Goal: Task Accomplishment & Management: Manage account settings

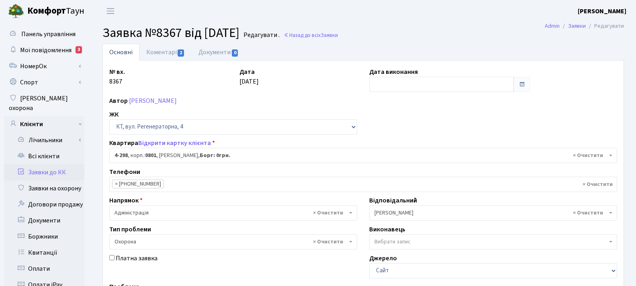
select select "1757"
select select "69"
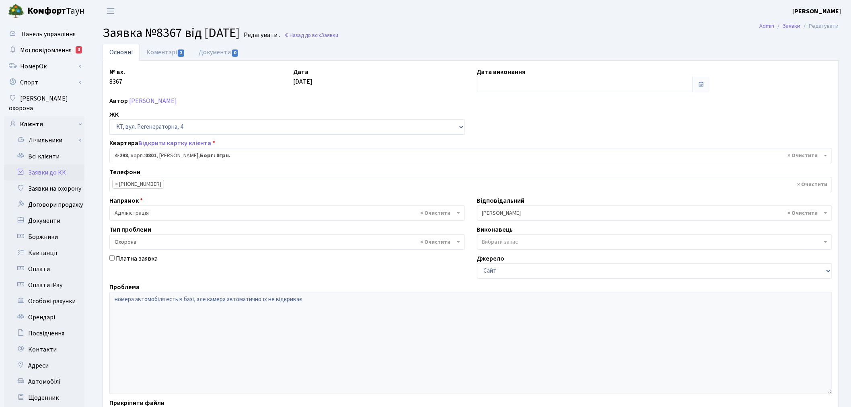
click at [45, 164] on link "Заявки до КК" at bounding box center [44, 172] width 80 height 16
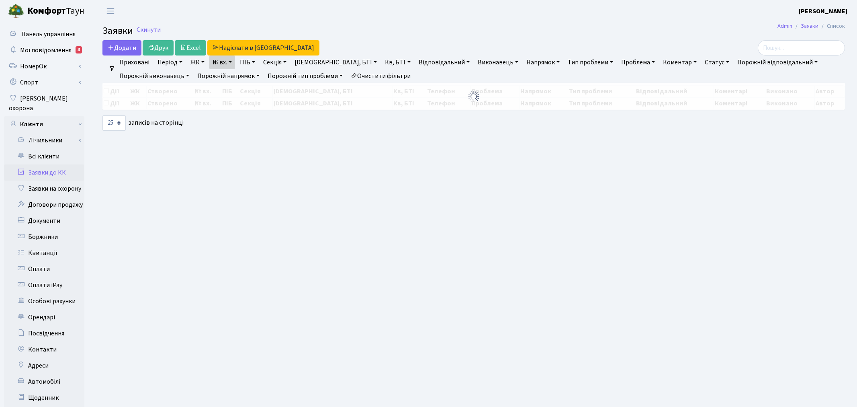
select select "25"
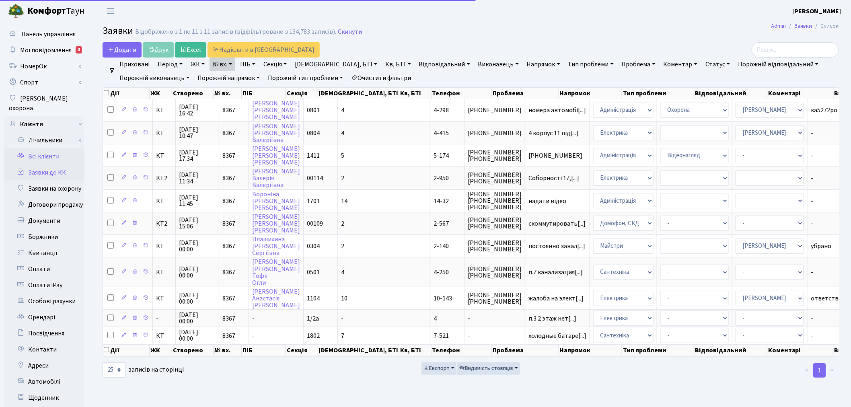
click at [45, 148] on link "Всі клієнти" at bounding box center [44, 156] width 80 height 16
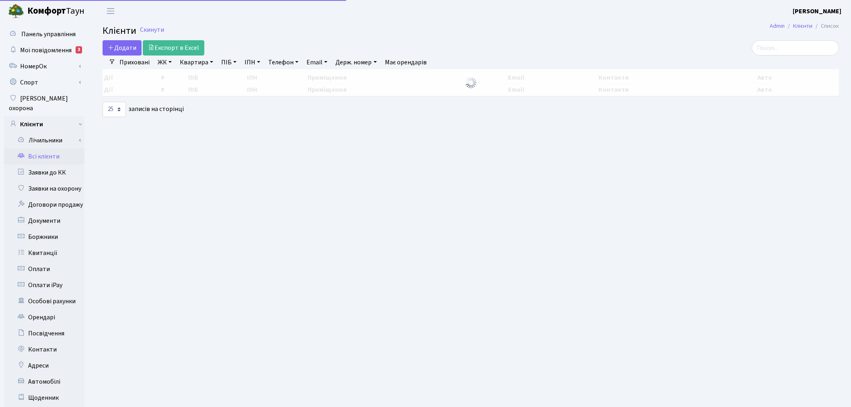
select select "25"
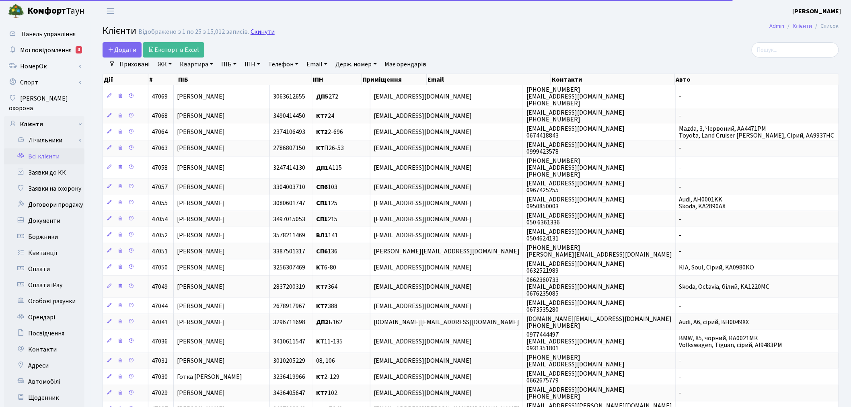
click at [258, 31] on link "Скинути" at bounding box center [262, 32] width 24 height 8
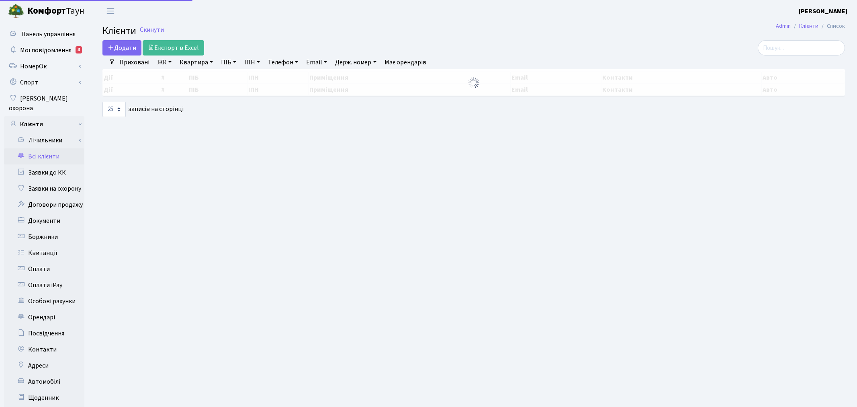
select select "25"
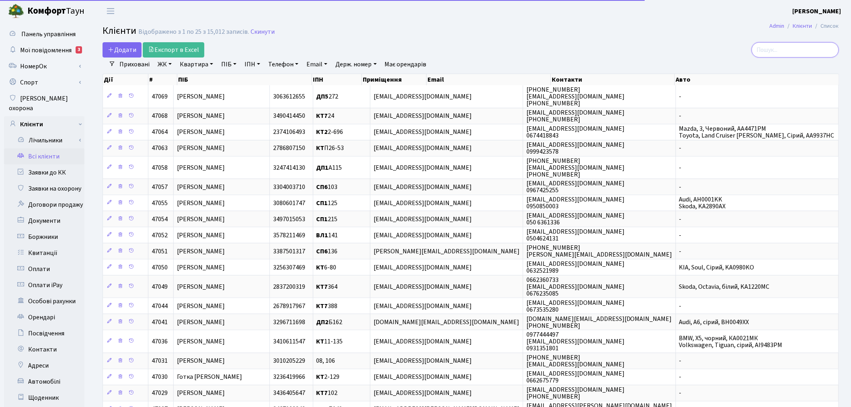
click at [803, 46] on input "search" at bounding box center [794, 49] width 87 height 15
paste input "Tatiana Tyshkevych <turgenev2000@gmail.com>"
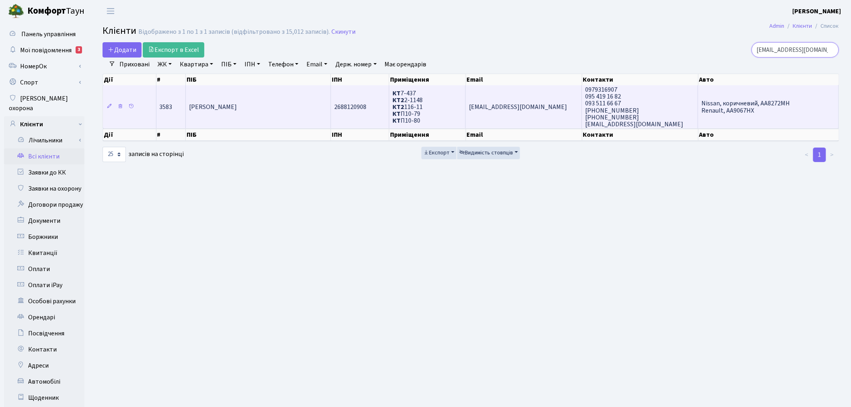
type input "turgenev2000@gmail.com"
click at [657, 115] on td "0979316907 095 419 16 82 093 511 66 67 (093) 050-55-77 093-744-22-23" at bounding box center [640, 106] width 116 height 43
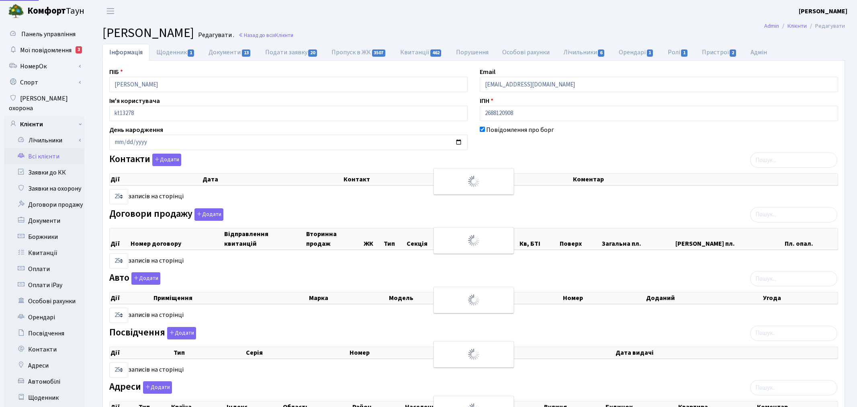
select select "25"
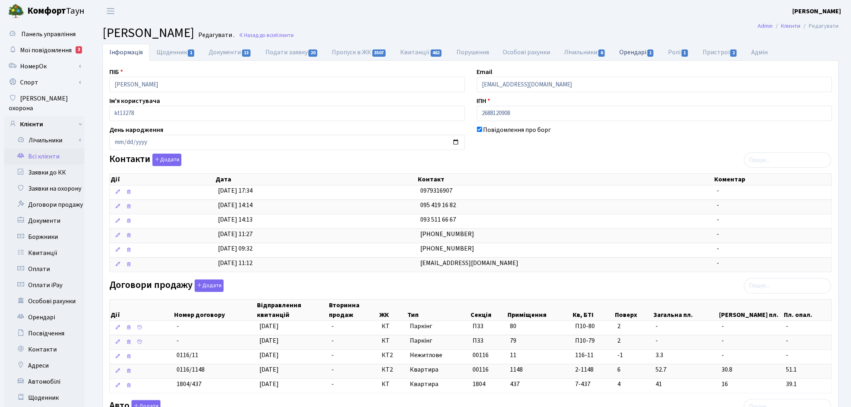
click at [652, 51] on span "1" at bounding box center [650, 52] width 6 height 7
select select "25"
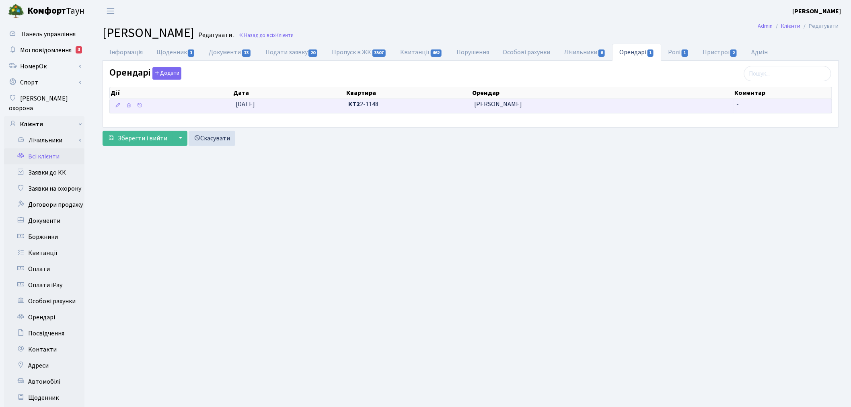
click at [541, 103] on span "Саврон Руслан Сергійович" at bounding box center [602, 104] width 256 height 9
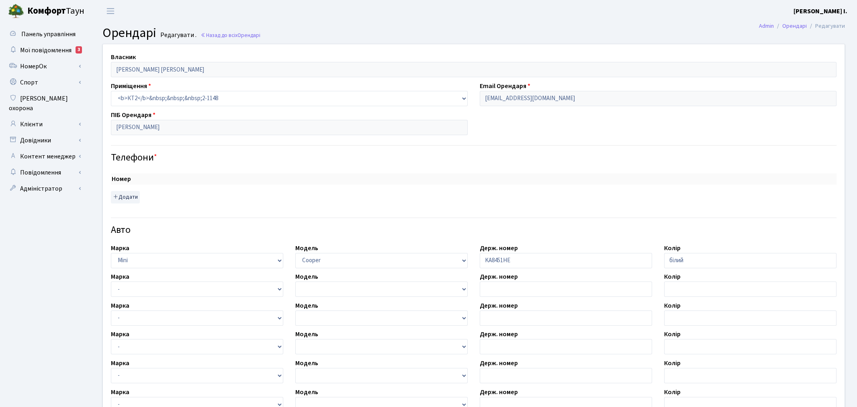
select select "4498"
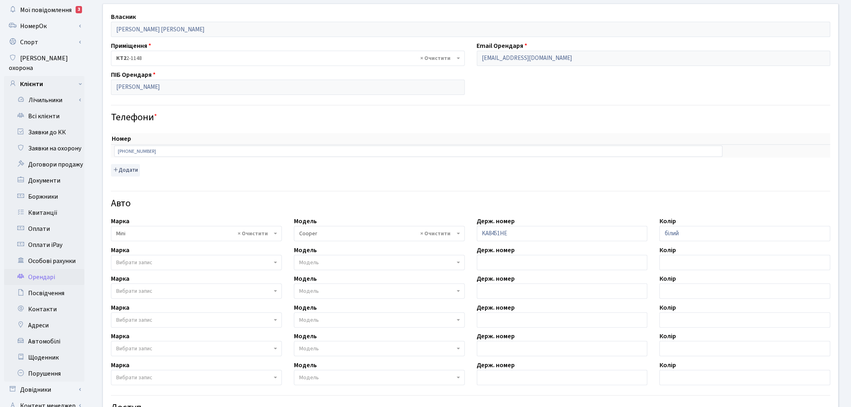
scroll to position [30, 0]
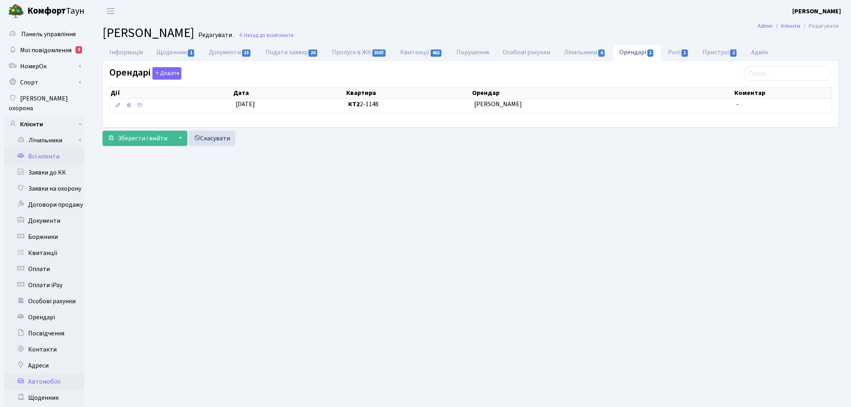
click at [53, 374] on link "Автомобілі" at bounding box center [44, 381] width 80 height 16
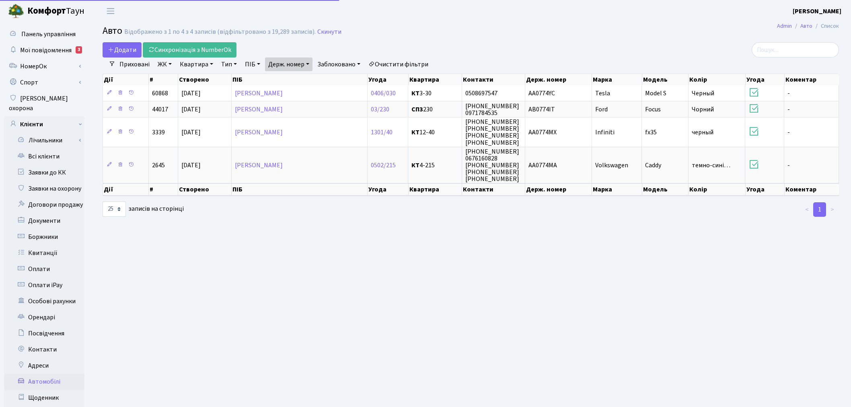
select select "25"
click at [291, 62] on link "Держ. номер" at bounding box center [288, 64] width 47 height 14
click at [295, 78] on input "0774" at bounding box center [288, 79] width 47 height 15
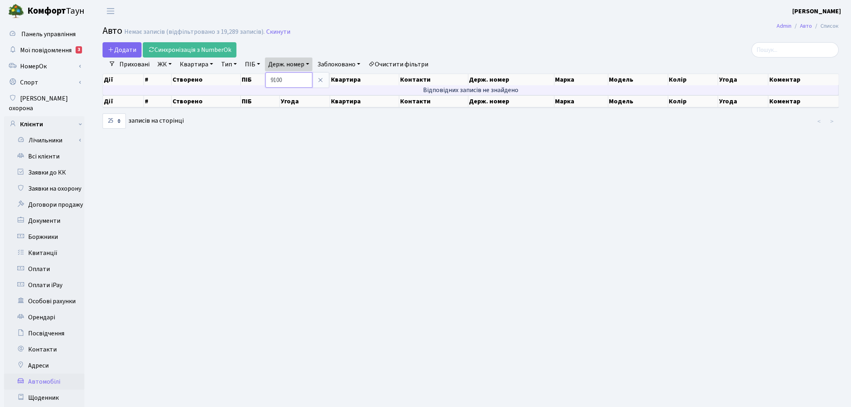
type input "9100"
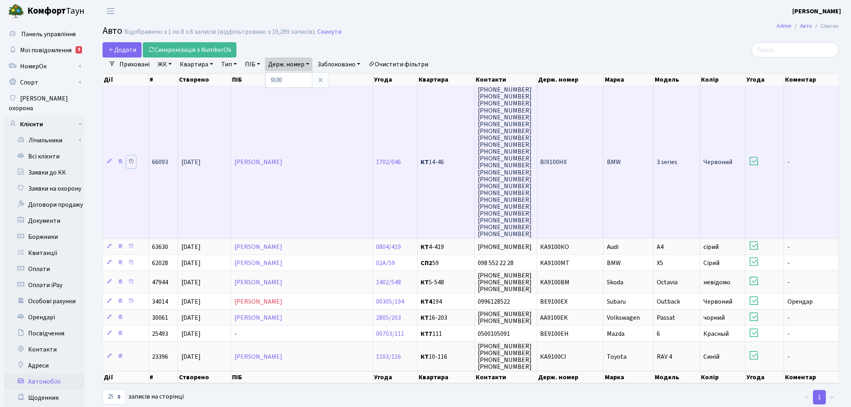
click at [130, 158] on icon at bounding box center [131, 161] width 6 height 6
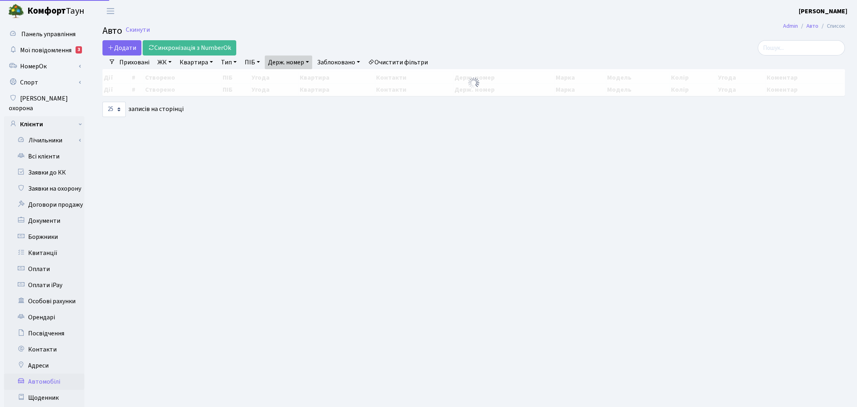
select select "25"
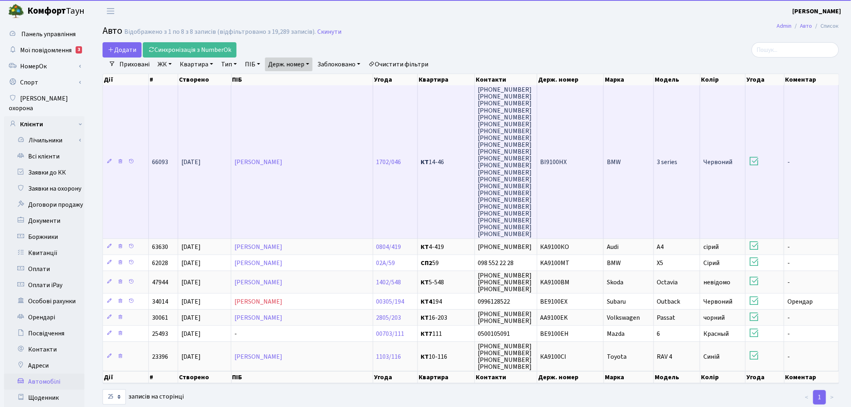
click at [566, 166] on td "BI9100HX" at bounding box center [570, 161] width 67 height 153
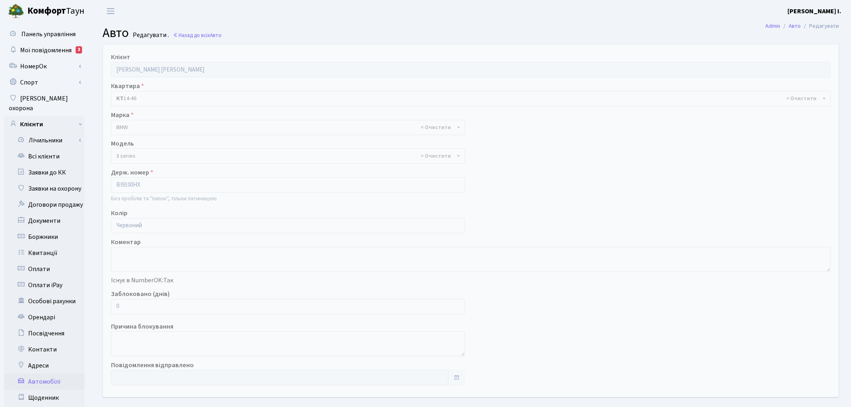
select select "4556"
drag, startPoint x: 132, startPoint y: 309, endPoint x: 98, endPoint y: 310, distance: 33.4
click at [98, 310] on div "Клієнт Меленівський Олексій Анатолійович Квартира - <b>КТ</b>&nbsp;&nbsp;&nbsp;…" at bounding box center [470, 220] width 747 height 353
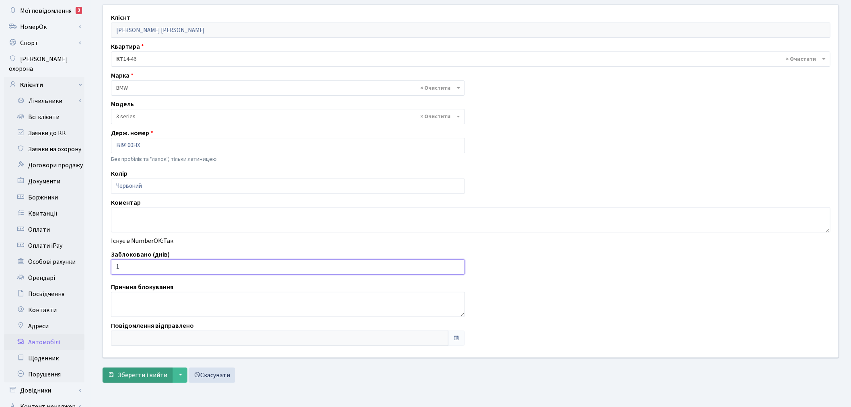
scroll to position [93, 0]
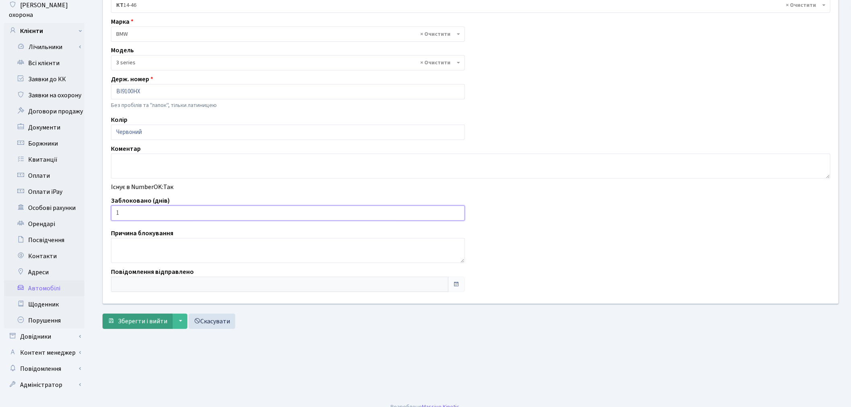
type input "1"
click at [139, 326] on button "Зберегти і вийти" at bounding box center [138, 321] width 70 height 15
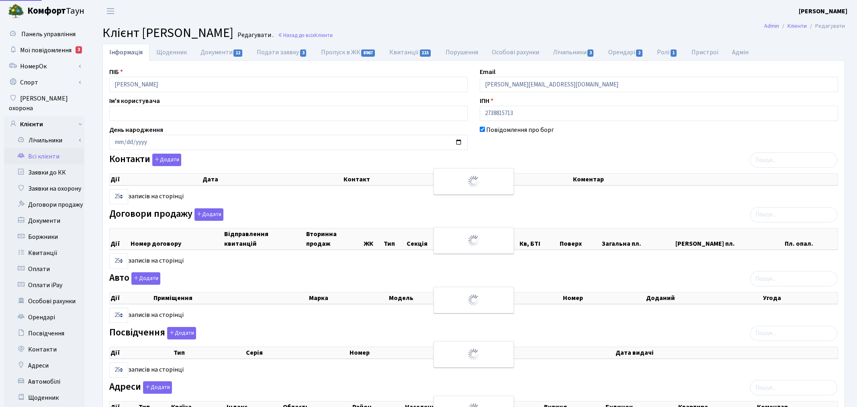
select select "25"
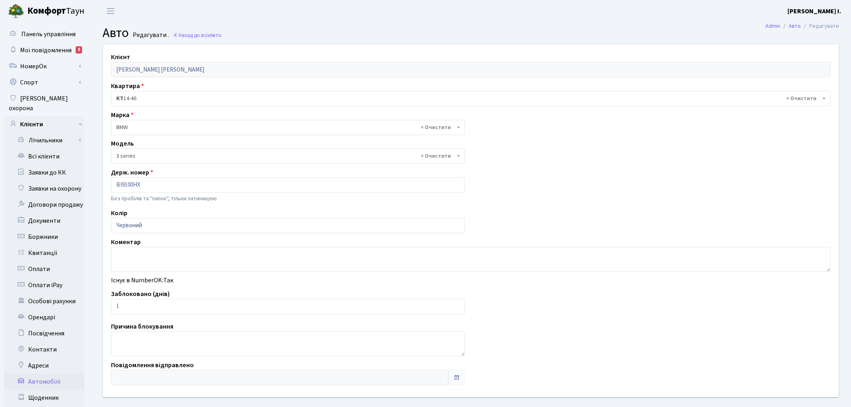
select select "4556"
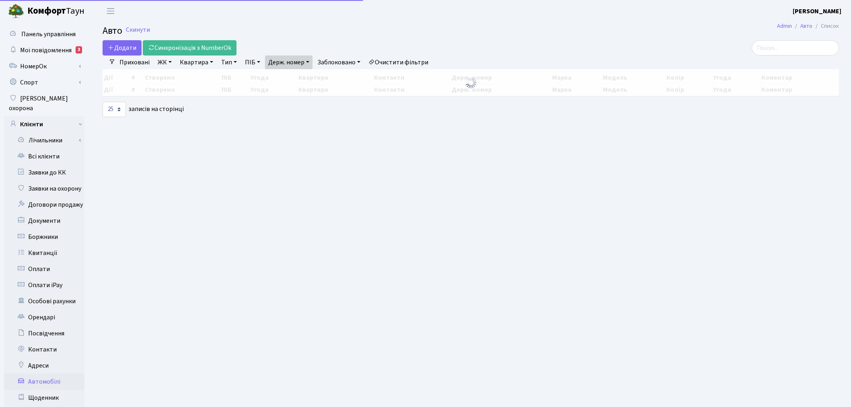
select select "25"
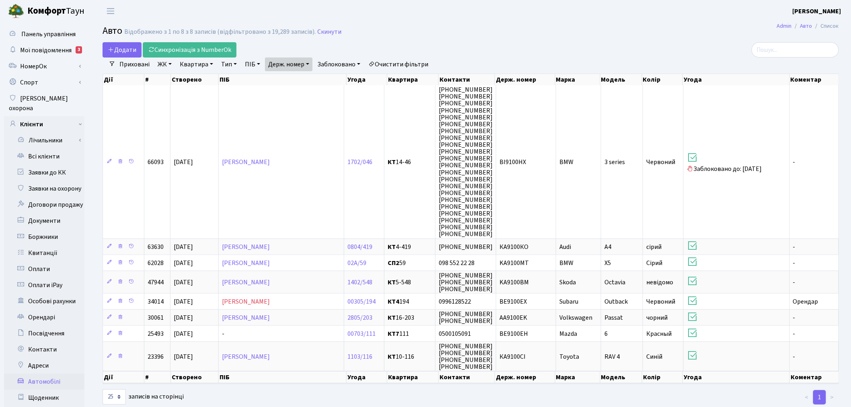
click at [288, 63] on link "Держ. номер" at bounding box center [288, 64] width 47 height 14
click at [291, 80] on input "9100" at bounding box center [288, 79] width 47 height 15
type input "5909"
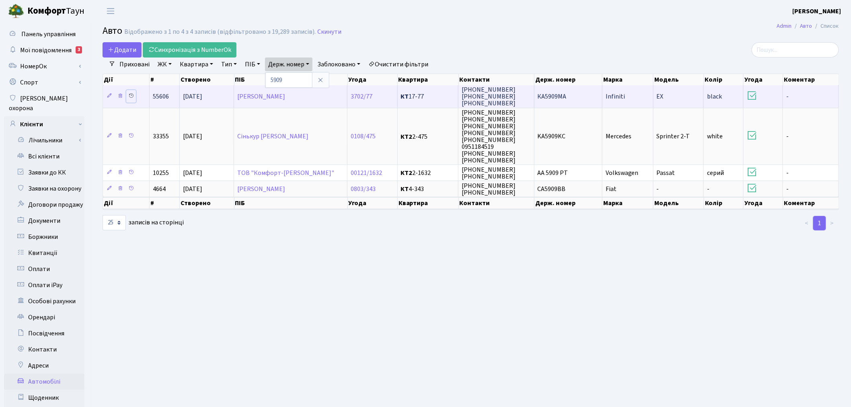
click at [133, 94] on icon at bounding box center [131, 96] width 6 height 6
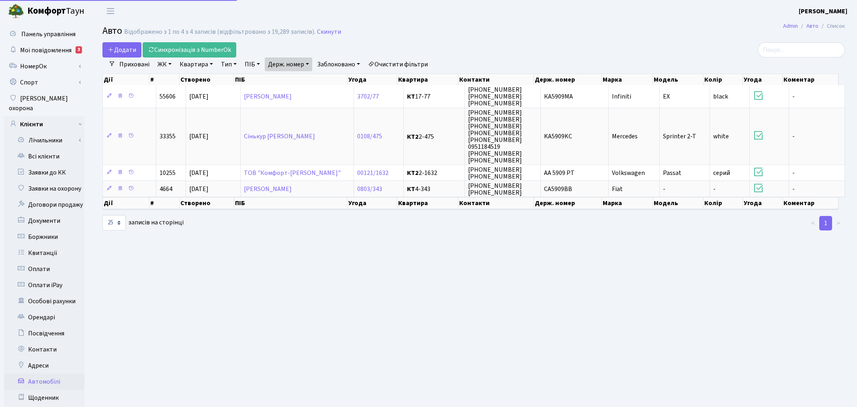
select select "25"
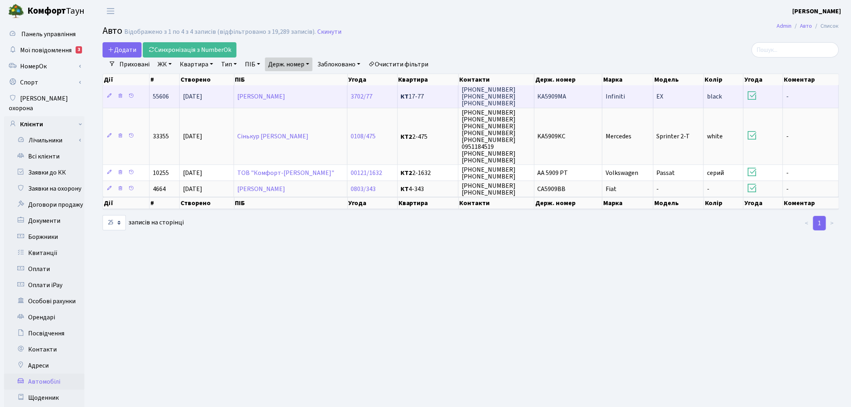
click at [628, 89] on td "Infiniti" at bounding box center [627, 96] width 51 height 22
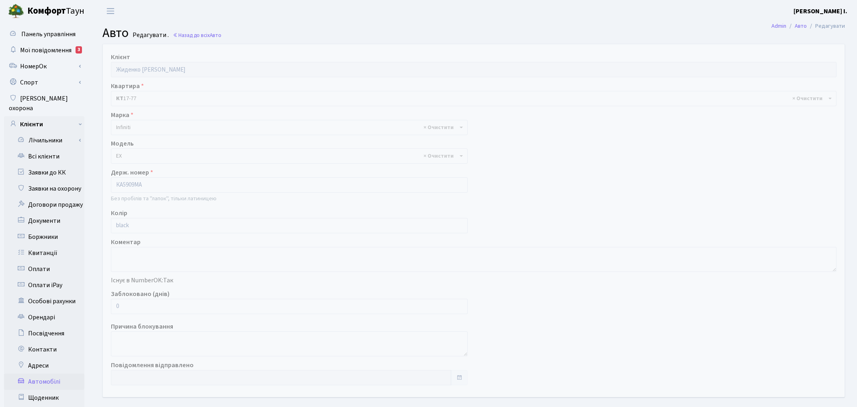
select select "1044"
drag, startPoint x: 174, startPoint y: 303, endPoint x: 91, endPoint y: 300, distance: 82.5
click at [92, 300] on div "Клієнт Жиденко Надія Миколаївна Квартира - <b>КТ</b>&nbsp;&nbsp;&nbsp;&nbsp;17-…" at bounding box center [470, 235] width 760 height 382
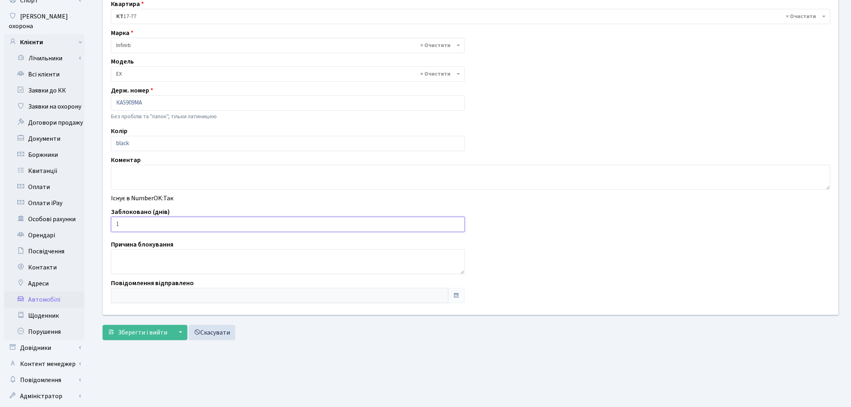
scroll to position [93, 0]
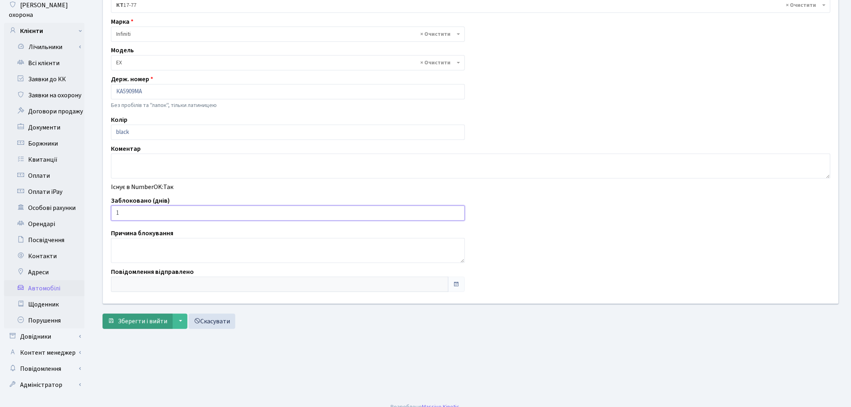
type input "1"
click at [139, 318] on span "Зберегти і вийти" at bounding box center [142, 321] width 49 height 9
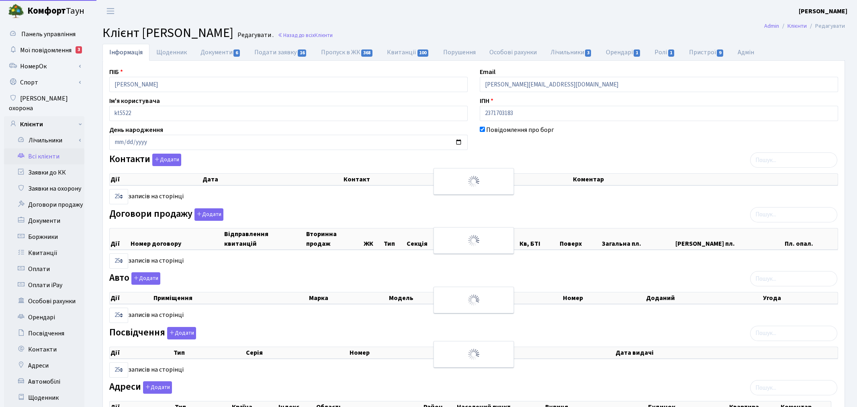
select select "25"
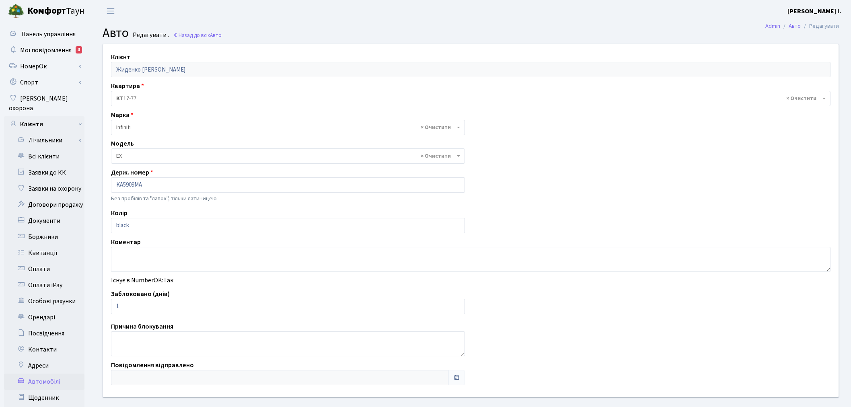
select select "1044"
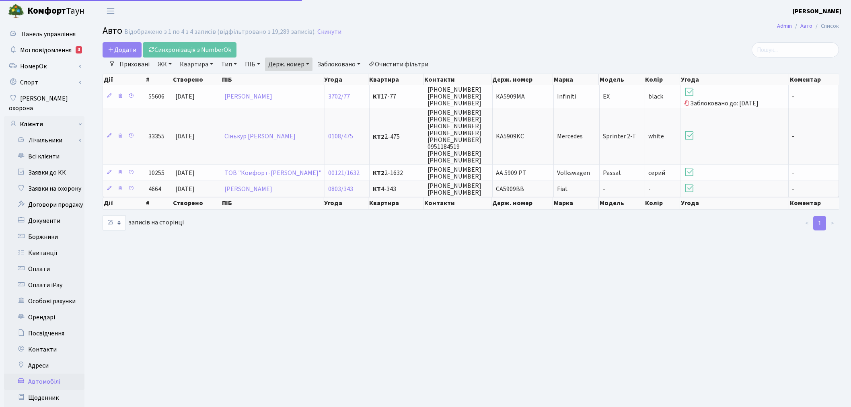
select select "25"
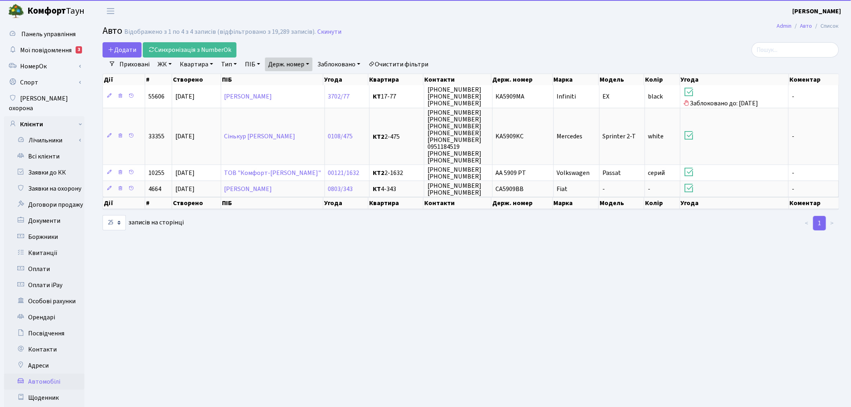
drag, startPoint x: 295, startPoint y: 60, endPoint x: 298, endPoint y: 68, distance: 8.8
click at [295, 60] on link "Держ. номер" at bounding box center [288, 64] width 47 height 14
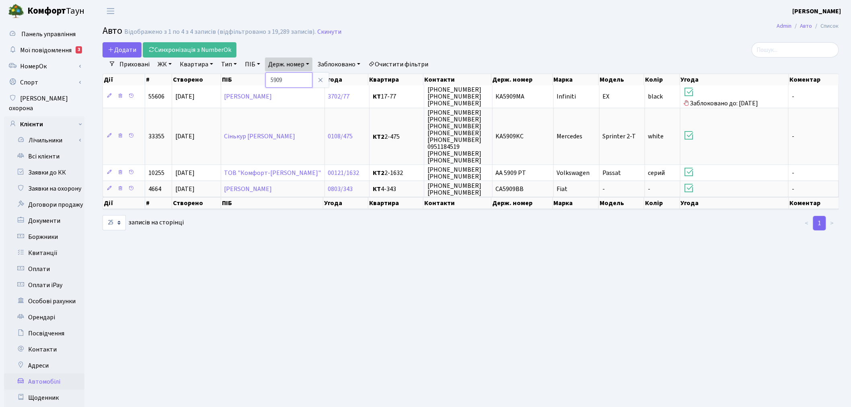
click at [304, 81] on input "5909" at bounding box center [288, 79] width 47 height 15
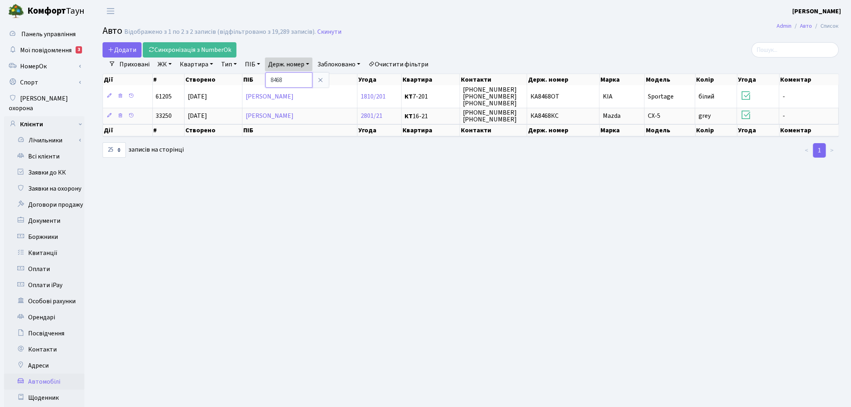
click at [304, 78] on input "8468" at bounding box center [288, 79] width 47 height 15
type input "0111"
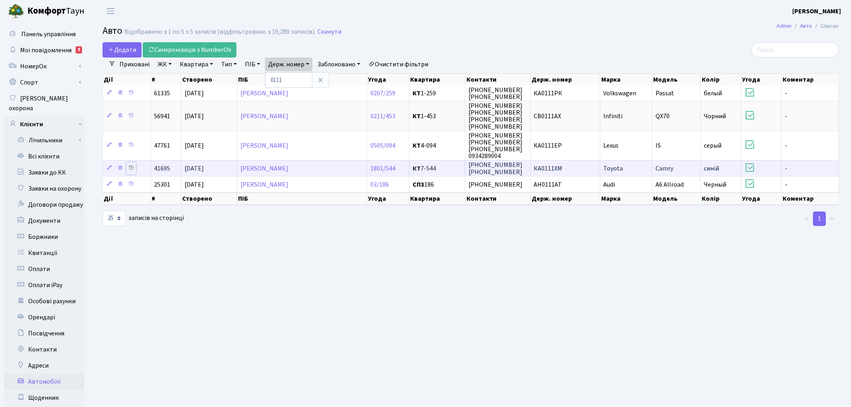
click at [131, 165] on icon at bounding box center [131, 168] width 6 height 6
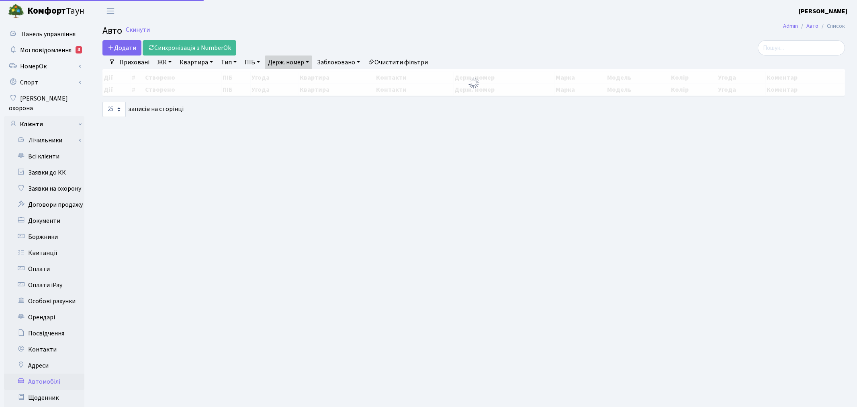
select select "25"
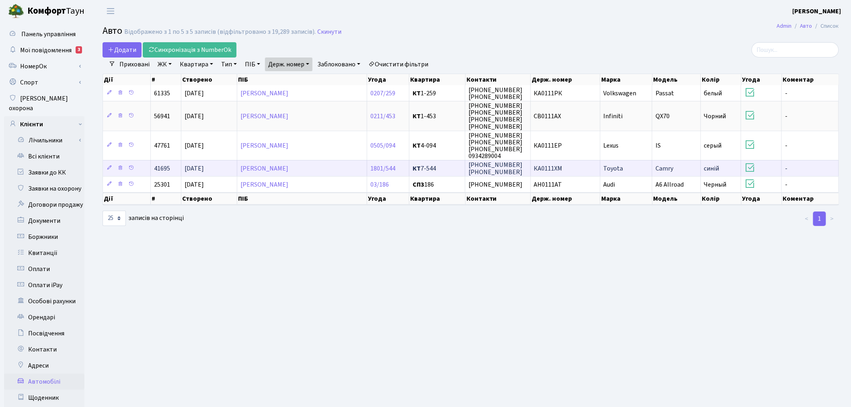
click at [622, 165] on td "Toyota" at bounding box center [626, 168] width 52 height 16
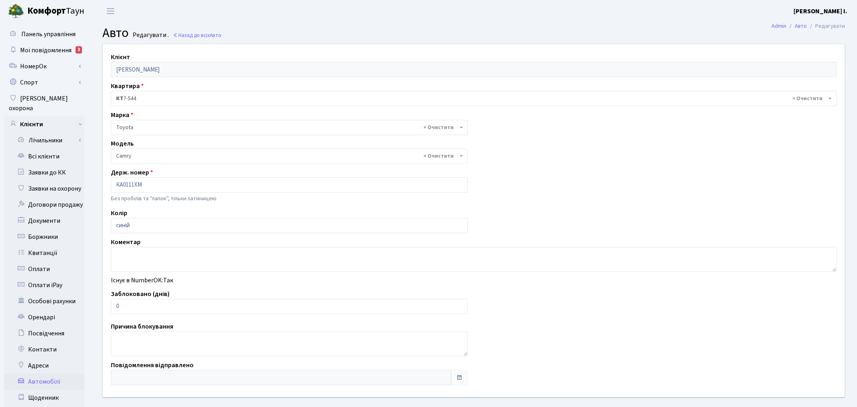
select select "2305"
drag, startPoint x: 152, startPoint y: 313, endPoint x: 107, endPoint y: 306, distance: 45.1
click at [108, 306] on div "Заблоковано (днів) 0" at bounding box center [288, 301] width 366 height 25
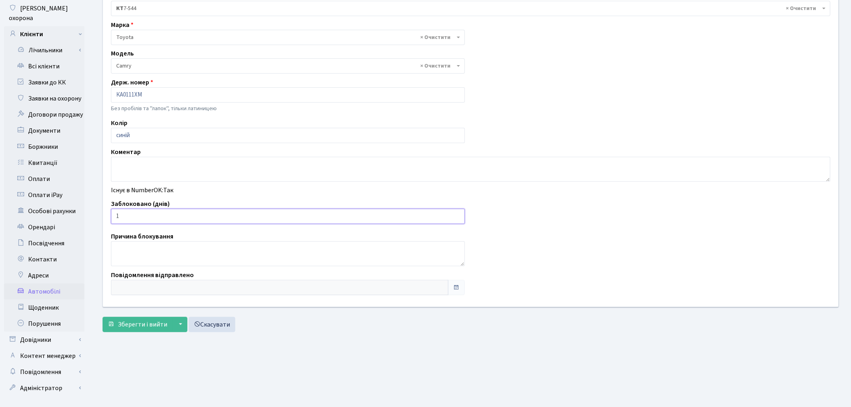
scroll to position [93, 0]
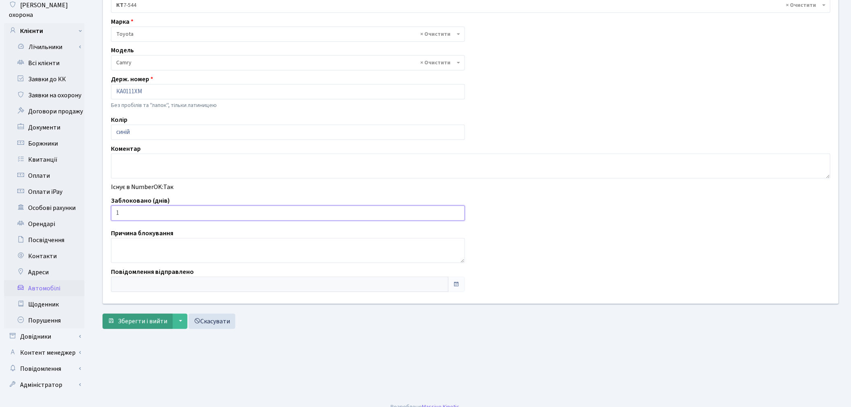
type input "1"
click at [145, 318] on span "Зберегти і вийти" at bounding box center [142, 321] width 49 height 9
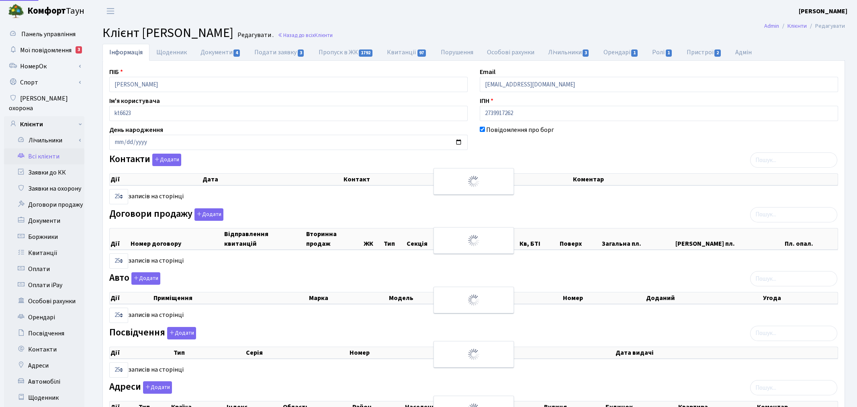
select select "25"
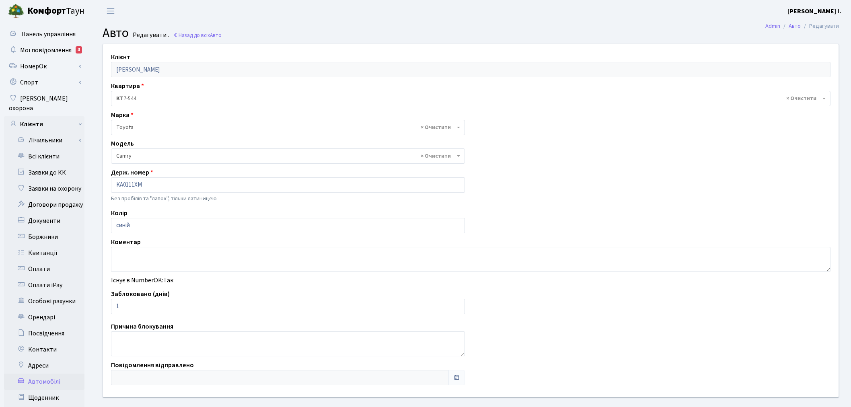
select select "2305"
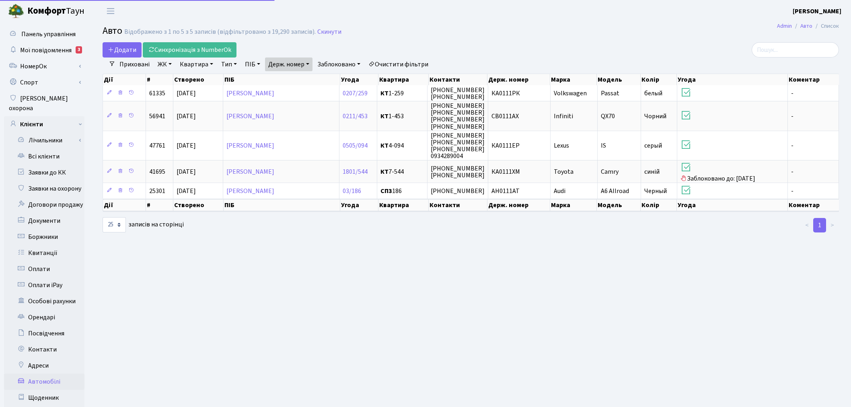
select select "25"
click at [304, 64] on link "Держ. номер" at bounding box center [288, 64] width 47 height 14
click at [308, 71] on div "Дії # Створено ПІБ Угода Квартира Контакти Держ. номер Марка Модель Колір Угода…" at bounding box center [471, 78] width 736 height 14
click at [298, 62] on link "Держ. номер" at bounding box center [288, 64] width 47 height 14
click at [299, 79] on input "0111" at bounding box center [288, 79] width 47 height 15
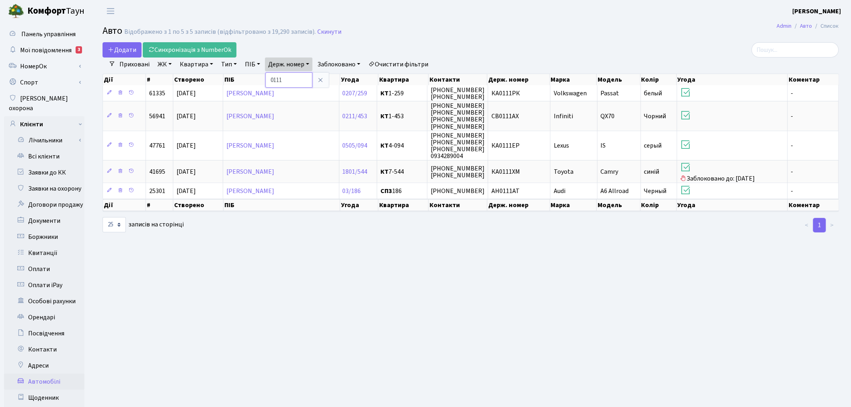
click at [299, 79] on input "0111" at bounding box center [288, 79] width 47 height 15
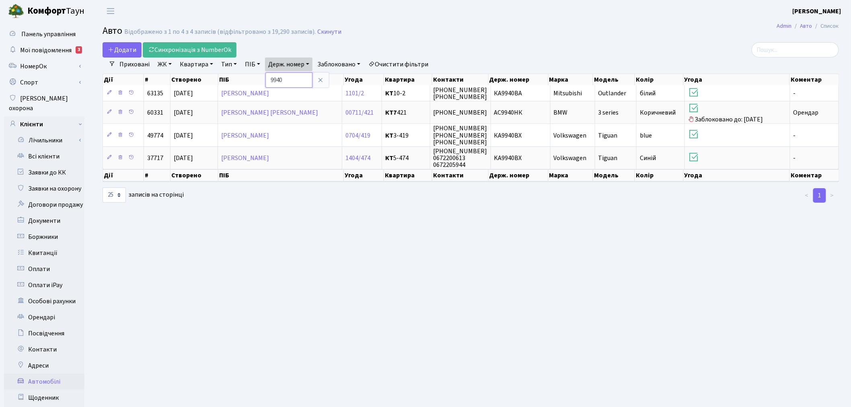
click at [302, 79] on input "9940" at bounding box center [288, 79] width 47 height 15
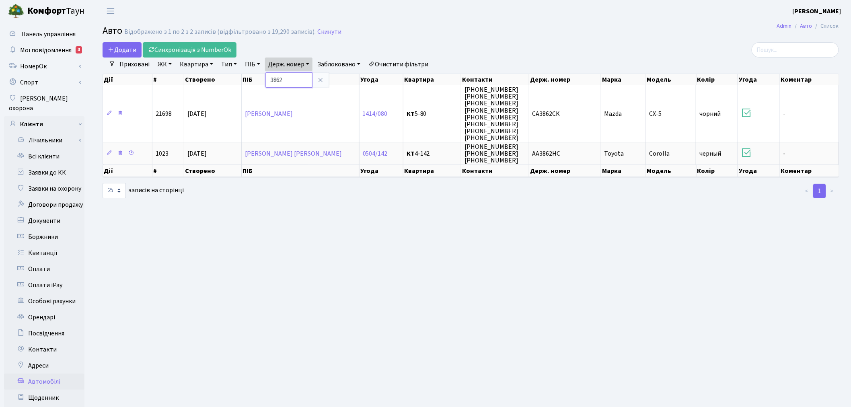
click at [296, 80] on input "3862" at bounding box center [288, 79] width 47 height 15
type input "2659"
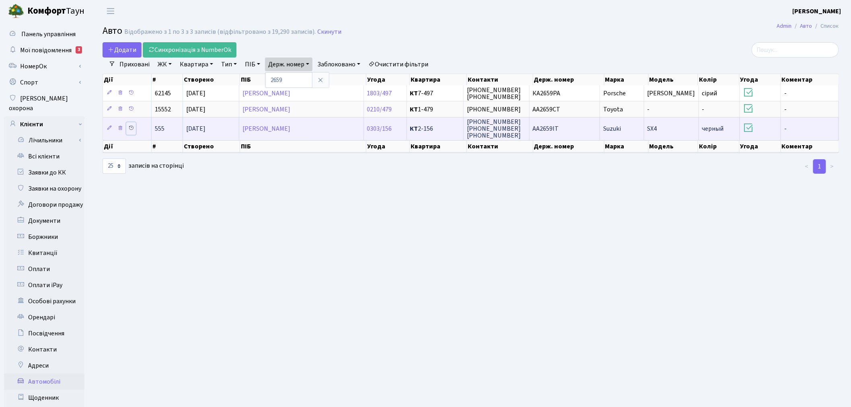
click at [130, 129] on icon at bounding box center [131, 128] width 6 height 6
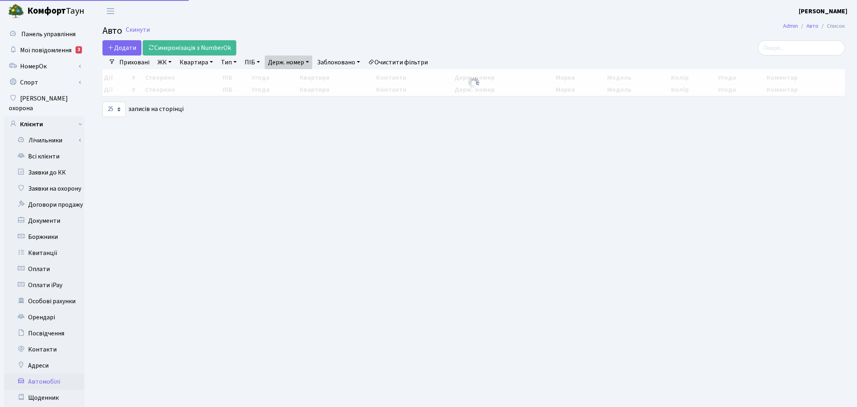
select select "25"
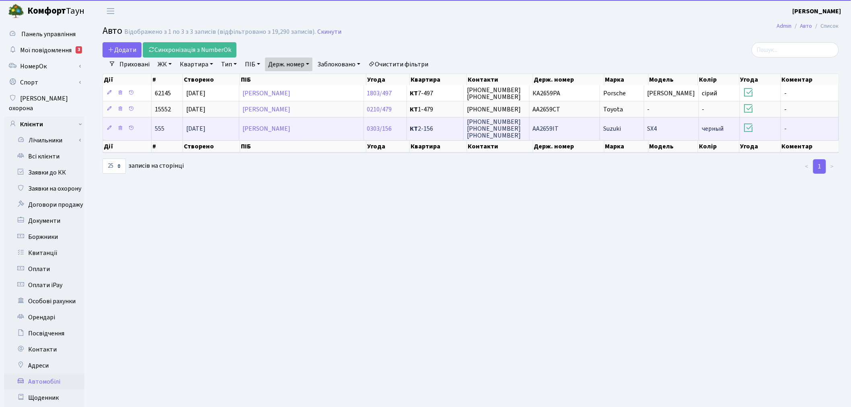
click at [559, 125] on span "AA2659IT" at bounding box center [546, 128] width 26 height 9
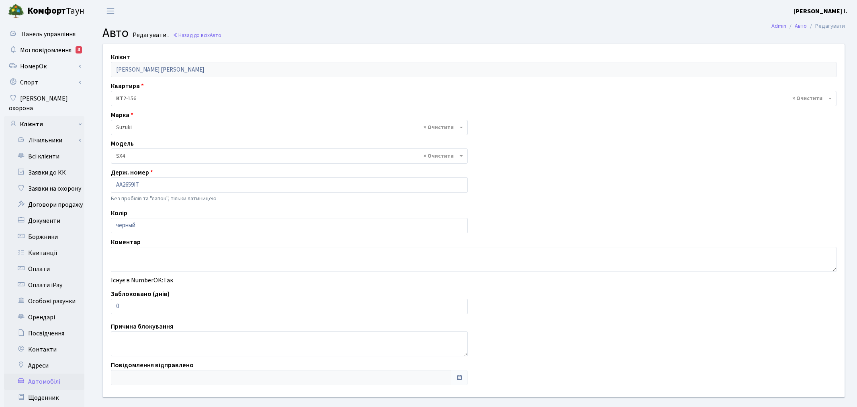
select select "2236"
drag, startPoint x: 117, startPoint y: 303, endPoint x: 111, endPoint y: 303, distance: 6.0
click at [111, 303] on input "0" at bounding box center [288, 306] width 354 height 15
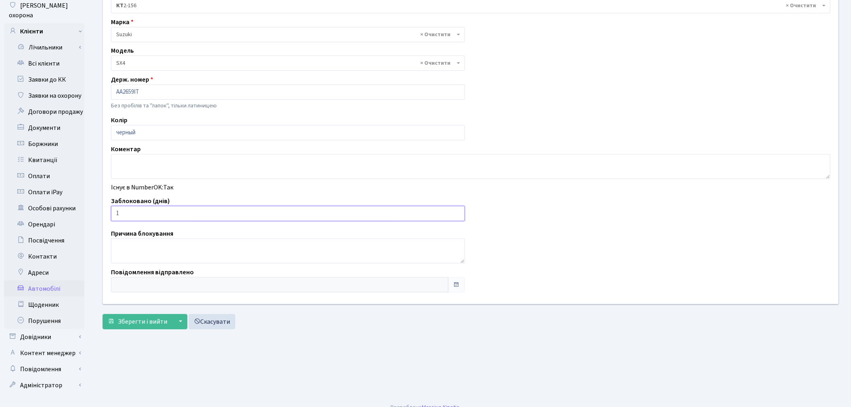
scroll to position [93, 0]
type input "1"
click at [143, 317] on span "Зберегти і вийти" at bounding box center [142, 321] width 49 height 9
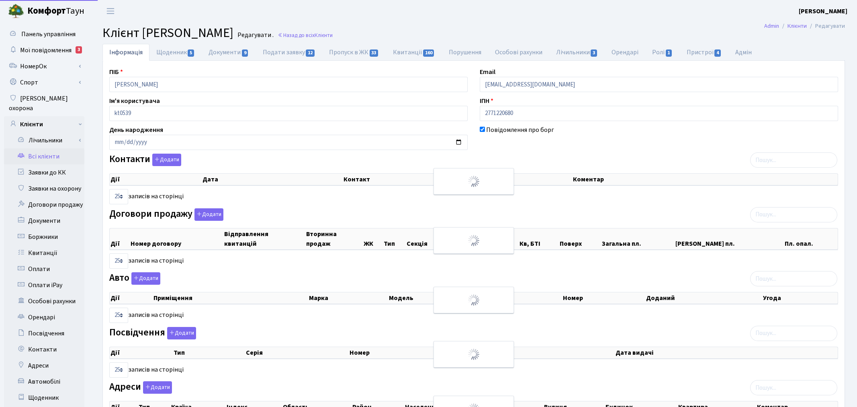
select select "25"
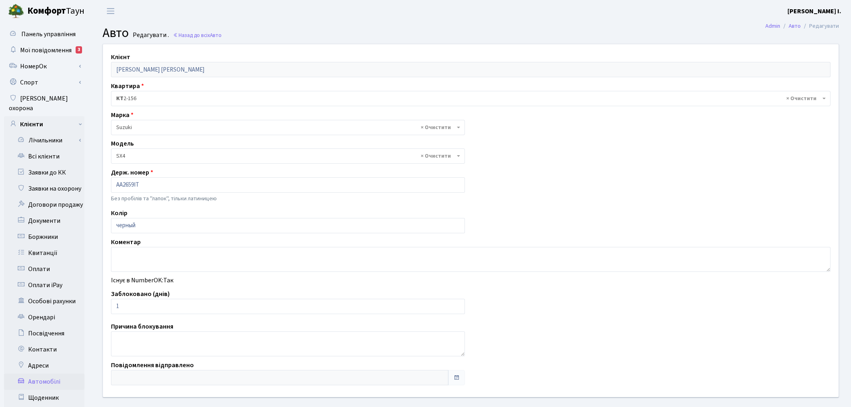
select select "2236"
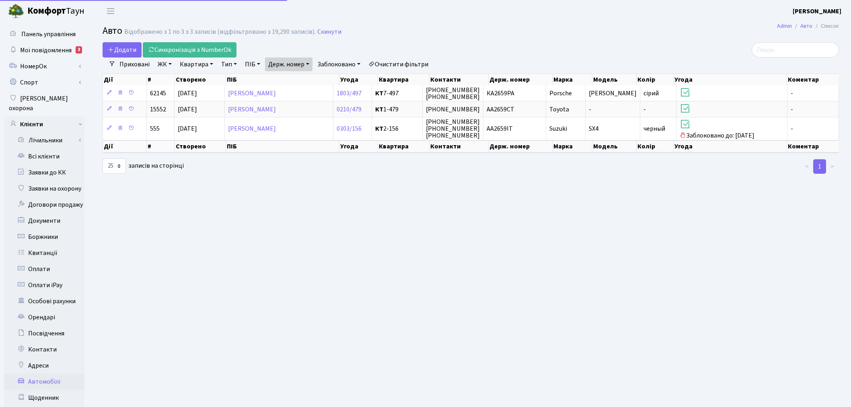
select select "25"
click at [283, 60] on link "Держ. номер" at bounding box center [288, 64] width 47 height 14
click at [304, 80] on input "2659" at bounding box center [288, 79] width 47 height 15
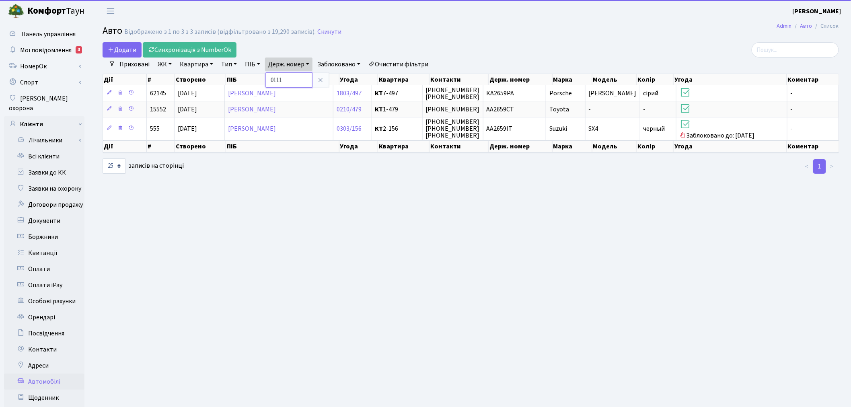
type input "0111"
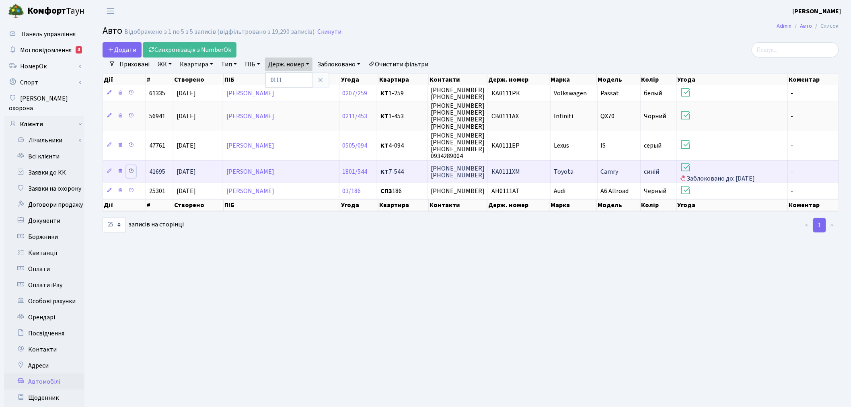
click at [130, 168] on icon at bounding box center [131, 171] width 6 height 6
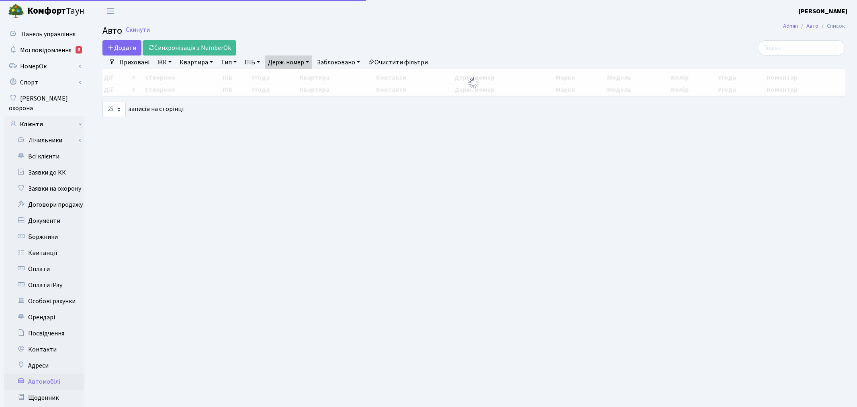
select select "25"
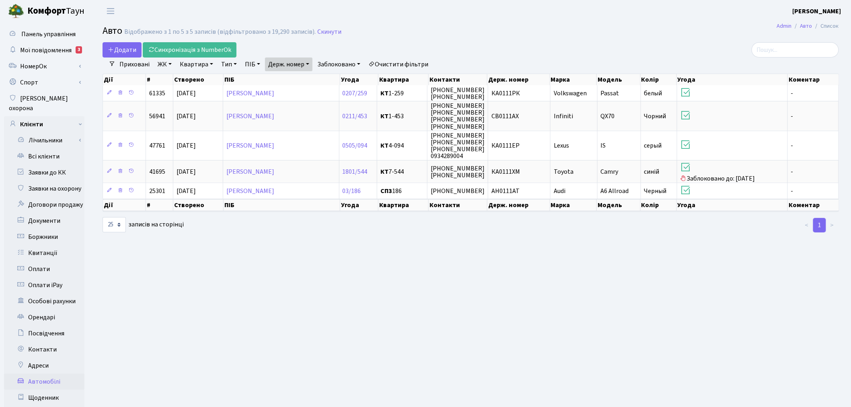
click at [291, 59] on link "Держ. номер" at bounding box center [288, 64] width 47 height 14
click at [295, 80] on input "0111" at bounding box center [288, 79] width 47 height 15
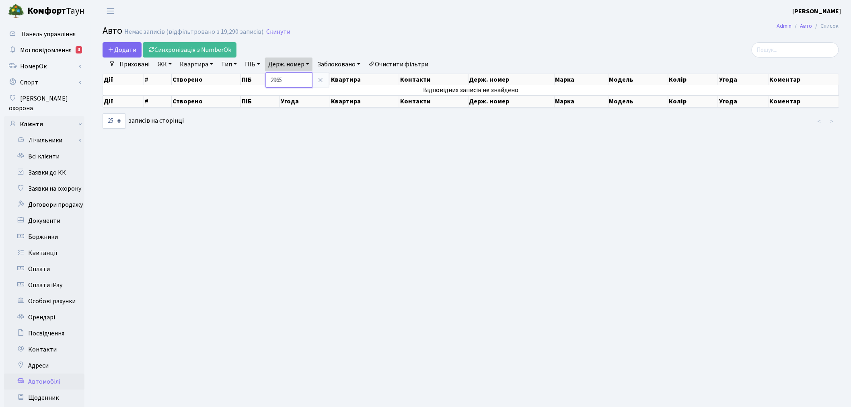
click at [299, 82] on input "2965" at bounding box center [288, 79] width 47 height 15
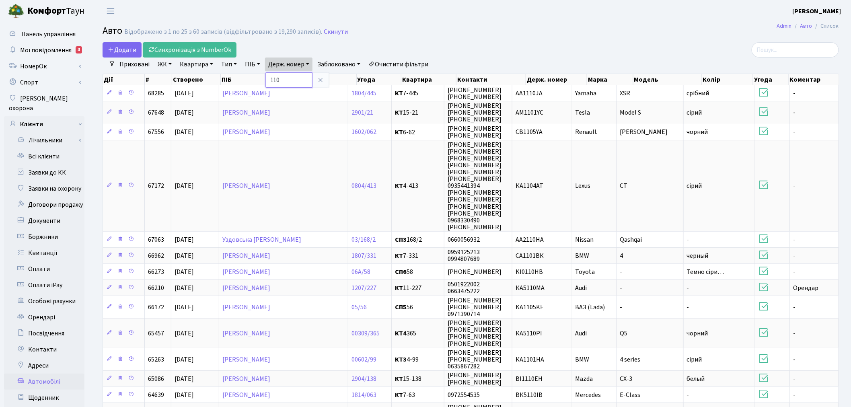
click at [297, 79] on input "110" at bounding box center [288, 79] width 47 height 15
type input "5282"
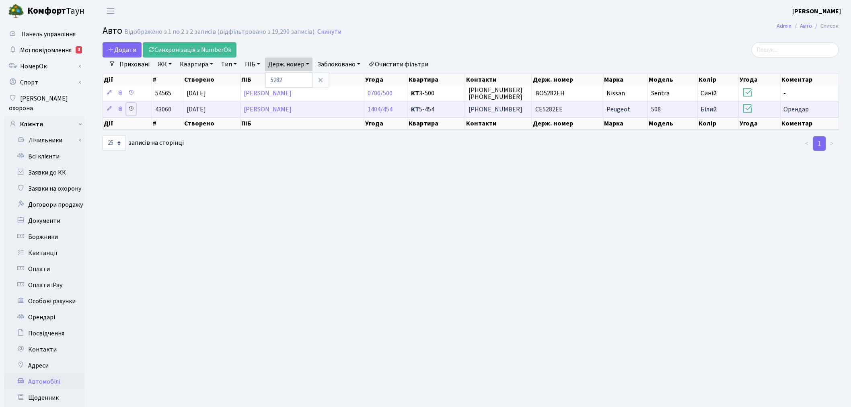
click at [131, 107] on icon at bounding box center [131, 109] width 6 height 6
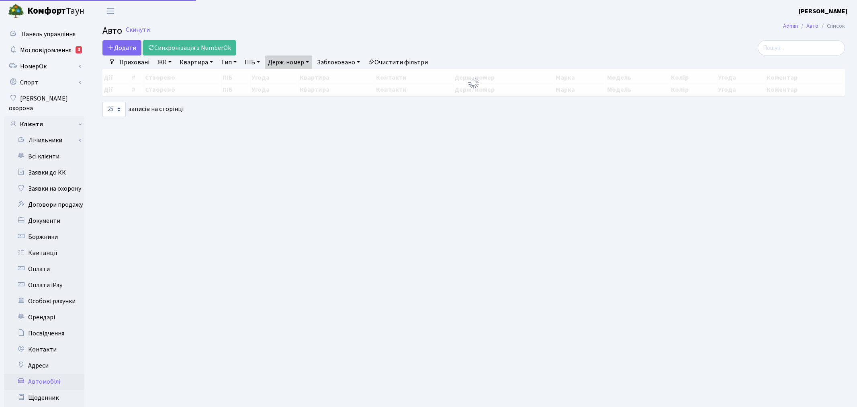
select select "25"
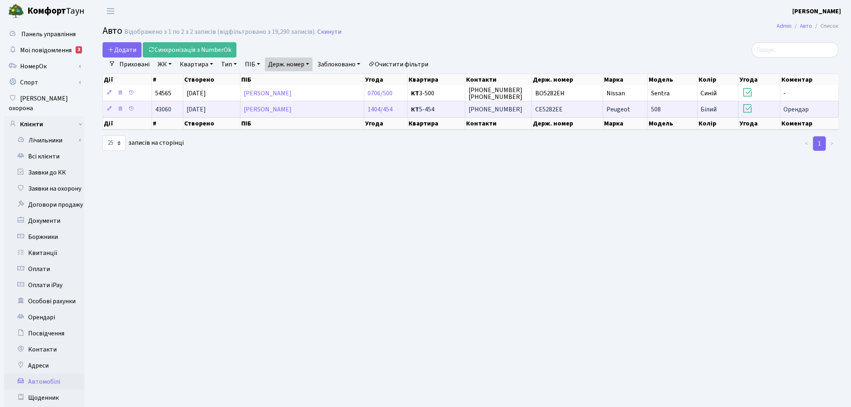
click at [556, 106] on span "СЕ5282ЕЕ" at bounding box center [548, 109] width 27 height 9
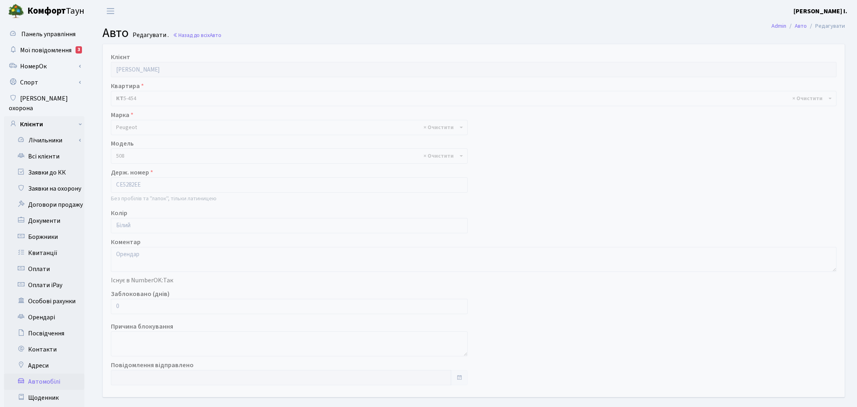
select select "1869"
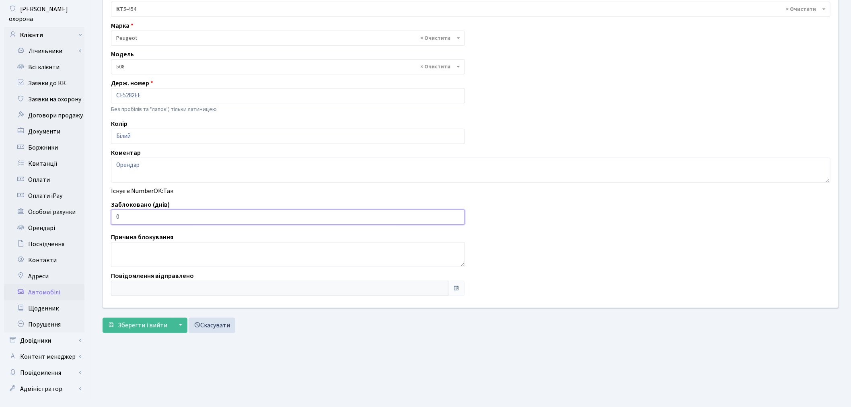
drag, startPoint x: 137, startPoint y: 219, endPoint x: 111, endPoint y: 216, distance: 26.6
click at [111, 216] on input "0" at bounding box center [288, 216] width 354 height 15
type input "3"
click at [127, 323] on span "Зберегти і вийти" at bounding box center [142, 325] width 49 height 9
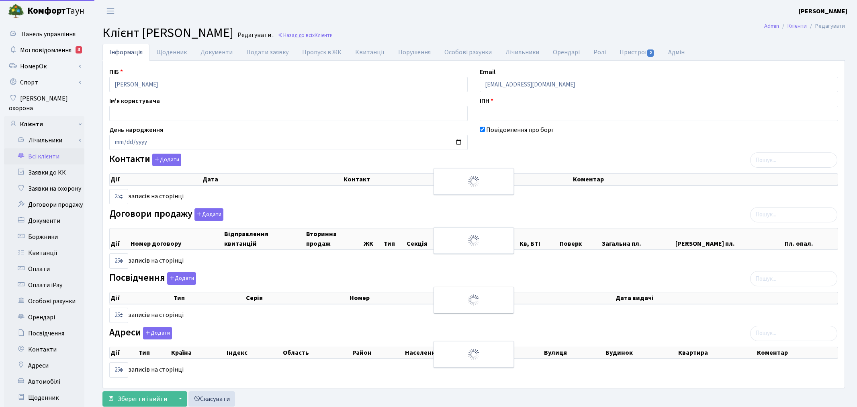
select select "25"
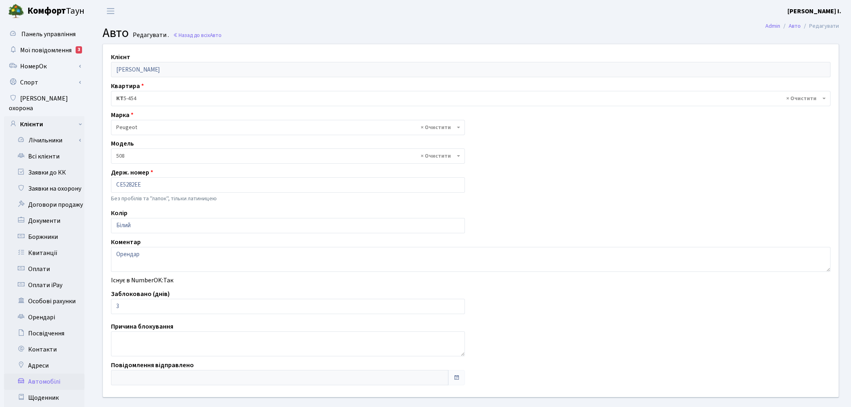
select select "1869"
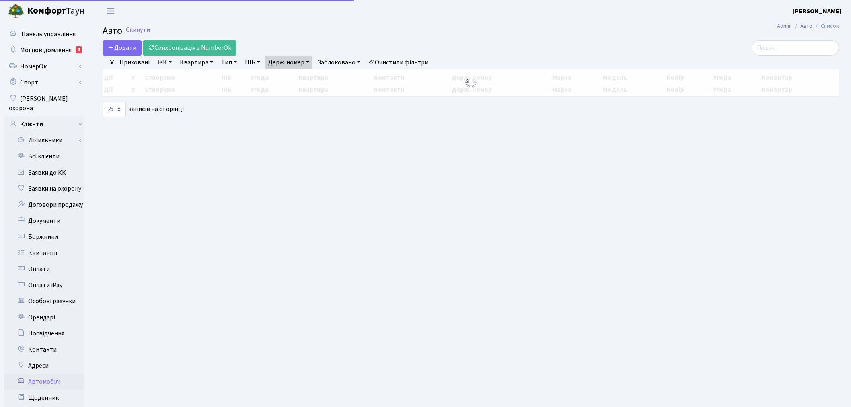
select select "25"
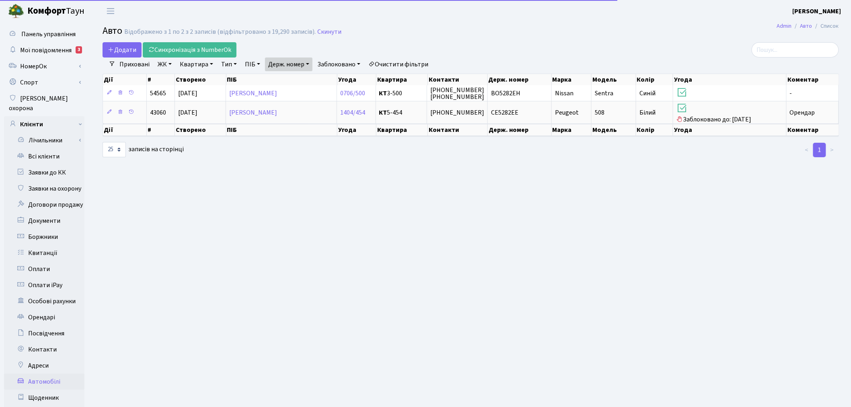
click at [301, 56] on div "Додати Синхронізація з NumberOk" at bounding box center [346, 49] width 487 height 15
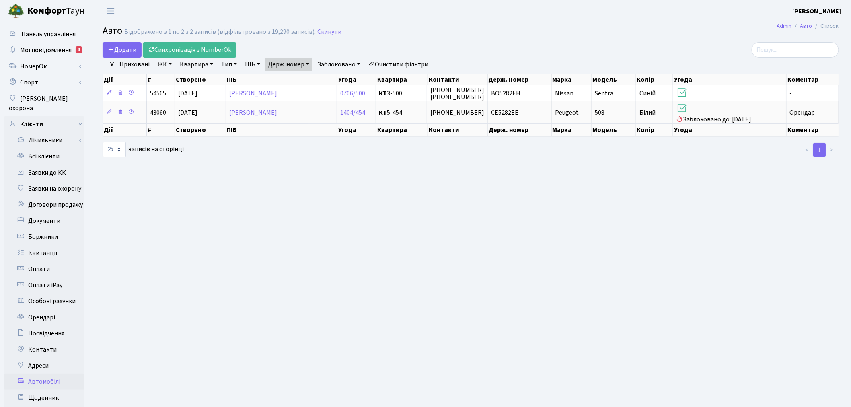
click at [301, 61] on link "Держ. номер" at bounding box center [288, 64] width 47 height 14
click at [300, 75] on input "5282" at bounding box center [288, 79] width 47 height 15
type input "8766"
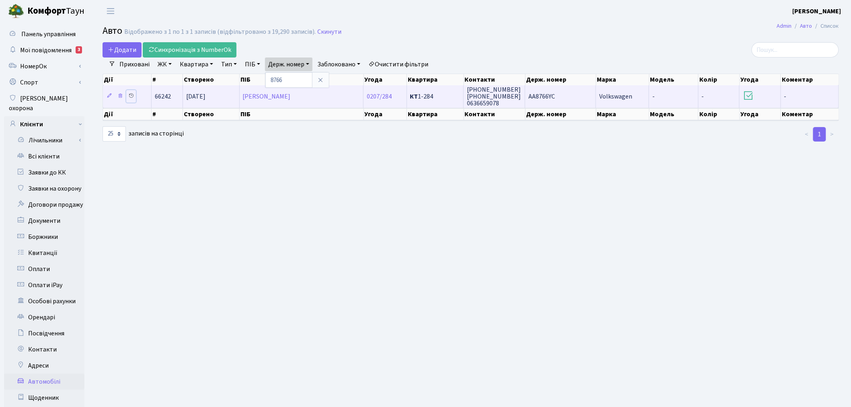
click at [131, 94] on icon at bounding box center [131, 96] width 6 height 6
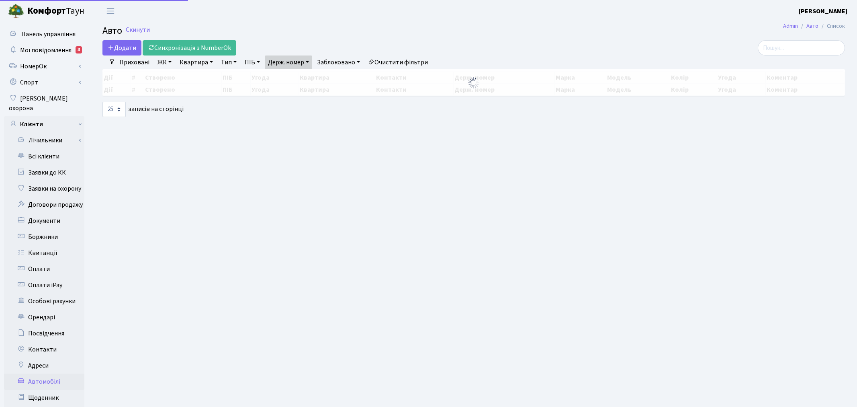
select select "25"
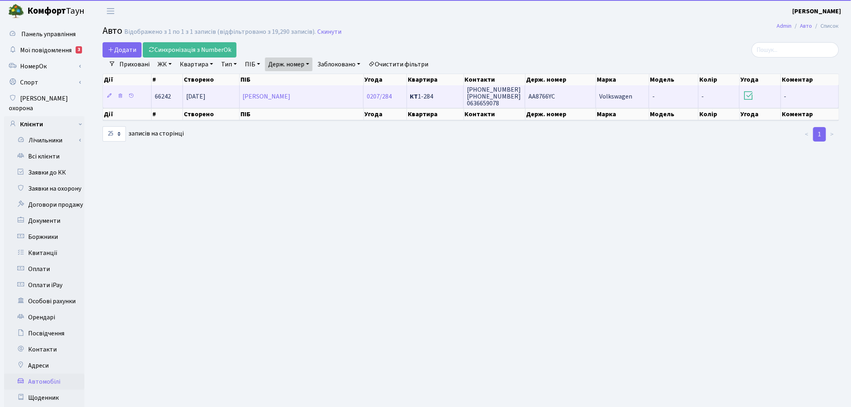
click at [531, 96] on span "АА8766YC" at bounding box center [541, 96] width 27 height 9
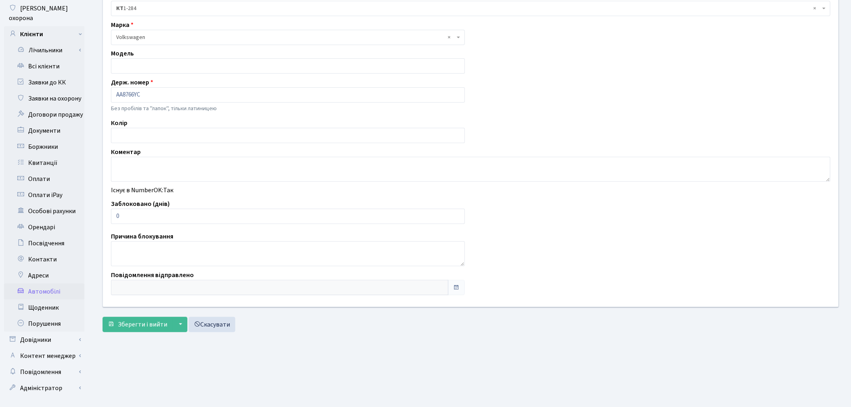
scroll to position [93, 0]
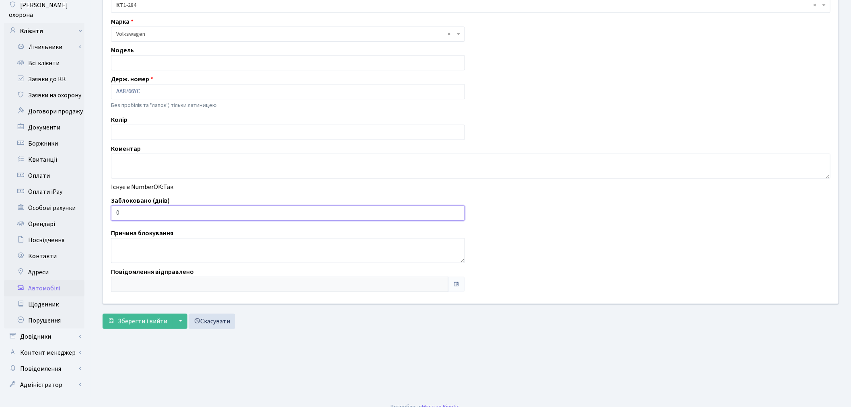
drag, startPoint x: 149, startPoint y: 214, endPoint x: 105, endPoint y: 210, distance: 44.4
click at [105, 210] on div "Клієнт [PERSON_NAME] [PERSON_NAME] Квартира - <b>КТ</b>&nbsp;&nbsp;&nbsp;&nbsp;…" at bounding box center [470, 127] width 747 height 353
type input "3"
click at [137, 318] on span "Зберегти і вийти" at bounding box center [142, 321] width 49 height 9
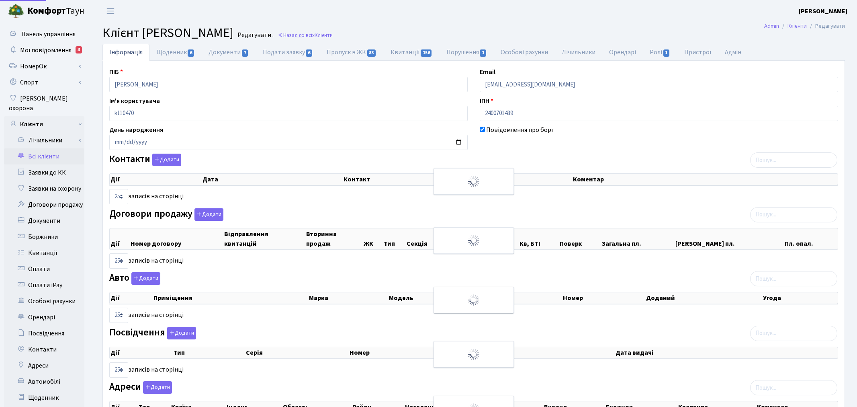
select select "25"
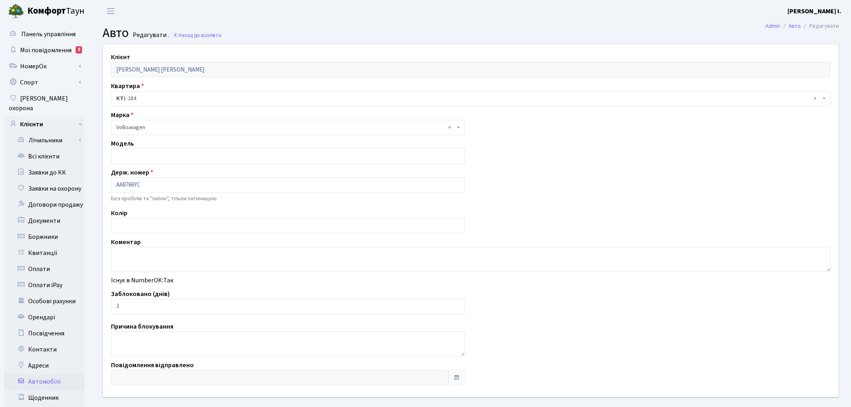
scroll to position [39, 0]
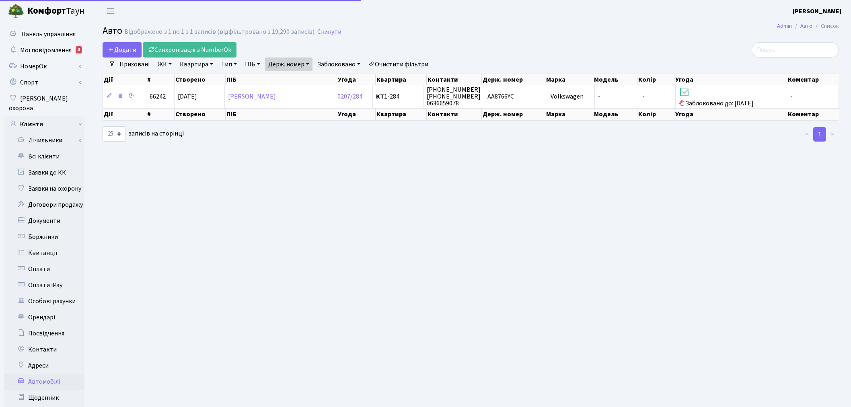
select select "25"
click at [285, 62] on link "Держ. номер" at bounding box center [288, 64] width 47 height 14
click at [289, 76] on input "8766" at bounding box center [288, 79] width 47 height 15
type input "6886"
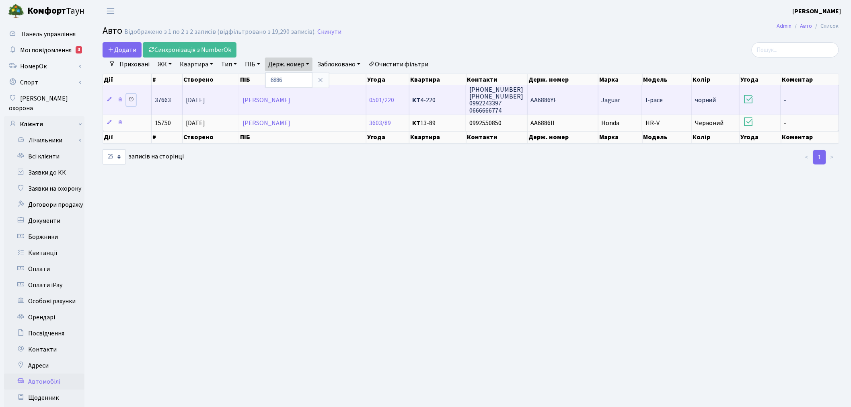
click at [130, 98] on icon at bounding box center [131, 99] width 6 height 6
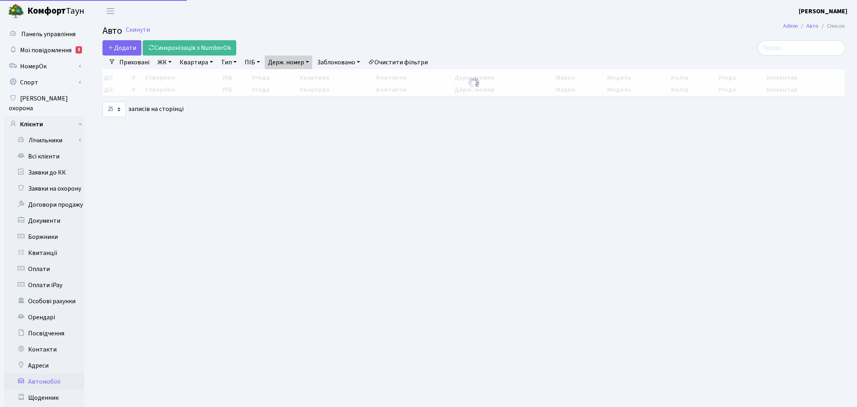
select select "25"
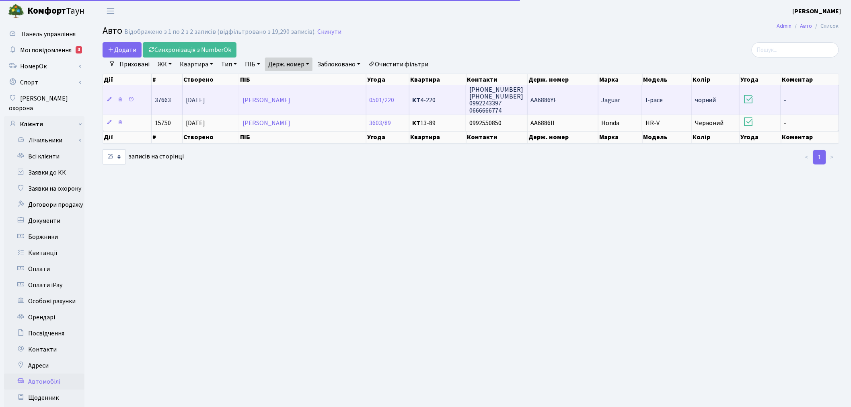
click at [561, 101] on td "AA6886YE" at bounding box center [562, 99] width 71 height 29
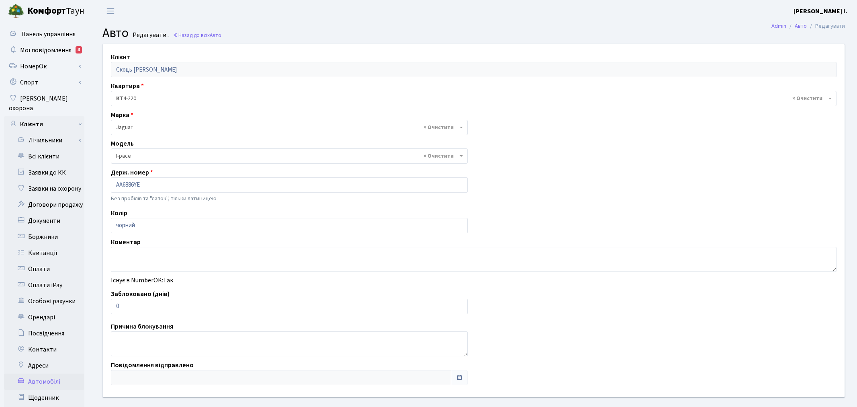
select select "4137"
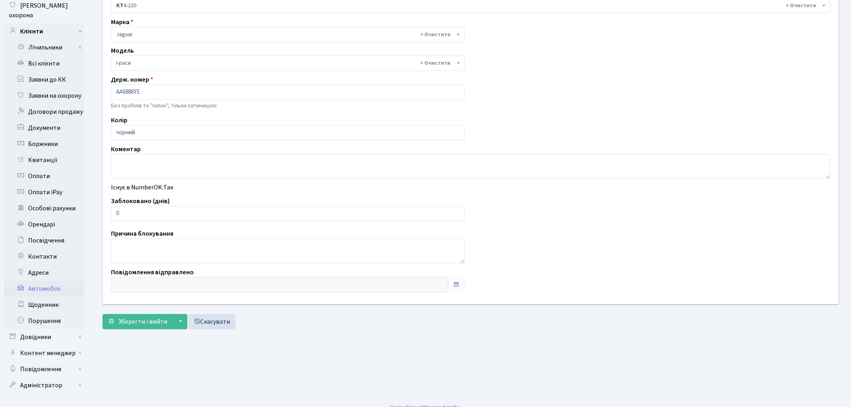
scroll to position [93, 0]
drag, startPoint x: 142, startPoint y: 216, endPoint x: 99, endPoint y: 208, distance: 43.7
click at [99, 208] on div "Клієнт Скоць Яна Володимирівна Квартира - <b>КТ</b>&nbsp;&nbsp;&nbsp;&nbsp;4-22…" at bounding box center [470, 127] width 747 height 353
type input "3"
click at [141, 320] on span "Зберегти і вийти" at bounding box center [142, 321] width 49 height 9
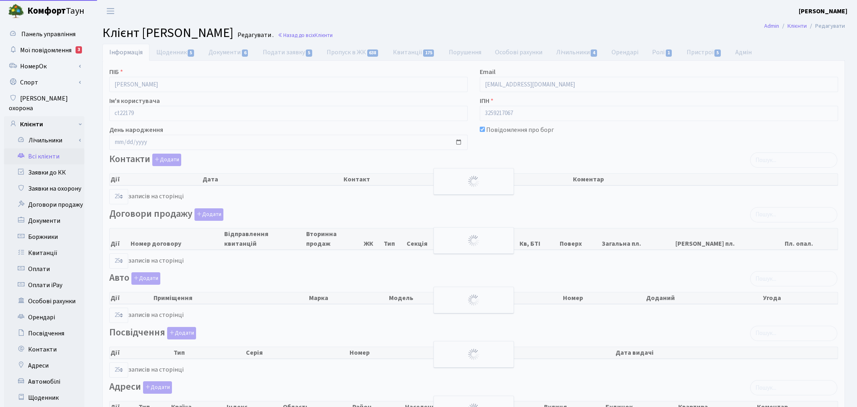
select select "25"
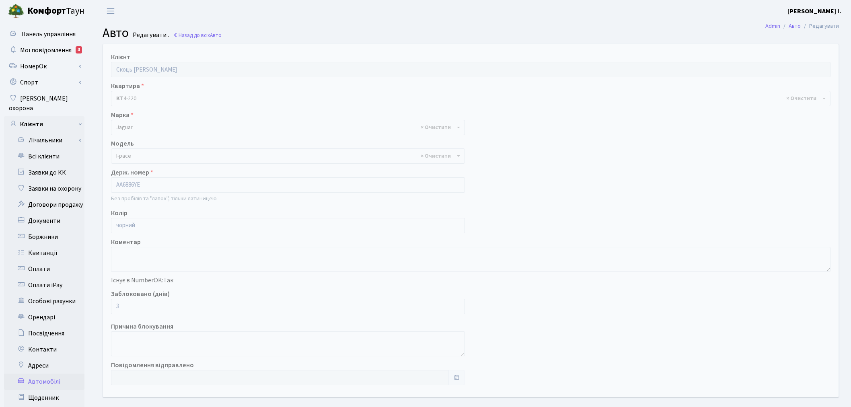
select select "4137"
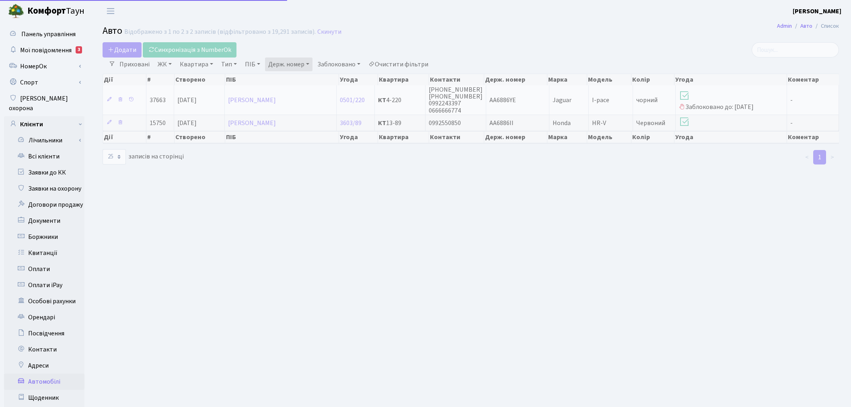
select select "25"
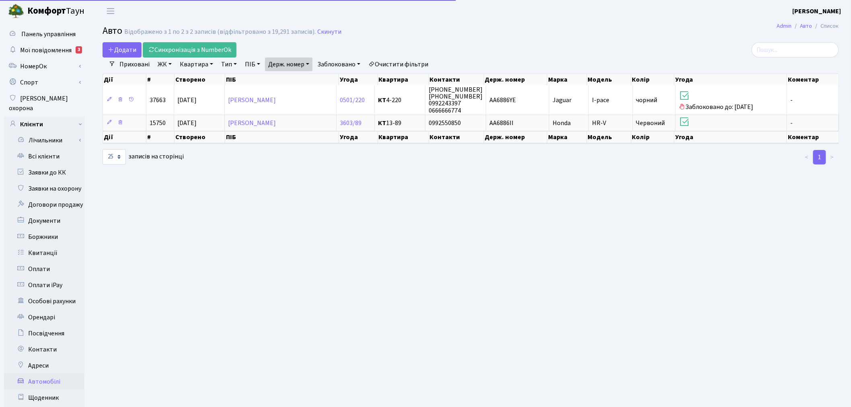
click at [297, 62] on link "Держ. номер" at bounding box center [288, 64] width 47 height 14
click at [302, 74] on input "6886" at bounding box center [288, 79] width 47 height 15
type input "5195"
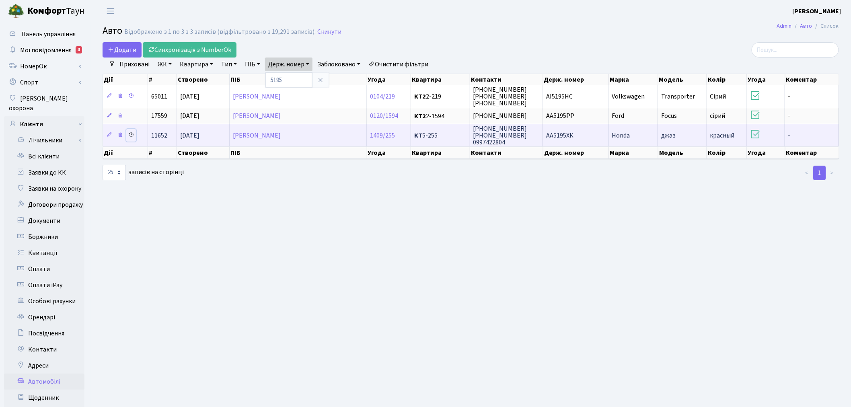
click at [129, 132] on icon at bounding box center [131, 135] width 6 height 6
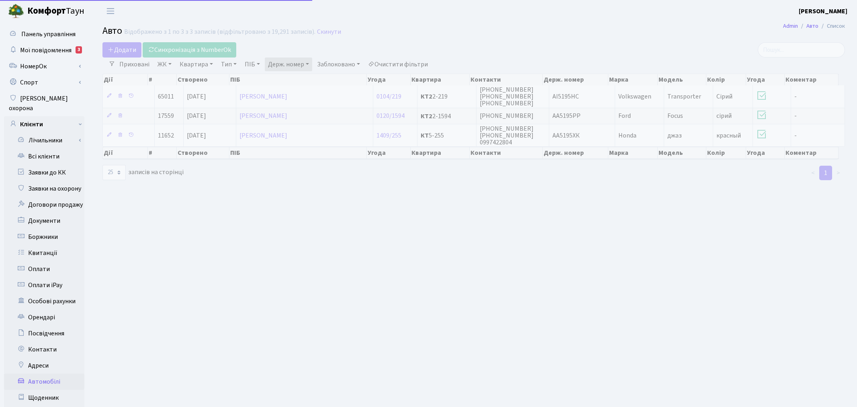
select select "25"
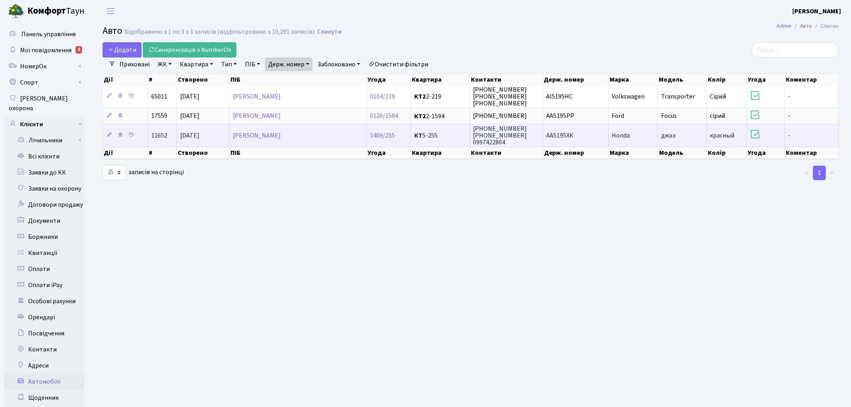
click at [541, 133] on td "[PHONE_NUMBER] [PHONE_NUMBER] 0997422804" at bounding box center [506, 135] width 73 height 23
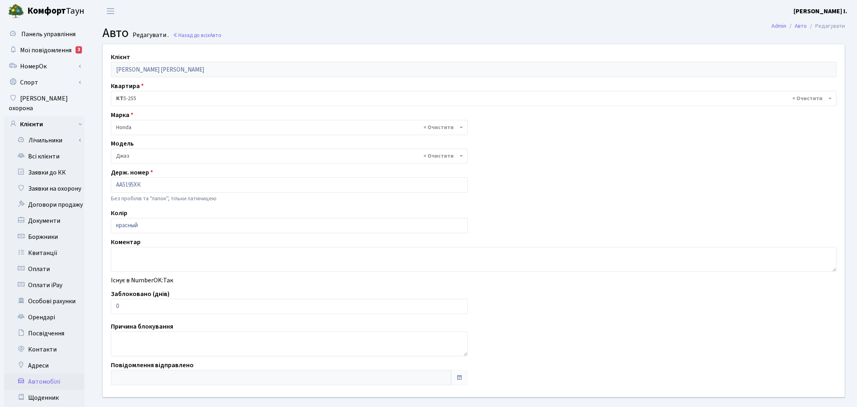
select select "3311"
drag, startPoint x: 133, startPoint y: 309, endPoint x: 109, endPoint y: 306, distance: 24.7
click at [110, 306] on div "Заблоковано (днів) 0" at bounding box center [288, 301] width 366 height 25
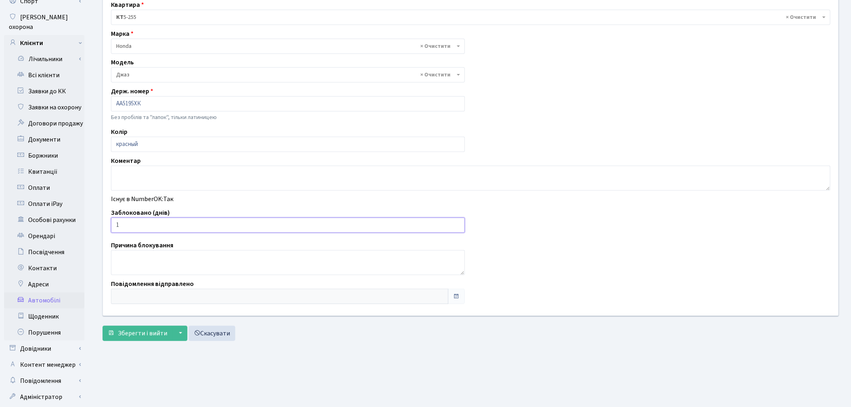
scroll to position [89, 0]
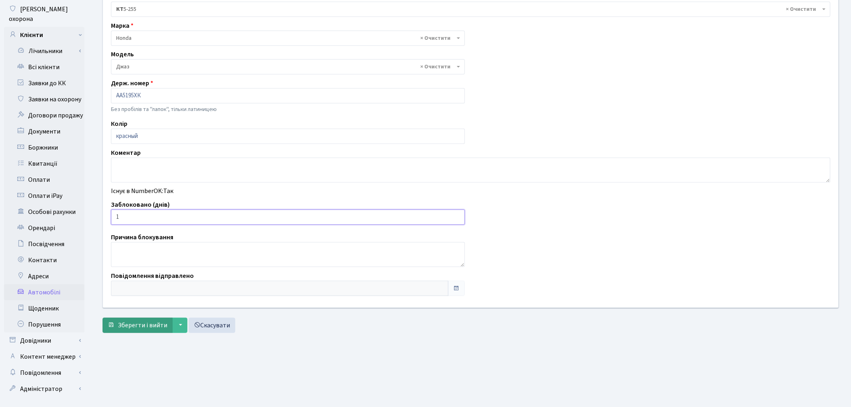
type input "1"
click at [150, 327] on span "Зберегти і вийти" at bounding box center [142, 325] width 49 height 9
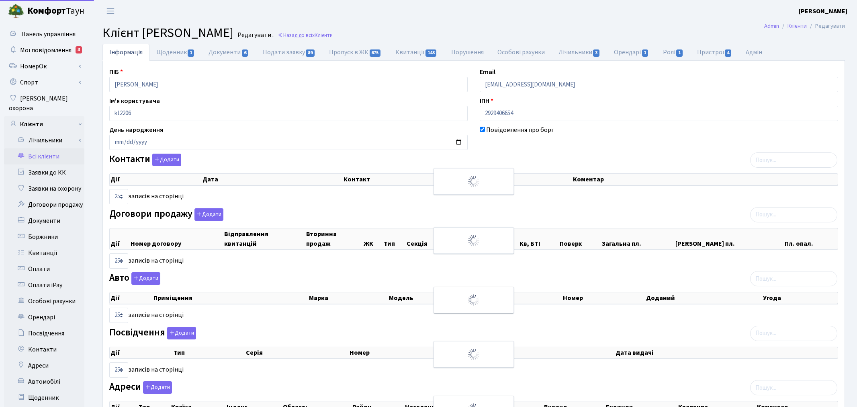
select select "25"
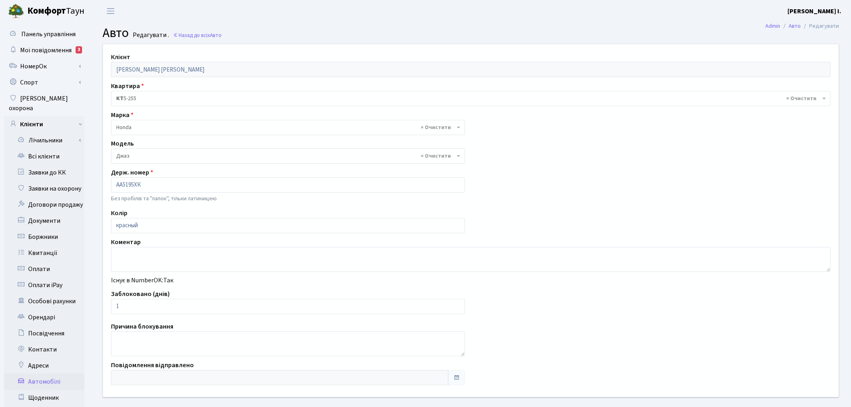
select select "3311"
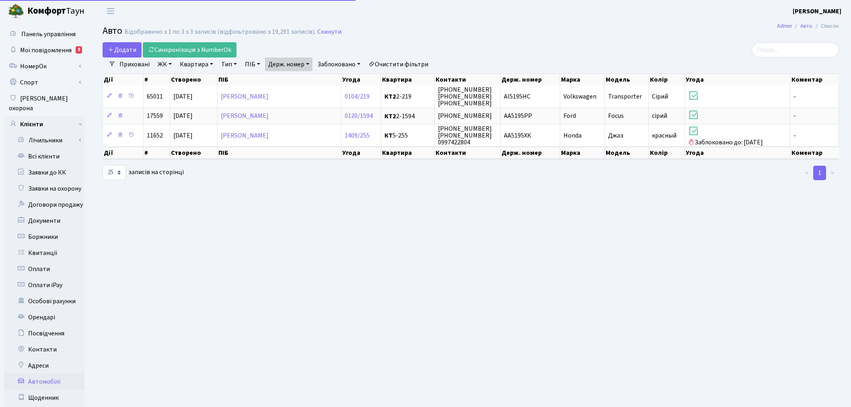
select select "25"
click at [281, 57] on div "Додати Синхронізація з NumberOk" at bounding box center [346, 49] width 487 height 15
click at [283, 63] on link "Держ. номер" at bounding box center [288, 64] width 47 height 14
click at [288, 79] on input "5195" at bounding box center [288, 79] width 47 height 15
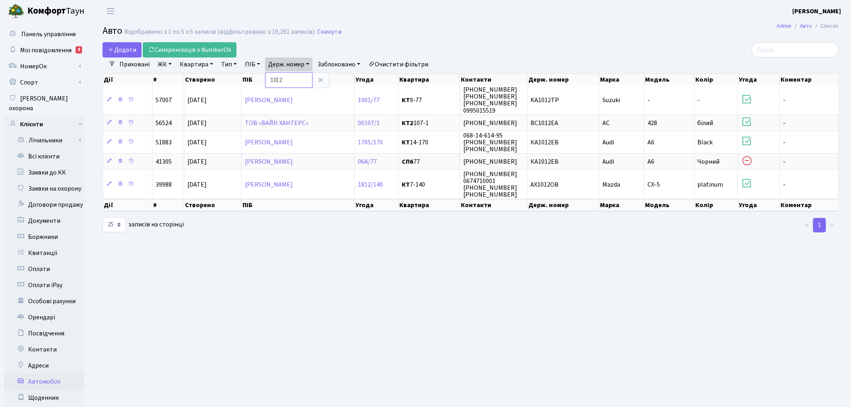
click at [303, 77] on input "1012" at bounding box center [288, 79] width 47 height 15
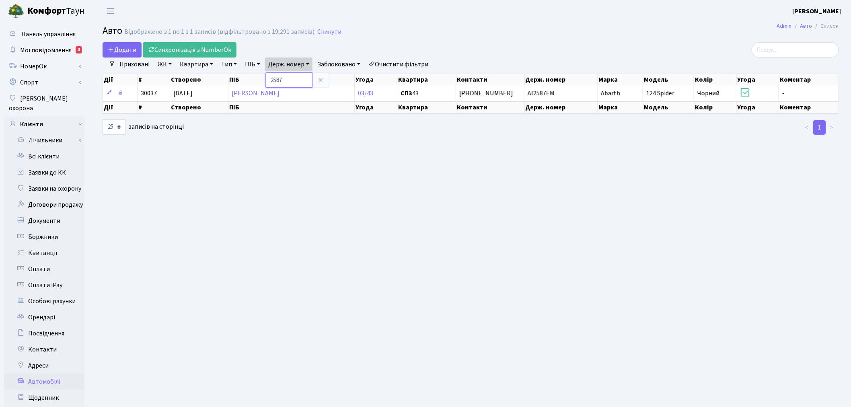
click at [300, 75] on input "2587" at bounding box center [288, 79] width 47 height 15
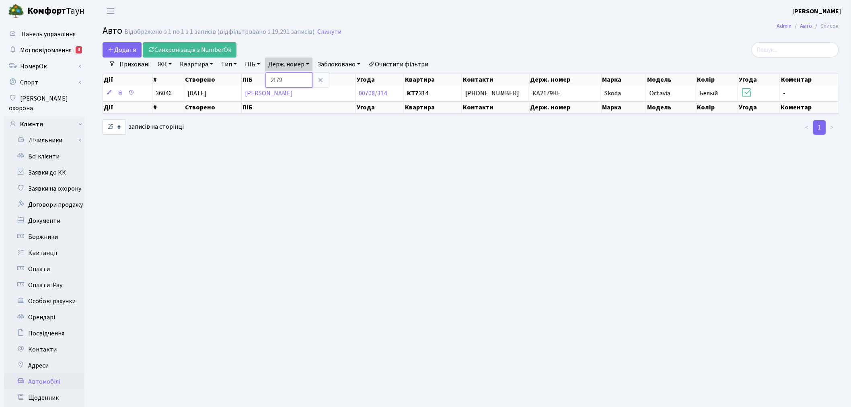
click at [295, 77] on input "2179" at bounding box center [288, 79] width 47 height 15
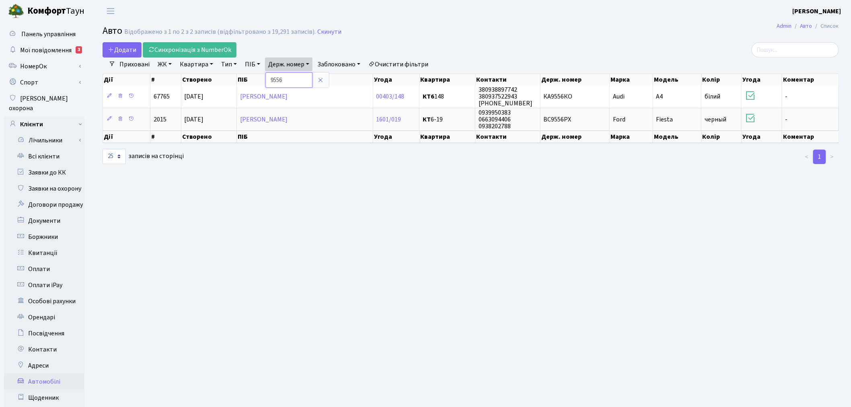
drag, startPoint x: 310, startPoint y: 73, endPoint x: 298, endPoint y: 73, distance: 11.3
click at [309, 73] on input "9556" at bounding box center [288, 79] width 47 height 15
click at [298, 78] on input "9556" at bounding box center [288, 79] width 47 height 15
type input "4176"
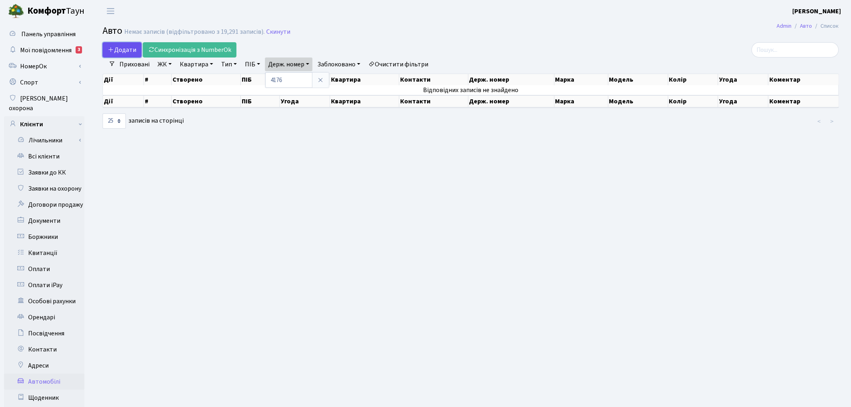
click at [129, 48] on span "Додати" at bounding box center [122, 49] width 29 height 9
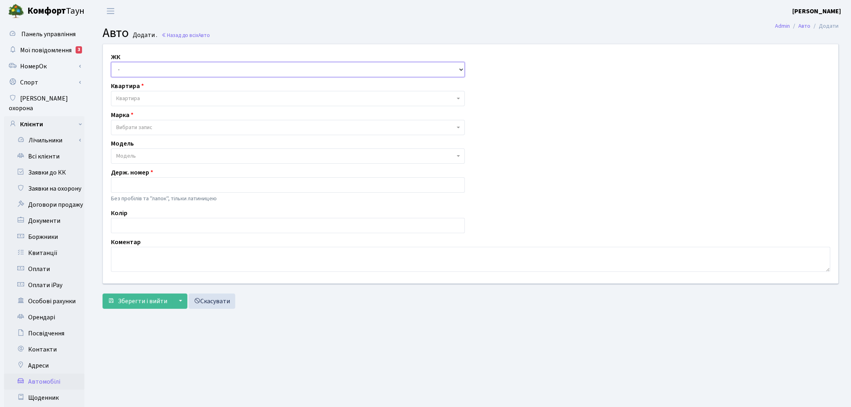
click at [161, 74] on select "- ТХ, вул. [STREET_ADDRESS] Регенераторна, 4 КТ2, просп. [STREET_ADDRESS] [STRE…" at bounding box center [288, 69] width 354 height 15
drag, startPoint x: 597, startPoint y: 210, endPoint x: 532, endPoint y: 197, distance: 66.4
click at [597, 211] on div "ЖК - ТХ, вул. Ділова, 1/2 КТ, вул. Регенераторна, 4 КТ2, просп. Соборності, 17 …" at bounding box center [470, 163] width 747 height 239
click at [231, 100] on span "Квартира" at bounding box center [285, 98] width 338 height 8
type input "ntc"
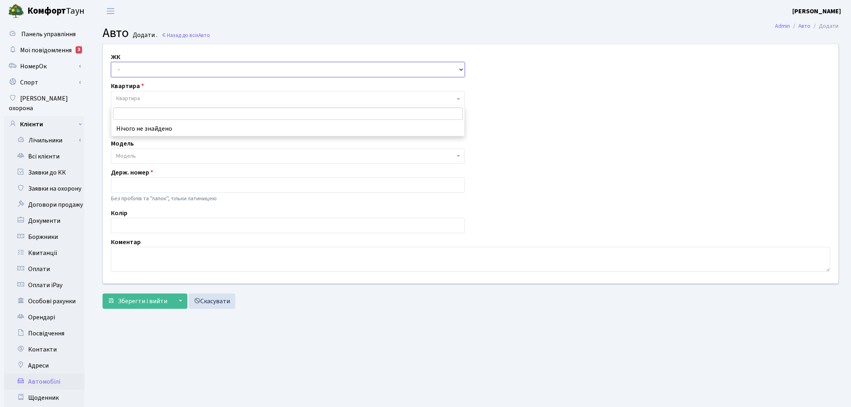
click at [196, 66] on select "- ТХ, вул. Ділова, 1/2 КТ, вул. Регенераторна, 4 КТ2, просп. Соборності, 17 КТ3…" at bounding box center [288, 69] width 354 height 15
select select "271"
click at [111, 62] on select "- ТХ, вул. Ділова, 1/2 КТ, вул. Регенераторна, 4 КТ2, просп. Соборності, 17 КТ3…" at bounding box center [288, 69] width 354 height 15
select select
click at [154, 108] on div "ЖК - ТХ, вул. Ділова, 1/2 КТ, вул. Регенераторна, 4 КТ2, просп. Соборності, 17 …" at bounding box center [470, 163] width 747 height 239
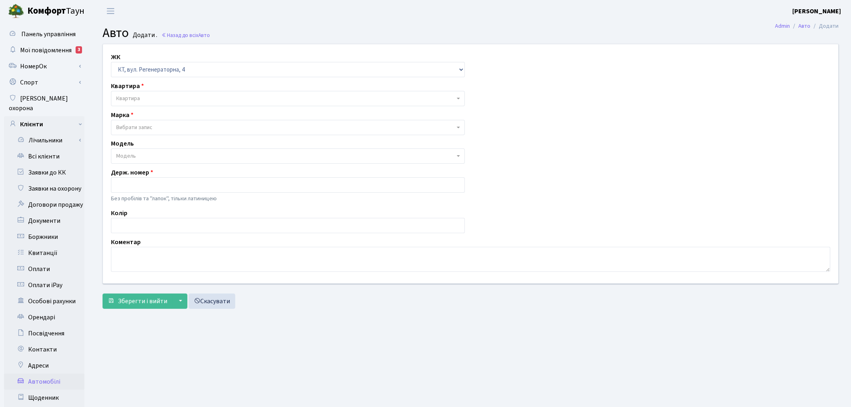
click at [155, 97] on span "Квартира" at bounding box center [285, 98] width 338 height 8
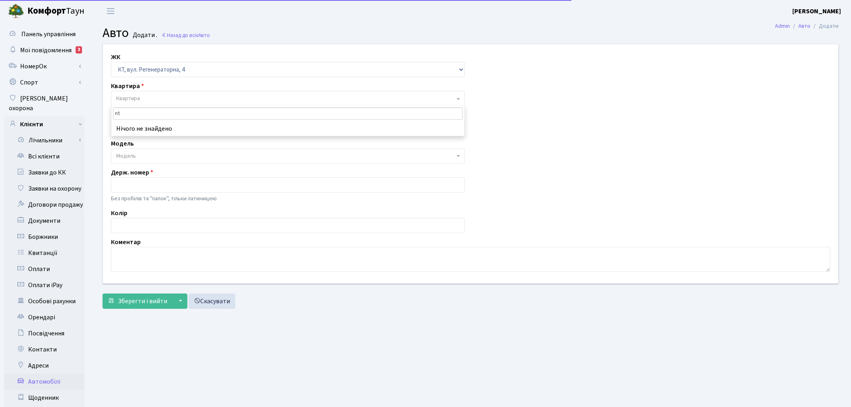
type input "n"
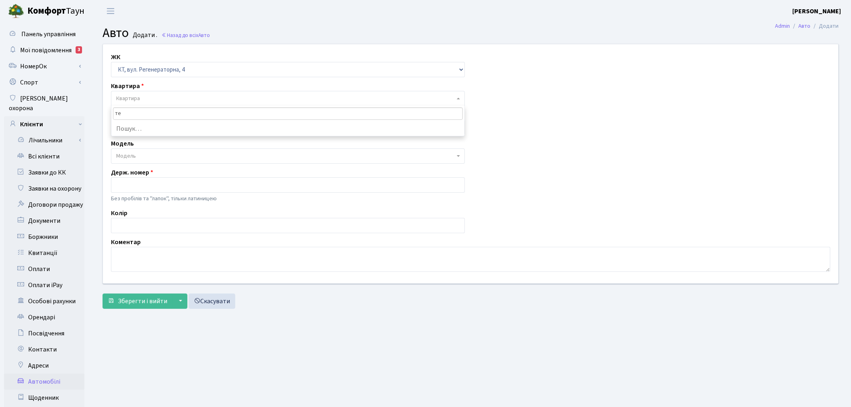
type input "т"
click at [145, 100] on span "Квартира" at bounding box center [285, 98] width 338 height 8
type input "тест"
click at [184, 73] on select "- ТХ, вул. Ділова, 1/2 КТ, вул. Регенераторна, 4 КТ2, просп. Соборності, 17 КТ3…" at bounding box center [288, 69] width 354 height 15
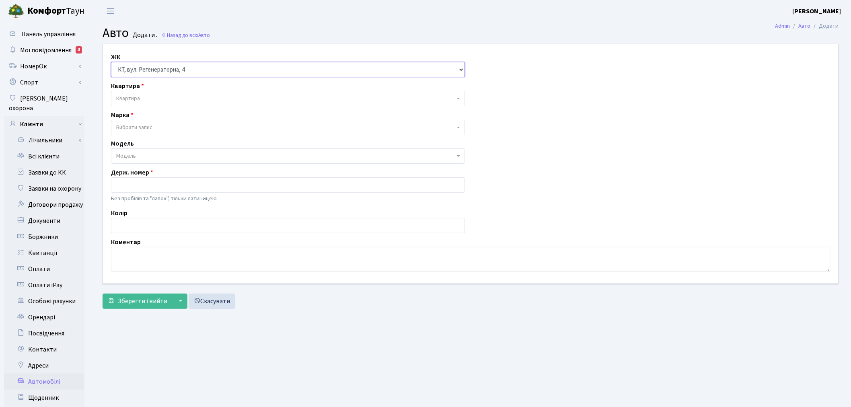
click at [111, 62] on select "- ТХ, вул. Ділова, 1/2 КТ, вул. Регенераторна, 4 КТ2, просп. Соборності, 17 КТ3…" at bounding box center [288, 69] width 354 height 15
click at [171, 111] on div "Марка - Abarth AC Acura Adiva Adly ADR Aebi Aeon Agco Aixam Al-Ghazi Alfa Romeo…" at bounding box center [288, 122] width 366 height 25
click at [168, 99] on span "Квартира" at bounding box center [285, 98] width 338 height 8
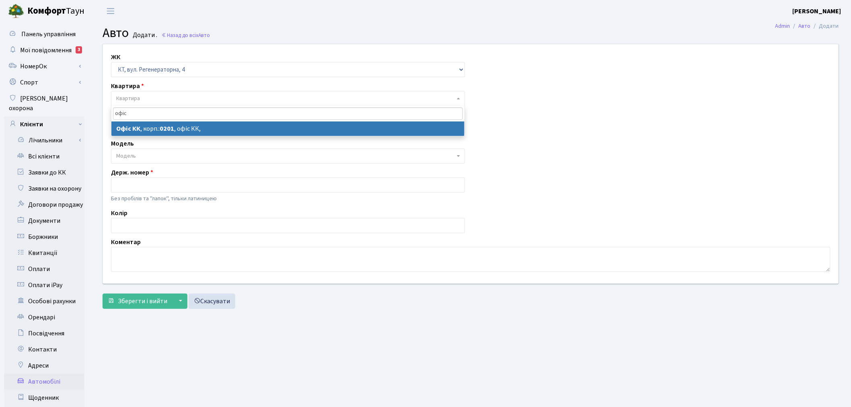
type input "офіс"
select select "4"
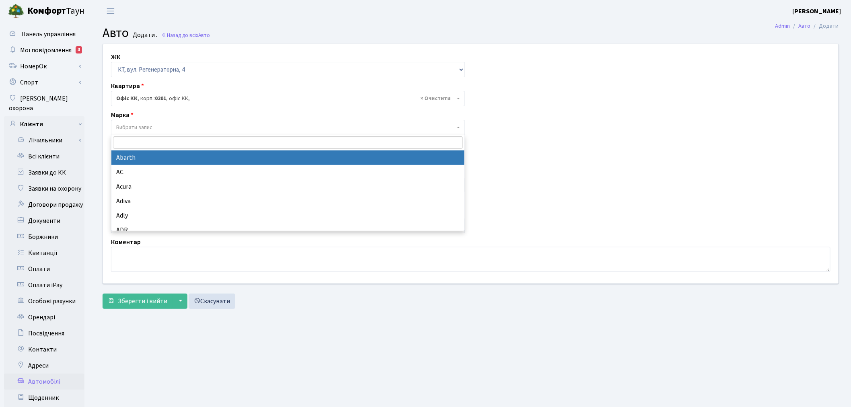
click at [155, 130] on span "Вибрати запис" at bounding box center [285, 127] width 338 height 8
select select "1"
select select
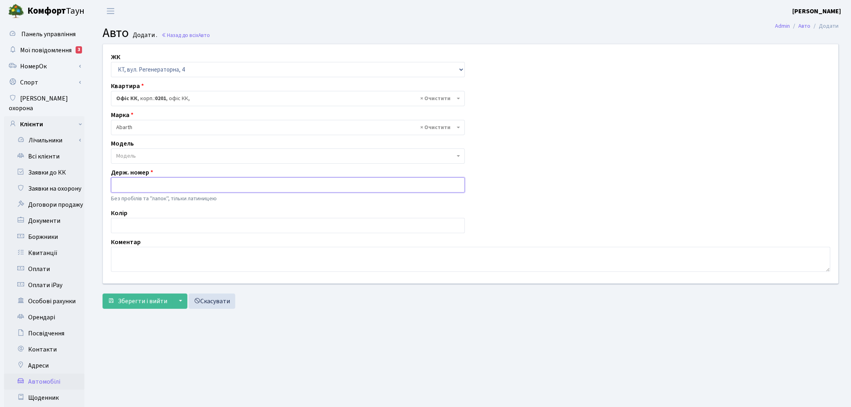
click at [156, 191] on input "text" at bounding box center [288, 184] width 354 height 15
click at [154, 186] on input "text" at bounding box center [288, 184] width 354 height 15
paste input "КА4176НО"
type input "КА4176НО"
click at [154, 255] on textarea at bounding box center [470, 259] width 719 height 25
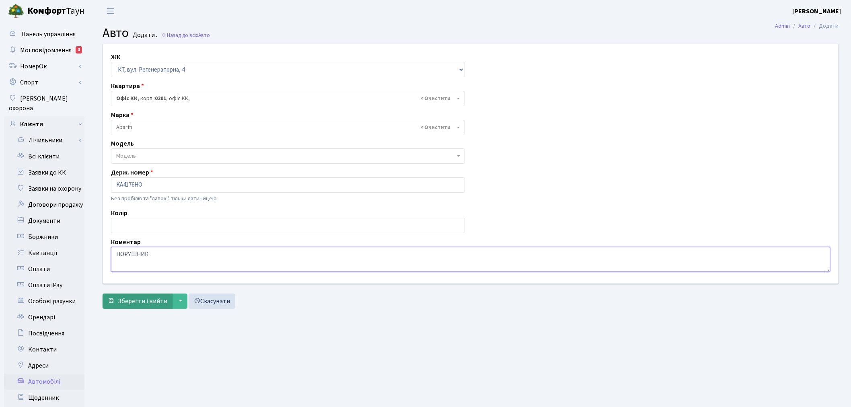
type textarea "ПОРУШНИК"
click at [136, 302] on span "Зберегти і вийти" at bounding box center [142, 301] width 49 height 9
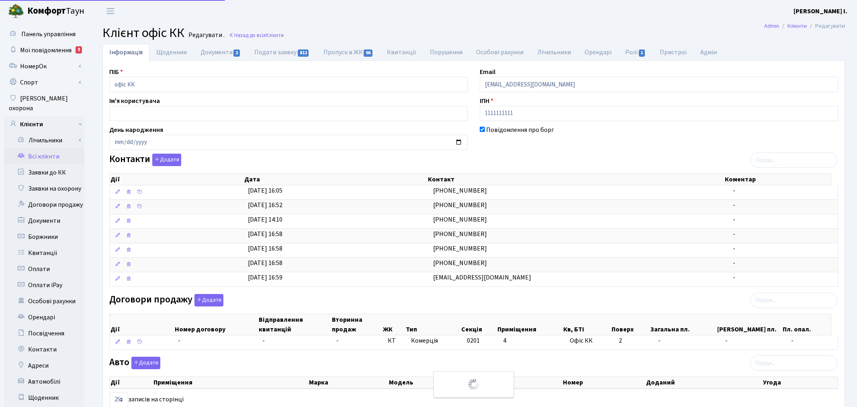
select select "25"
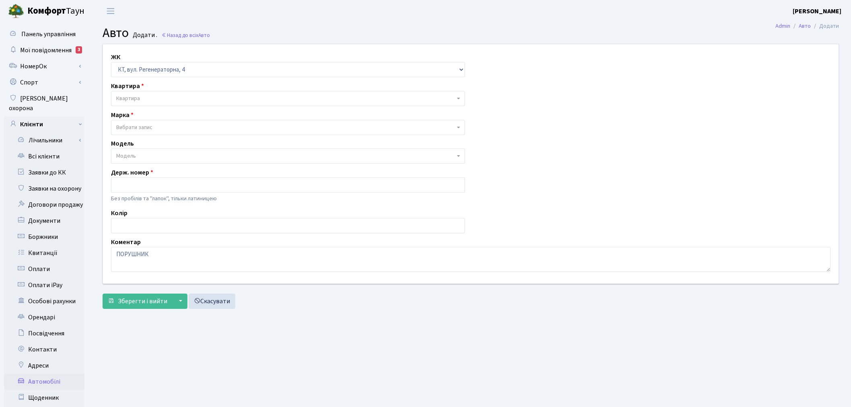
select select "271"
select select "1"
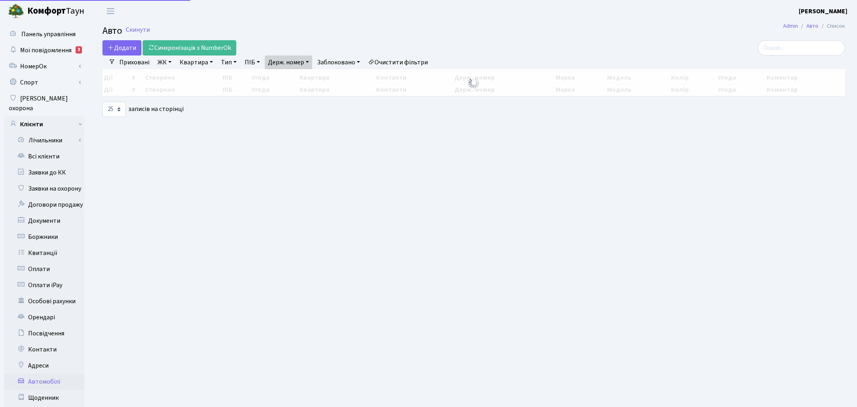
select select "25"
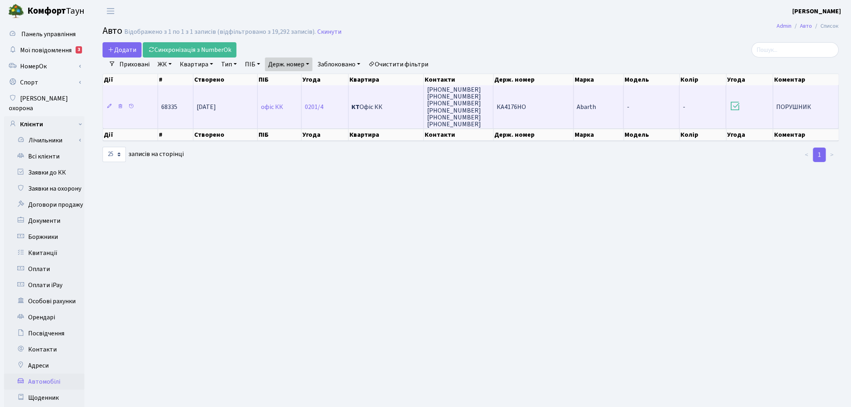
click at [654, 104] on td "-" at bounding box center [651, 106] width 56 height 43
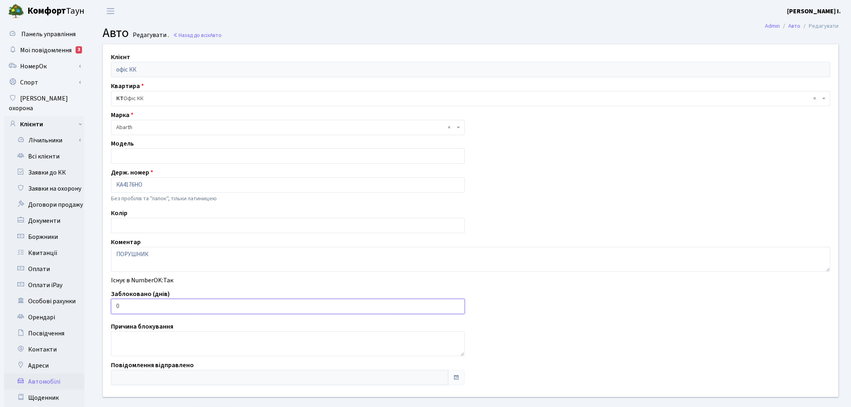
drag, startPoint x: 146, startPoint y: 301, endPoint x: 99, endPoint y: 306, distance: 47.4
click at [99, 306] on div "Клієнт офіс КК Квартира - <b>КТ</b>&nbsp;&nbsp;&nbsp;&nbsp;Офіс КК × КТ Офіс КК…" at bounding box center [470, 220] width 747 height 353
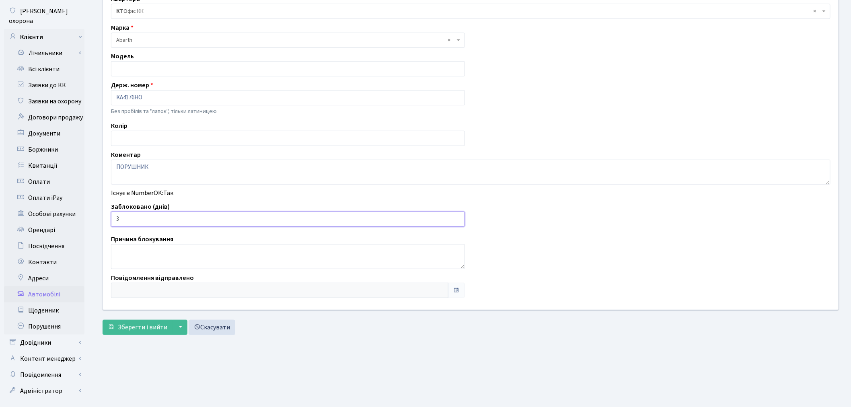
scroll to position [93, 0]
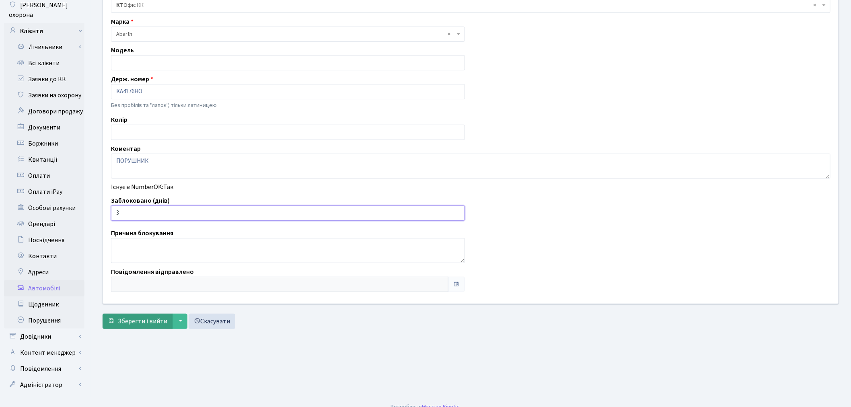
type input "3"
click at [137, 319] on span "Зберегти і вийти" at bounding box center [142, 321] width 49 height 9
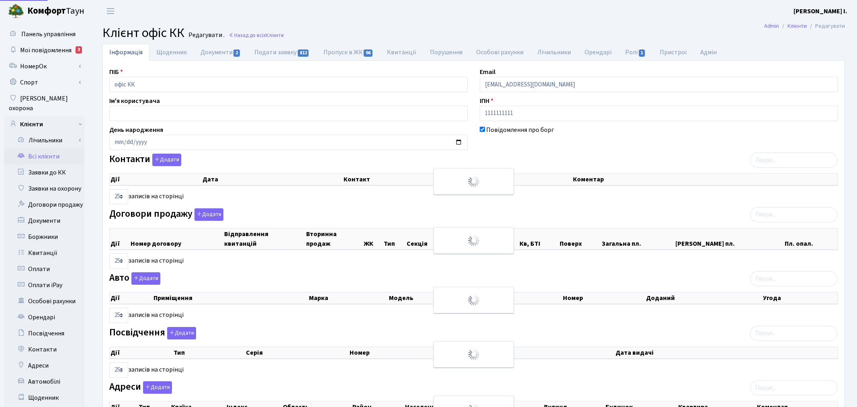
select select "25"
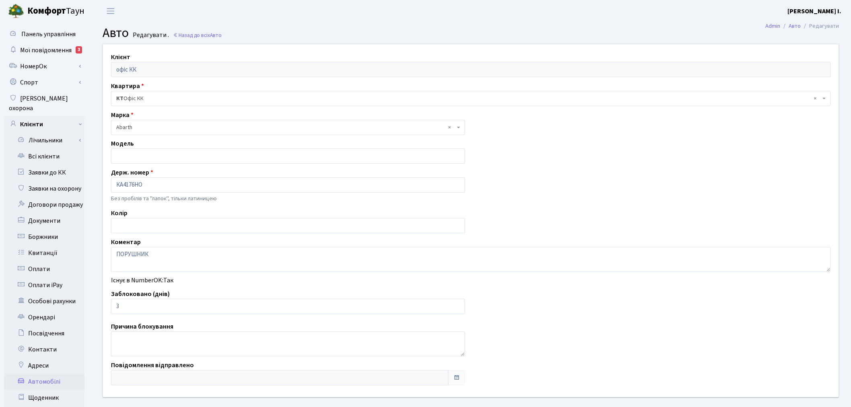
scroll to position [39, 0]
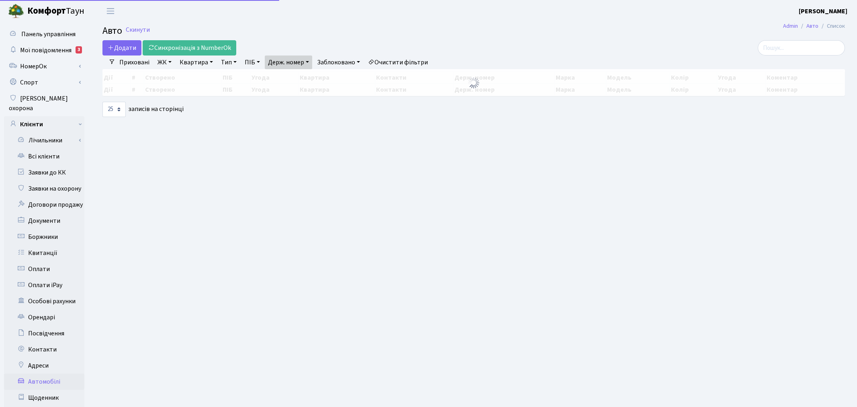
select select "25"
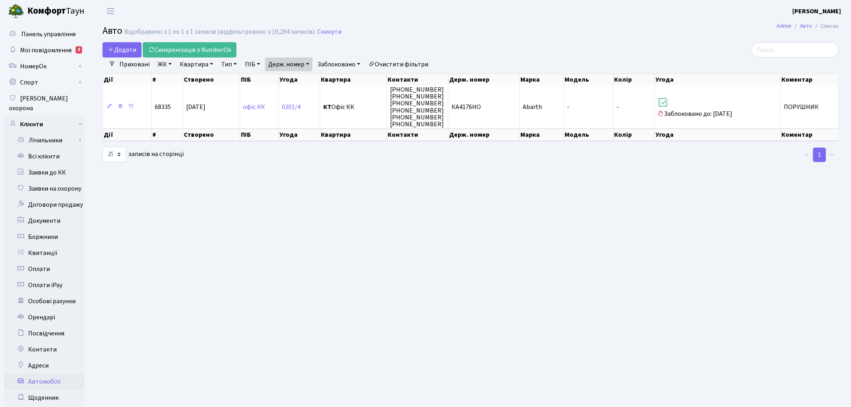
click at [306, 63] on link "Держ. номер" at bounding box center [288, 64] width 47 height 14
click at [306, 72] on input "4176" at bounding box center [288, 79] width 47 height 15
click at [306, 78] on input "4176" at bounding box center [288, 79] width 47 height 15
type input "5195"
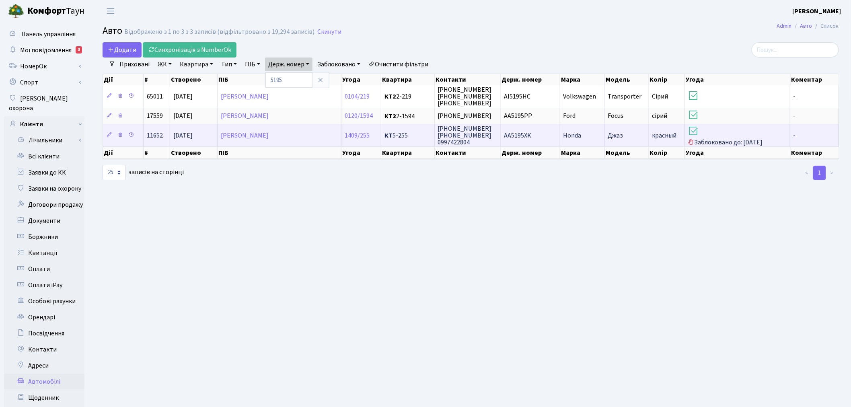
click at [541, 138] on td "АА5195ХК" at bounding box center [529, 135] width 59 height 23
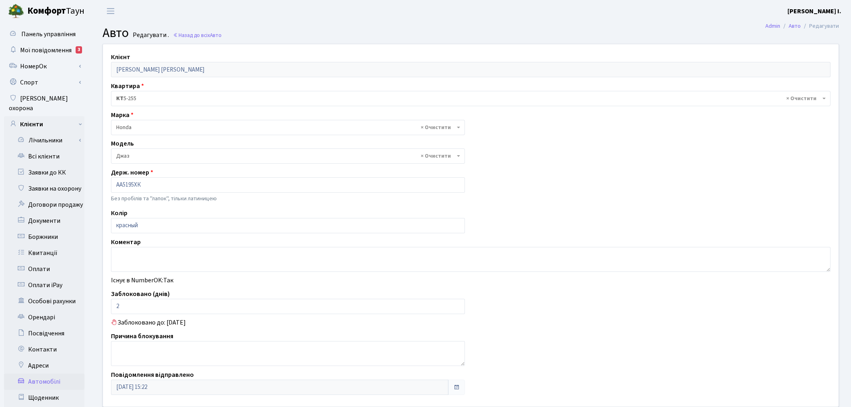
select select "3311"
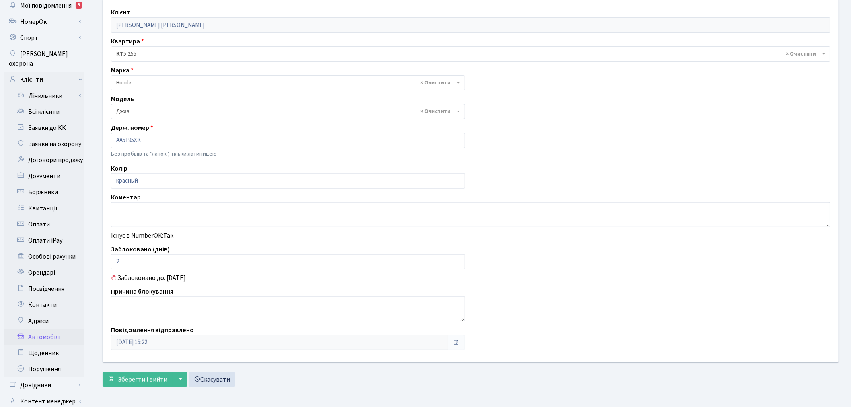
scroll to position [93, 0]
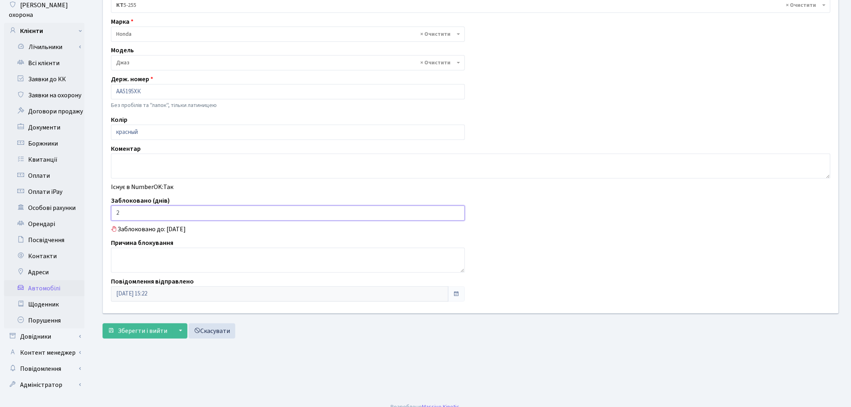
drag, startPoint x: 145, startPoint y: 217, endPoint x: 100, endPoint y: 214, distance: 44.3
click at [102, 214] on div "Клієнт [PERSON_NAME] [PERSON_NAME] Квартира - <b>КТ</b>&nbsp;&nbsp;&nbsp;&nbsp;…" at bounding box center [470, 132] width 747 height 362
type input "0"
click at [132, 332] on span "Зберегти і вийти" at bounding box center [142, 330] width 49 height 9
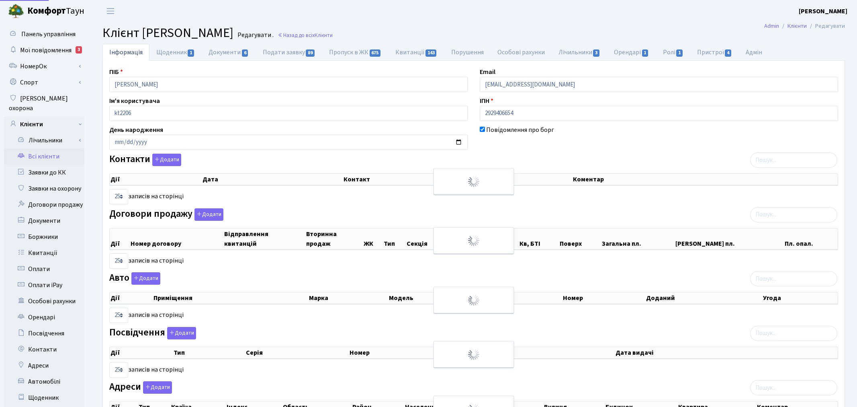
select select "25"
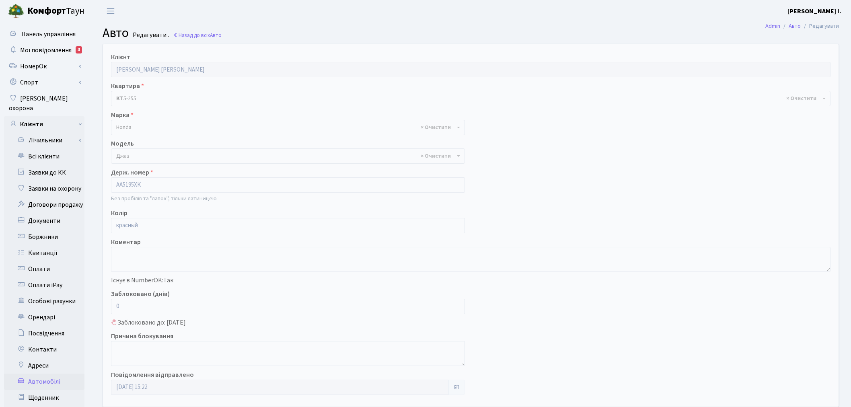
select select "3311"
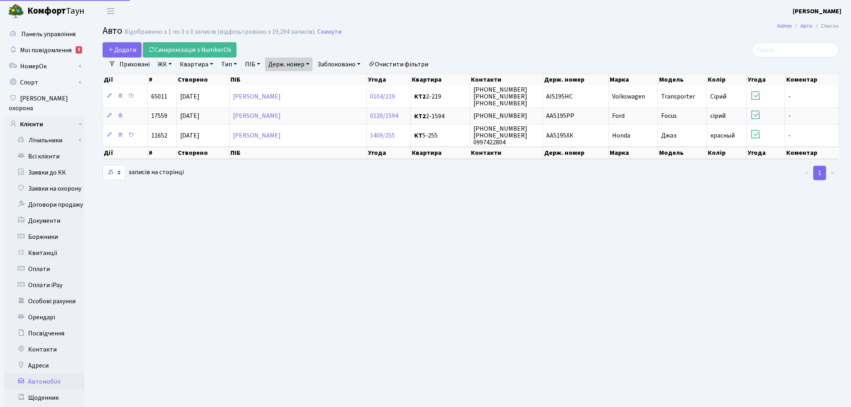
select select "25"
click at [303, 64] on link "Держ. номер" at bounding box center [288, 64] width 47 height 14
click at [303, 76] on input "5195" at bounding box center [288, 79] width 47 height 15
type input "8167"
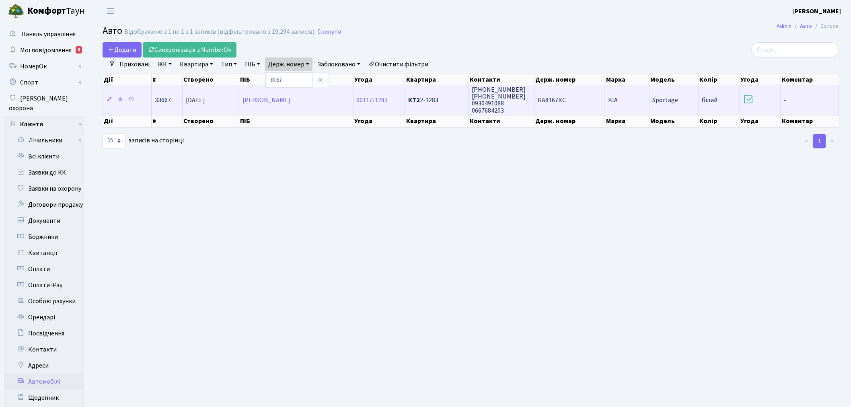
click at [562, 104] on td "КА8167КС" at bounding box center [569, 99] width 71 height 29
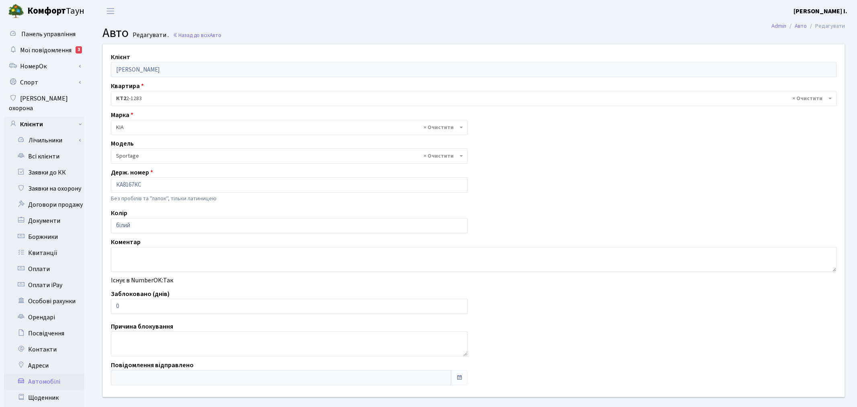
select select "1184"
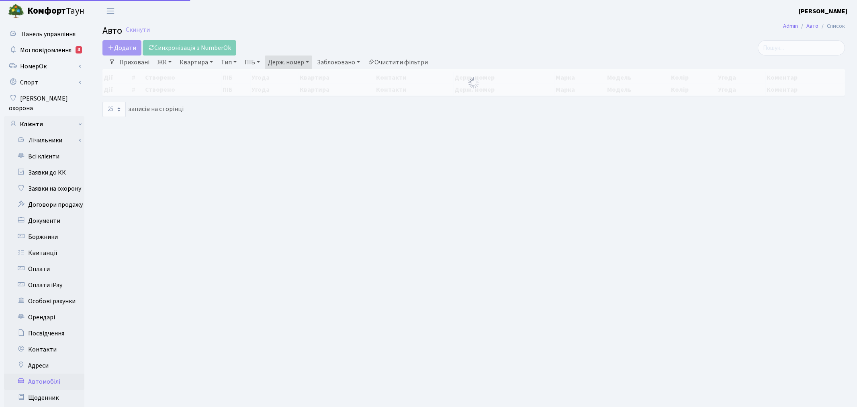
select select "25"
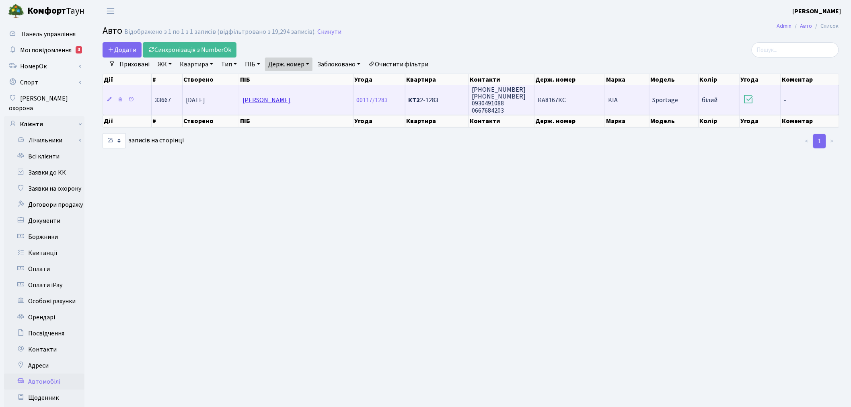
click at [286, 103] on link "[PERSON_NAME]" at bounding box center [266, 100] width 48 height 9
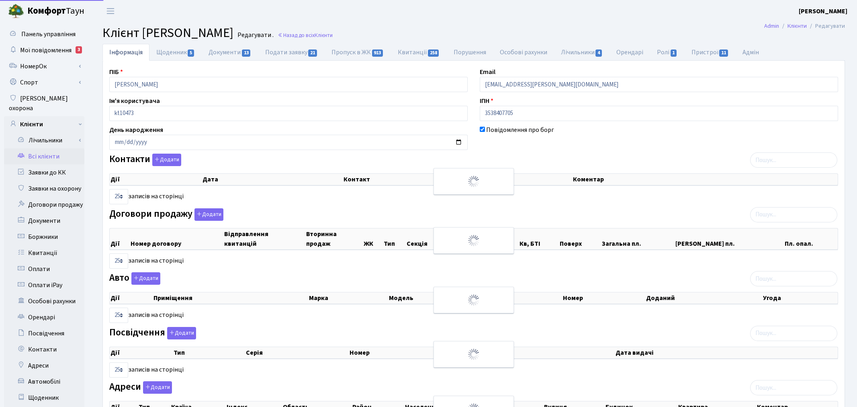
select select "25"
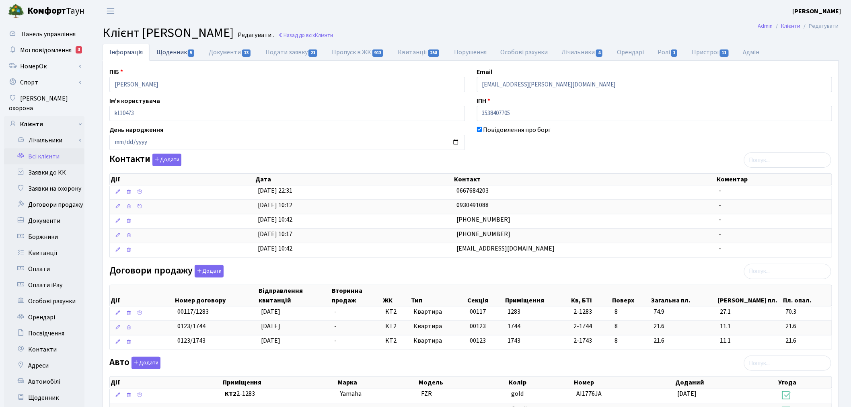
click at [174, 53] on link "Щоденник 5" at bounding box center [176, 52] width 52 height 16
select select "25"
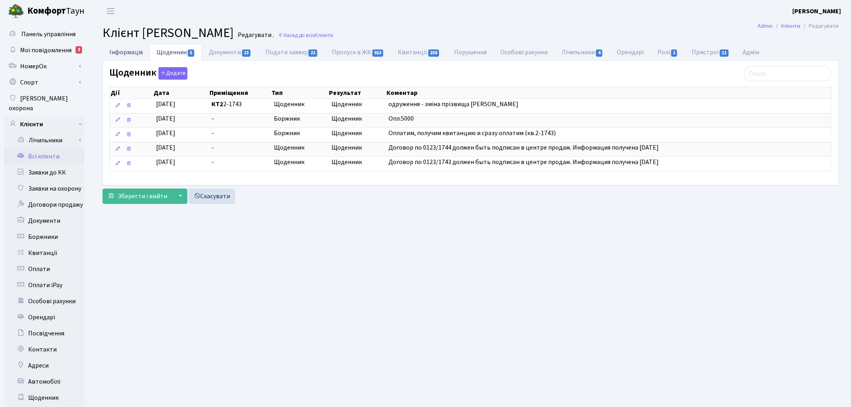
click at [121, 52] on link "Інформація" at bounding box center [126, 52] width 47 height 16
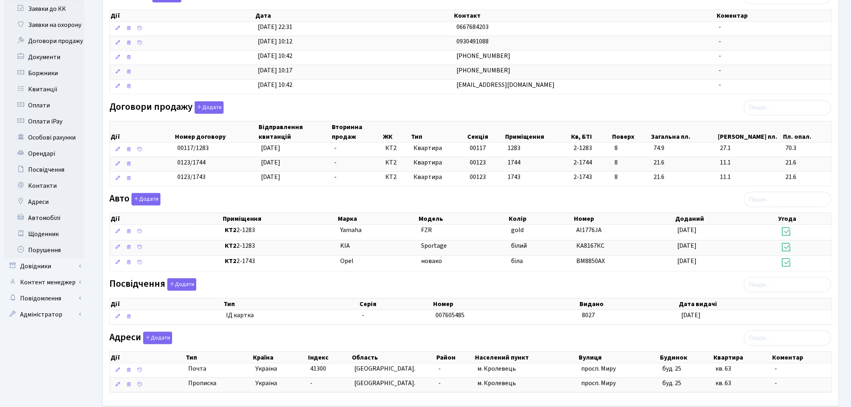
scroll to position [207, 0]
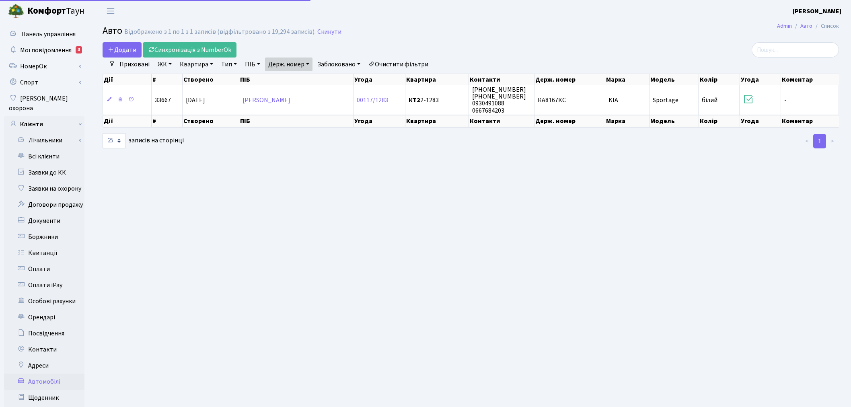
select select "25"
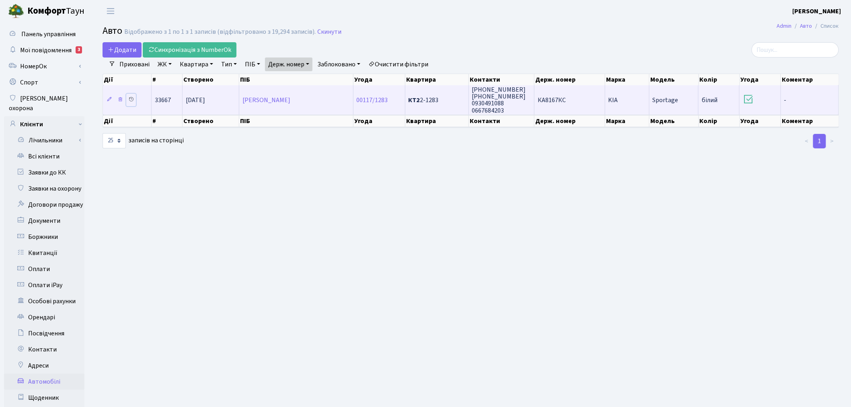
click at [131, 96] on icon at bounding box center [131, 99] width 6 height 6
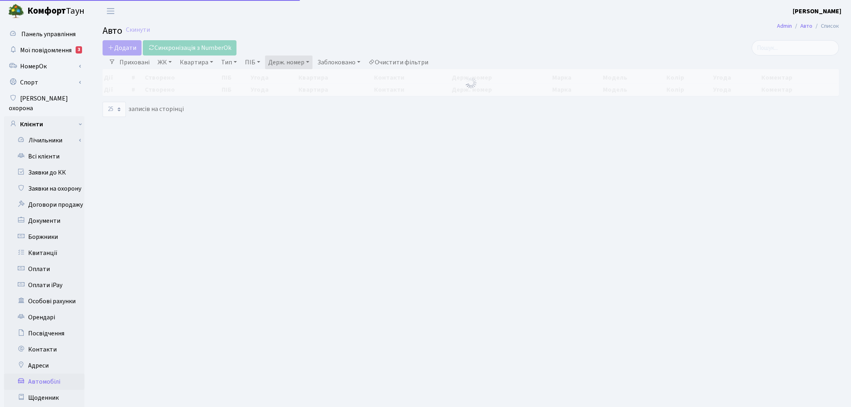
select select "25"
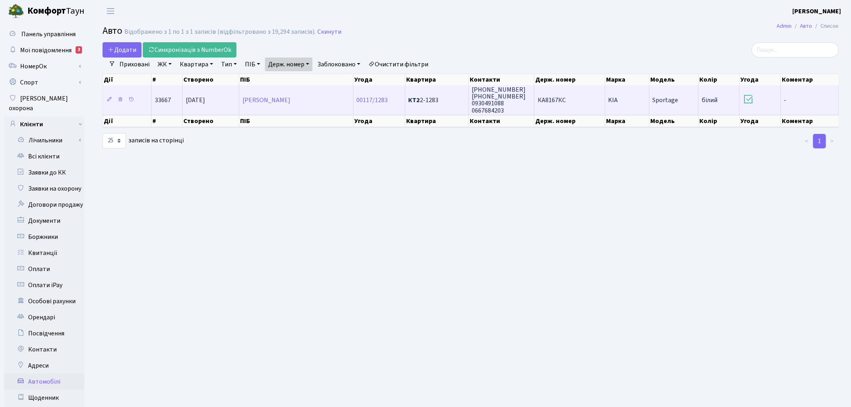
click at [564, 103] on span "КА8167КС" at bounding box center [551, 100] width 28 height 9
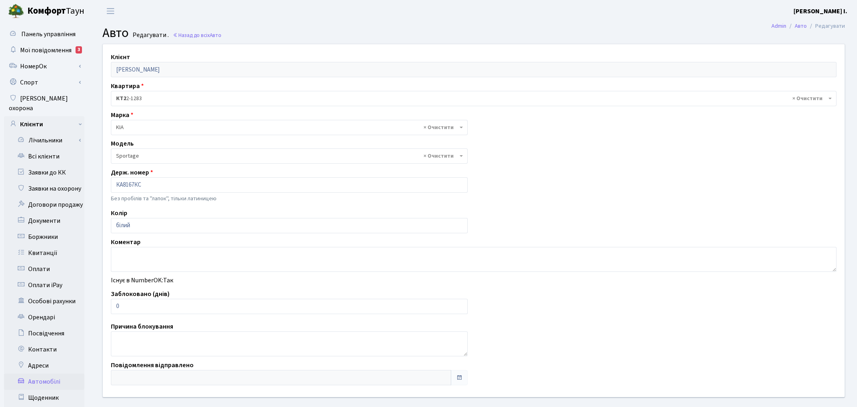
select select "1184"
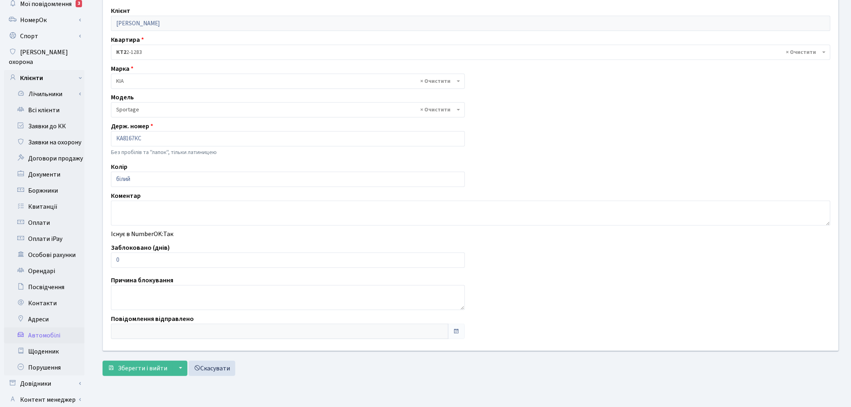
scroll to position [93, 0]
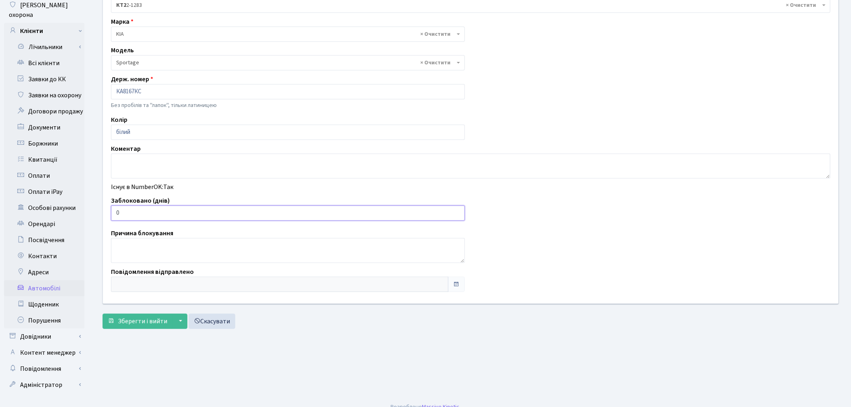
drag, startPoint x: 129, startPoint y: 217, endPoint x: 110, endPoint y: 216, distance: 18.9
click at [110, 216] on div "Заблоковано (днів) 0" at bounding box center [288, 208] width 366 height 25
type input "1"
click at [119, 327] on button "Зберегти і вийти" at bounding box center [138, 321] width 70 height 15
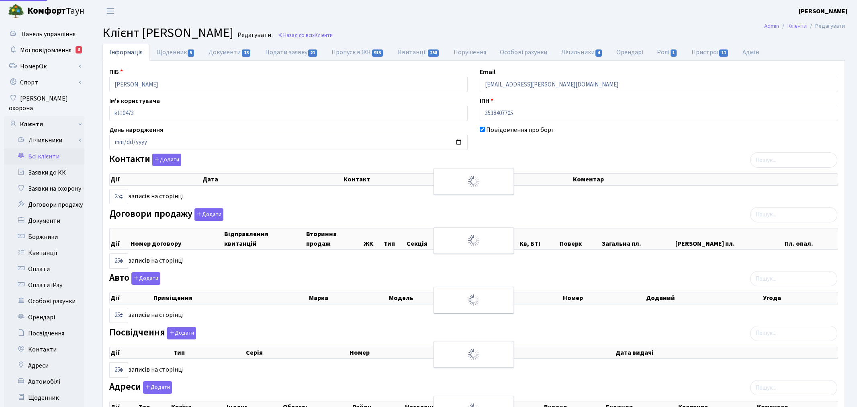
select select "25"
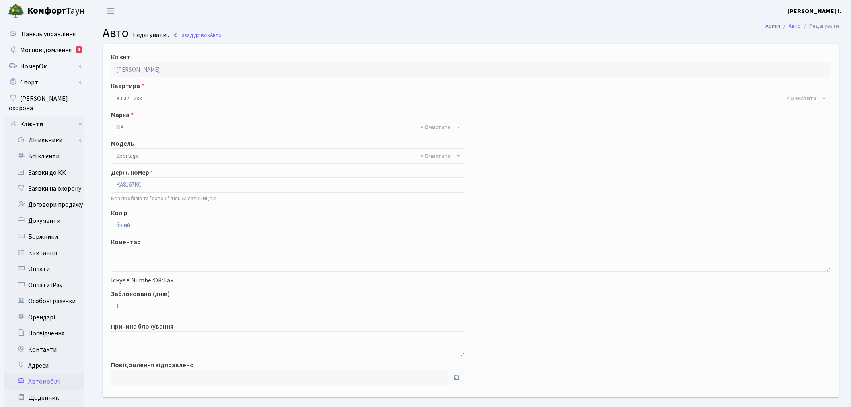
select select "1184"
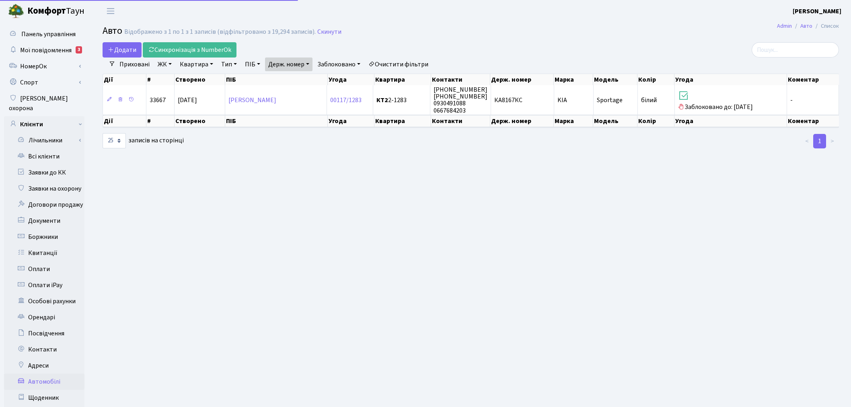
select select "25"
click at [307, 64] on link "Держ. номер" at bounding box center [288, 64] width 47 height 14
click at [305, 78] on input "8167" at bounding box center [288, 79] width 47 height 15
type input "8832"
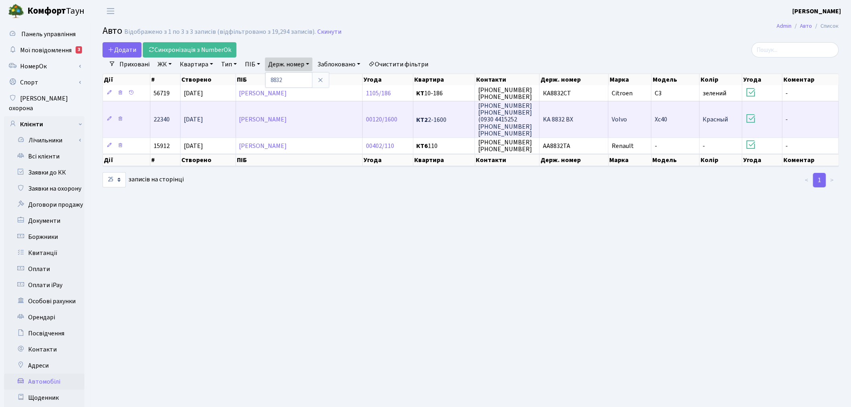
click at [583, 122] on td "KA 8832 BX" at bounding box center [573, 119] width 69 height 37
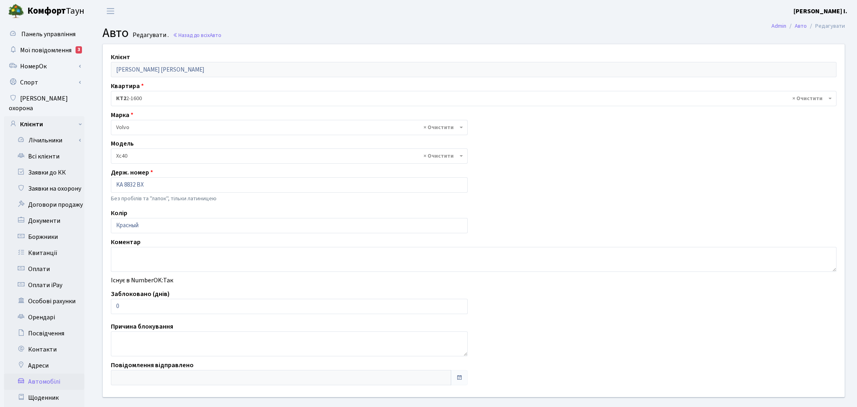
select select "4374"
drag, startPoint x: 141, startPoint y: 303, endPoint x: 109, endPoint y: 306, distance: 31.8
click at [109, 306] on div "Заблоковано (днів) 0" at bounding box center [288, 301] width 366 height 25
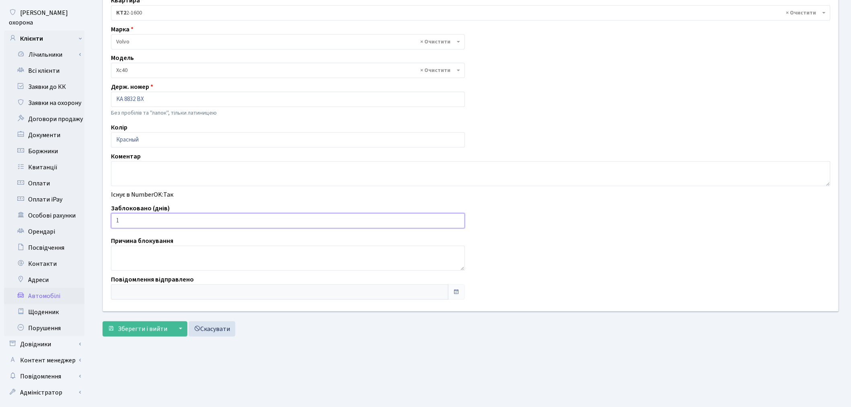
scroll to position [93, 0]
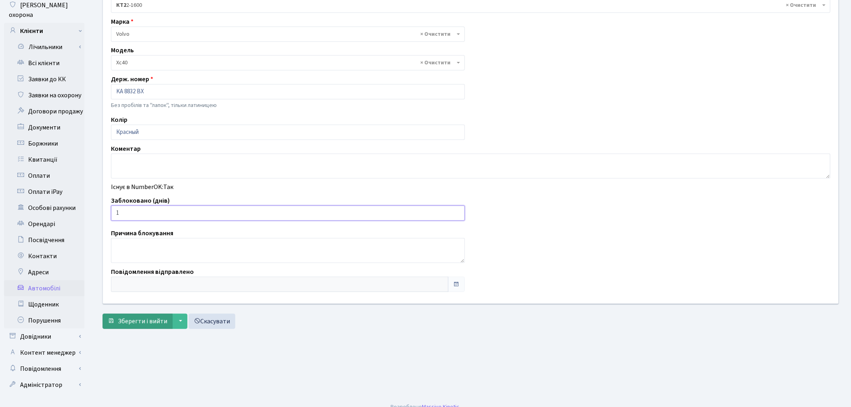
type input "1"
click at [132, 321] on span "Зберегти і вийти" at bounding box center [142, 321] width 49 height 9
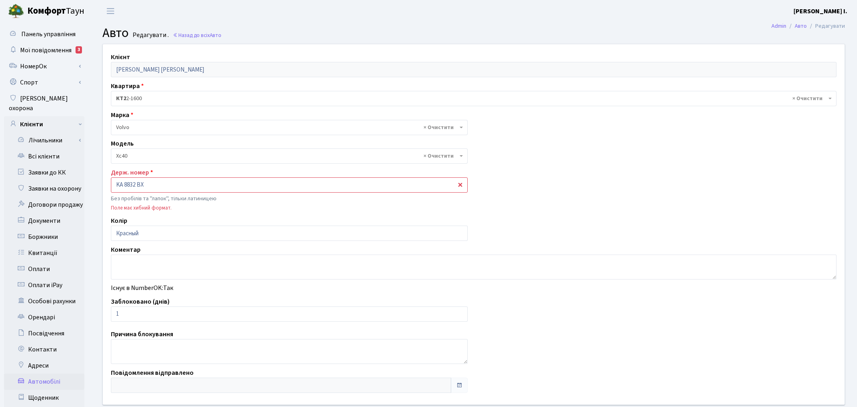
select select "4374"
click at [123, 184] on input "KA 8832 BX" at bounding box center [288, 184] width 354 height 15
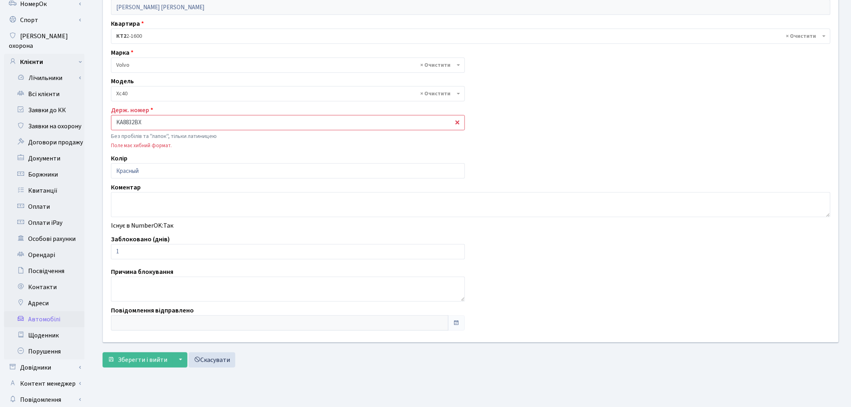
scroll to position [93, 0]
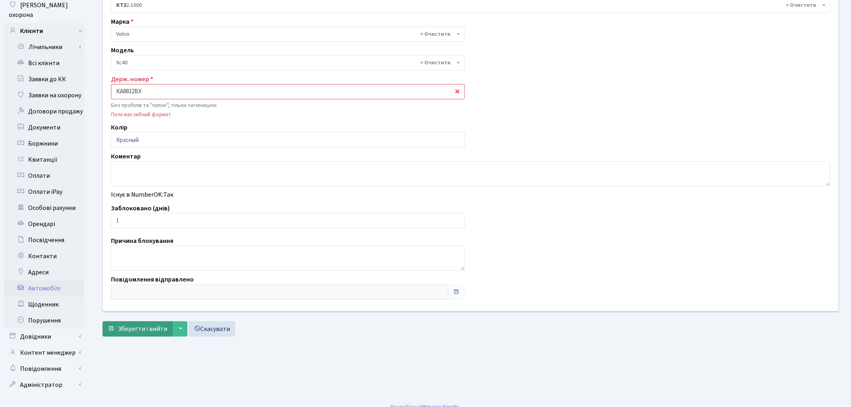
type input "KA8832BX"
click at [138, 332] on span "Зберегти і вийти" at bounding box center [142, 328] width 49 height 9
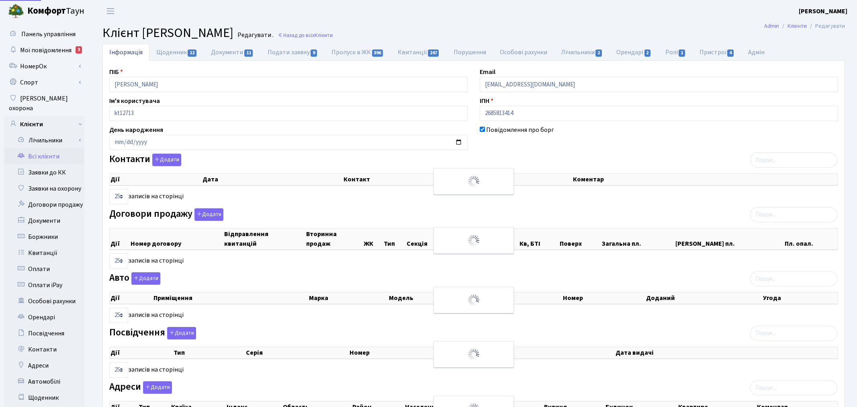
select select "25"
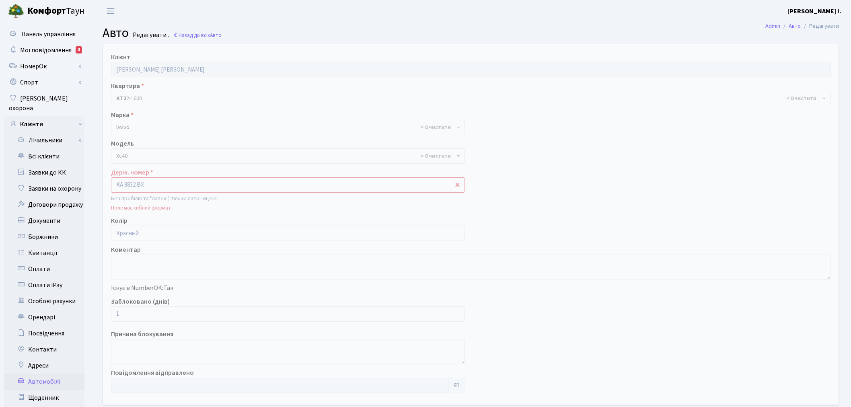
select select "4374"
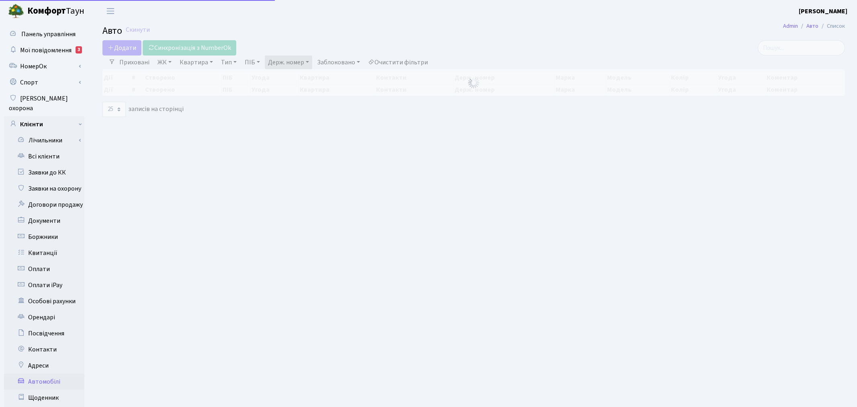
select select "25"
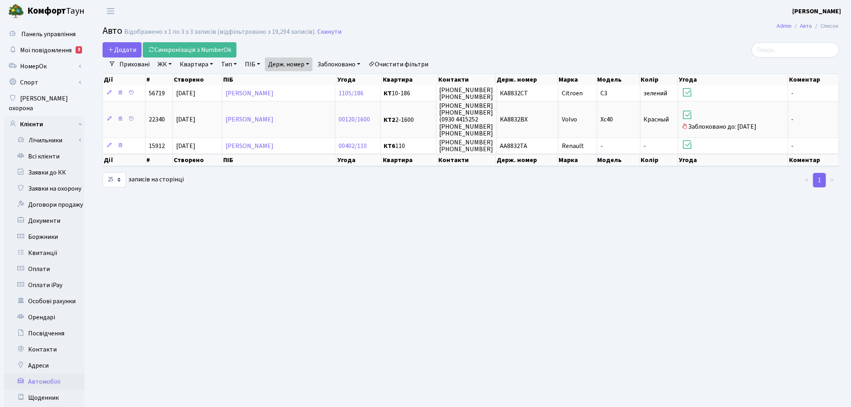
click at [298, 59] on link "Держ. номер" at bounding box center [288, 64] width 47 height 14
click at [302, 81] on input "8832" at bounding box center [288, 79] width 47 height 15
type input "7746"
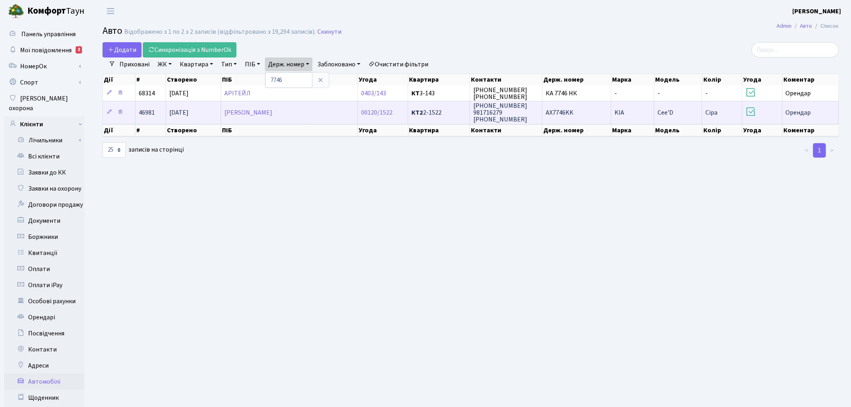
click at [554, 118] on td "АХ7746KK" at bounding box center [576, 112] width 69 height 23
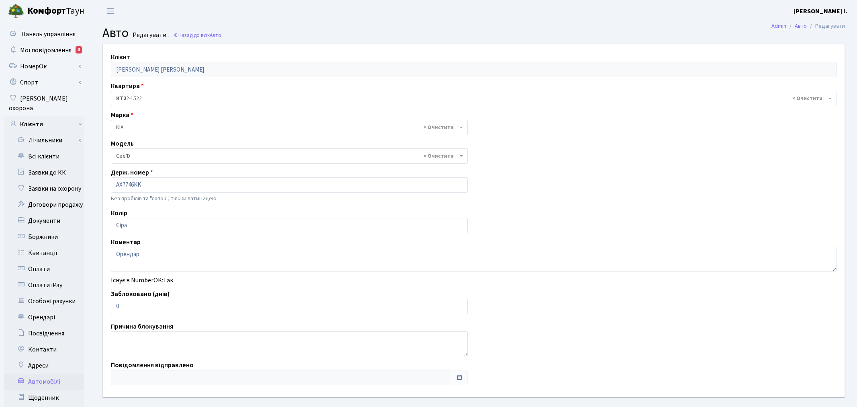
select select "1156"
click at [143, 305] on input "0" at bounding box center [288, 306] width 354 height 15
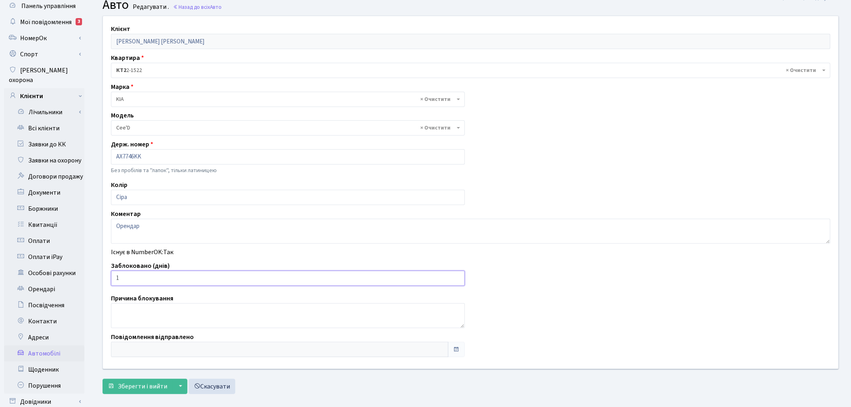
scroll to position [89, 0]
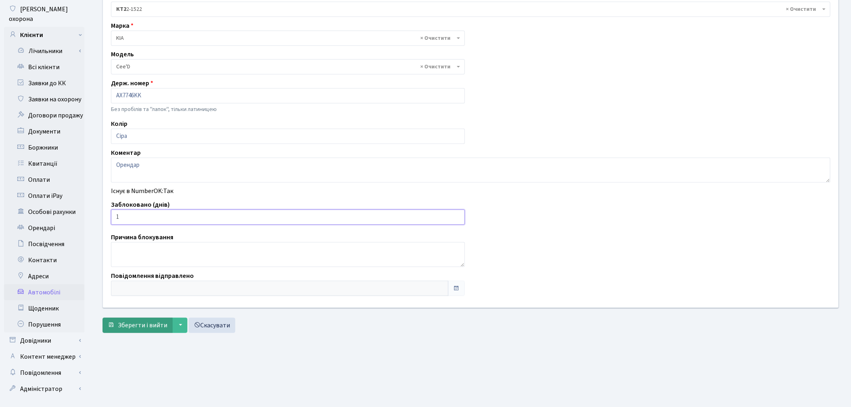
type input "1"
click at [142, 329] on span "Зберегти і вийти" at bounding box center [142, 325] width 49 height 9
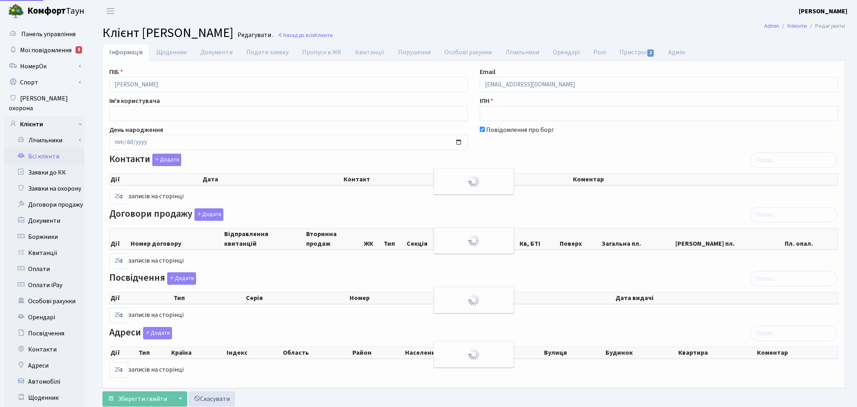
select select "25"
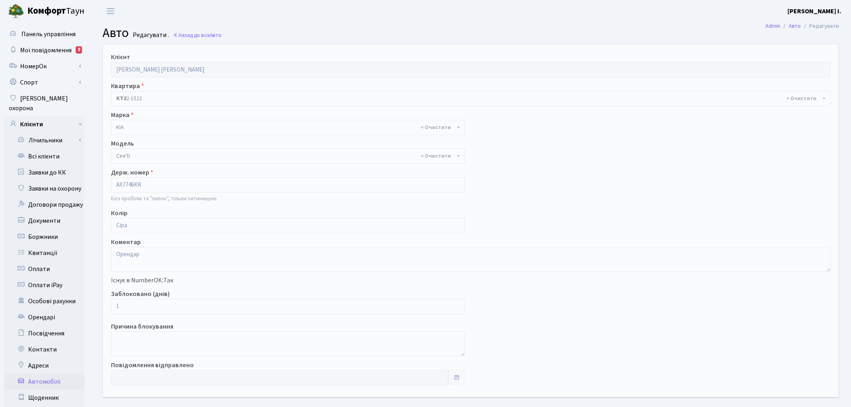
select select "1156"
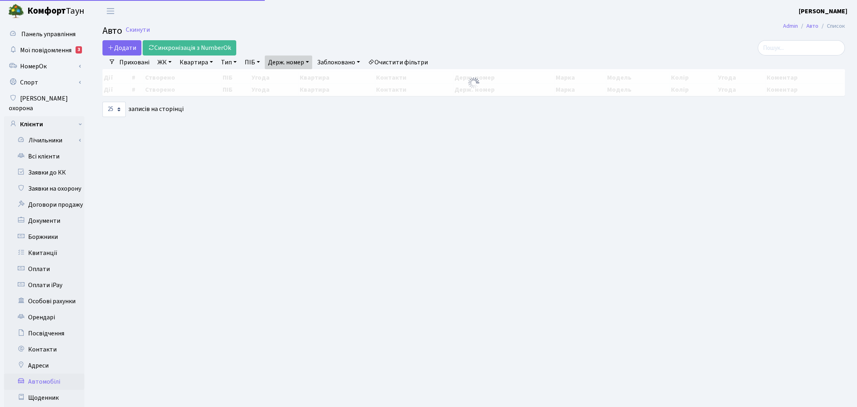
select select "25"
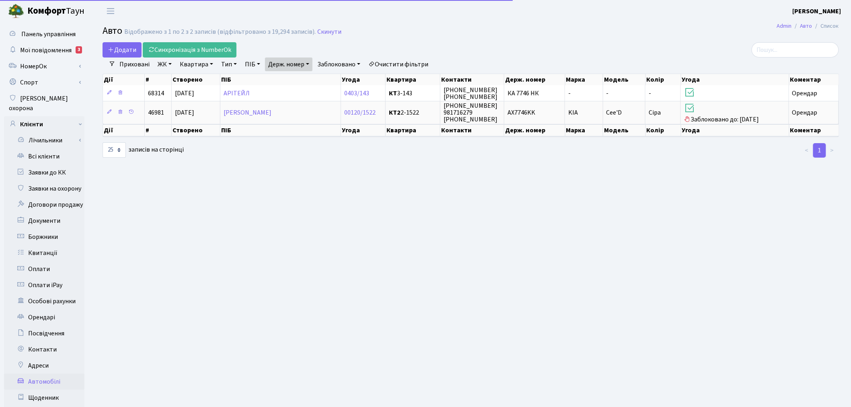
click at [291, 64] on link "Держ. номер" at bounding box center [288, 64] width 47 height 14
click at [293, 76] on input "7746" at bounding box center [288, 79] width 47 height 15
type input "4974"
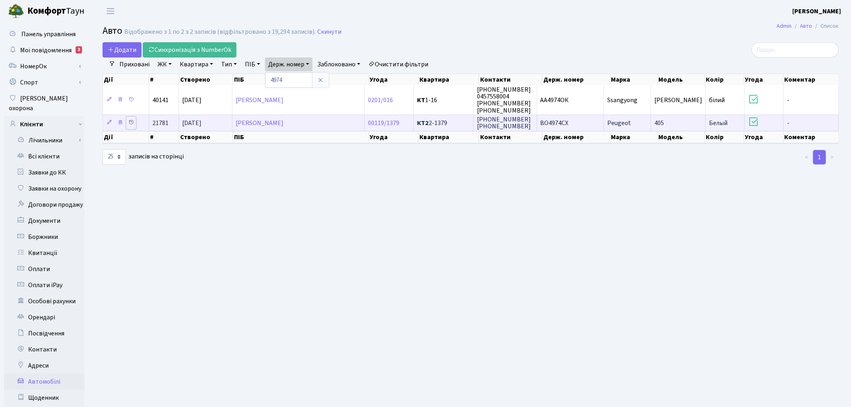
click at [133, 119] on icon at bounding box center [131, 122] width 6 height 6
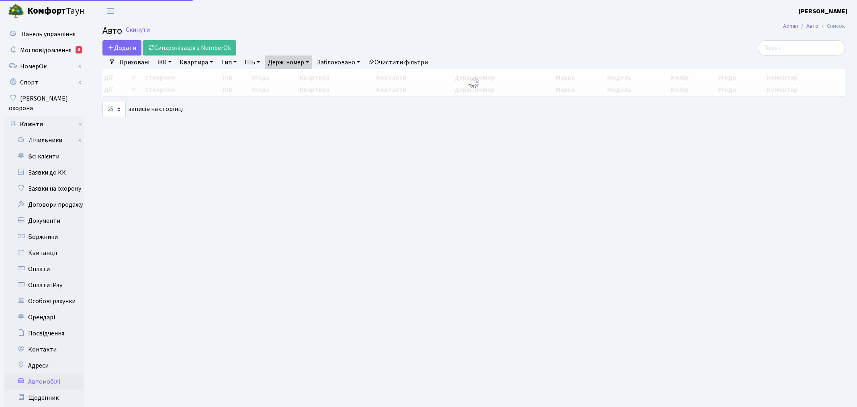
select select "25"
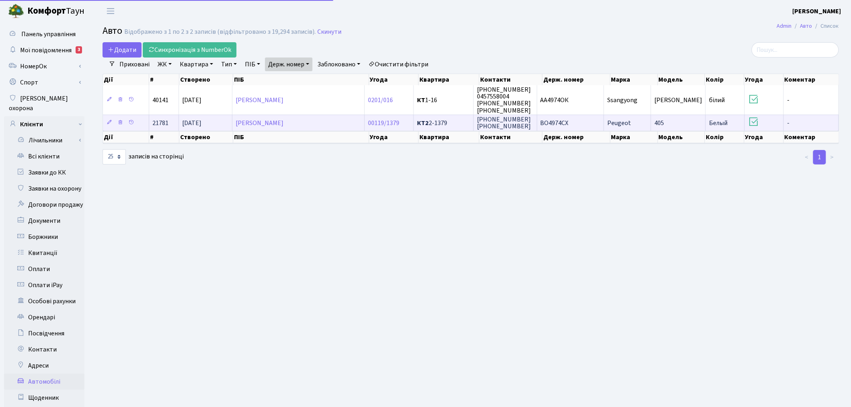
click at [532, 116] on td "093-280-43-66 093-92-18-803" at bounding box center [505, 123] width 63 height 16
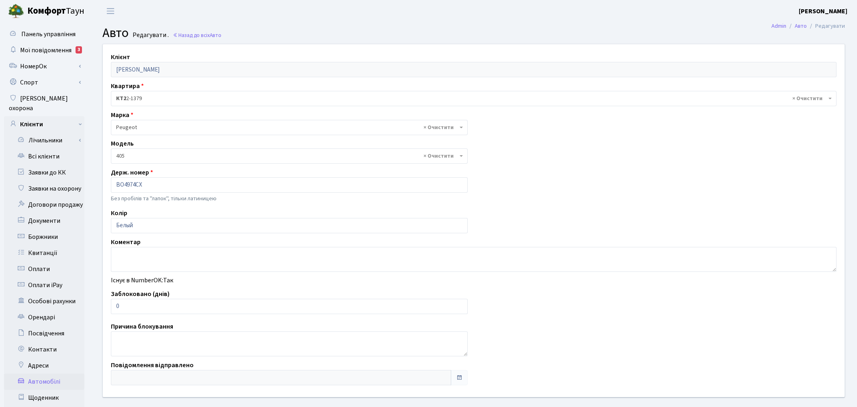
select select "1863"
drag, startPoint x: 131, startPoint y: 307, endPoint x: 103, endPoint y: 305, distance: 29.0
click at [103, 305] on div "Клієнт Шевченко Тамара Олександрівна Квартира - <b>КТ2</b>&nbsp;&nbsp;&nbsp;2-1…" at bounding box center [470, 220] width 747 height 353
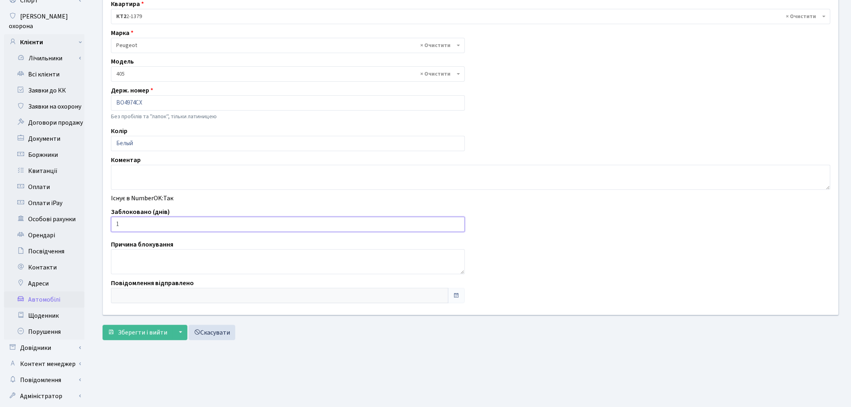
scroll to position [93, 0]
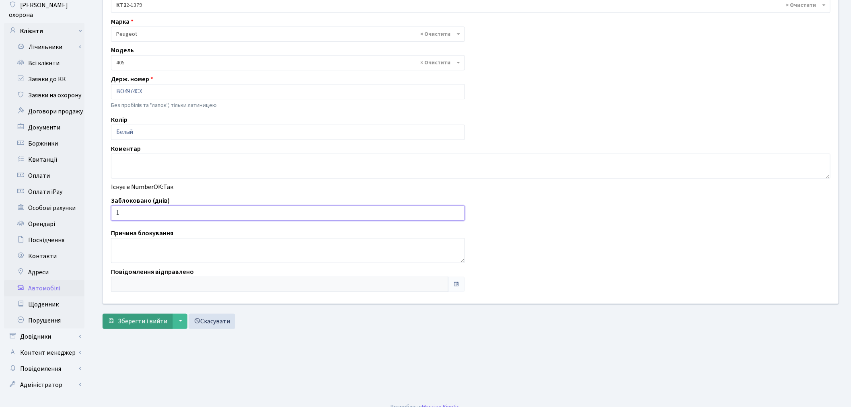
type input "1"
click at [138, 319] on span "Зберегти і вийти" at bounding box center [142, 321] width 49 height 9
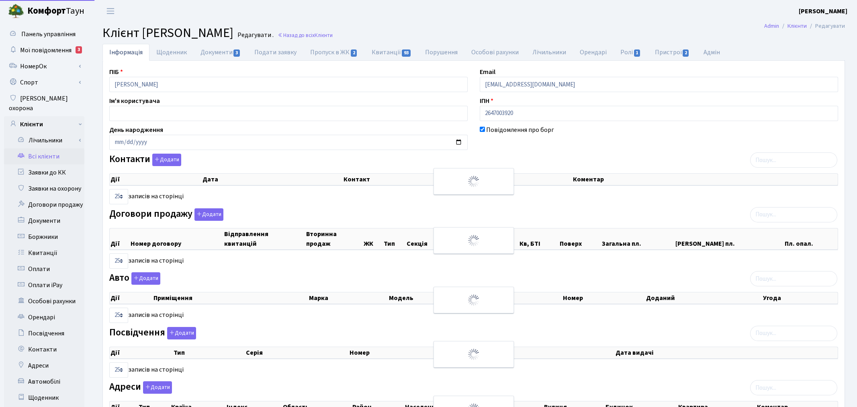
select select "25"
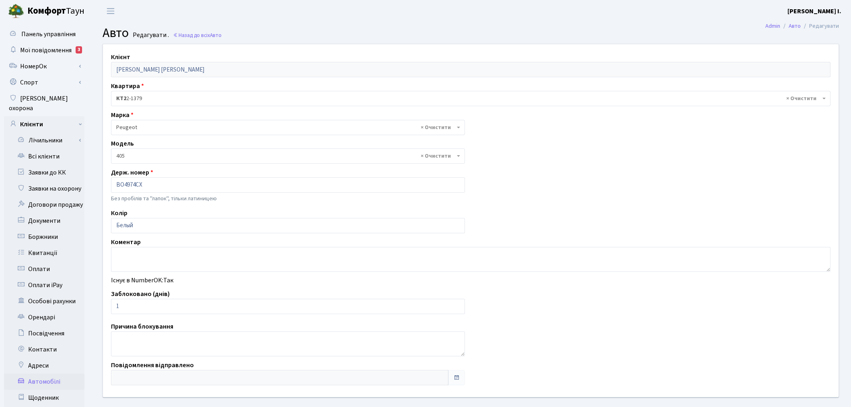
select select "1863"
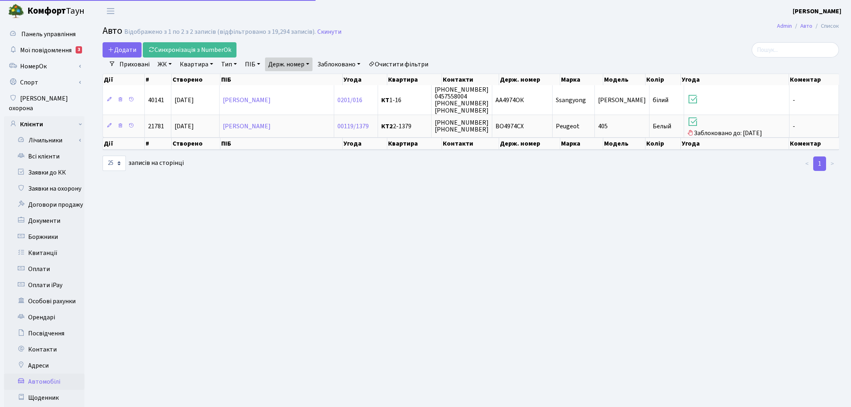
select select "25"
click at [300, 70] on link "Держ. номер" at bounding box center [288, 64] width 47 height 14
click at [302, 78] on input "4974" at bounding box center [288, 79] width 47 height 15
type input "6477"
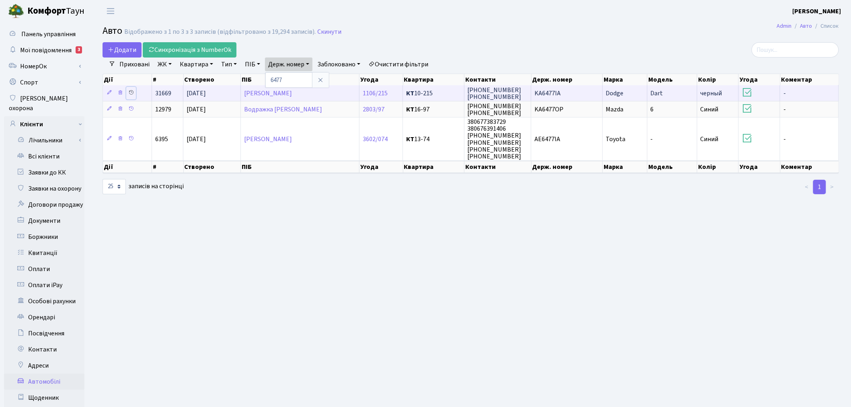
click at [131, 90] on icon at bounding box center [131, 93] width 6 height 6
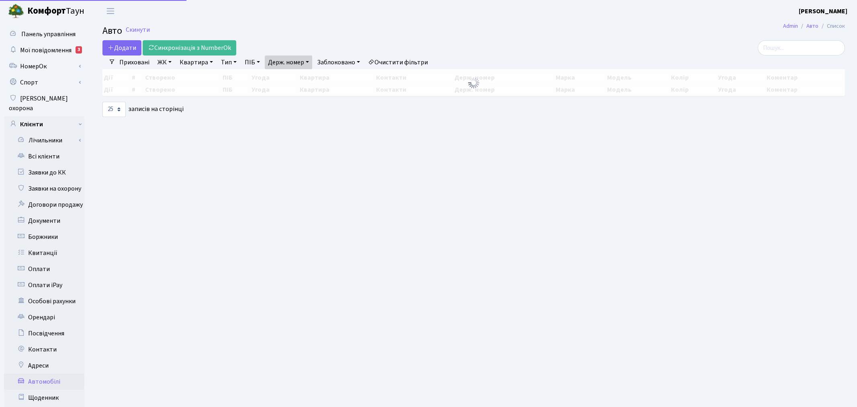
select select "25"
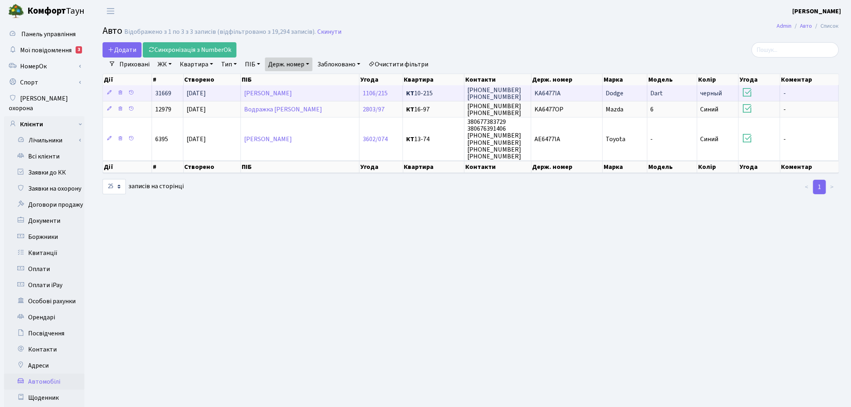
click at [573, 90] on td "KA6477IA" at bounding box center [567, 93] width 72 height 16
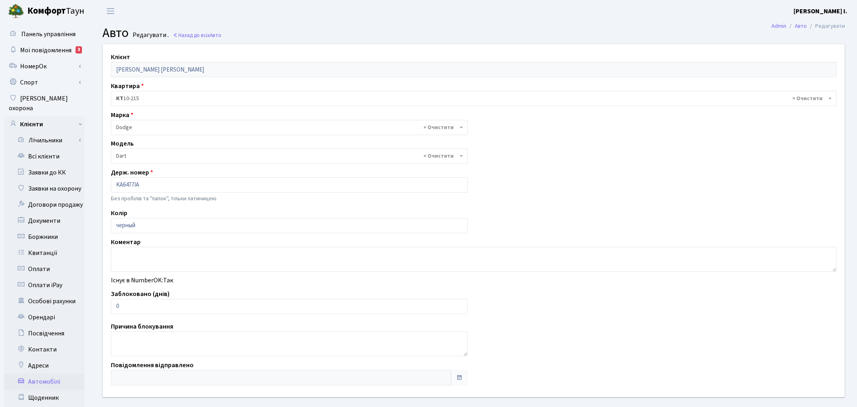
select select "583"
drag, startPoint x: 123, startPoint y: 310, endPoint x: 114, endPoint y: 308, distance: 9.8
click at [114, 308] on input "0" at bounding box center [288, 306] width 354 height 15
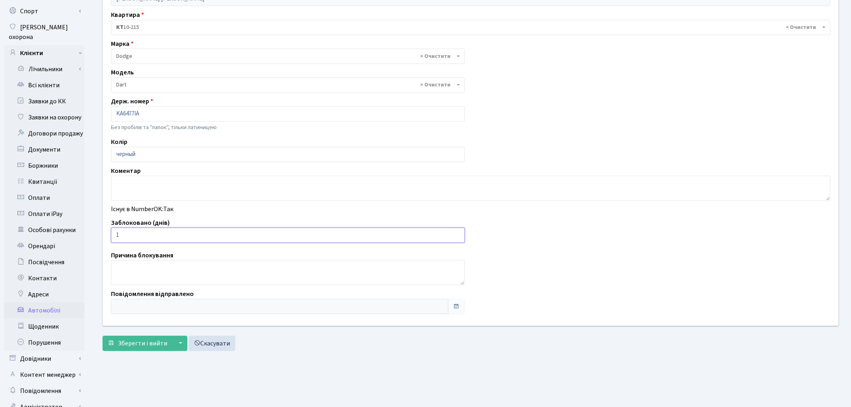
scroll to position [89, 0]
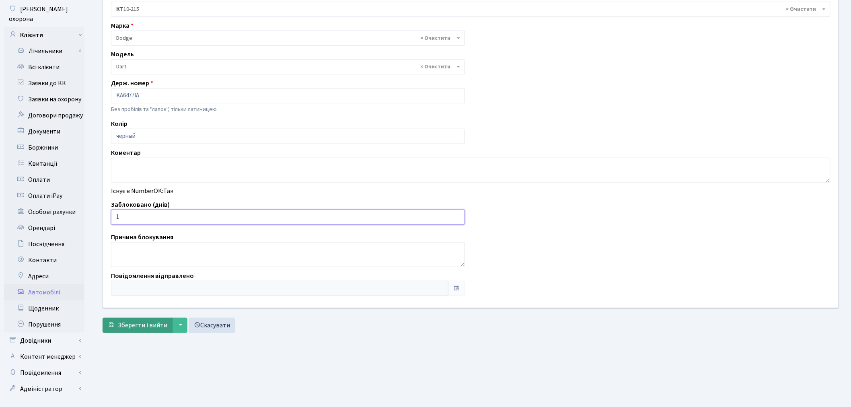
type input "1"
click at [124, 331] on button "Зберегти і вийти" at bounding box center [138, 325] width 70 height 15
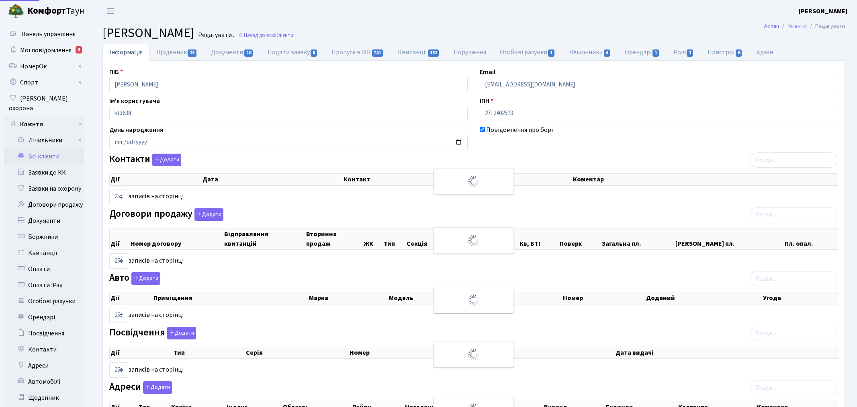
select select "25"
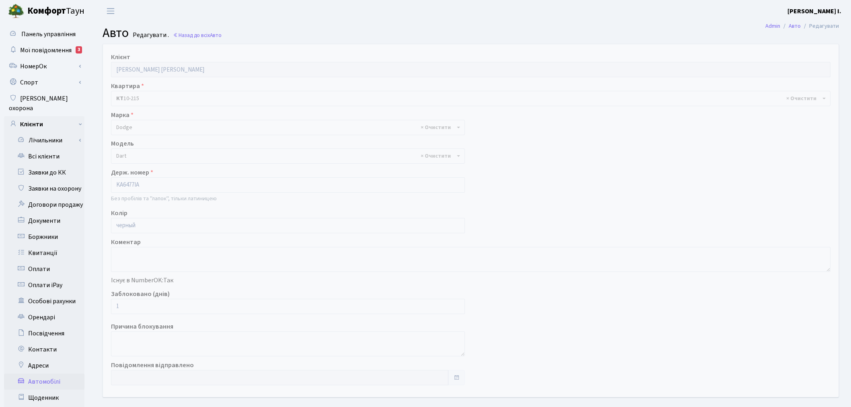
select select "583"
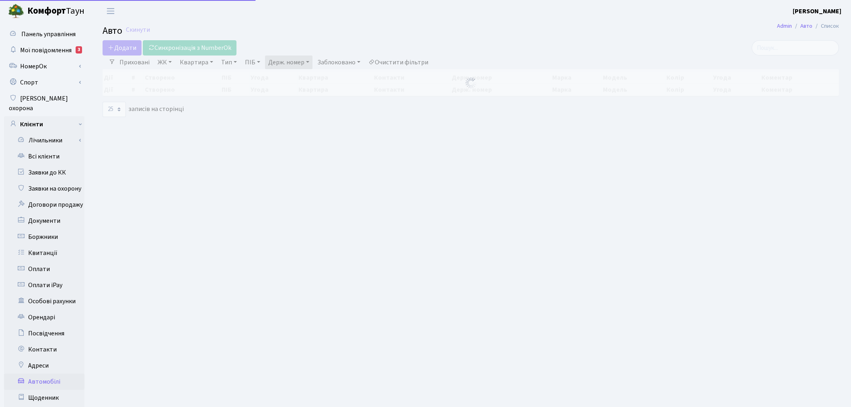
select select "25"
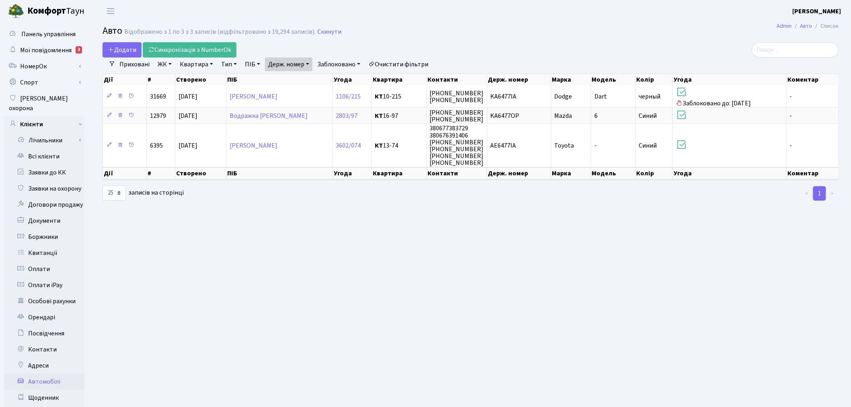
click at [290, 64] on link "Держ. номер" at bounding box center [288, 64] width 47 height 14
click at [287, 76] on input "6477" at bounding box center [288, 79] width 47 height 15
type input "6750"
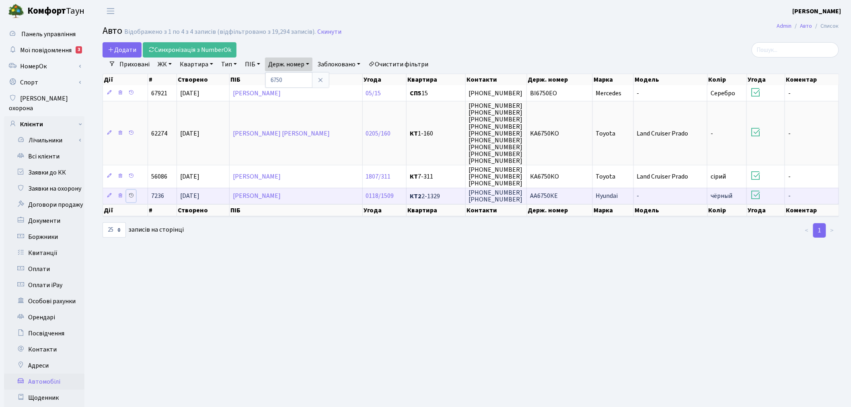
click at [130, 193] on icon at bounding box center [131, 196] width 6 height 6
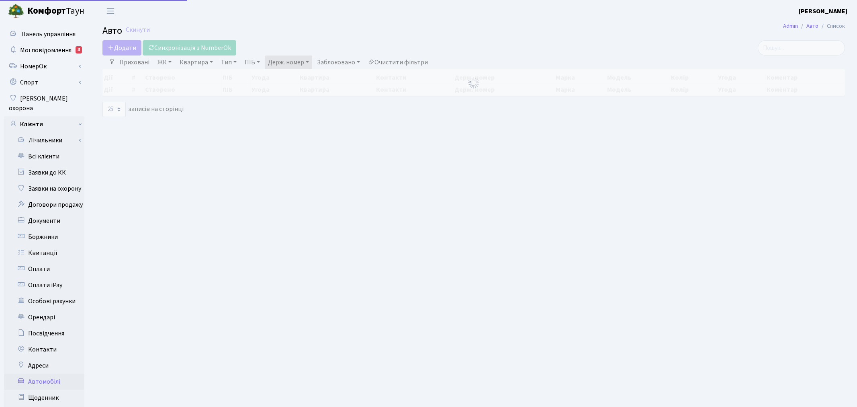
select select "25"
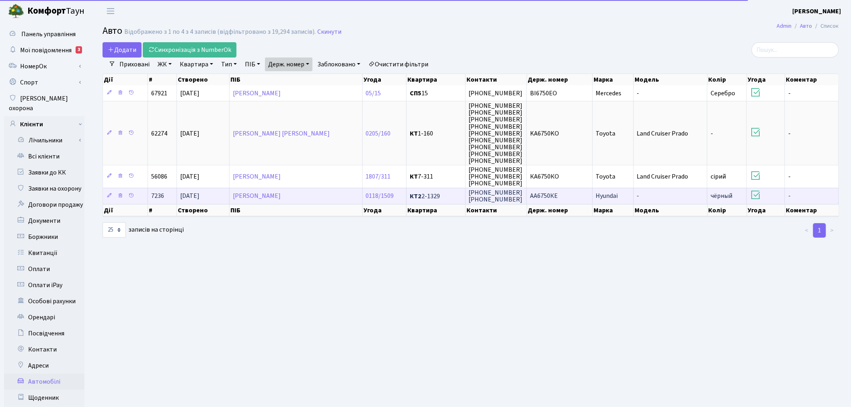
click at [590, 188] on td "АА6750КЕ" at bounding box center [560, 196] width 66 height 16
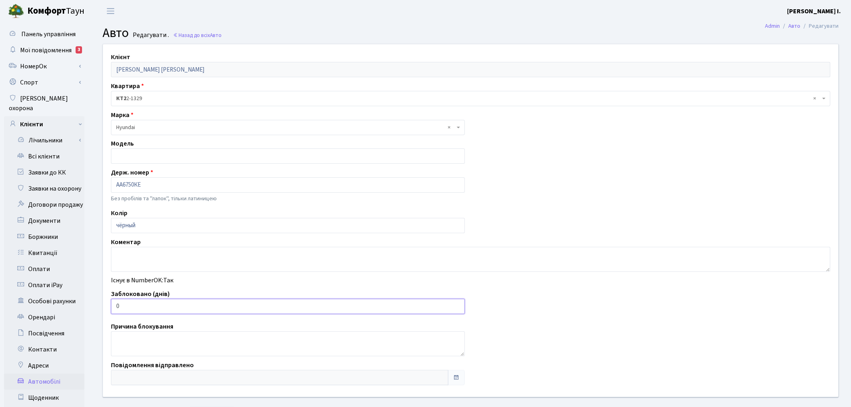
drag, startPoint x: 158, startPoint y: 304, endPoint x: 119, endPoint y: 308, distance: 38.3
click at [119, 308] on input "0" at bounding box center [288, 306] width 354 height 15
drag, startPoint x: 119, startPoint y: 308, endPoint x: 115, endPoint y: 308, distance: 4.5
click at [115, 308] on input "0" at bounding box center [288, 306] width 354 height 15
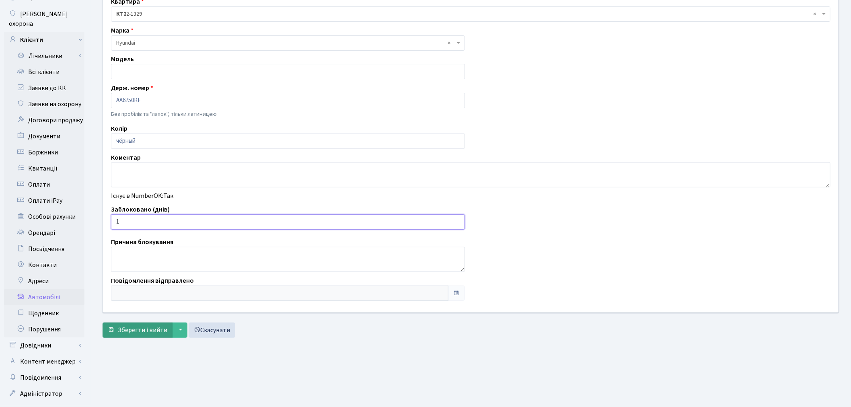
scroll to position [93, 0]
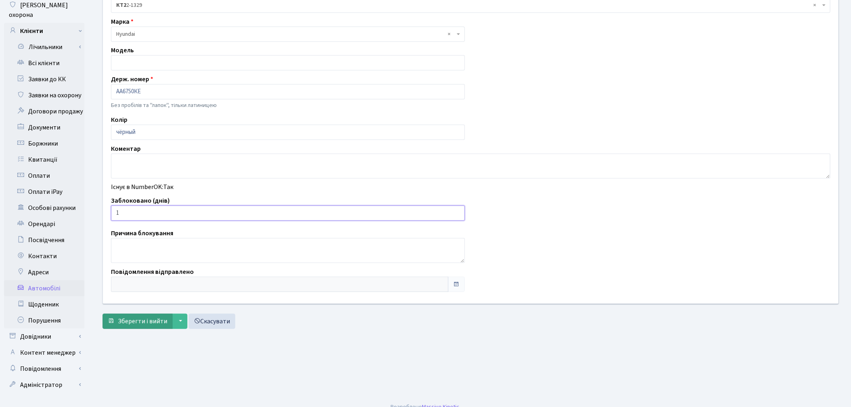
type input "1"
click at [131, 328] on button "Зберегти і вийти" at bounding box center [138, 321] width 70 height 15
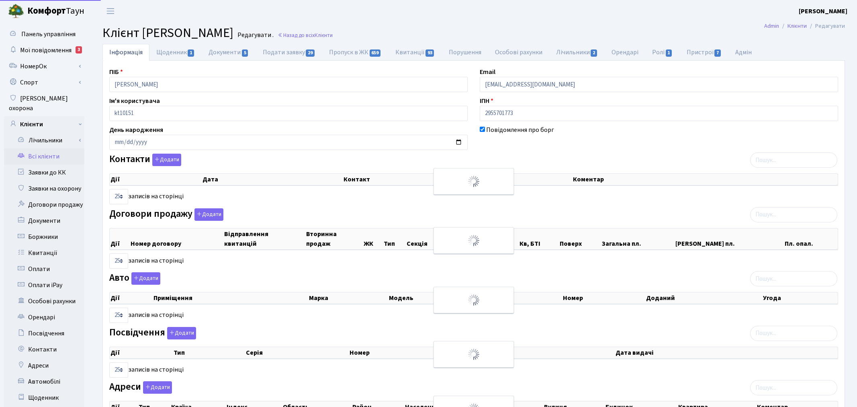
select select "25"
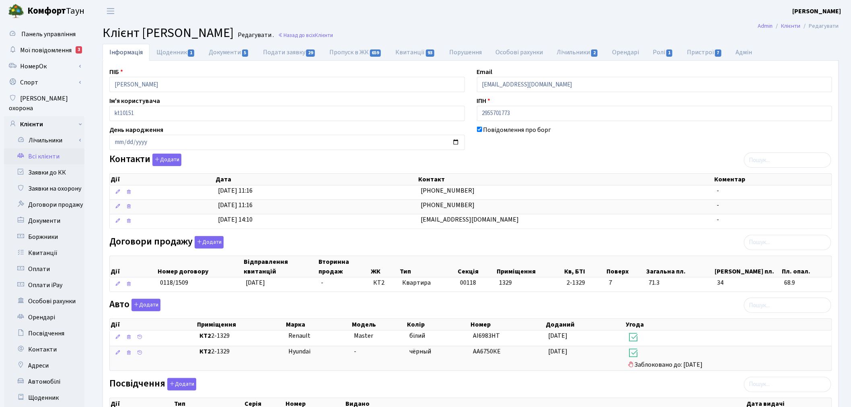
click at [53, 148] on link "Всі клієнти" at bounding box center [44, 156] width 80 height 16
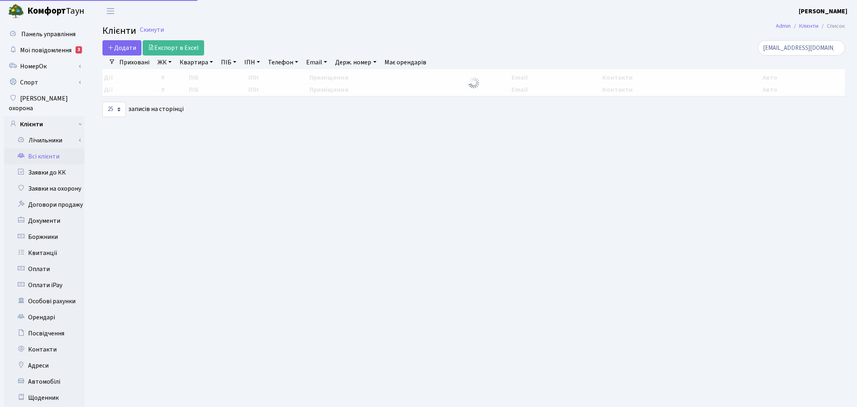
select select "25"
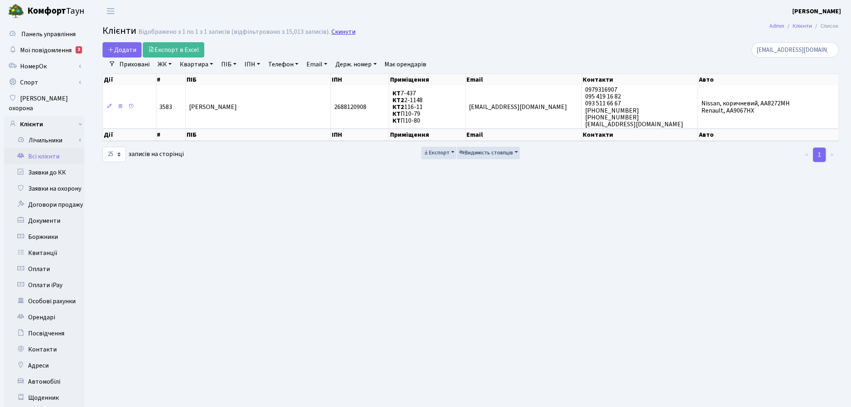
click at [335, 31] on link "Скинути" at bounding box center [343, 32] width 24 height 8
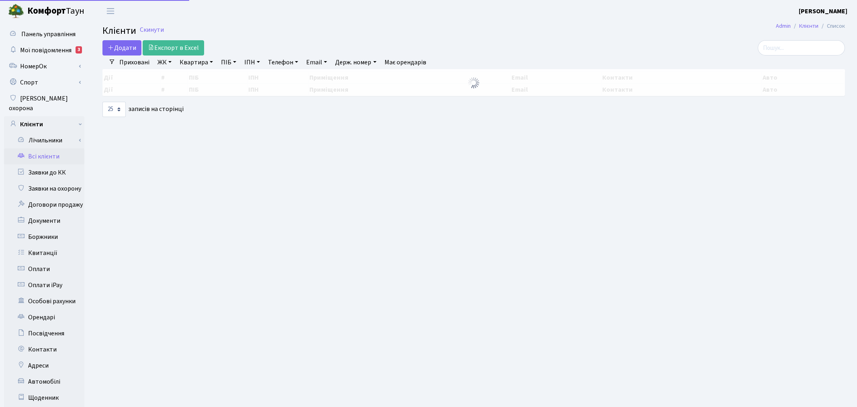
select select "25"
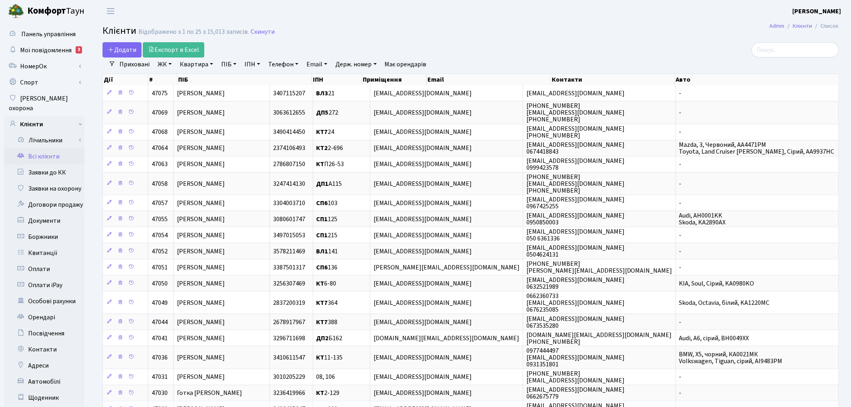
click at [166, 65] on link "ЖК" at bounding box center [164, 64] width 21 height 14
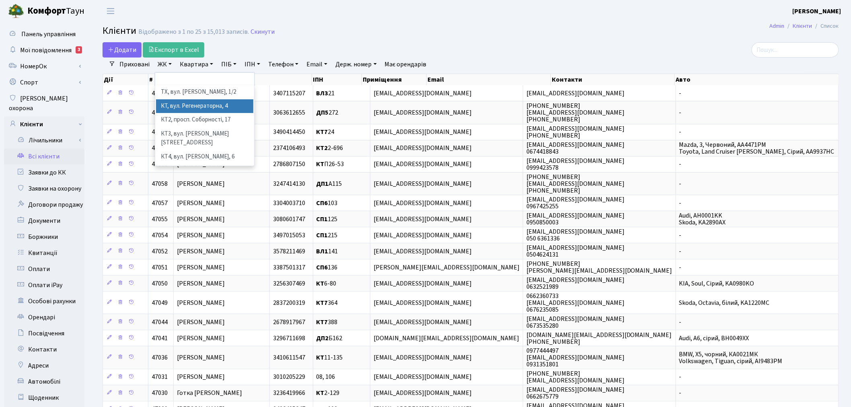
drag, startPoint x: 168, startPoint y: 105, endPoint x: 173, endPoint y: 101, distance: 6.3
click at [169, 105] on li "КТ, вул. Регенераторна, 4" at bounding box center [204, 106] width 97 height 14
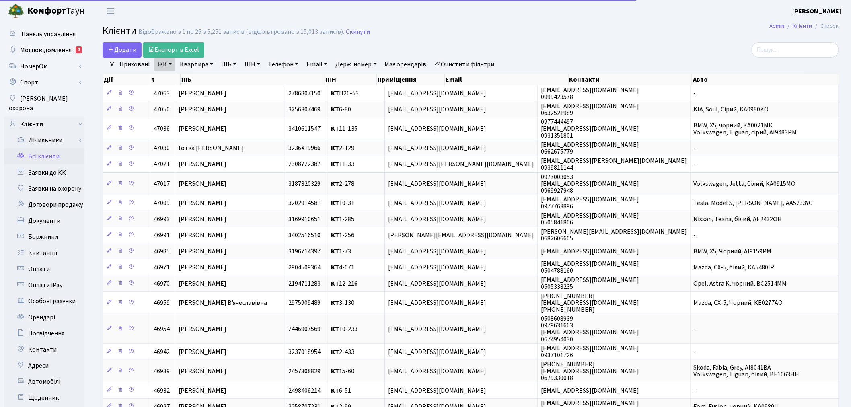
click at [188, 62] on link "Квартира" at bounding box center [196, 64] width 40 height 14
click at [189, 79] on input "text" at bounding box center [200, 79] width 47 height 15
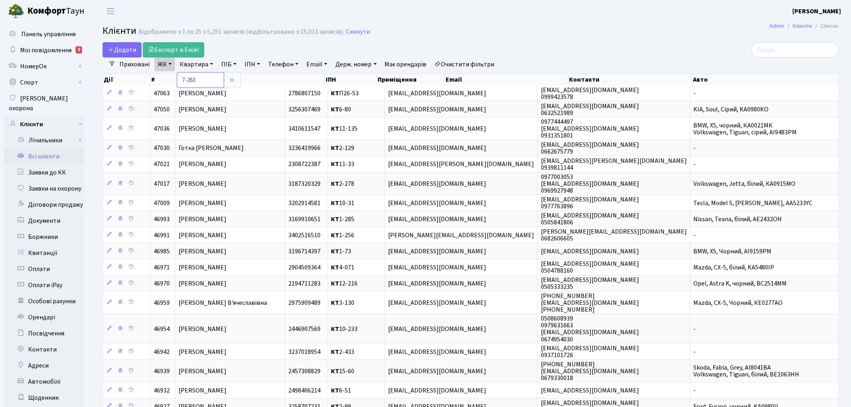
type input "7-263"
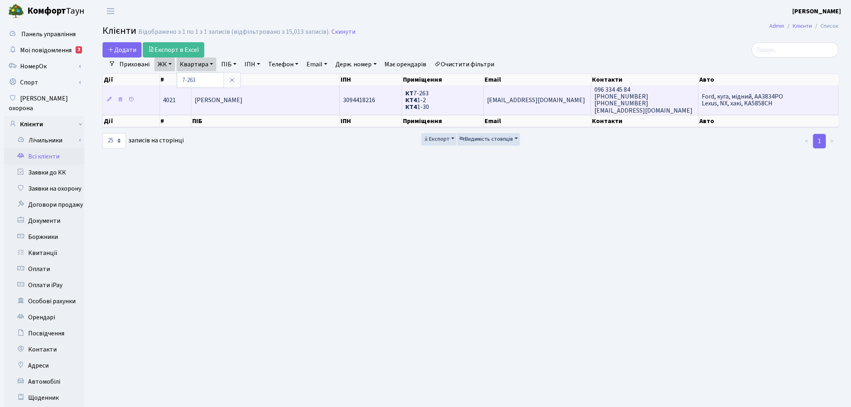
click at [524, 90] on td "belushkin@gmail.com" at bounding box center [537, 99] width 107 height 29
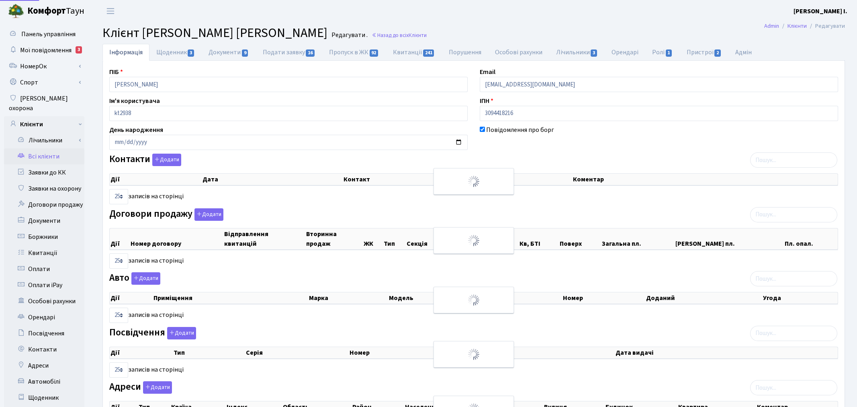
select select "25"
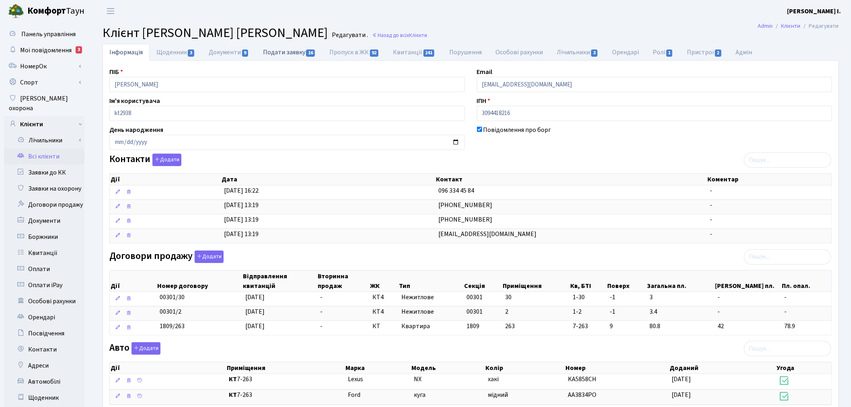
click at [296, 53] on link "Подати заявку 16" at bounding box center [289, 52] width 66 height 16
select select "25"
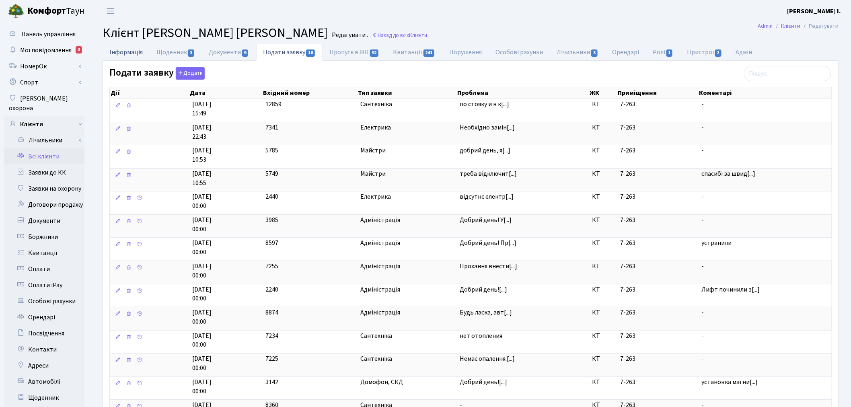
click at [115, 53] on link "Інформація" at bounding box center [126, 52] width 47 height 16
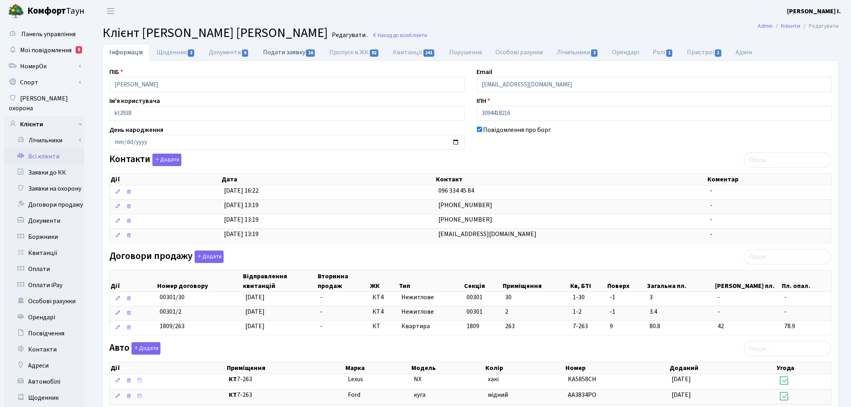
click at [293, 55] on link "Подати заявку 16" at bounding box center [289, 52] width 66 height 16
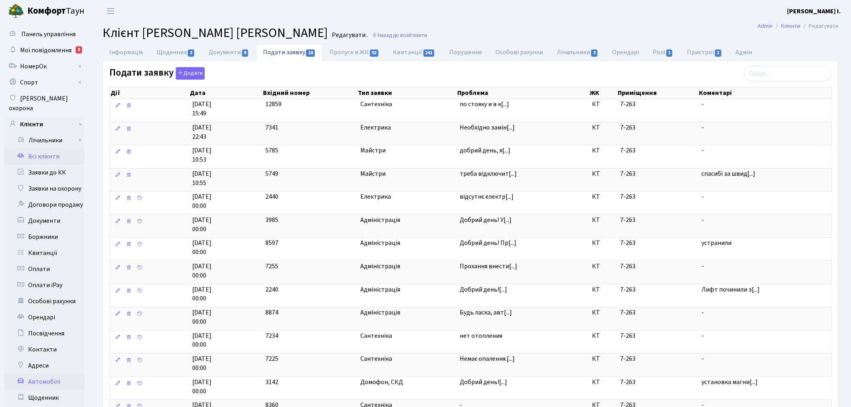
click at [46, 373] on link "Автомобілі" at bounding box center [44, 381] width 80 height 16
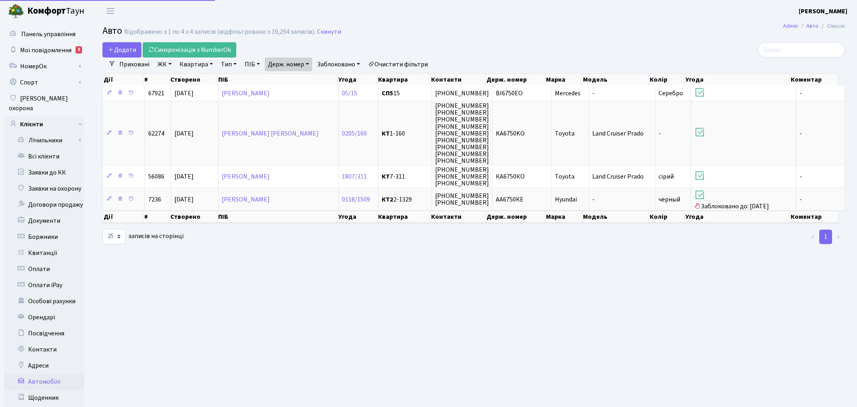
select select "25"
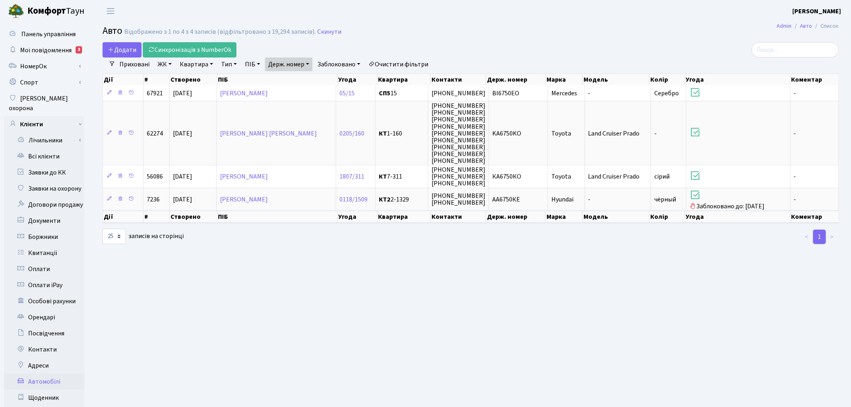
click at [310, 63] on link "Держ. номер" at bounding box center [288, 64] width 47 height 14
click at [291, 82] on input "6750" at bounding box center [288, 79] width 47 height 15
type input "1909"
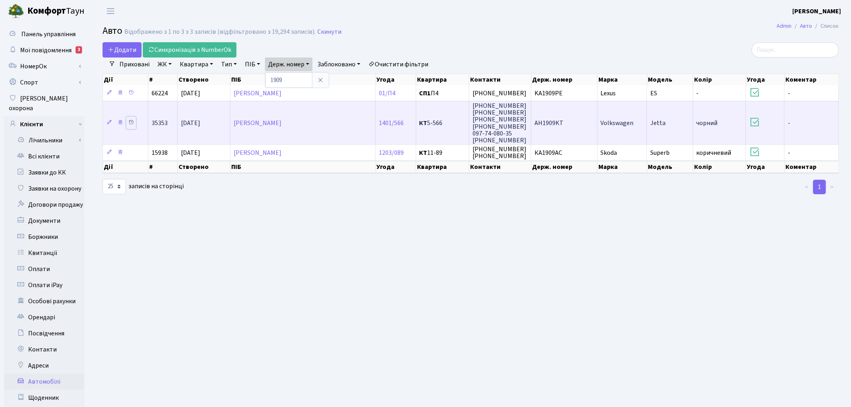
click at [131, 119] on icon at bounding box center [131, 122] width 6 height 6
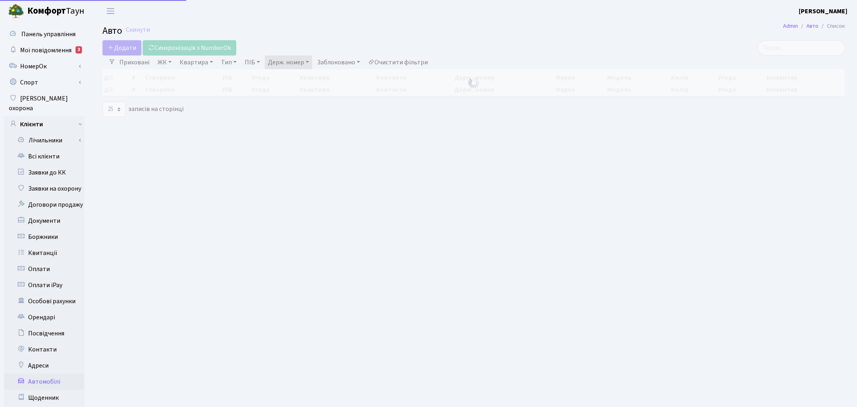
select select "25"
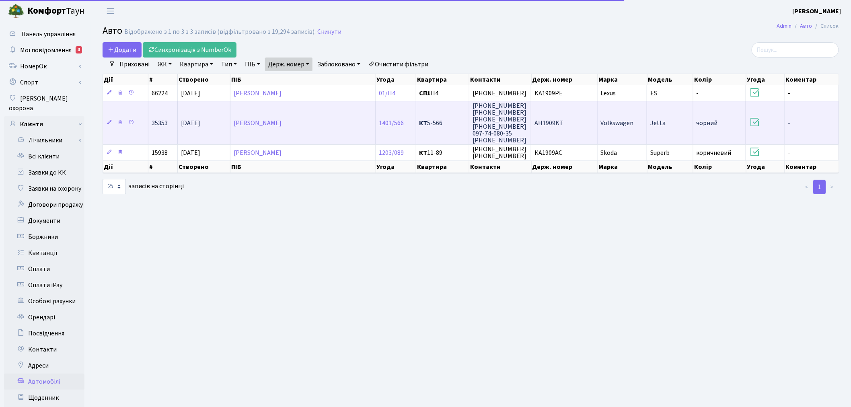
click at [580, 123] on td "AH1909KT" at bounding box center [564, 122] width 66 height 43
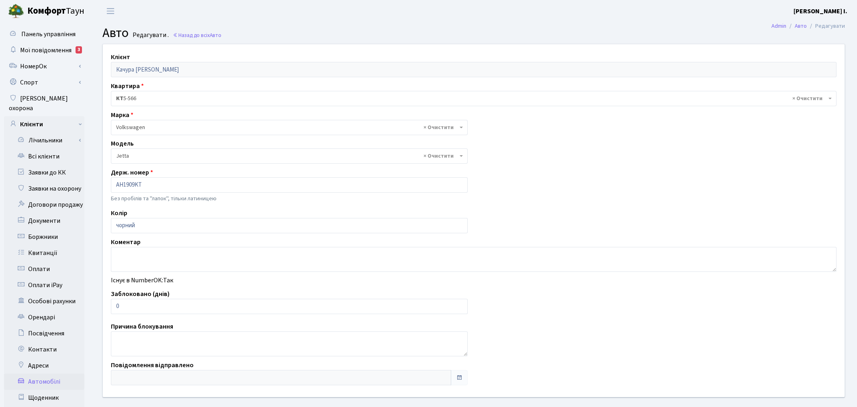
select select "2465"
drag, startPoint x: 139, startPoint y: 310, endPoint x: 113, endPoint y: 307, distance: 26.4
click at [113, 307] on input "0" at bounding box center [288, 306] width 354 height 15
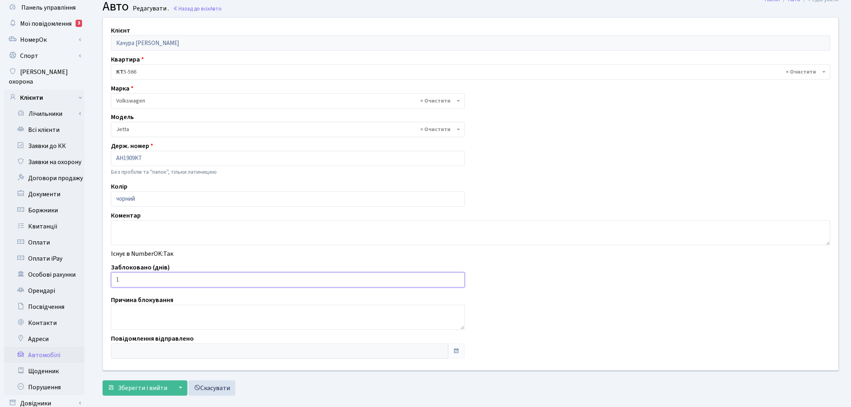
scroll to position [45, 0]
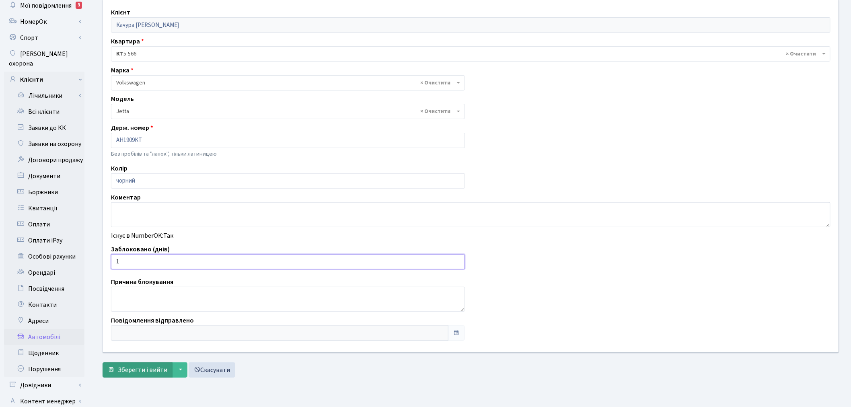
type input "1"
click at [135, 366] on span "Зберегти і вийти" at bounding box center [142, 369] width 49 height 9
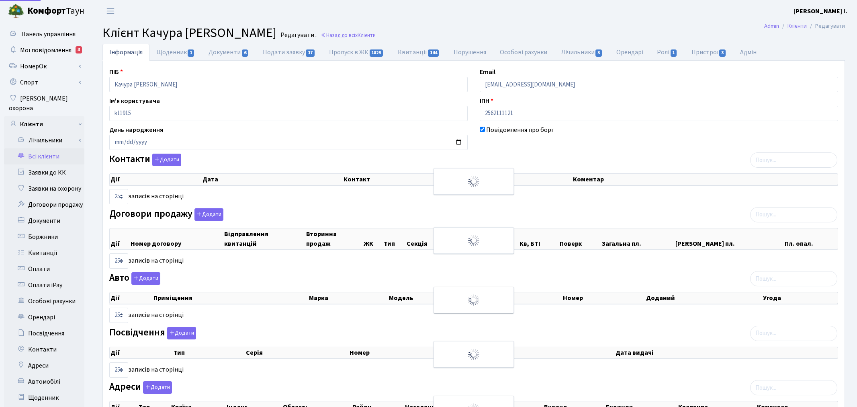
select select "25"
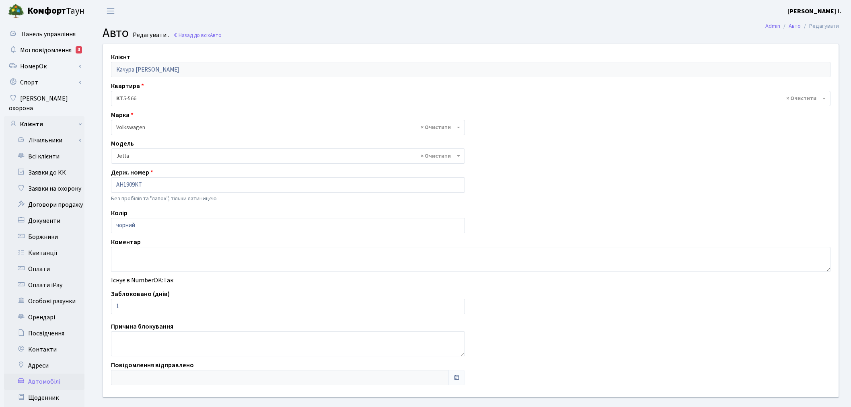
select select "2465"
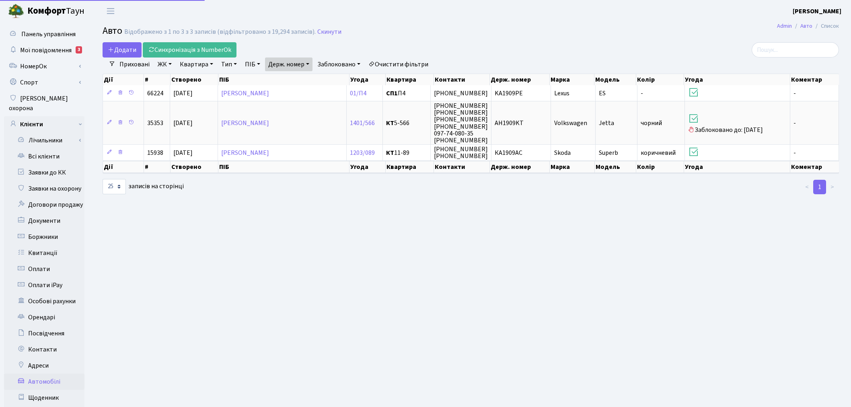
select select "25"
click at [303, 66] on link "Держ. номер" at bounding box center [288, 64] width 47 height 14
click at [301, 82] on input "1909" at bounding box center [288, 79] width 47 height 15
type input "1069"
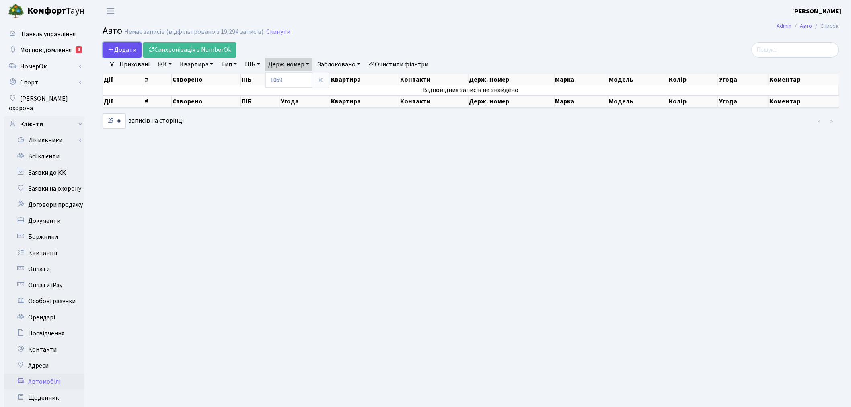
click at [119, 46] on span "Додати" at bounding box center [122, 49] width 29 height 9
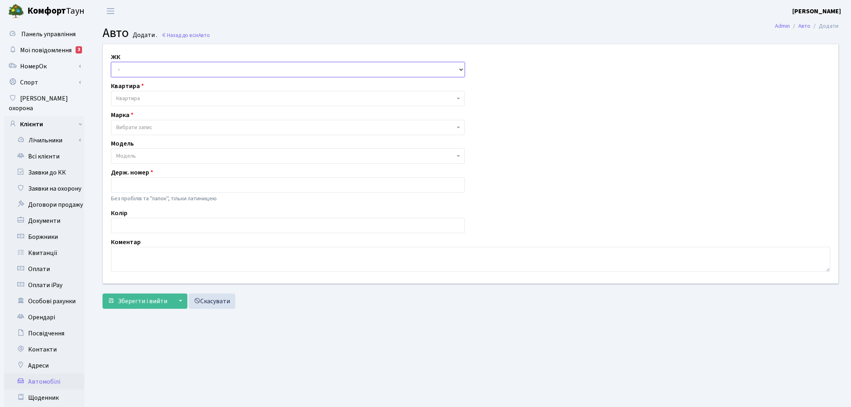
click at [149, 76] on select "- ТХ, вул. [STREET_ADDRESS] Регенераторна, 4 КТ2, просп. [STREET_ADDRESS] [STRE…" at bounding box center [288, 69] width 354 height 15
select select "271"
click at [111, 62] on select "- ТХ, вул. [STREET_ADDRESS] Регенераторна, 4 КТ2, просп. [STREET_ADDRESS] [STRE…" at bounding box center [288, 69] width 354 height 15
select select
click at [149, 94] on span "Квартира" at bounding box center [285, 98] width 338 height 8
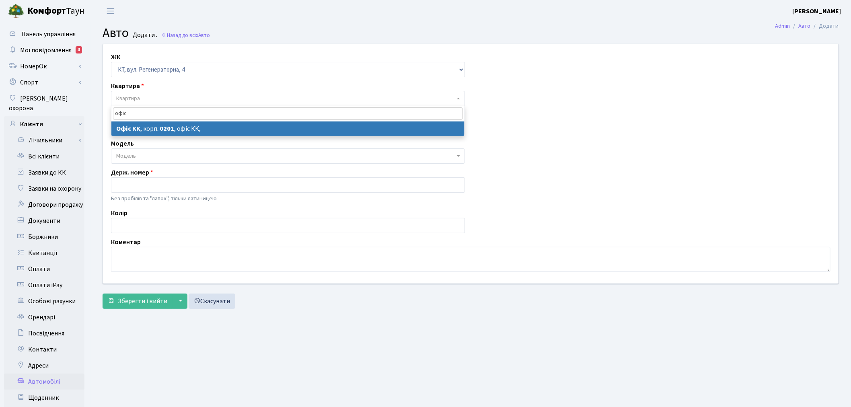
type input "офіс"
select select "4"
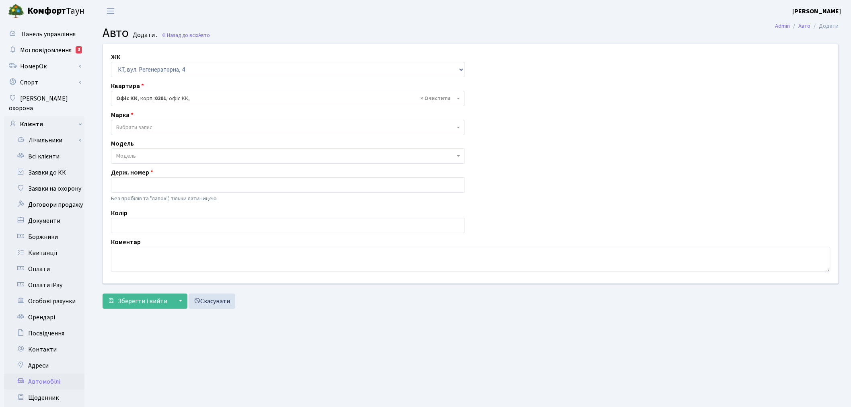
click at [141, 127] on span "Вибрати запис" at bounding box center [134, 127] width 36 height 8
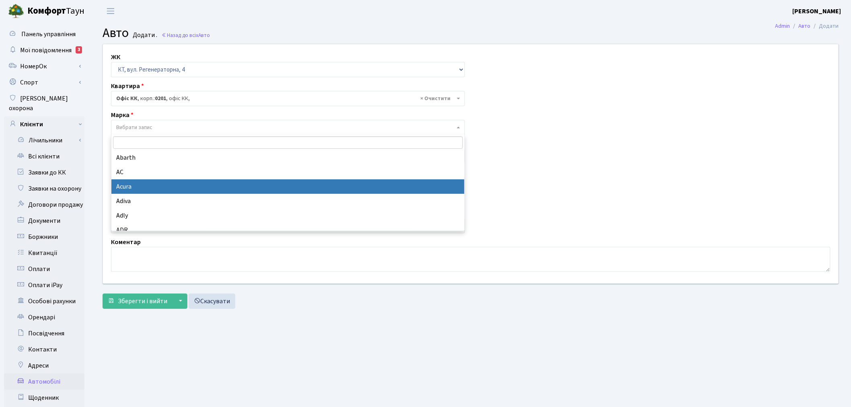
select select "3"
select select
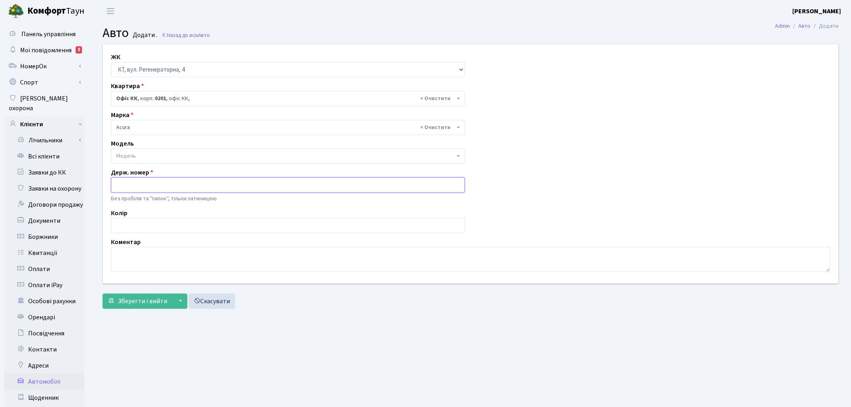
click at [143, 183] on input "text" at bounding box center [288, 184] width 354 height 15
click at [145, 183] on input "text" at bounding box center [288, 184] width 354 height 15
paste input "КА1069РЕ"
type input "КА1069РЕ"
click at [137, 254] on textarea at bounding box center [470, 259] width 719 height 25
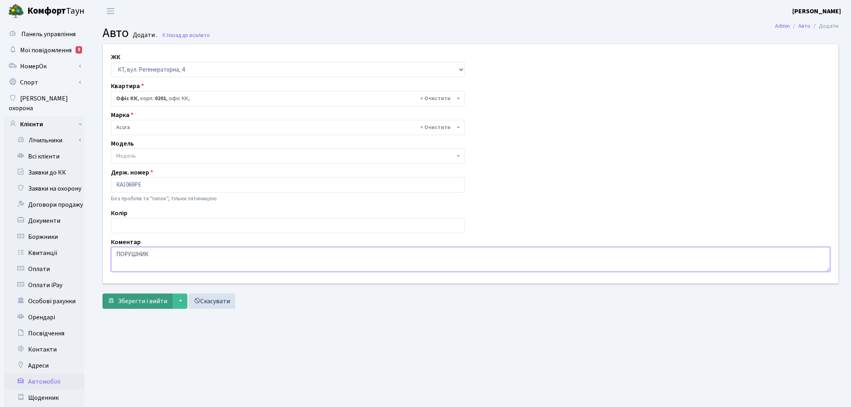
type textarea "ПОРУШНИК"
click at [140, 300] on span "Зберегти і вийти" at bounding box center [142, 301] width 49 height 9
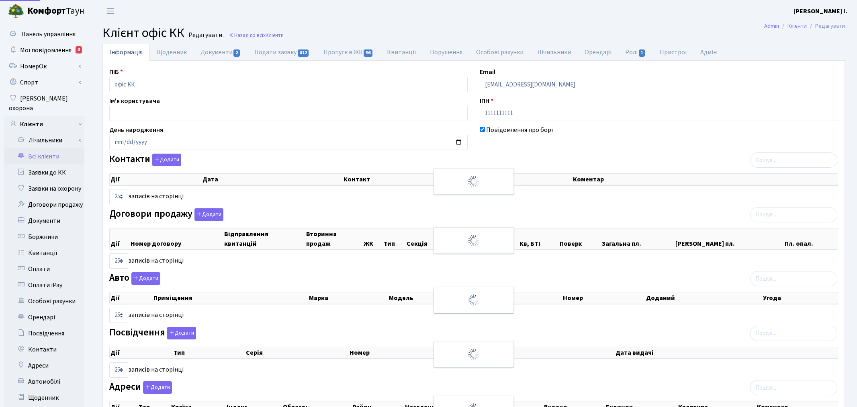
select select "25"
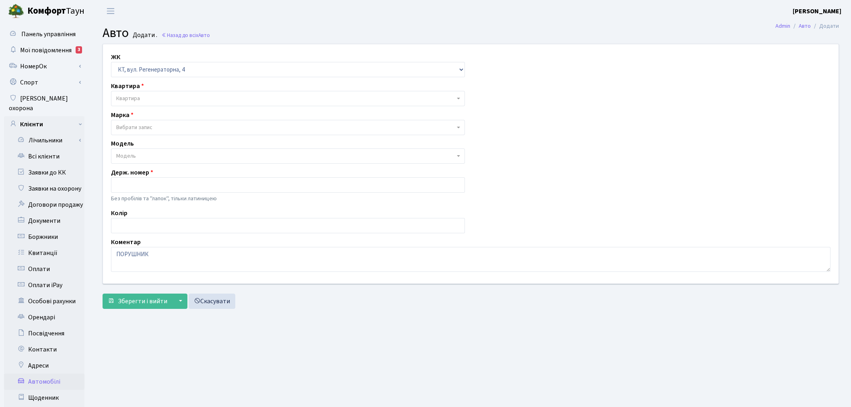
select select "271"
select select "3"
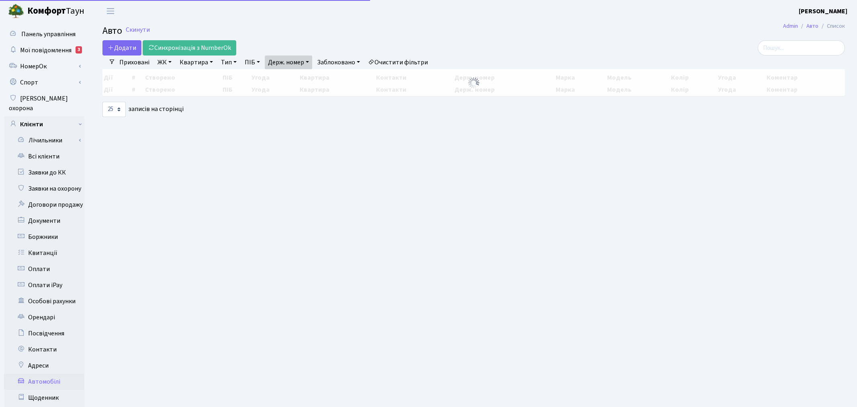
select select "25"
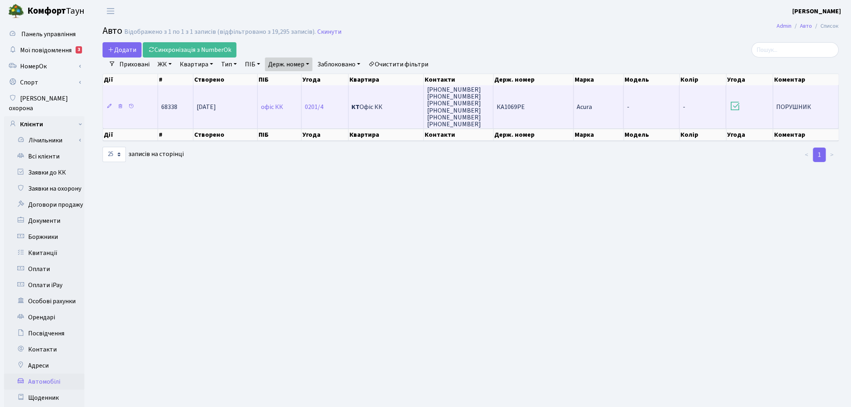
click at [541, 103] on td "КА1069РЕ" at bounding box center [533, 106] width 80 height 43
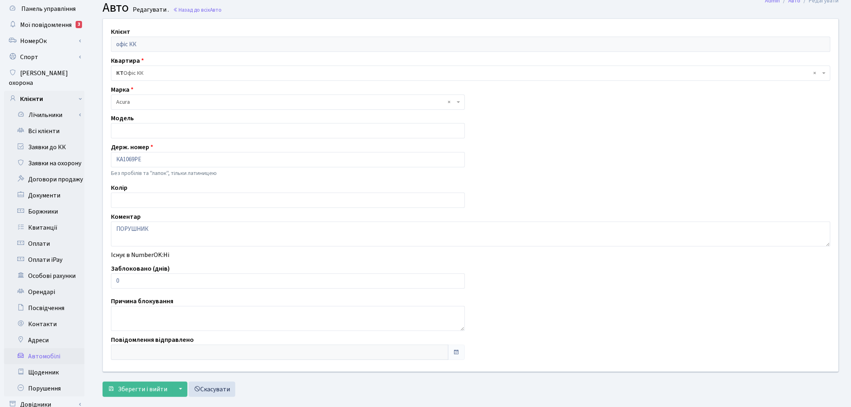
scroll to position [45, 0]
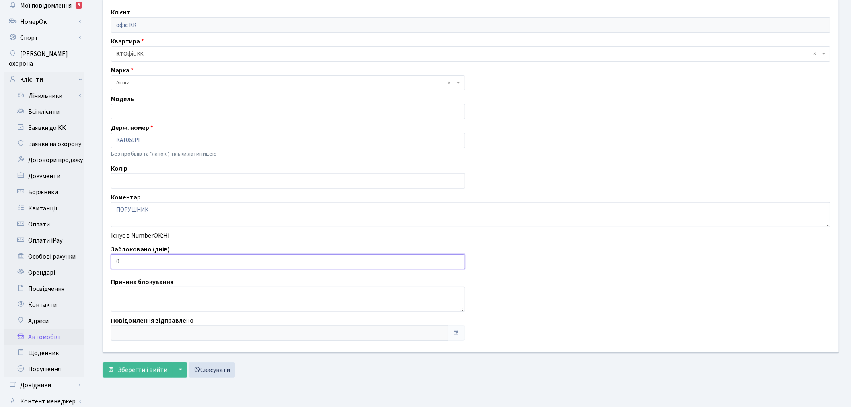
drag, startPoint x: 123, startPoint y: 263, endPoint x: 116, endPoint y: 264, distance: 6.9
click at [116, 264] on input "0" at bounding box center [288, 261] width 354 height 15
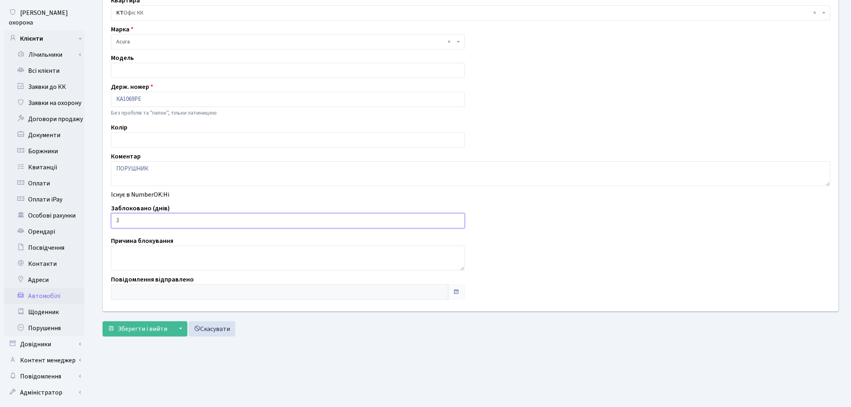
scroll to position [93, 0]
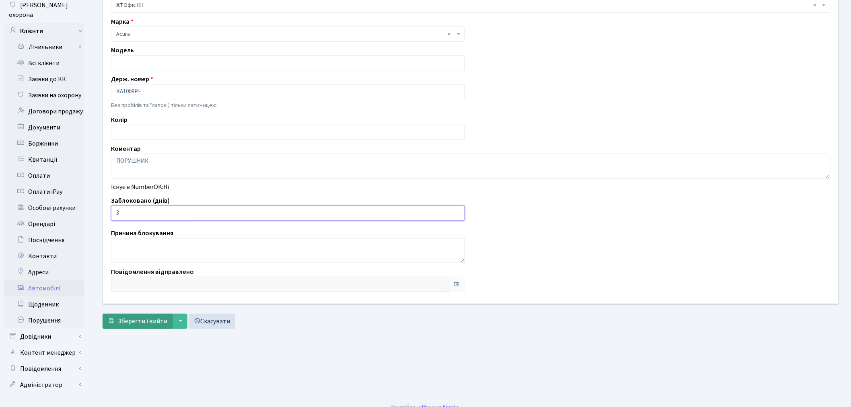
type input "3"
click at [139, 322] on span "Зберегти і вийти" at bounding box center [142, 321] width 49 height 9
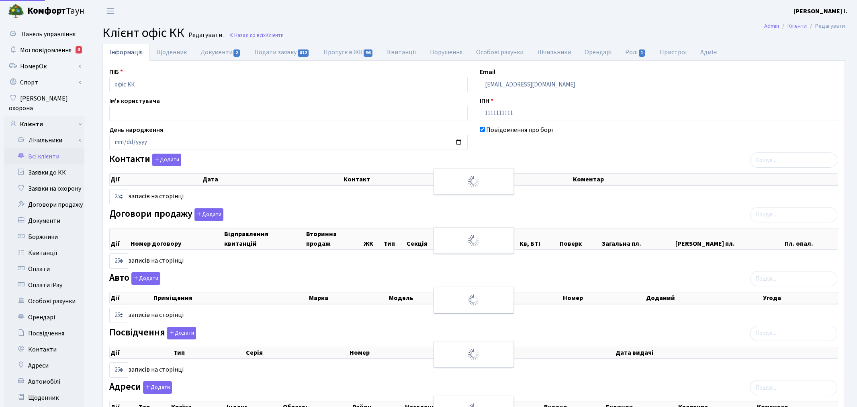
select select "25"
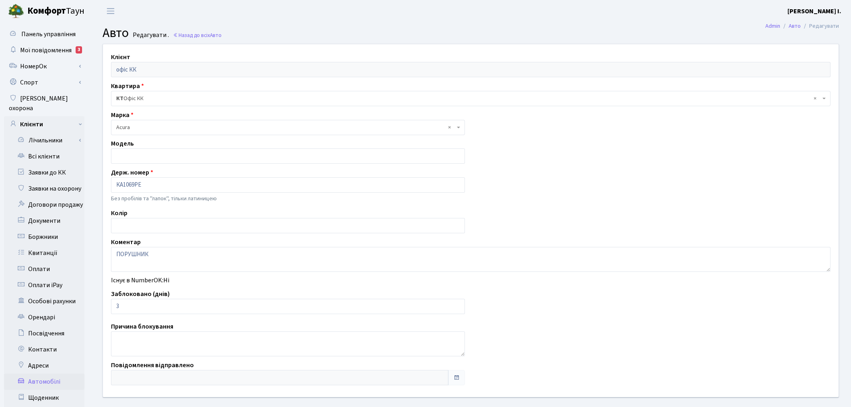
scroll to position [93, 0]
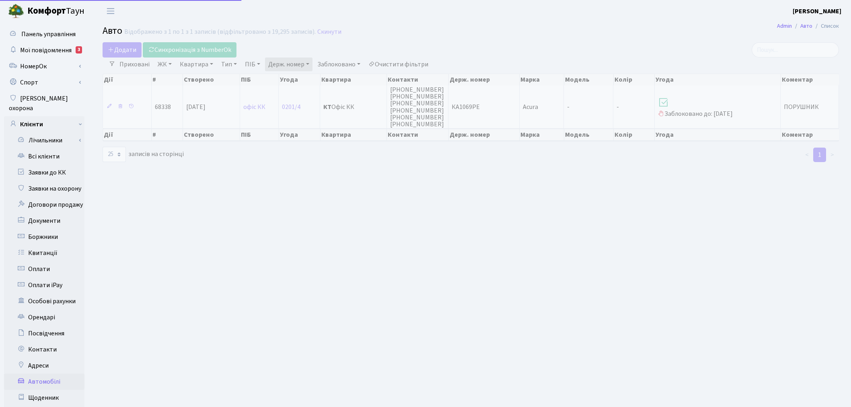
select select "25"
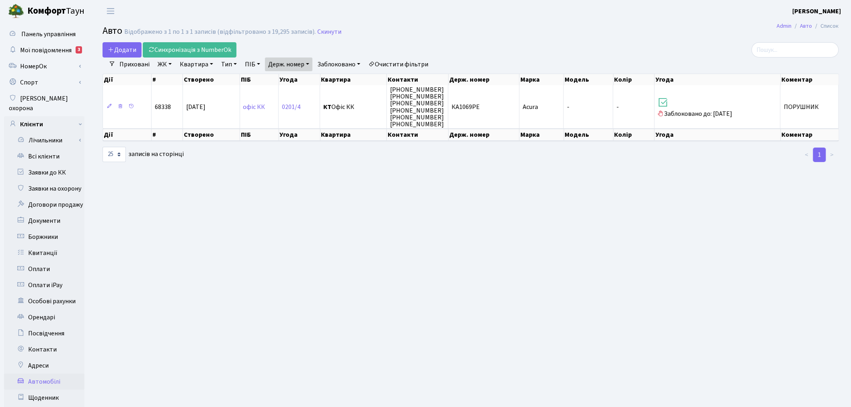
click at [284, 62] on link "Держ. номер" at bounding box center [288, 64] width 47 height 14
click at [295, 72] on div "1069" at bounding box center [297, 80] width 64 height 16
click at [295, 72] on div "Дії # Створено ПІБ Угода Квартира Контакти Держ. номер Марка Модель Колір Угода…" at bounding box center [471, 78] width 736 height 14
click at [295, 65] on link "Держ. номер" at bounding box center [288, 64] width 47 height 14
click at [294, 86] on input "1069" at bounding box center [288, 79] width 47 height 15
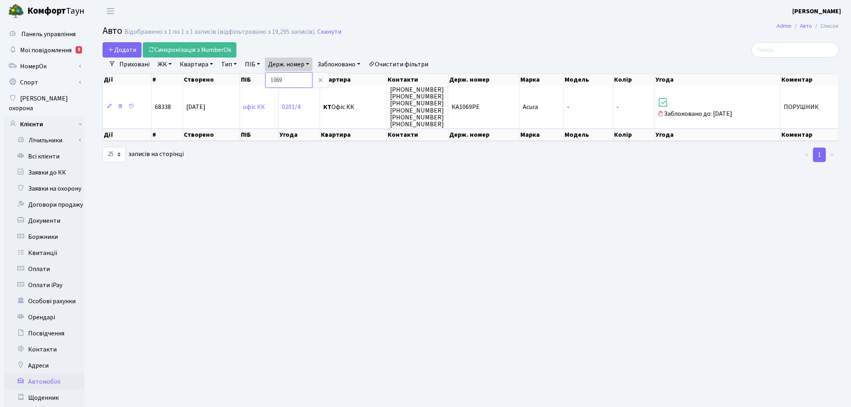
click at [294, 86] on input "1069" at bounding box center [288, 79] width 47 height 15
type input "9866"
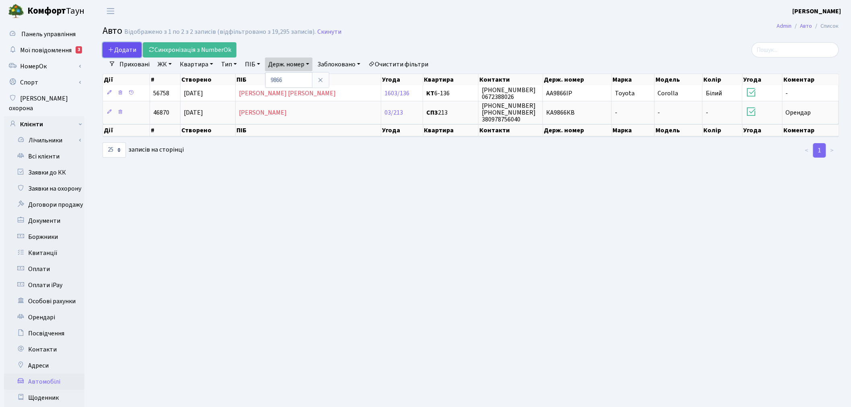
click at [131, 49] on span "Додати" at bounding box center [122, 49] width 29 height 9
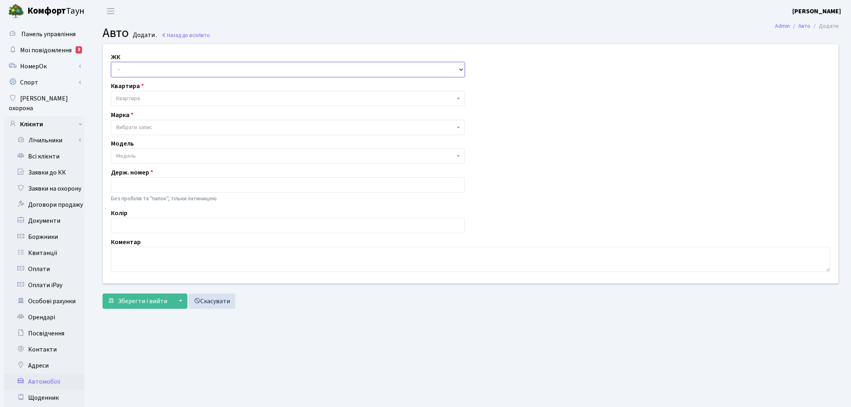
click at [164, 65] on select "- ТХ, вул. [STREET_ADDRESS] Регенераторна, 4 КТ2, просп. [STREET_ADDRESS] [STRE…" at bounding box center [288, 69] width 354 height 15
select select "271"
click at [111, 62] on select "- ТХ, вул. Ділова, 1/2 КТ, вул. Регенераторна, 4 КТ2, просп. Соборності, 17 КТ3…" at bounding box center [288, 69] width 354 height 15
select select
click at [166, 100] on span "Квартира" at bounding box center [285, 98] width 338 height 8
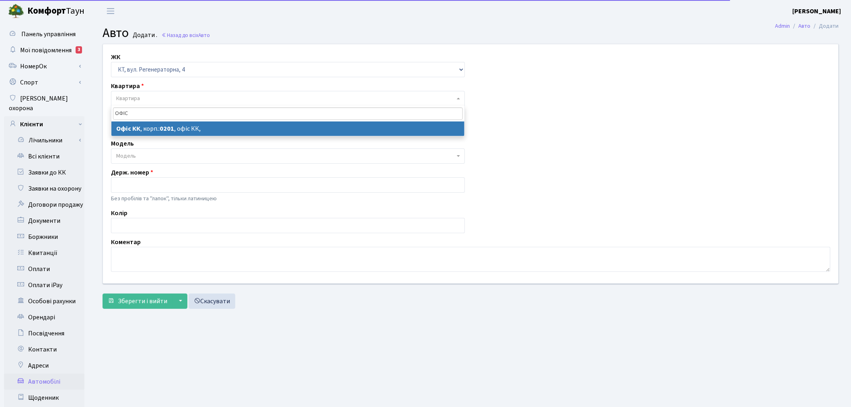
type input "ОФІС"
select select "4"
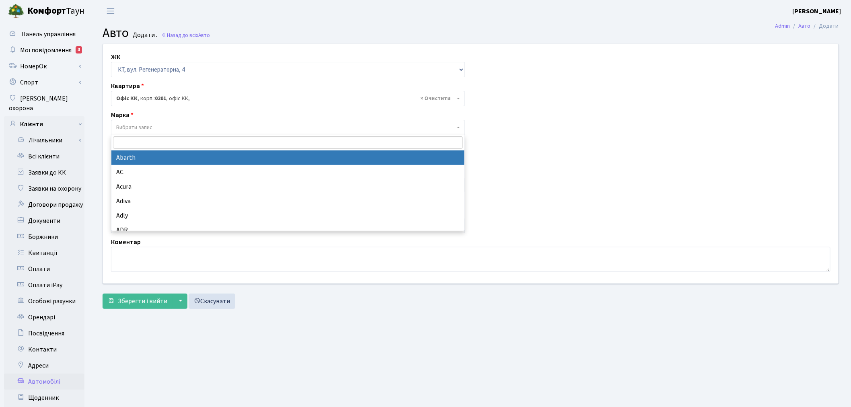
click at [160, 124] on span "Вибрати запис" at bounding box center [285, 127] width 338 height 8
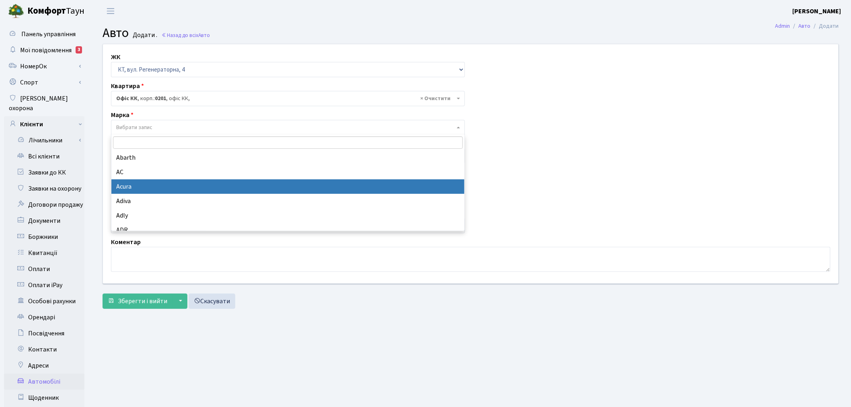
select select "3"
select select
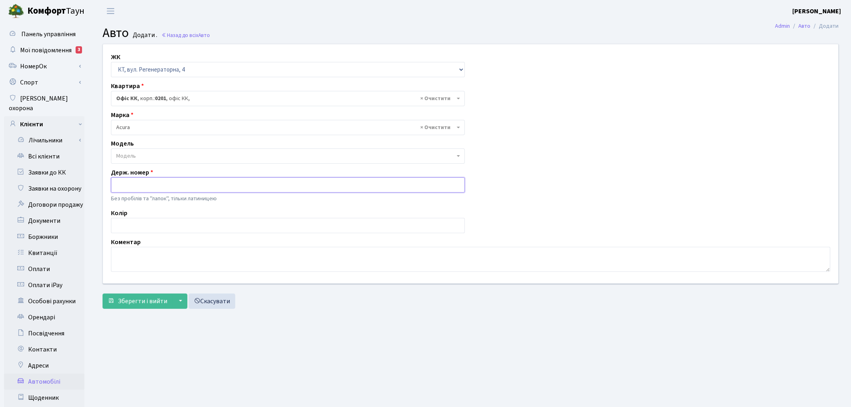
click at [160, 187] on input "text" at bounding box center [288, 184] width 354 height 15
click at [178, 187] on input "text" at bounding box center [288, 184] width 354 height 15
paste input "КА9866КС"
type input "КА9866КС"
click at [164, 259] on textarea at bounding box center [470, 259] width 719 height 25
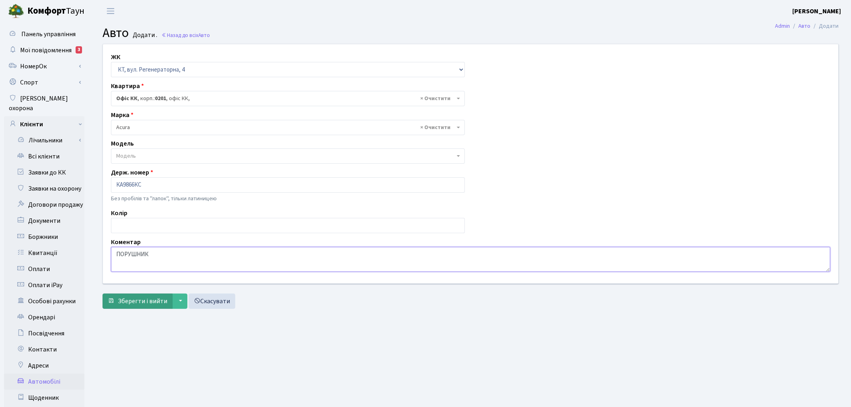
type textarea "ПОРУШНИК"
click at [142, 303] on span "Зберегти і вийти" at bounding box center [142, 301] width 49 height 9
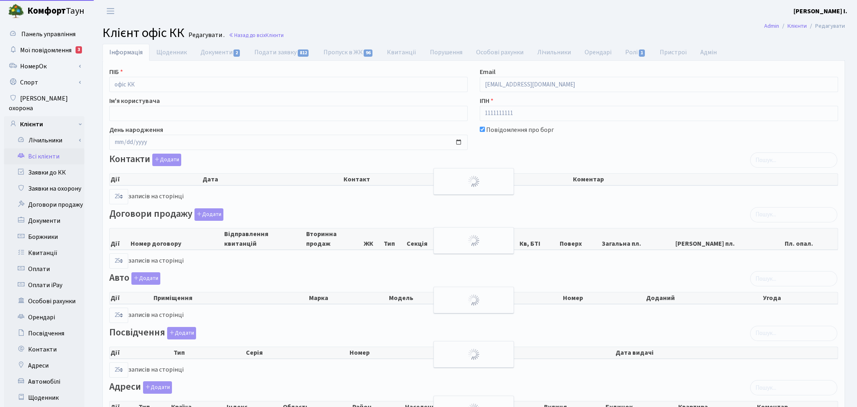
select select "25"
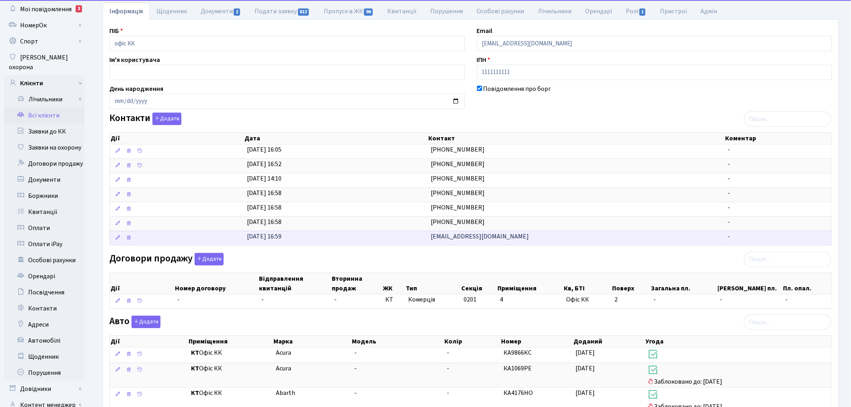
scroll to position [89, 0]
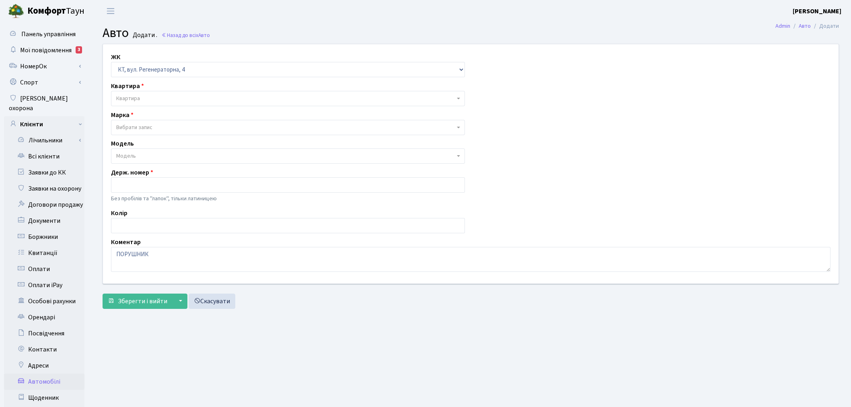
select select "271"
select select "3"
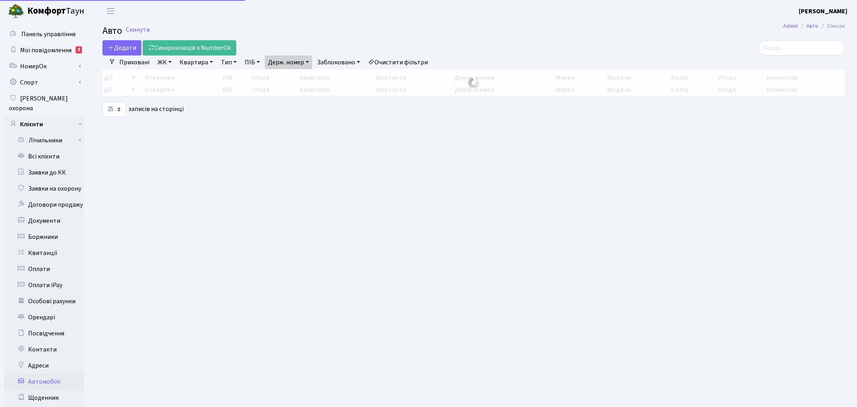
select select "25"
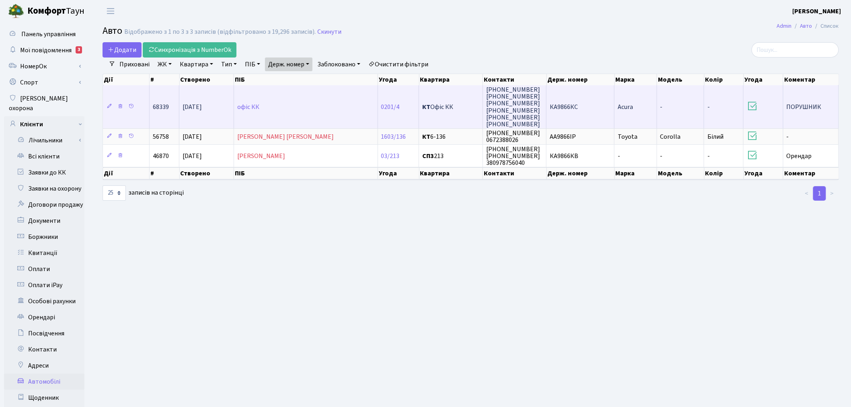
click at [597, 109] on td "КА9866КС" at bounding box center [580, 106] width 68 height 43
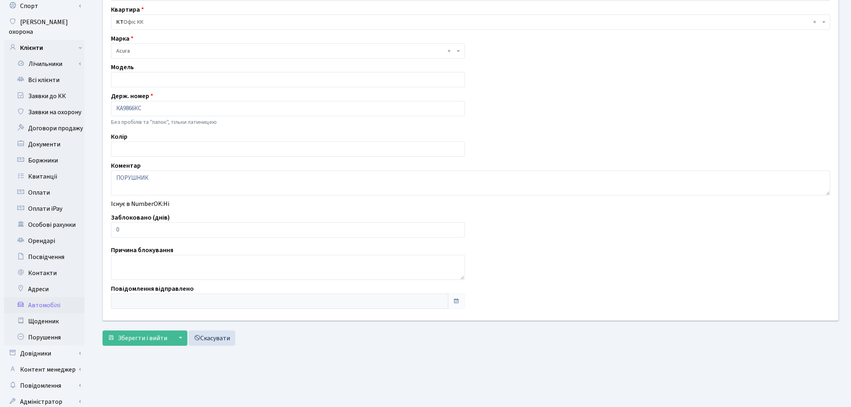
scroll to position [77, 0]
drag, startPoint x: 133, startPoint y: 232, endPoint x: 98, endPoint y: 230, distance: 34.7
click at [98, 230] on div "Клієнт офіс КК Квартира - <b>КТ</b>&nbsp;&nbsp;&nbsp;&nbsp;Офіс КК × КТ Офіс КК…" at bounding box center [470, 143] width 747 height 353
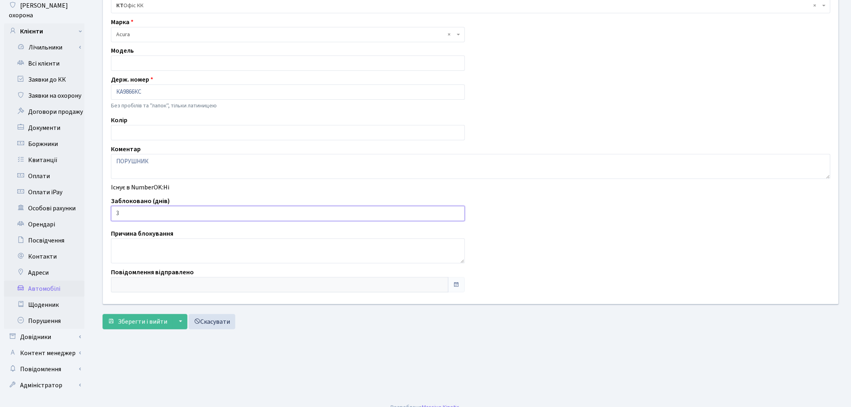
scroll to position [93, 0]
type input "3"
click at [122, 317] on span "Зберегти і вийти" at bounding box center [142, 321] width 49 height 9
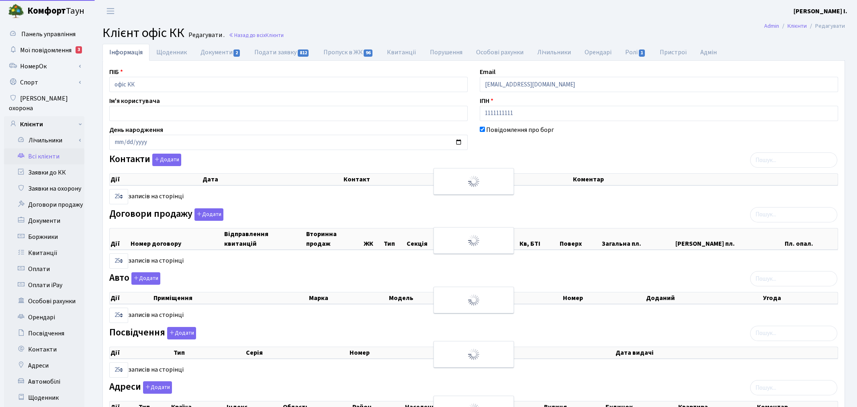
select select "25"
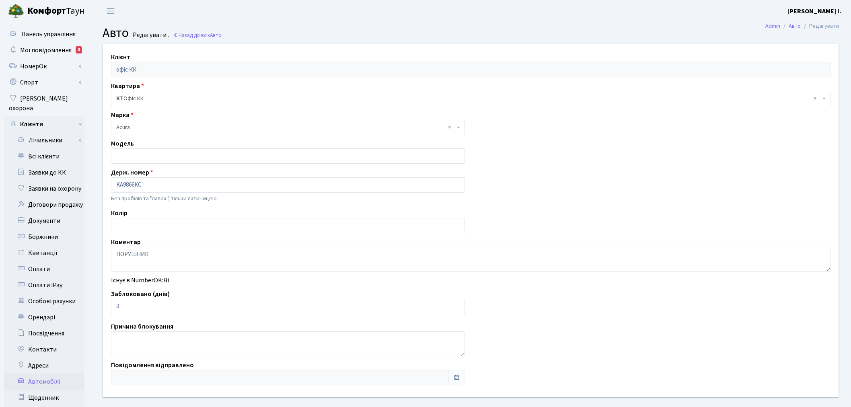
scroll to position [93, 0]
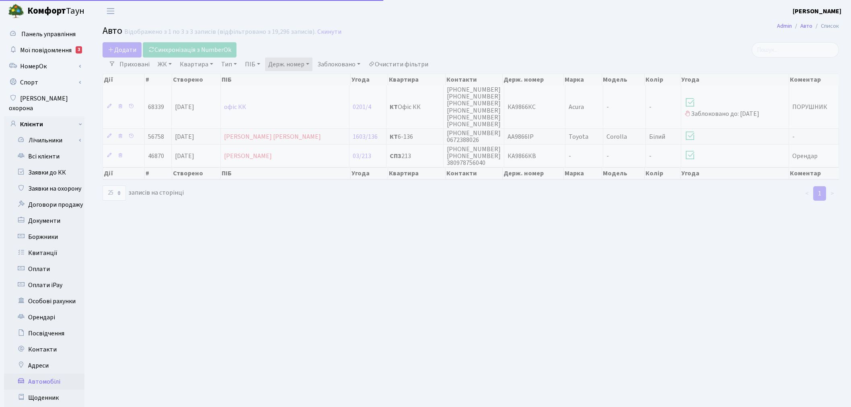
select select "25"
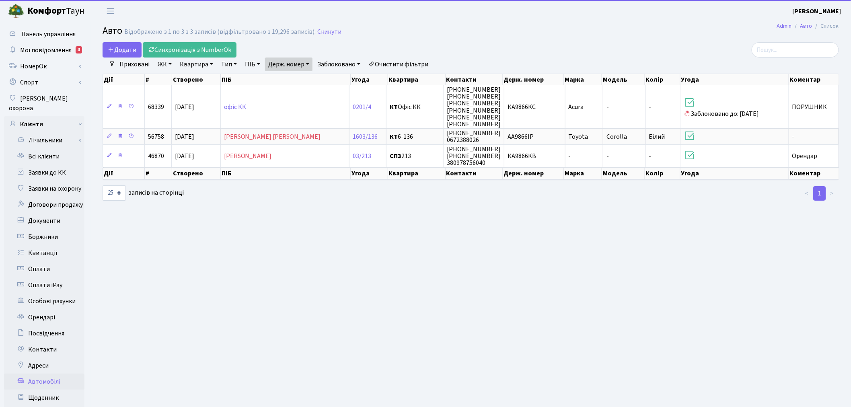
click at [283, 60] on link "Держ. номер" at bounding box center [288, 64] width 47 height 14
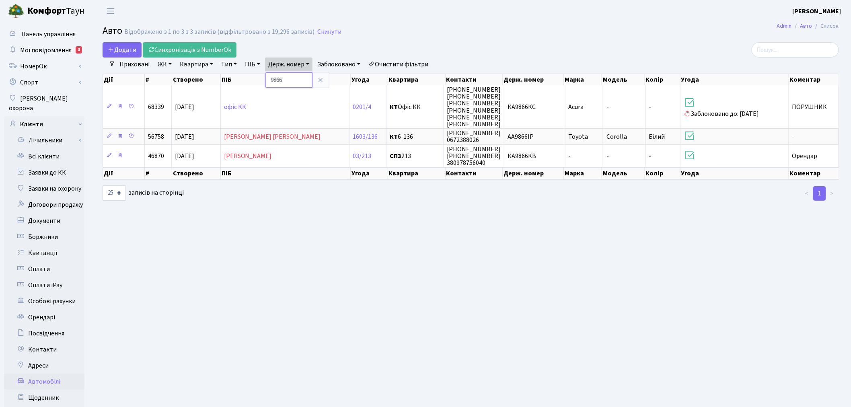
click at [296, 78] on input "9866" at bounding box center [288, 79] width 47 height 15
type input "8285"
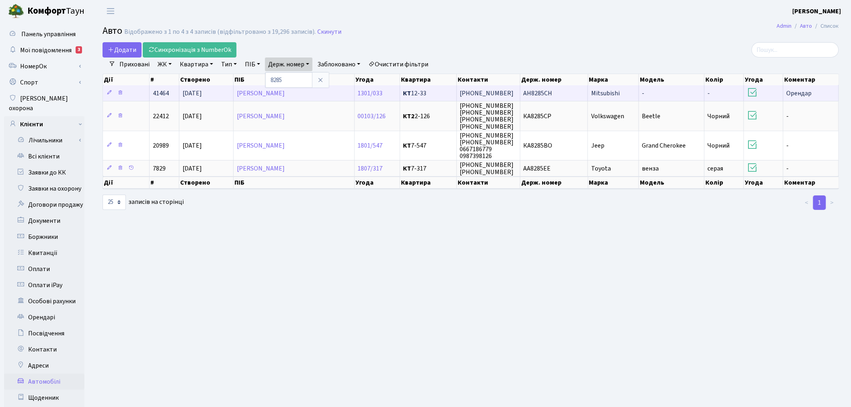
click at [551, 91] on span "АН8285СН" at bounding box center [537, 93] width 29 height 9
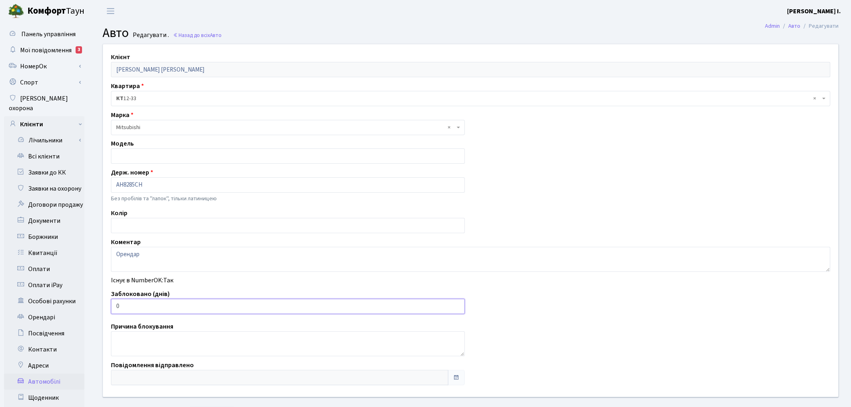
drag, startPoint x: 122, startPoint y: 308, endPoint x: 109, endPoint y: 310, distance: 13.3
click at [109, 309] on div "Заблоковано (днів) 0" at bounding box center [288, 301] width 366 height 25
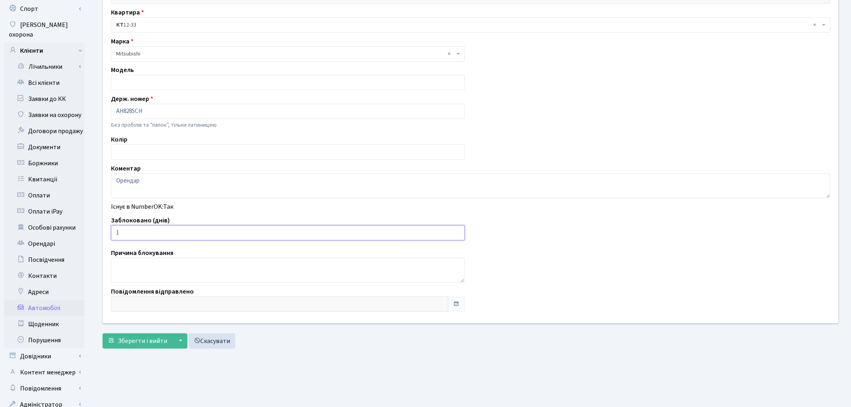
scroll to position [89, 0]
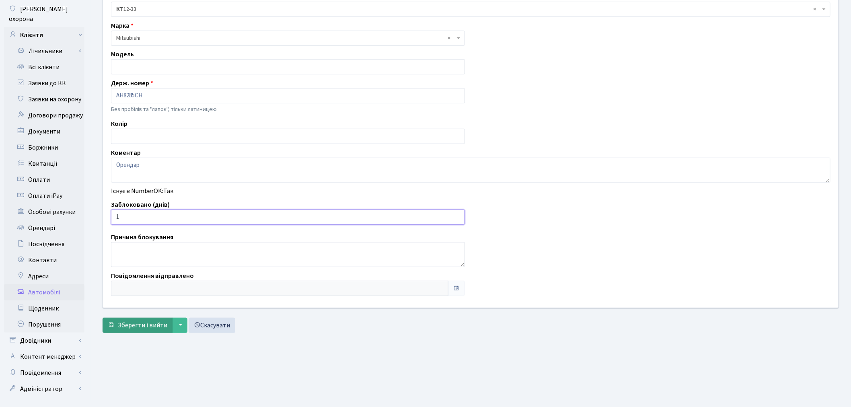
type input "1"
click at [142, 328] on span "Зберегти і вийти" at bounding box center [142, 325] width 49 height 9
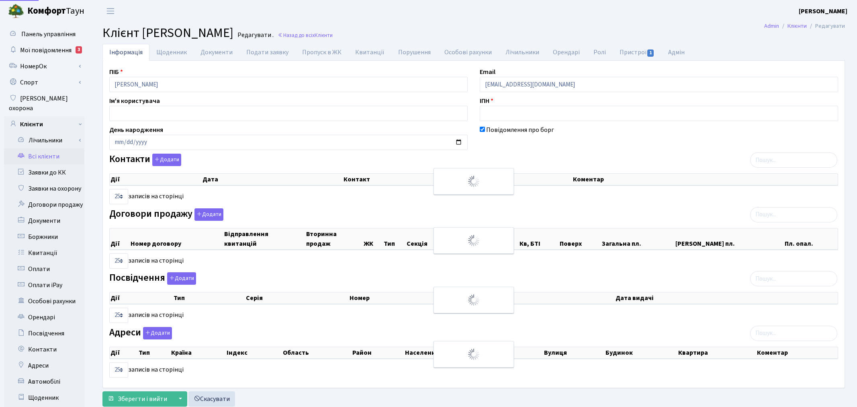
select select "25"
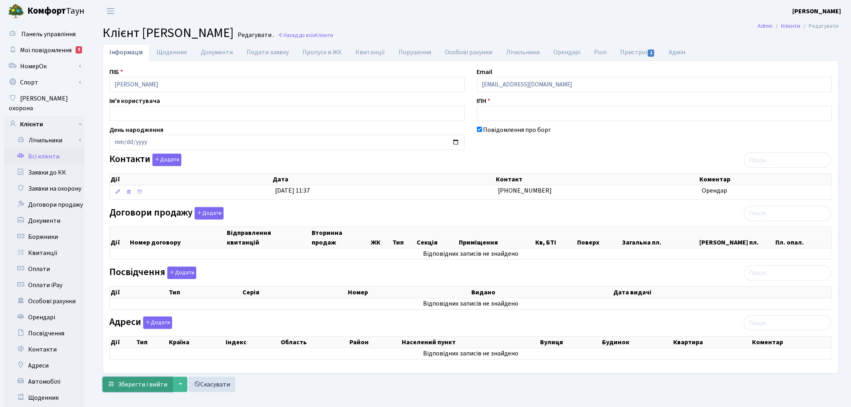
click at [141, 384] on span "Зберегти і вийти" at bounding box center [142, 384] width 49 height 9
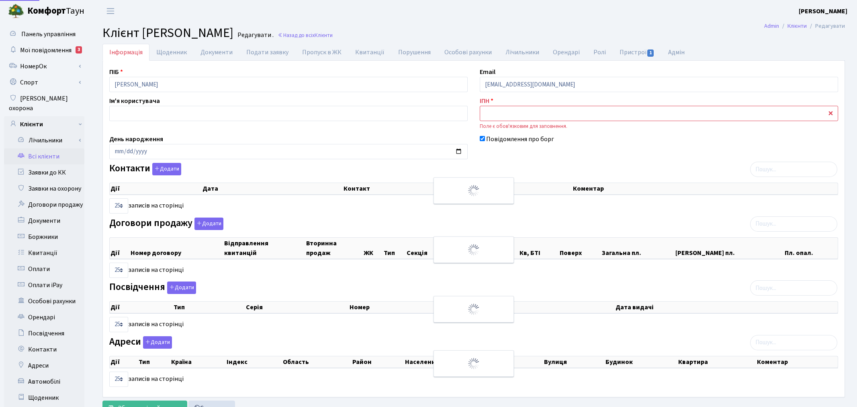
select select "25"
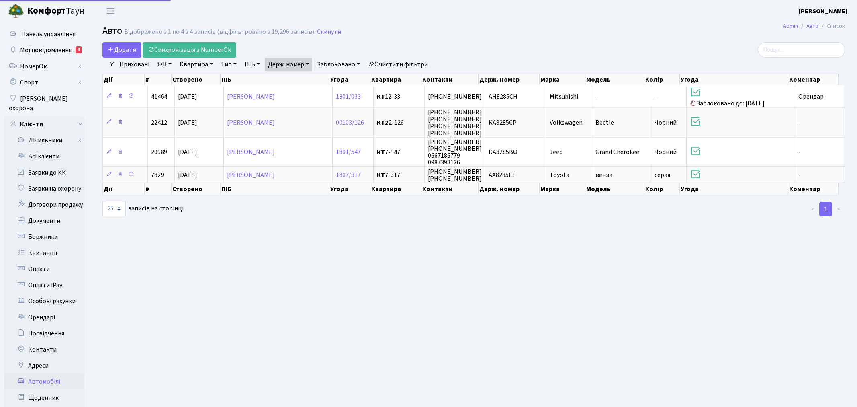
select select "25"
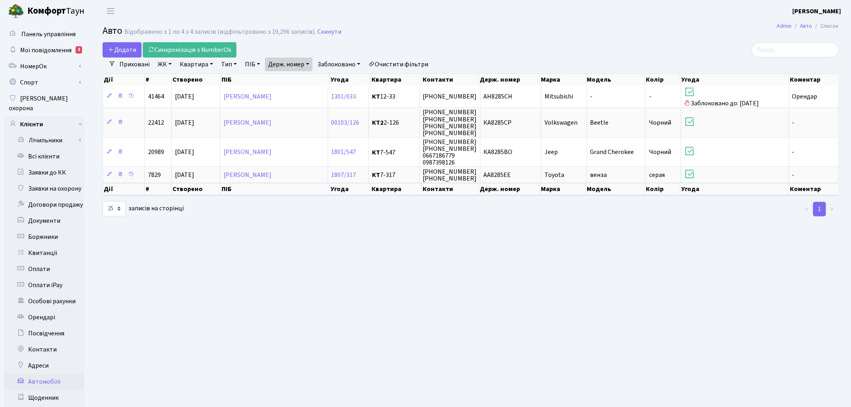
click at [292, 65] on link "Держ. номер" at bounding box center [288, 64] width 47 height 14
click at [293, 78] on input "8285" at bounding box center [288, 79] width 47 height 15
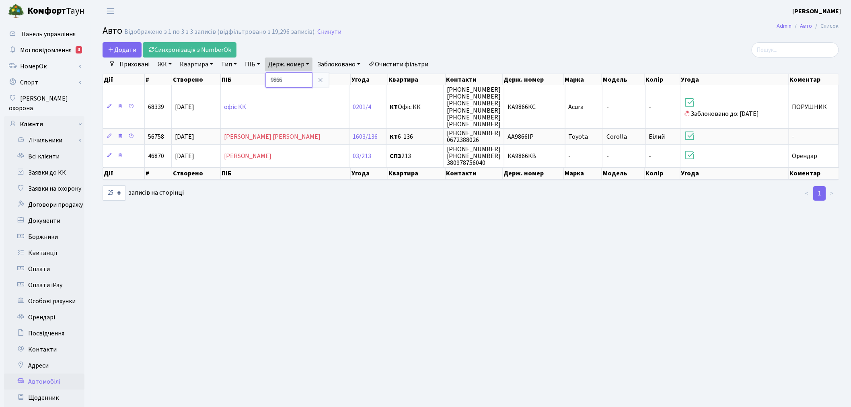
click at [298, 76] on input "9866" at bounding box center [288, 79] width 47 height 15
click at [299, 83] on input "2092" at bounding box center [288, 79] width 47 height 15
type input "3844"
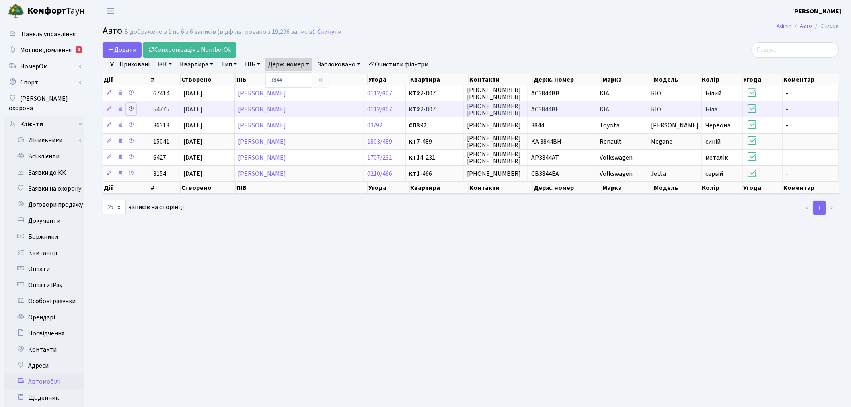
click at [133, 109] on icon at bounding box center [131, 109] width 6 height 6
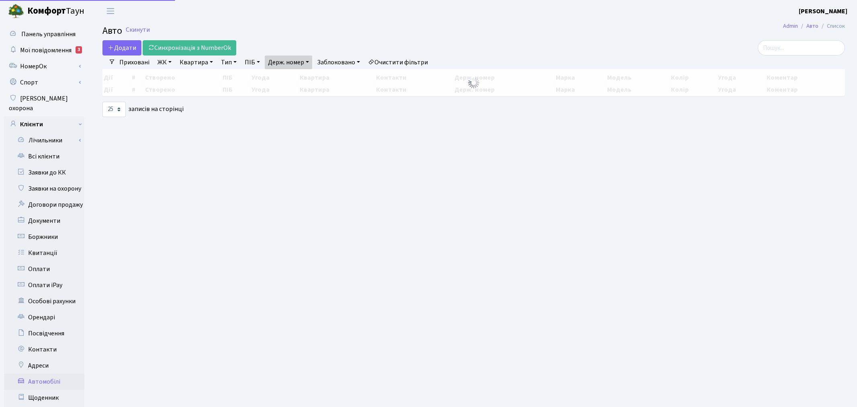
select select "25"
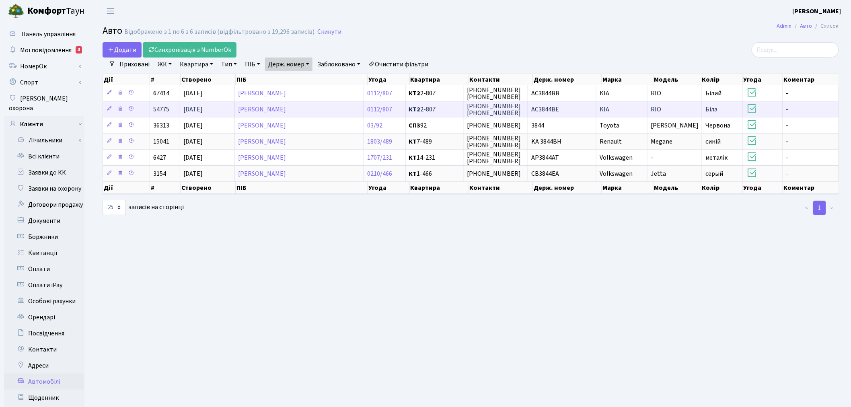
click at [581, 109] on td "AC3844BE" at bounding box center [562, 109] width 68 height 16
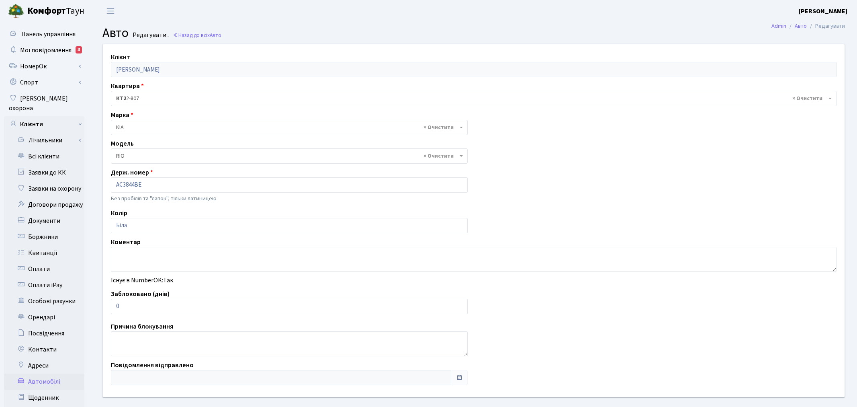
select select "1178"
drag, startPoint x: 143, startPoint y: 306, endPoint x: 94, endPoint y: 307, distance: 48.3
click at [98, 304] on div "Клієнт [PERSON_NAME] Квартира - <b>КТ2</b>&nbsp;&nbsp;&nbsp;2-807 × КТ2 2-807 М…" at bounding box center [470, 220] width 747 height 353
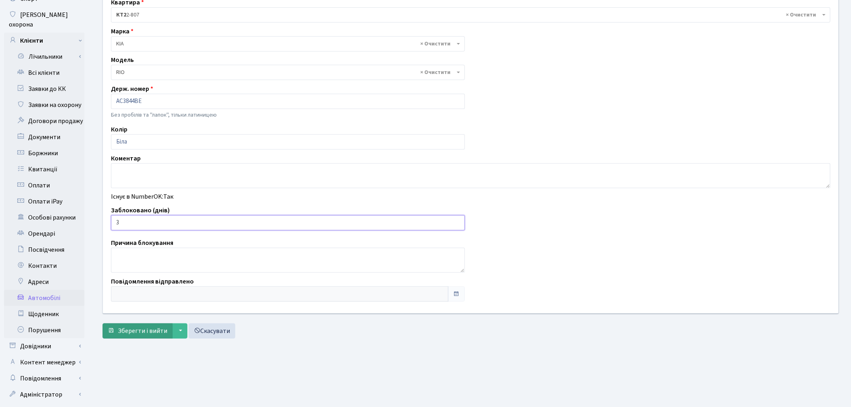
scroll to position [89, 0]
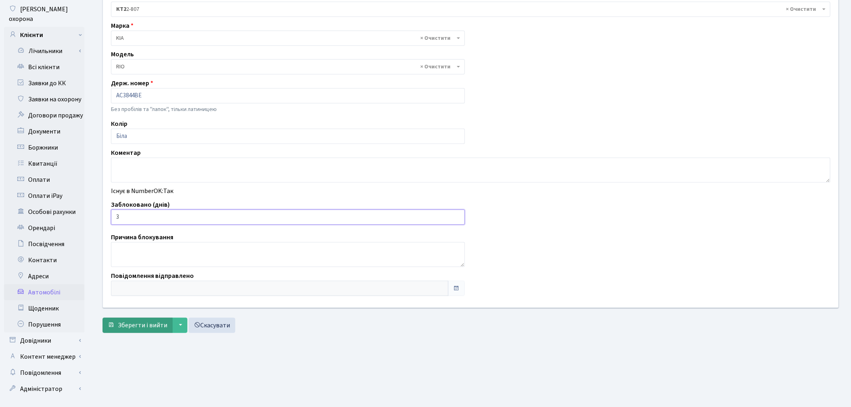
type input "3"
click at [137, 328] on span "Зберегти і вийти" at bounding box center [142, 325] width 49 height 9
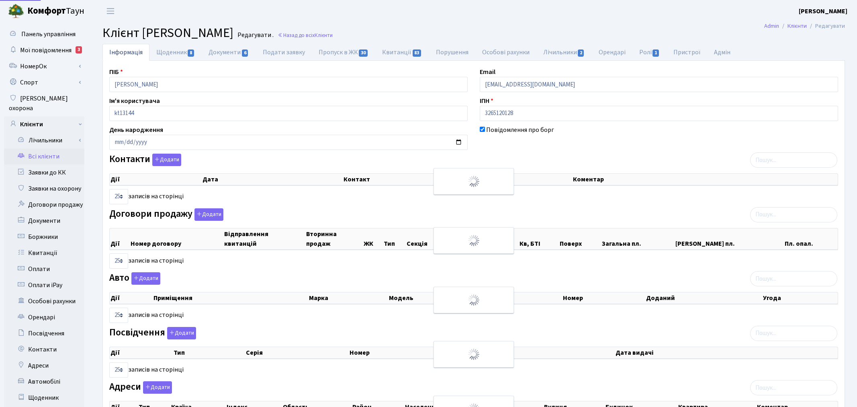
select select "25"
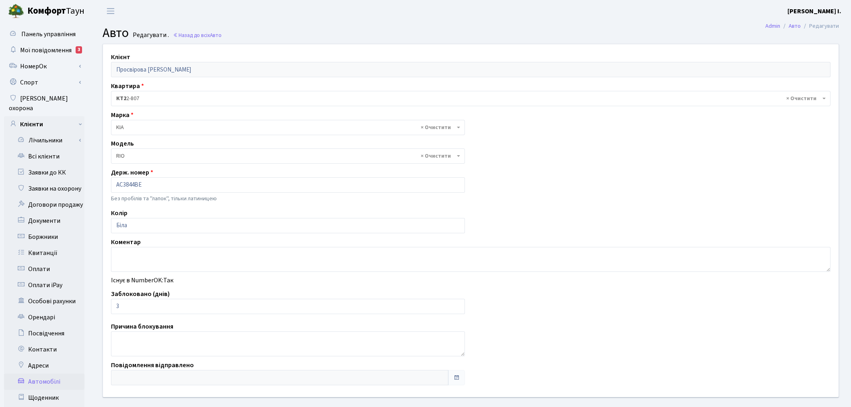
select select "1178"
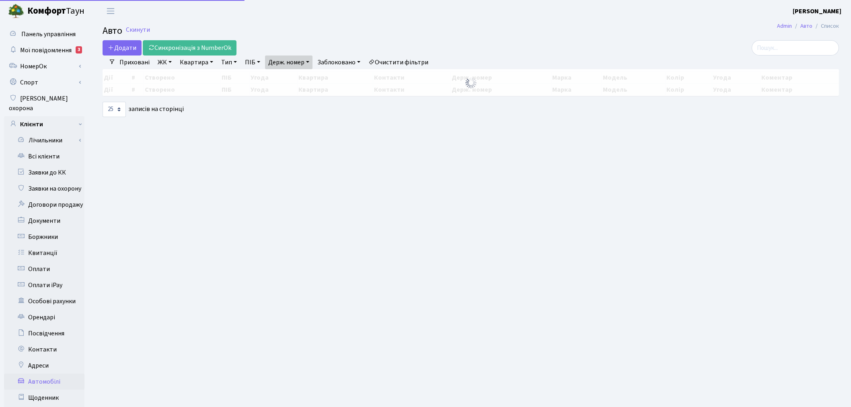
select select "25"
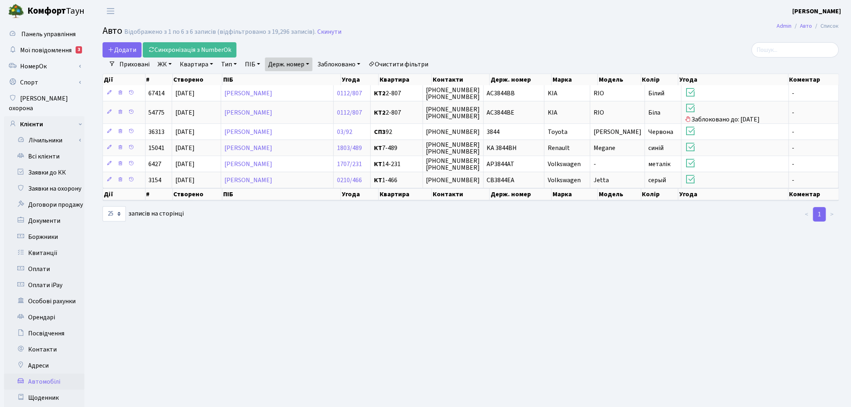
click at [303, 64] on link "Держ. номер" at bounding box center [288, 64] width 47 height 14
click at [303, 76] on input "3844" at bounding box center [288, 79] width 47 height 15
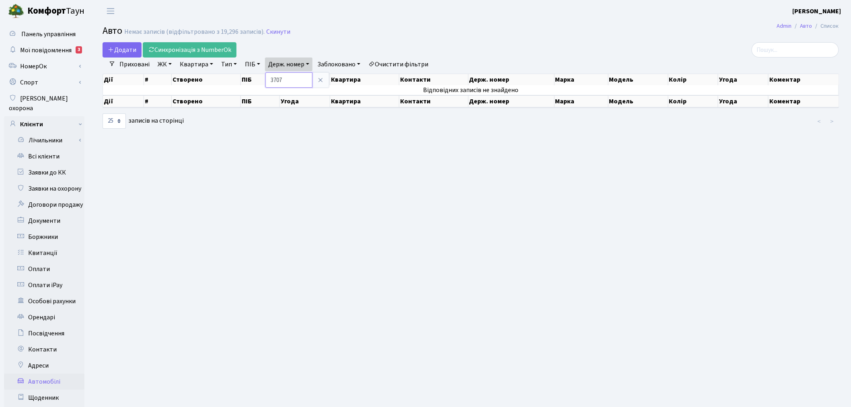
click at [304, 82] on input "3707" at bounding box center [288, 79] width 47 height 15
type input "6216"
click at [306, 76] on input "6216" at bounding box center [288, 79] width 47 height 15
click at [123, 46] on span "Додати" at bounding box center [122, 49] width 29 height 9
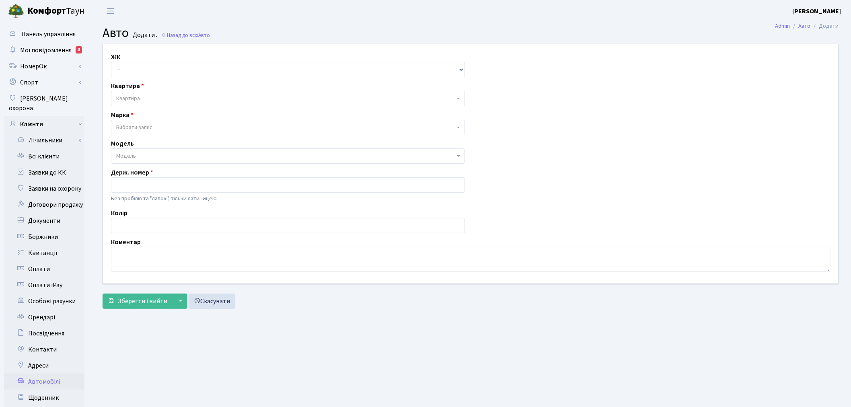
click at [145, 61] on div "ЖК - ТХ, вул. Ділова, 1/2 КТ, вул. Регенераторна, 4 КТ2, просп. Соборності, 17 …" at bounding box center [288, 64] width 366 height 25
click at [153, 80] on div "ЖК - ТХ, вул. Ділова, 1/2 КТ, вул. Регенераторна, 4 КТ2, просп. Соборності, 17 …" at bounding box center [470, 163] width 747 height 239
click at [152, 73] on select "- ТХ, вул. Ділова, 1/2 КТ, вул. Регенераторна, 4 КТ2, просп. Соборності, 17 КТ3…" at bounding box center [288, 69] width 354 height 15
select select "271"
click at [111, 62] on select "- ТХ, вул. Ділова, 1/2 КТ, вул. Регенераторна, 4 КТ2, просп. Соборності, 17 КТ3…" at bounding box center [288, 69] width 354 height 15
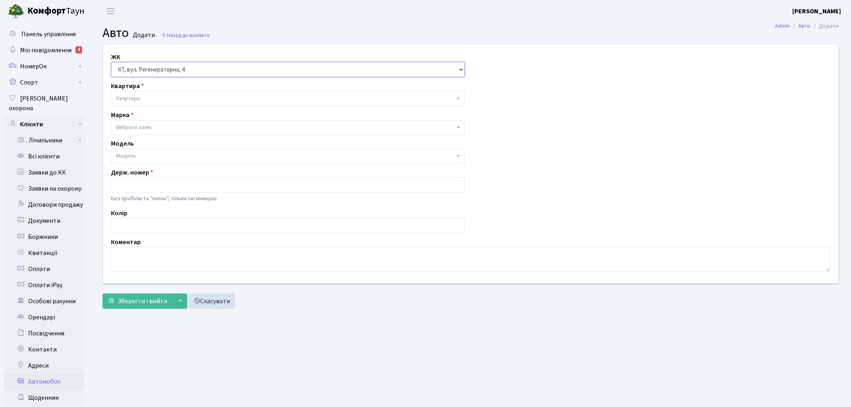
select select
click at [158, 106] on body "Комфорт Таун Онищенко В. І. Мій обліковий запис Вийти Панель управління Мої пов…" at bounding box center [425, 255] width 851 height 510
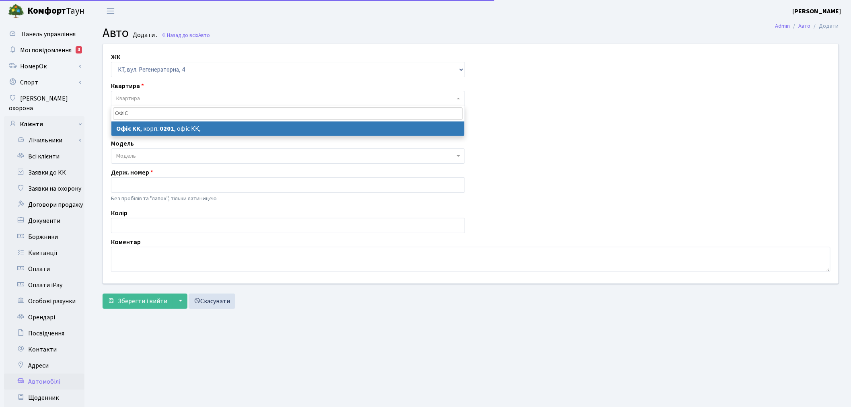
type input "ОФІС"
select select "4"
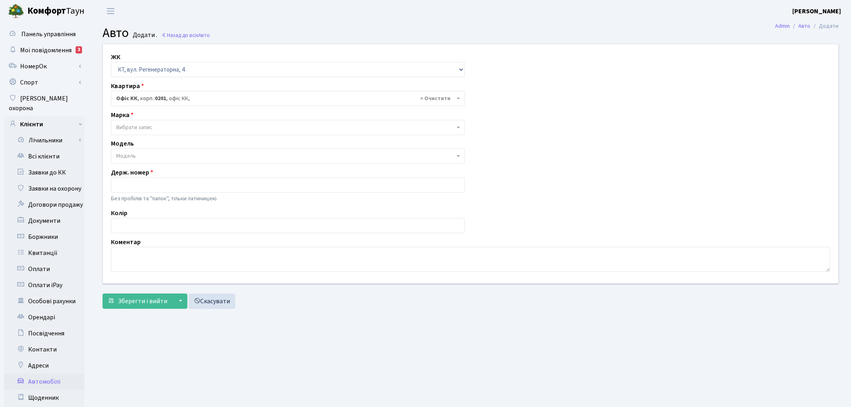
click at [146, 117] on div "Марка - Abarth AC Acura Adiva Adly ADR Aebi Aeon Agco Aixam Al-Ghazi Alfa Romeo…" at bounding box center [288, 122] width 366 height 25
click at [147, 127] on span "Вибрати запис" at bounding box center [134, 127] width 36 height 8
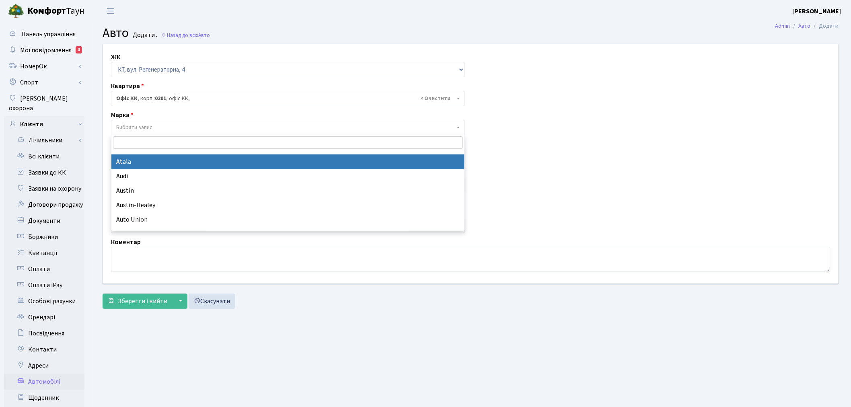
scroll to position [402, 0]
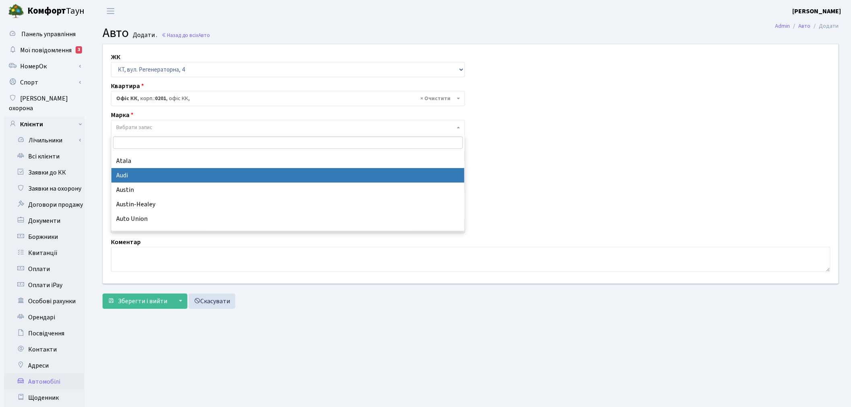
select select "13"
select select
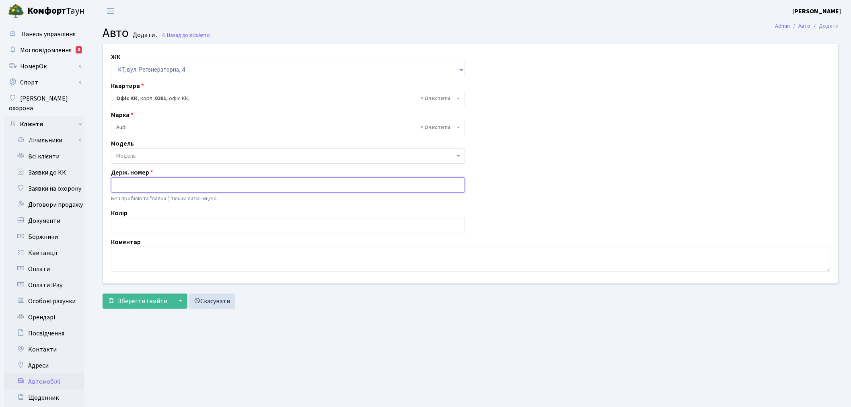
click at [175, 185] on input "text" at bounding box center [288, 184] width 354 height 15
paste input "КА6216КЕ"
type input "КА6216КЕ"
click at [194, 252] on textarea at bounding box center [470, 259] width 719 height 25
type textarea "ПОРУШНИК"
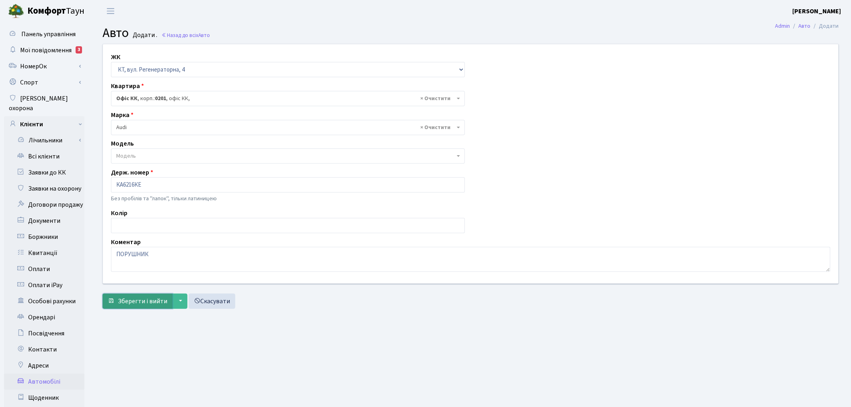
click at [151, 307] on button "Зберегти і вийти" at bounding box center [138, 300] width 70 height 15
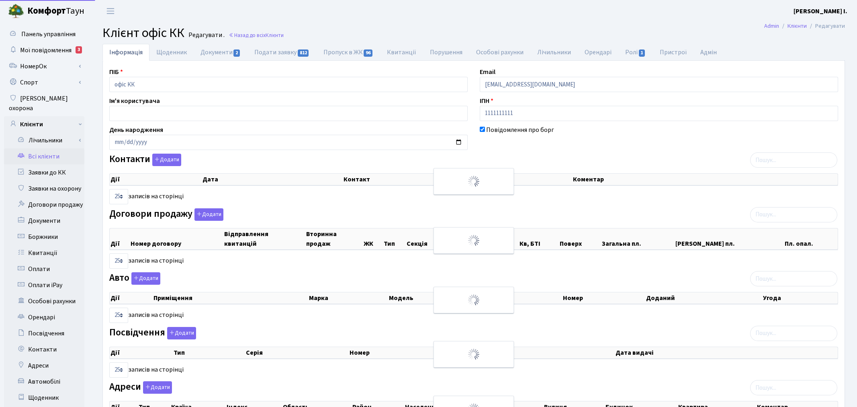
select select "25"
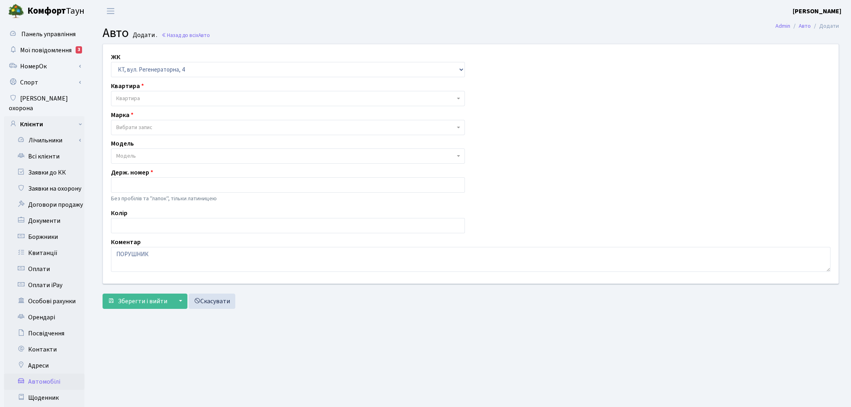
select select "271"
select select "13"
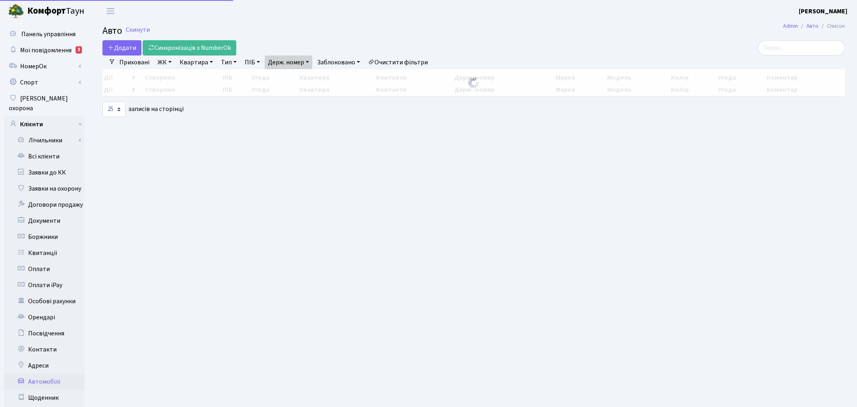
select select "25"
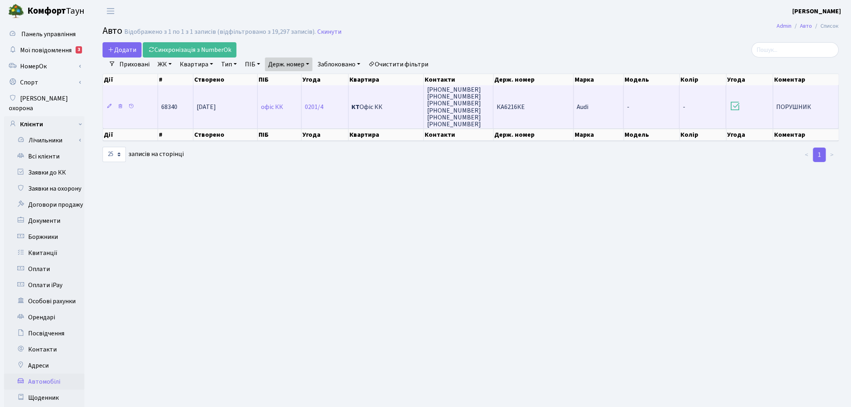
click at [535, 93] on td "КА6216КЕ" at bounding box center [533, 106] width 80 height 43
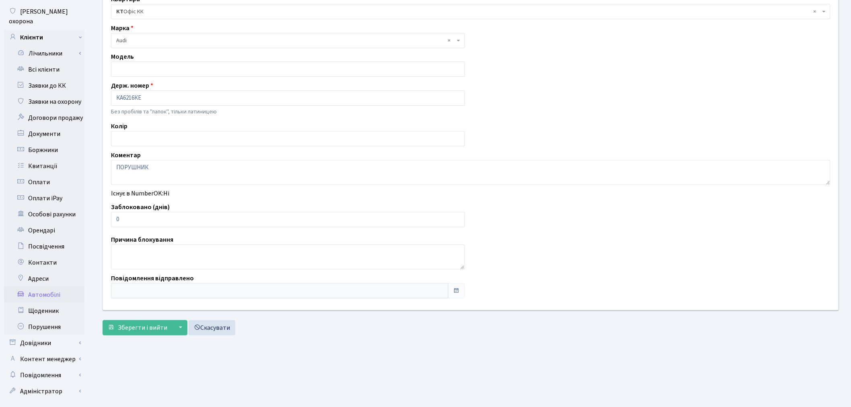
scroll to position [93, 0]
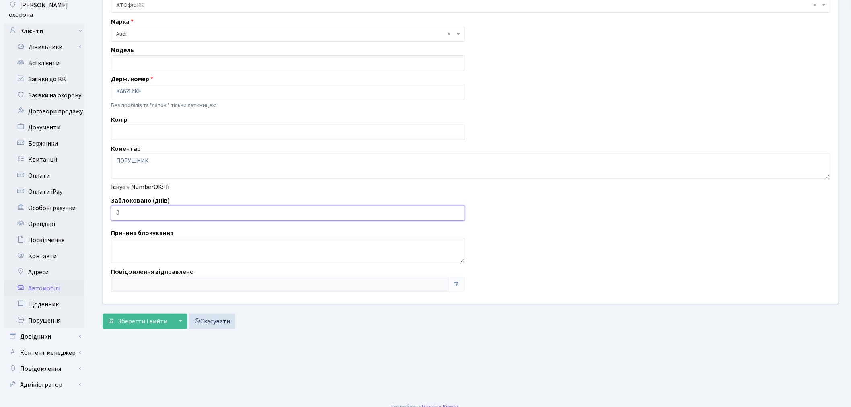
drag, startPoint x: 145, startPoint y: 214, endPoint x: 113, endPoint y: 212, distance: 32.3
click at [113, 212] on input "0" at bounding box center [288, 212] width 354 height 15
type input "3"
click at [138, 318] on span "Зберегти і вийти" at bounding box center [142, 321] width 49 height 9
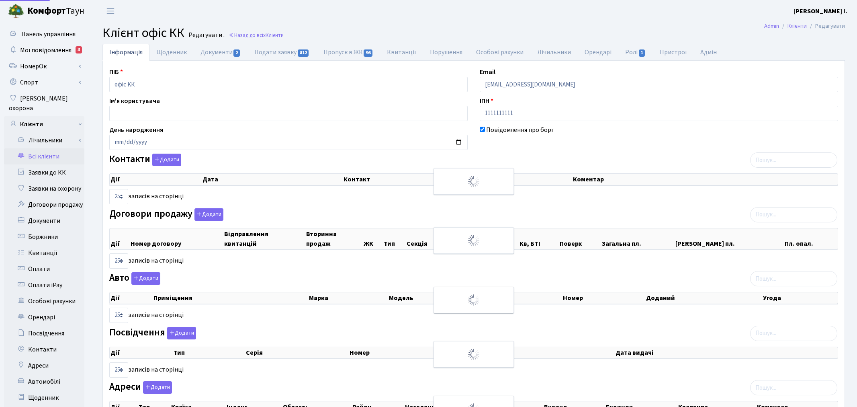
select select "25"
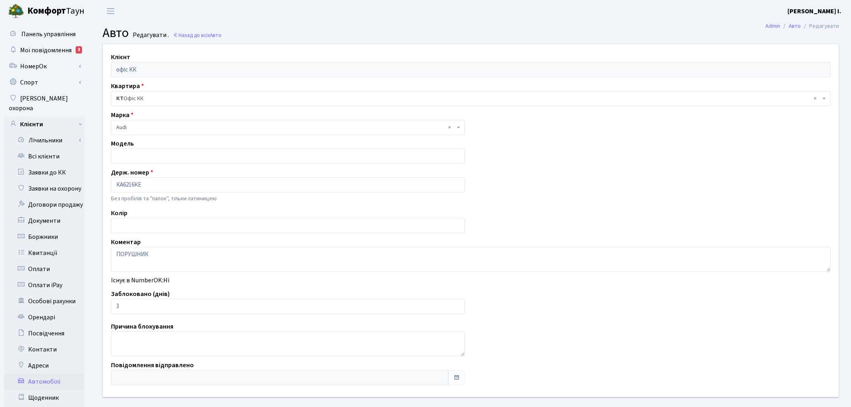
scroll to position [93, 0]
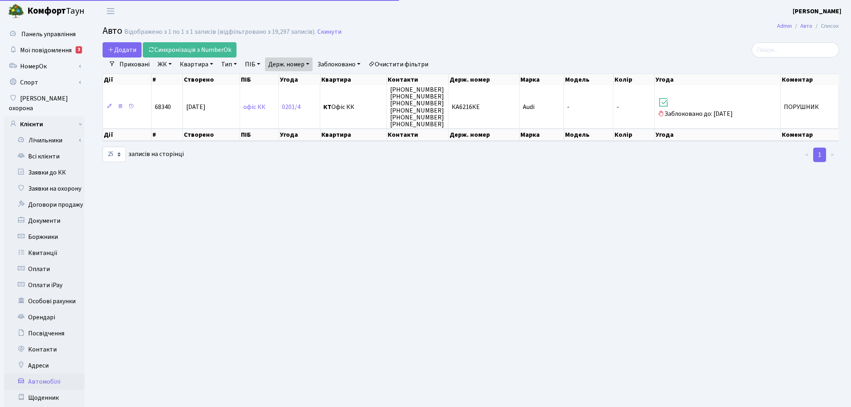
select select "25"
click at [284, 67] on link "Держ. номер" at bounding box center [288, 64] width 47 height 14
click at [293, 80] on input "6216" at bounding box center [288, 79] width 47 height 15
type input "8098"
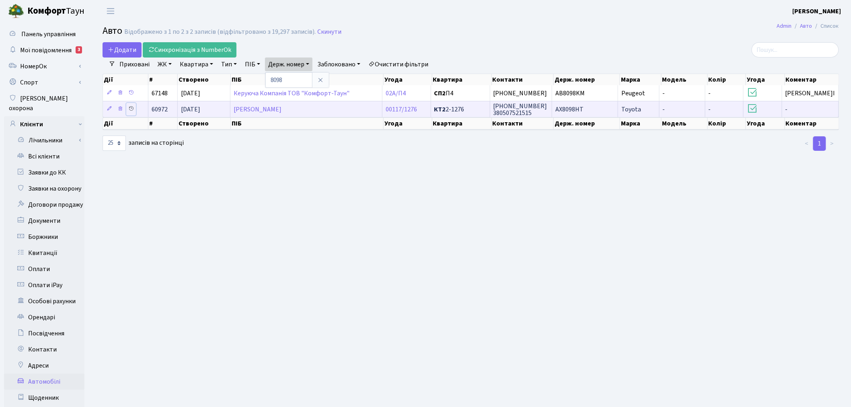
click at [133, 110] on icon at bounding box center [131, 109] width 6 height 6
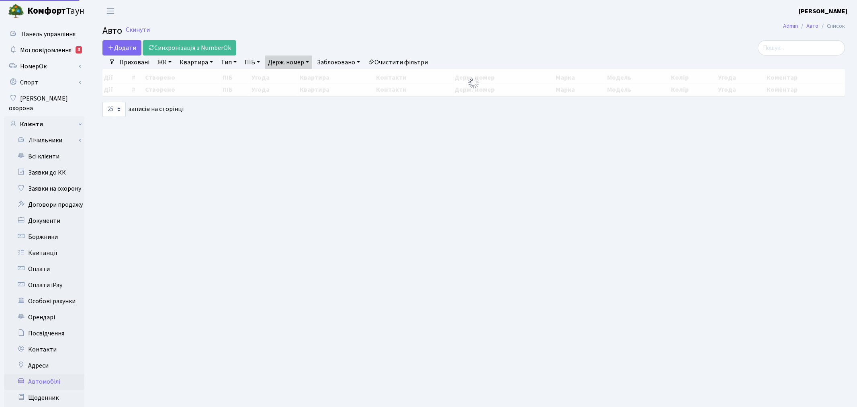
select select "25"
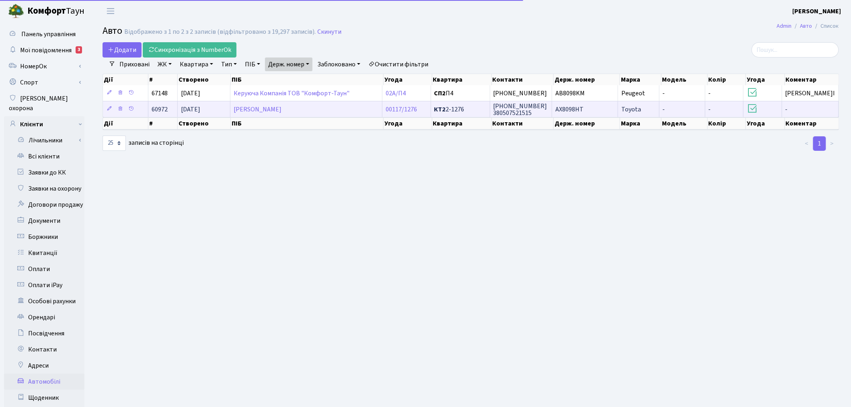
click at [568, 106] on span "AX8098HT" at bounding box center [569, 109] width 28 height 9
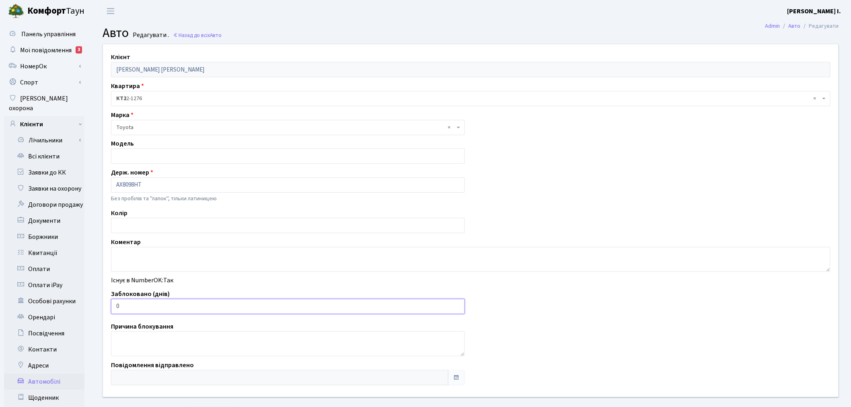
drag, startPoint x: 150, startPoint y: 310, endPoint x: 117, endPoint y: 308, distance: 32.6
click at [117, 308] on input "0" at bounding box center [288, 306] width 354 height 15
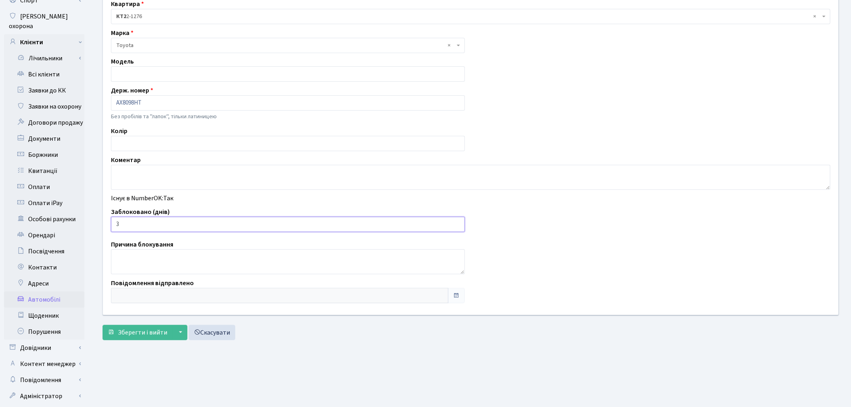
scroll to position [93, 0]
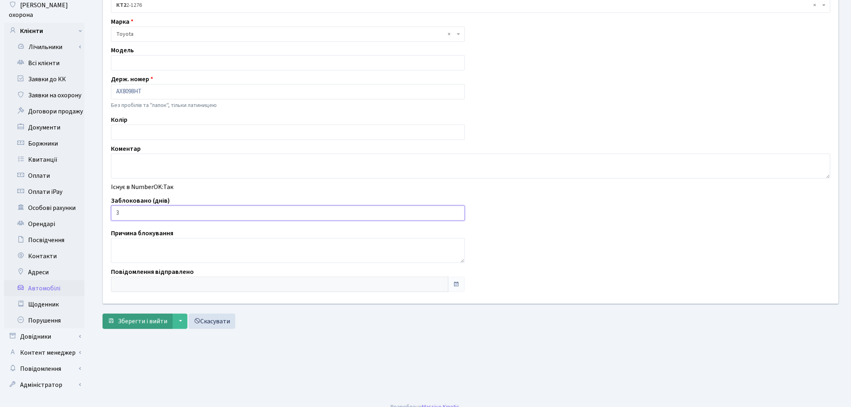
type input "3"
click at [144, 322] on span "Зберегти і вийти" at bounding box center [142, 321] width 49 height 9
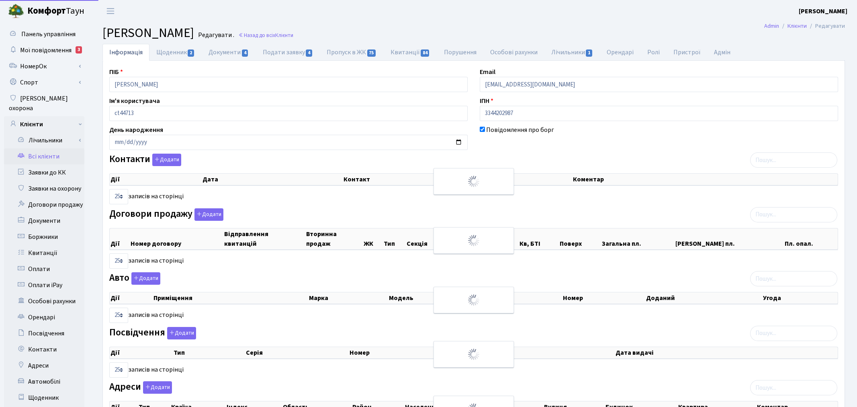
select select "25"
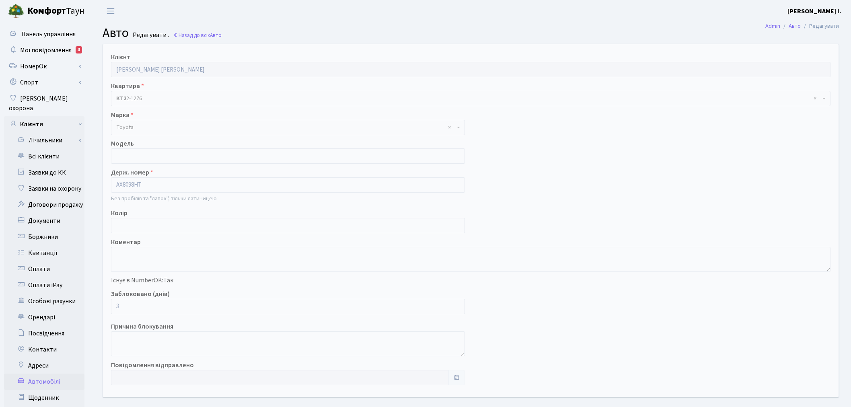
scroll to position [93, 0]
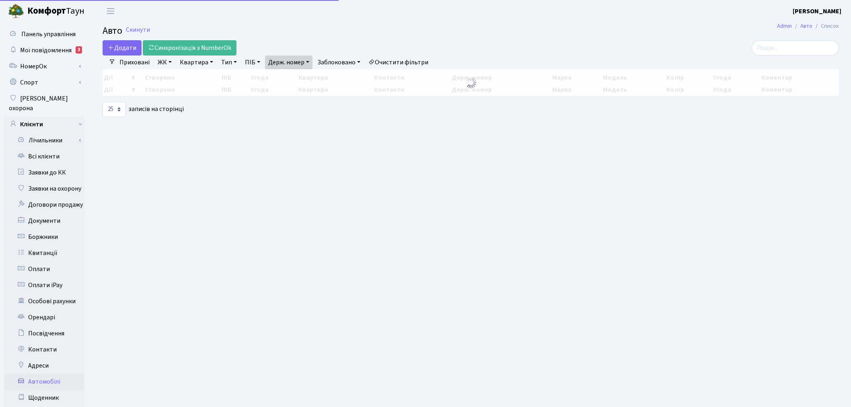
select select "25"
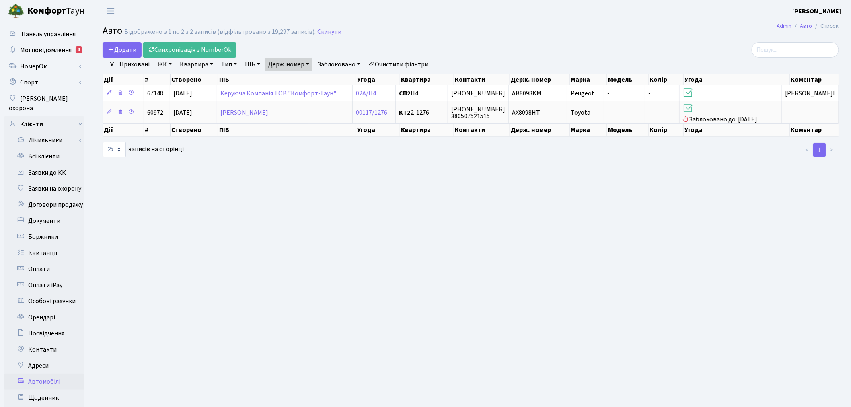
click at [288, 64] on link "Держ. номер" at bounding box center [288, 64] width 47 height 14
click at [293, 81] on input "8098" at bounding box center [288, 79] width 47 height 15
type input "8181"
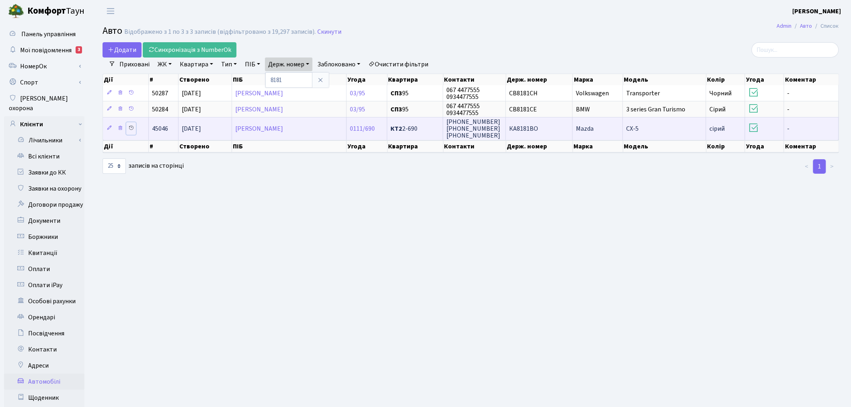
click at [133, 126] on icon at bounding box center [131, 128] width 6 height 6
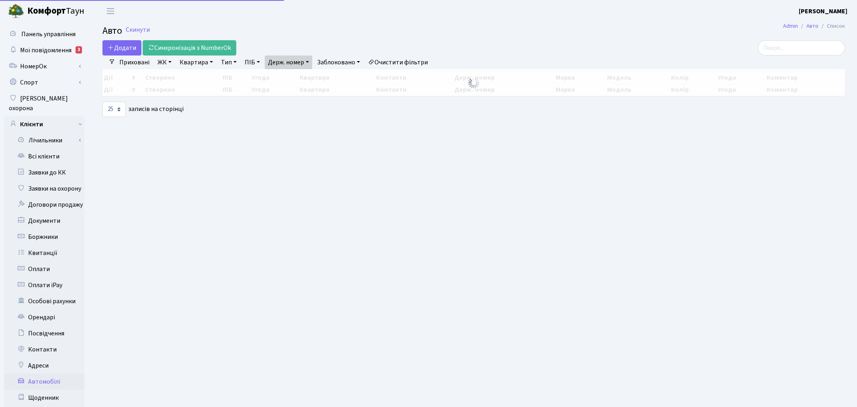
select select "25"
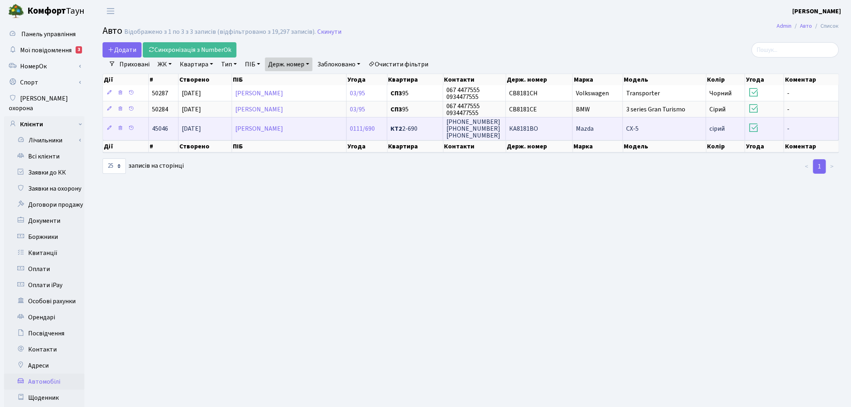
click at [648, 127] on td "CX-5" at bounding box center [664, 128] width 83 height 23
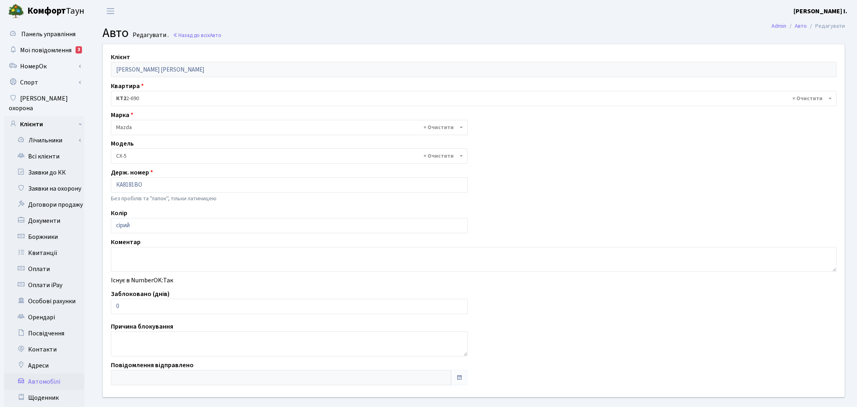
select select "1424"
drag, startPoint x: 132, startPoint y: 304, endPoint x: 115, endPoint y: 304, distance: 17.3
click at [115, 304] on input "0" at bounding box center [288, 306] width 354 height 15
drag, startPoint x: 158, startPoint y: 307, endPoint x: 100, endPoint y: 302, distance: 57.7
click at [100, 302] on div "Клієнт Манич Дмитро Миколайович Квартира - <b>КТ2</b>&nbsp;&nbsp;&nbsp;2-690 × …" at bounding box center [470, 220] width 747 height 353
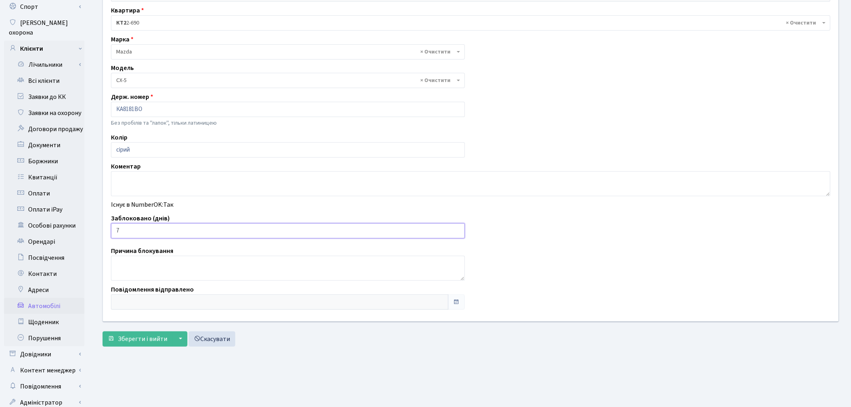
scroll to position [93, 0]
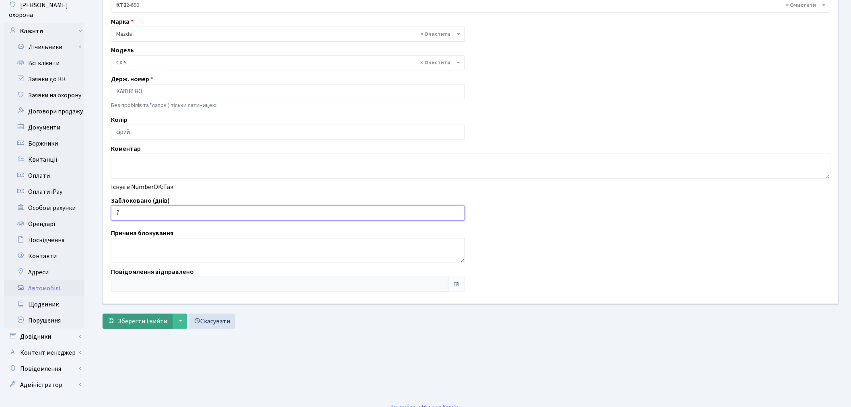
type input "7"
click at [146, 320] on span "Зберегти і вийти" at bounding box center [142, 321] width 49 height 9
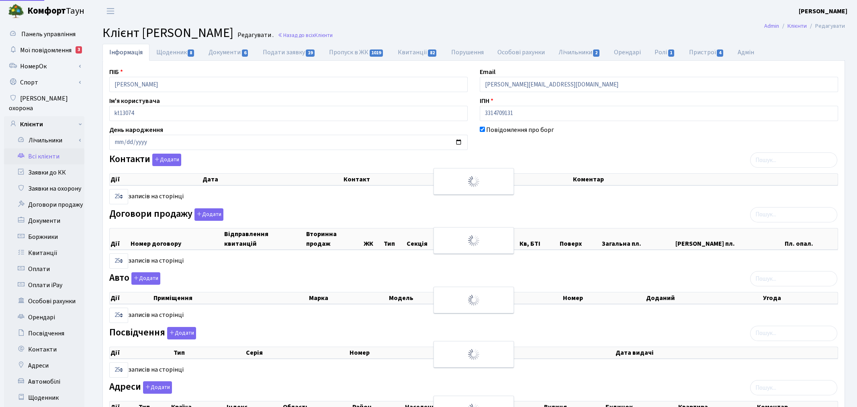
select select "25"
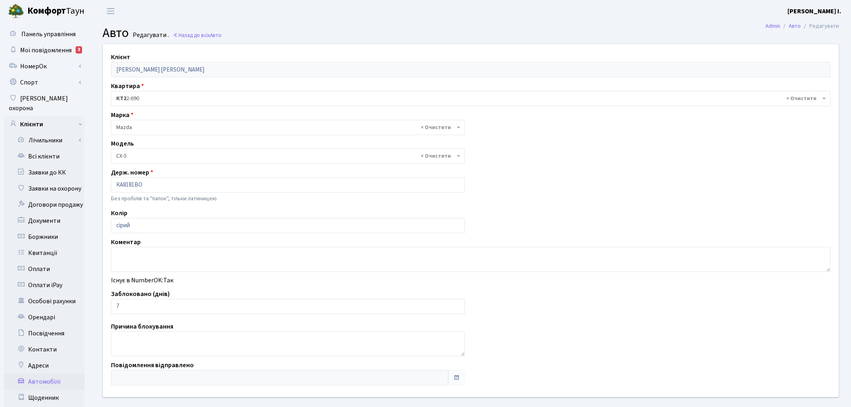
select select "1424"
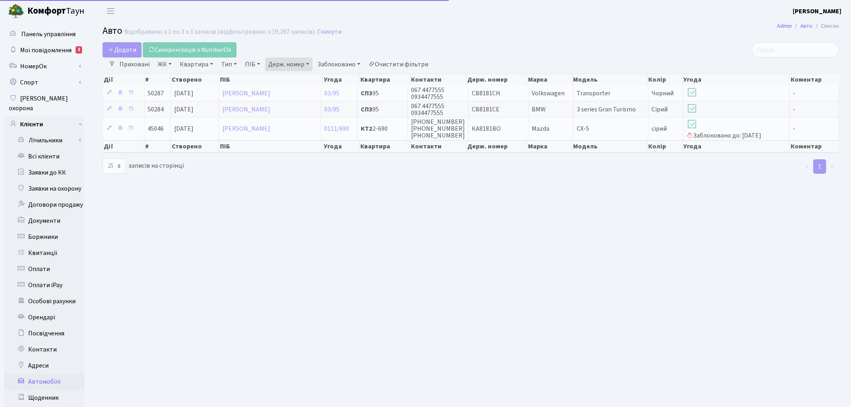
select select "25"
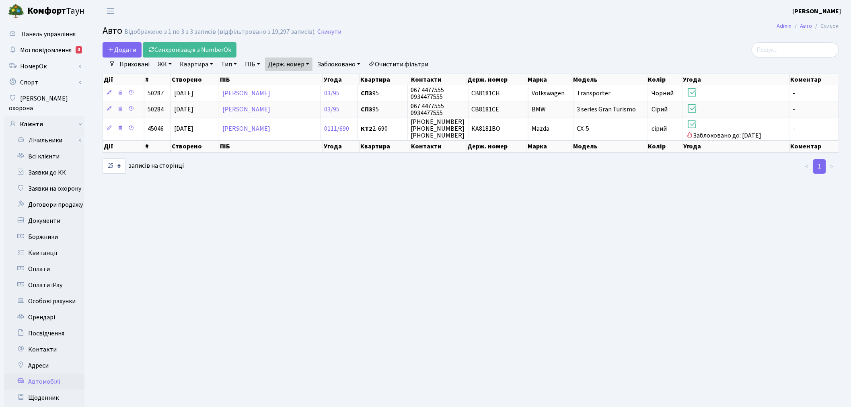
drag, startPoint x: 283, startPoint y: 62, endPoint x: 287, endPoint y: 71, distance: 10.4
click at [283, 62] on link "Держ. номер" at bounding box center [288, 64] width 47 height 14
click at [291, 80] on input "8181" at bounding box center [288, 79] width 47 height 15
type input "2426"
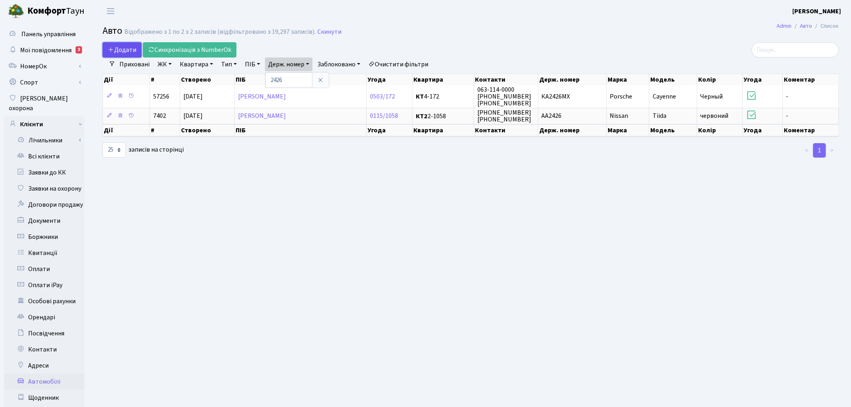
click at [128, 47] on span "Додати" at bounding box center [122, 49] width 29 height 9
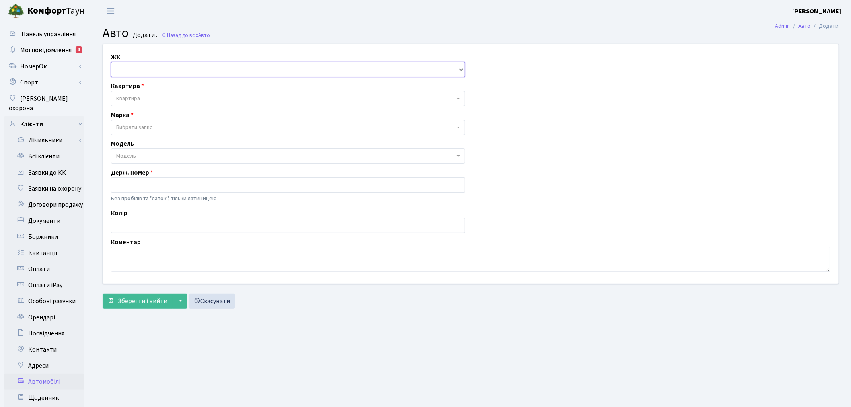
click at [167, 72] on select "- ТХ, вул. Ділова, 1/2 КТ, вул. Регенераторна, 4 КТ2, просп. Соборності, 17 КТ3…" at bounding box center [288, 69] width 354 height 15
select select "271"
click at [111, 62] on select "- ТХ, вул. Ділова, 1/2 КТ, вул. Регенераторна, 4 КТ2, просп. Соборності, 17 КТ3…" at bounding box center [288, 69] width 354 height 15
select select
click at [167, 95] on span "Квартира" at bounding box center [285, 98] width 338 height 8
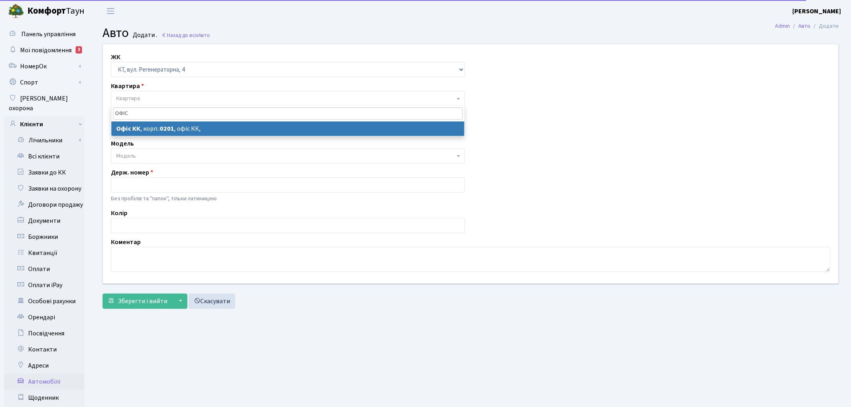
type input "ОФІС"
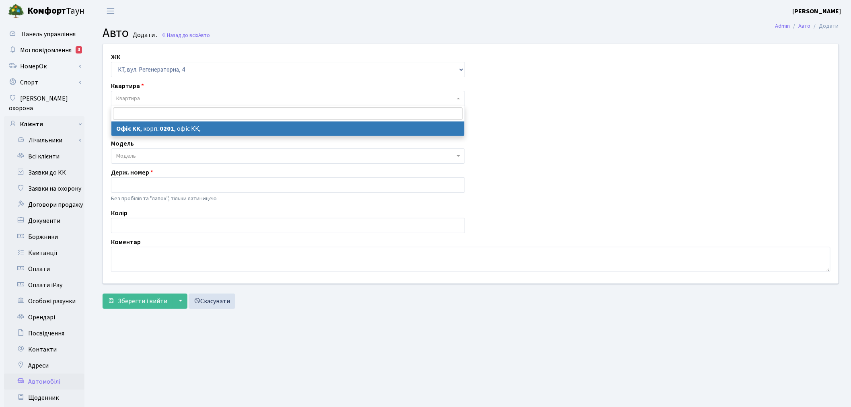
select select "4"
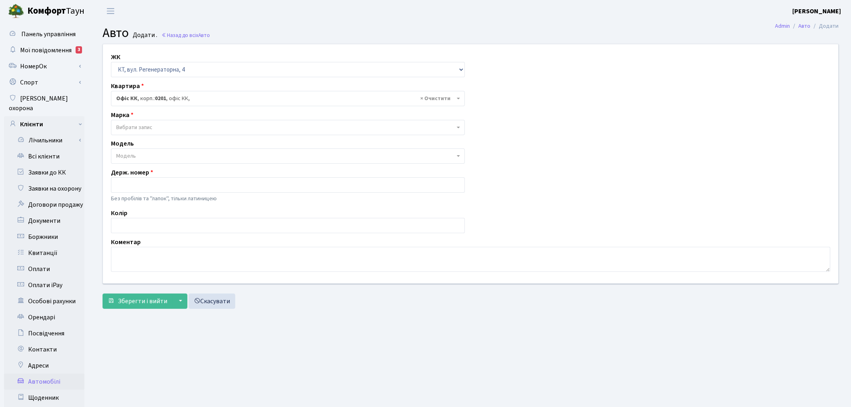
click at [161, 130] on span "Вибрати запис" at bounding box center [285, 127] width 338 height 8
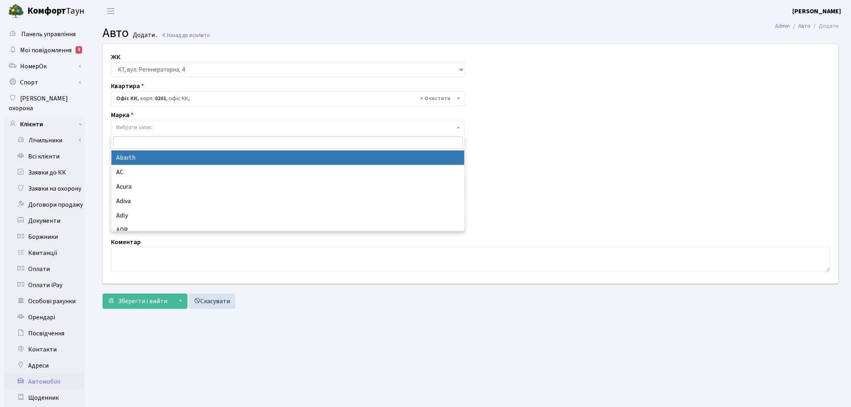
select select "1"
select select
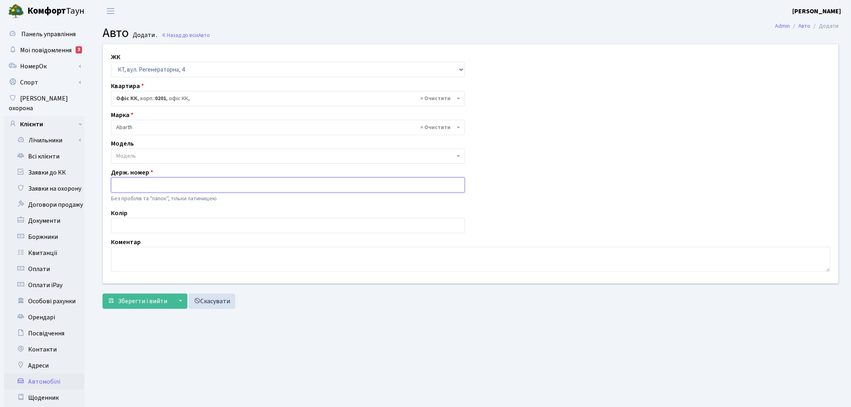
click at [162, 185] on input "text" at bounding box center [288, 184] width 354 height 15
paste input "КА2426РВ"
type input "КА2426РВ"
click at [163, 249] on textarea at bounding box center [470, 259] width 719 height 25
type textarea "ПОРУШНИК"
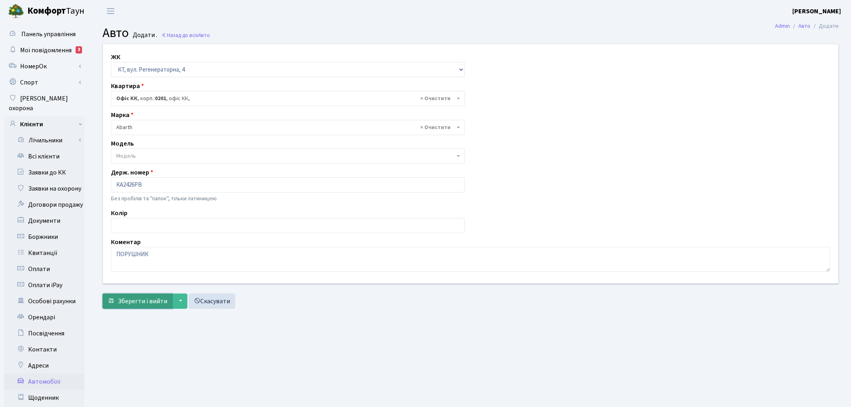
click at [146, 301] on span "Зберегти і вийти" at bounding box center [142, 301] width 49 height 9
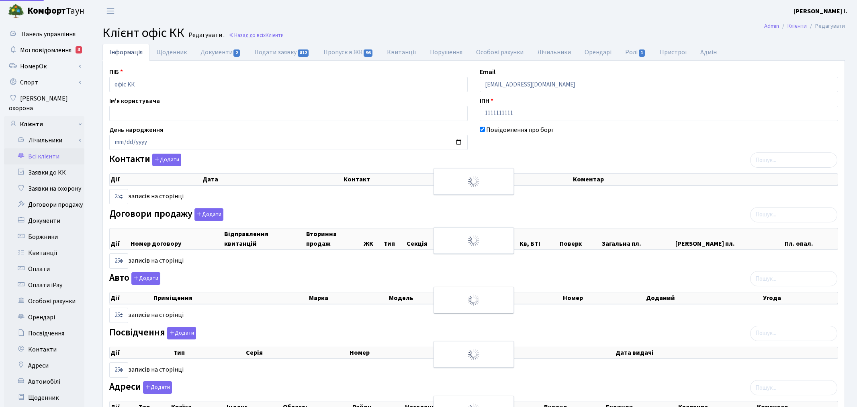
select select "25"
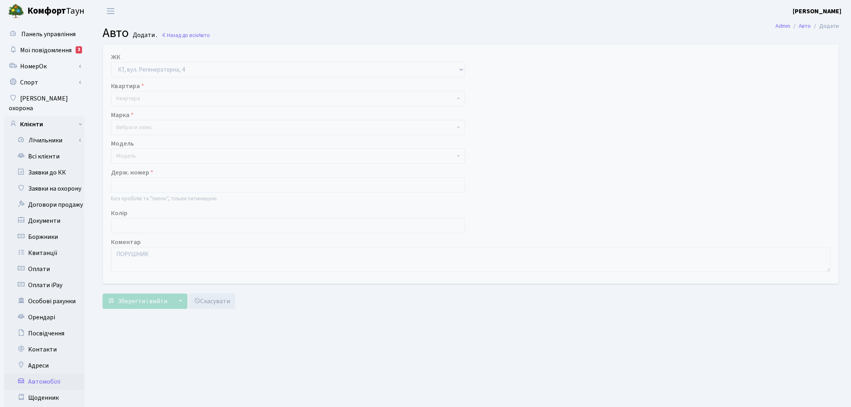
select select "271"
select select "1"
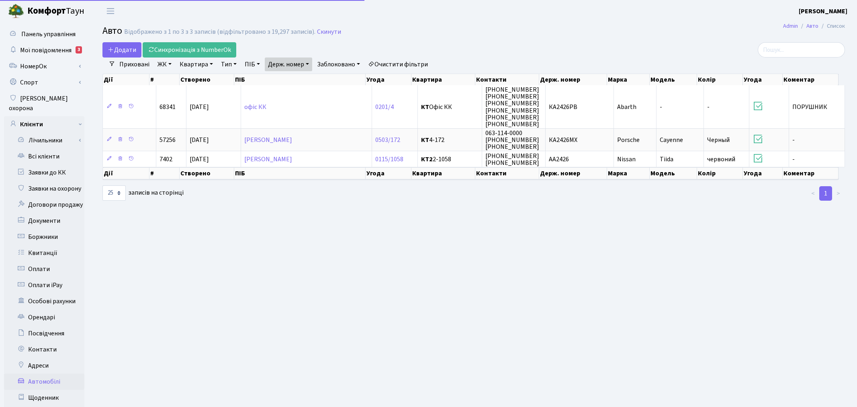
select select "25"
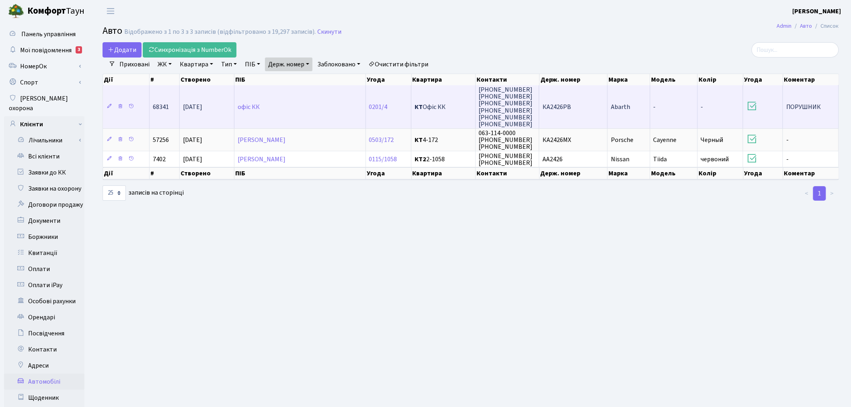
click at [698, 117] on td "-" at bounding box center [719, 106] width 45 height 43
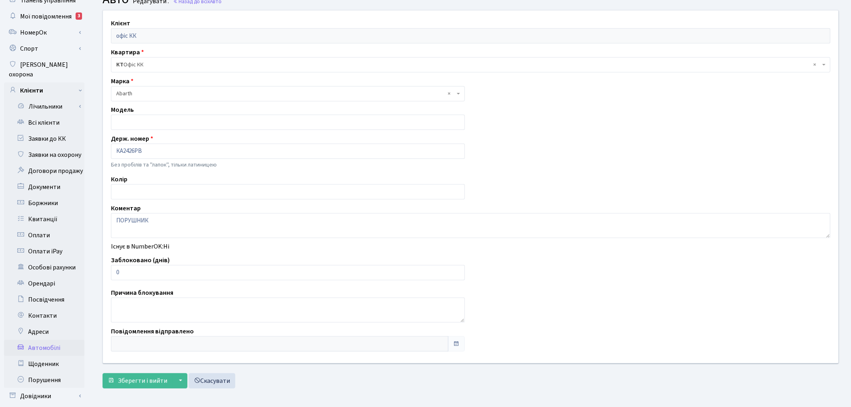
scroll to position [45, 0]
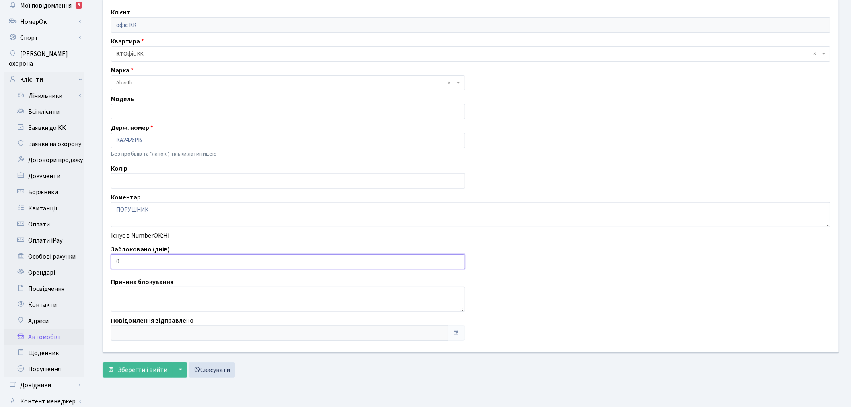
drag, startPoint x: 131, startPoint y: 262, endPoint x: 110, endPoint y: 263, distance: 20.9
click at [110, 263] on div "Заблоковано (днів) 0" at bounding box center [288, 256] width 366 height 25
type input "3"
click at [133, 366] on span "Зберегти і вийти" at bounding box center [142, 369] width 49 height 9
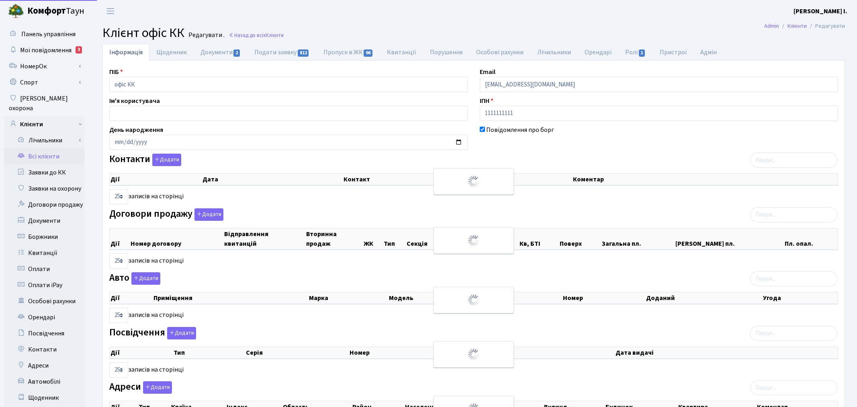
select select "25"
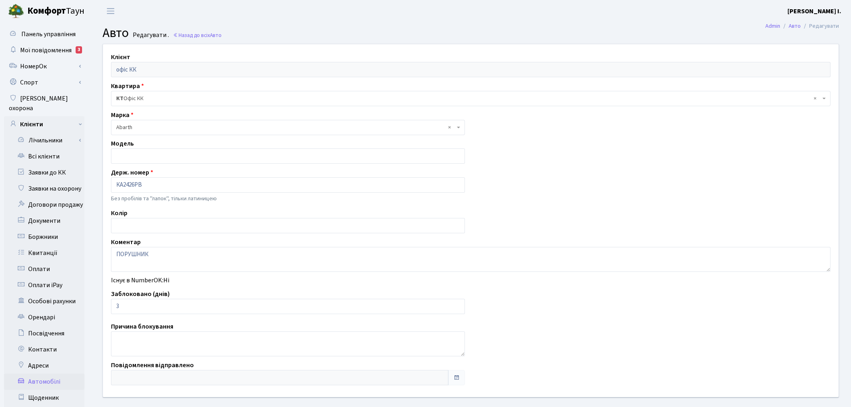
scroll to position [39, 0]
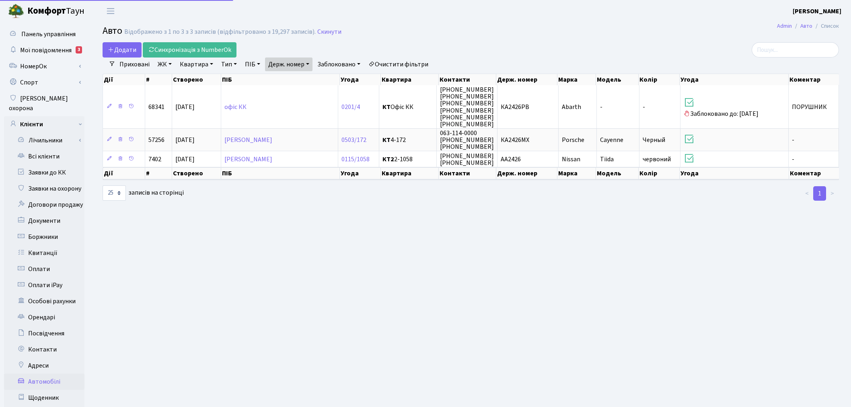
select select "25"
click at [296, 66] on link "Держ. номер" at bounding box center [288, 64] width 47 height 14
click at [308, 83] on input "2426" at bounding box center [288, 79] width 47 height 15
type input "1431"
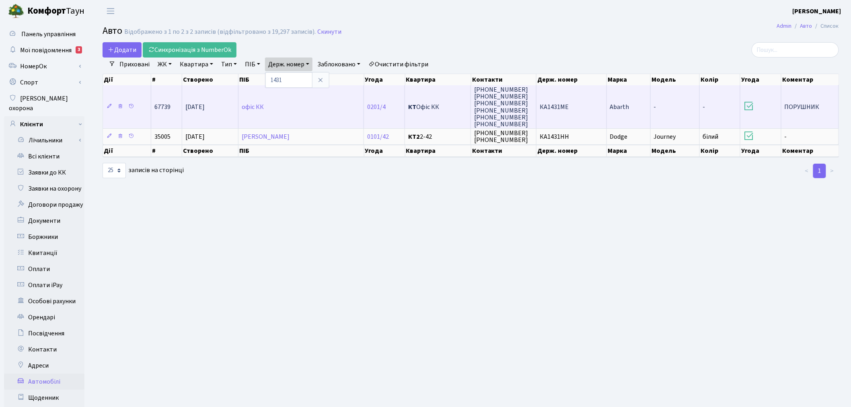
click at [568, 113] on td "КА1431МЕ" at bounding box center [571, 106] width 70 height 43
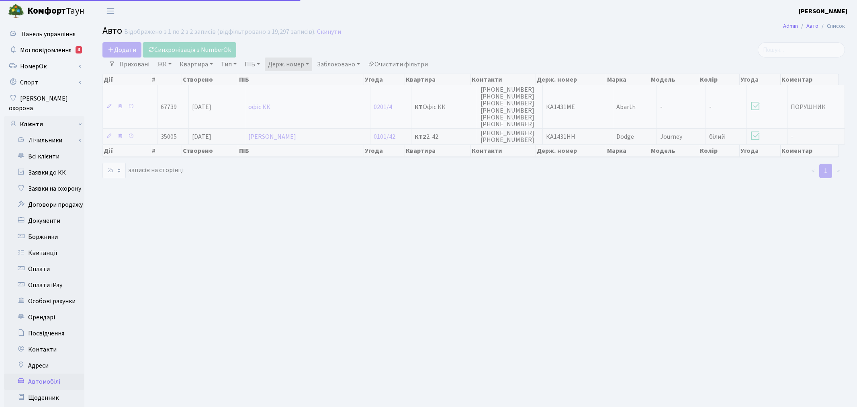
select select "25"
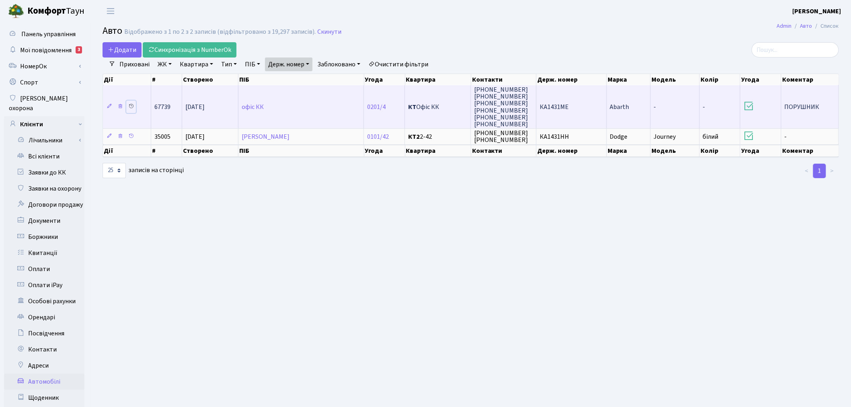
click at [133, 103] on icon at bounding box center [131, 106] width 6 height 6
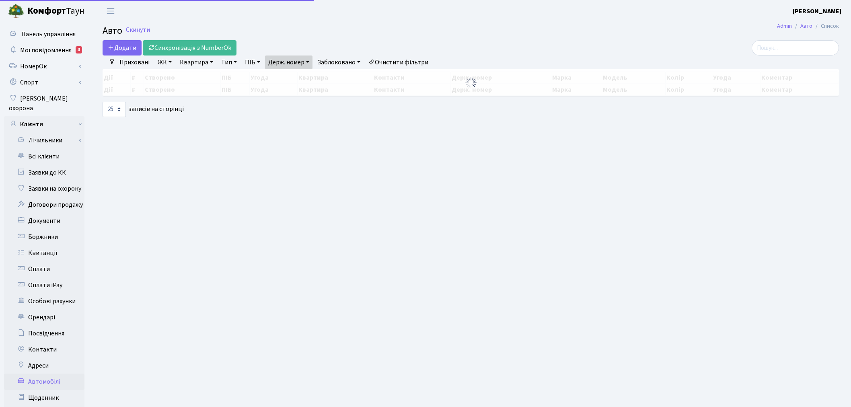
select select "25"
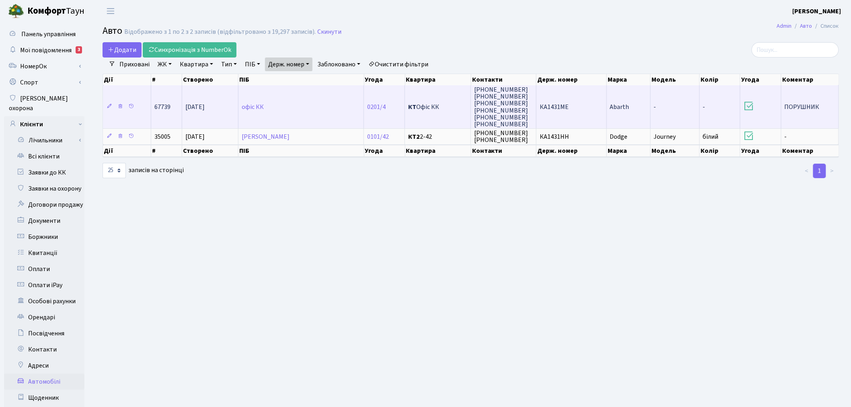
click at [633, 107] on td "Abarth" at bounding box center [629, 106] width 44 height 43
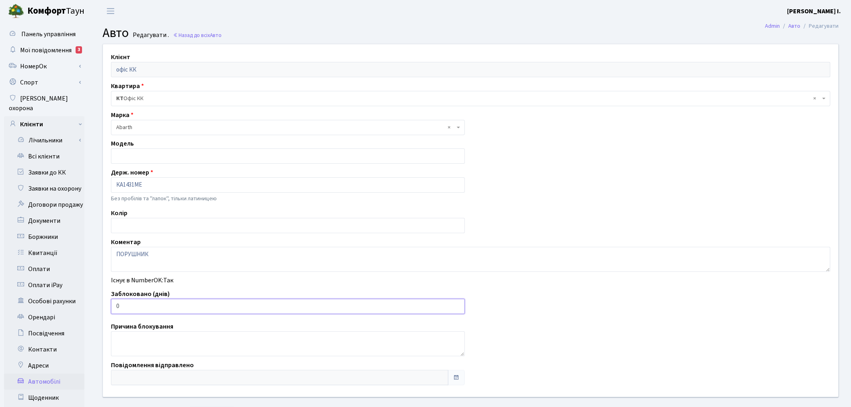
drag, startPoint x: 184, startPoint y: 305, endPoint x: 102, endPoint y: 306, distance: 82.0
click at [102, 306] on div "Клієнт офіс КК Квартира - <b>КТ</b>&nbsp;&nbsp;&nbsp;&nbsp;Офіс КК × КТ Офіс КК…" at bounding box center [470, 220] width 747 height 353
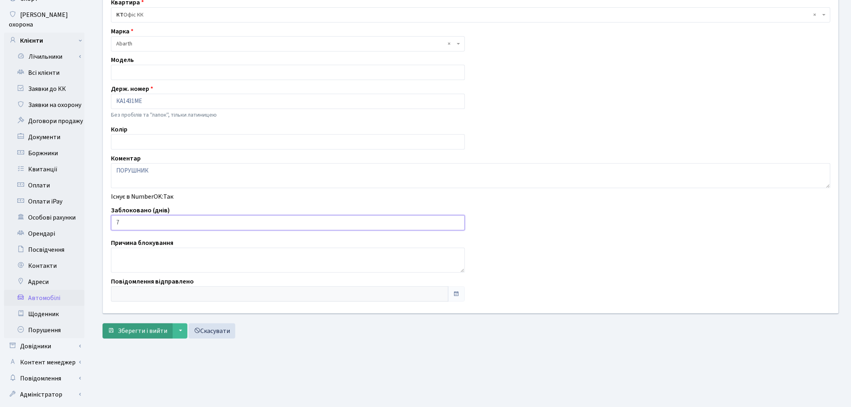
scroll to position [89, 0]
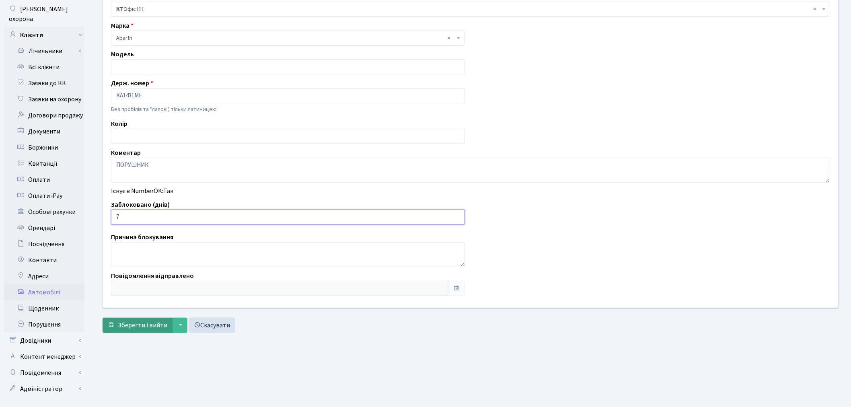
type input "7"
click at [135, 324] on span "Зберегти і вийти" at bounding box center [142, 325] width 49 height 9
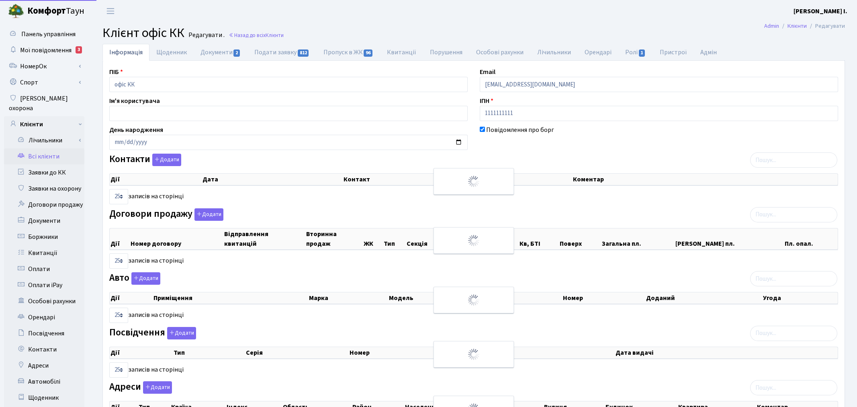
select select "25"
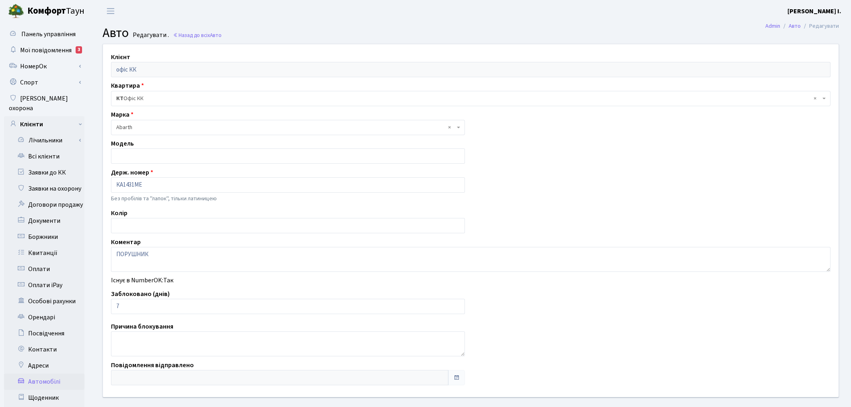
scroll to position [89, 0]
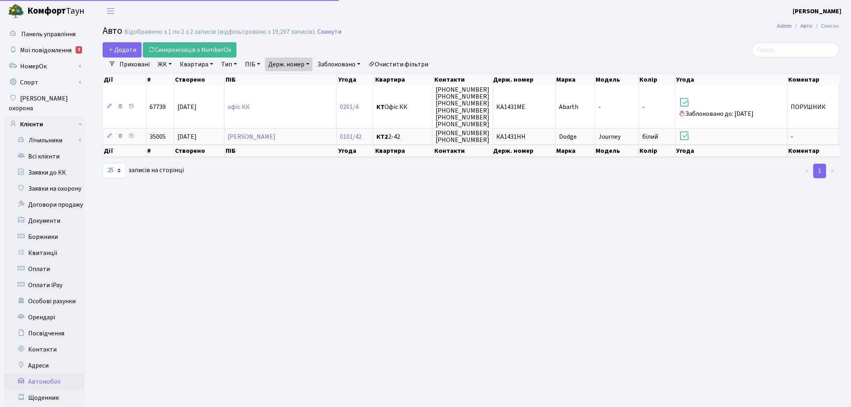
select select "25"
click at [290, 63] on link "Держ. номер" at bounding box center [288, 64] width 47 height 14
click at [290, 78] on input "1431" at bounding box center [288, 79] width 47 height 15
type input "6858"
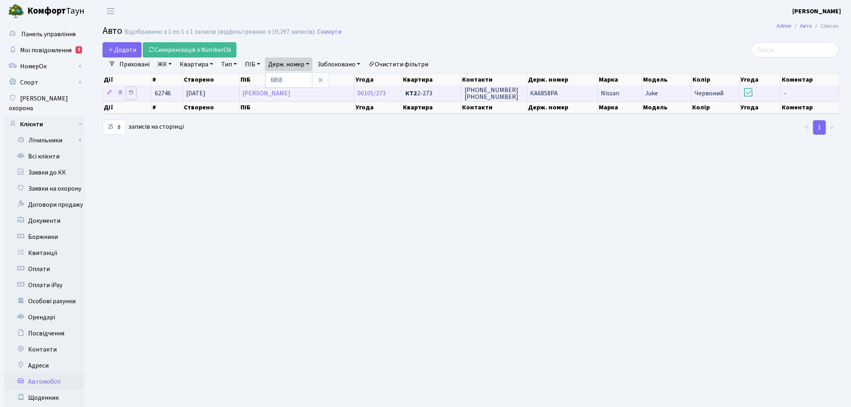
click at [131, 91] on icon at bounding box center [131, 93] width 6 height 6
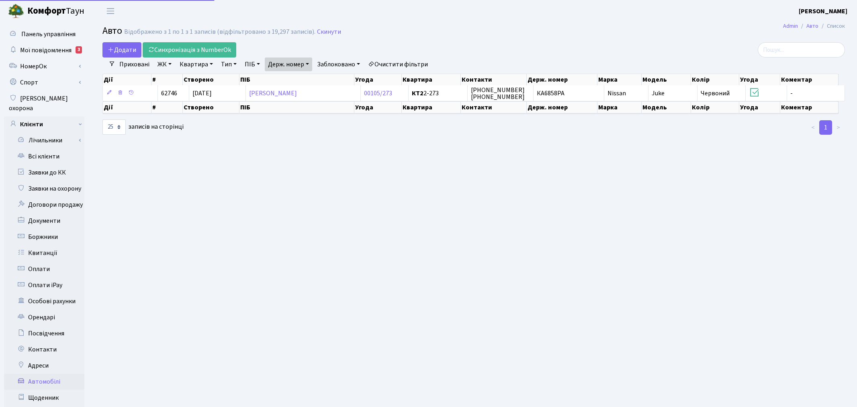
select select "25"
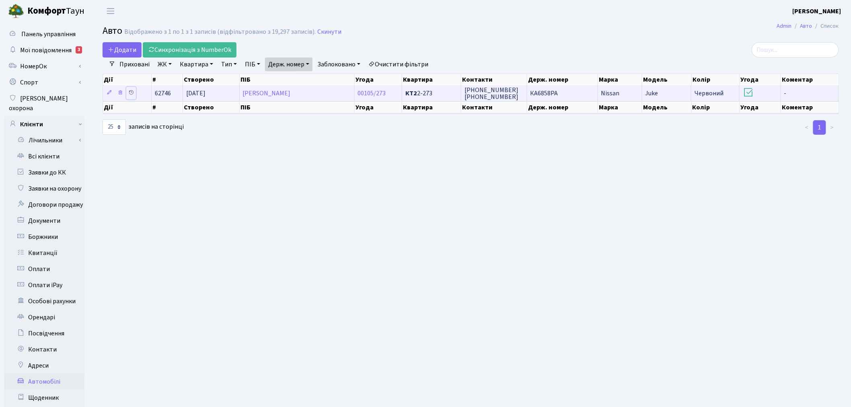
click at [131, 91] on icon at bounding box center [131, 93] width 6 height 6
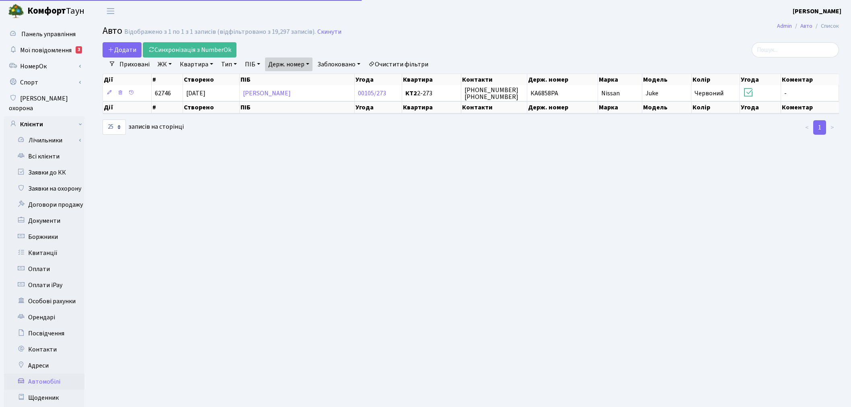
select select "25"
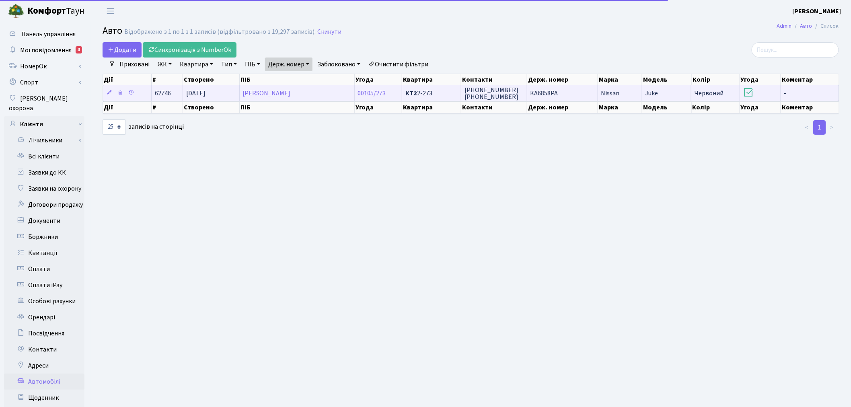
click at [626, 93] on td "Nissan" at bounding box center [620, 93] width 44 height 16
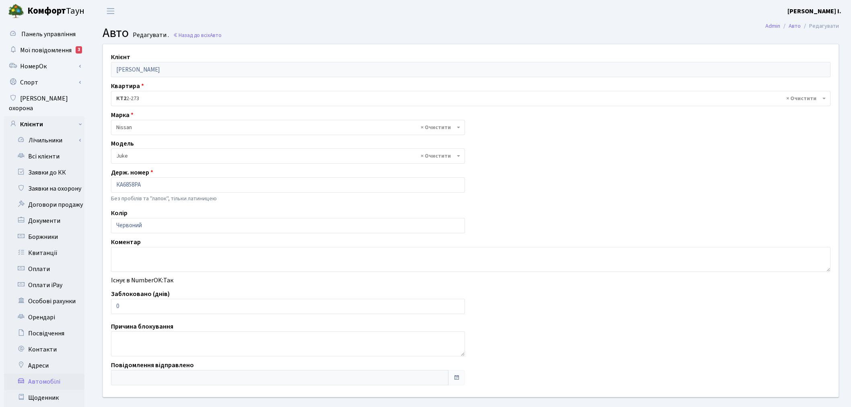
select select "1691"
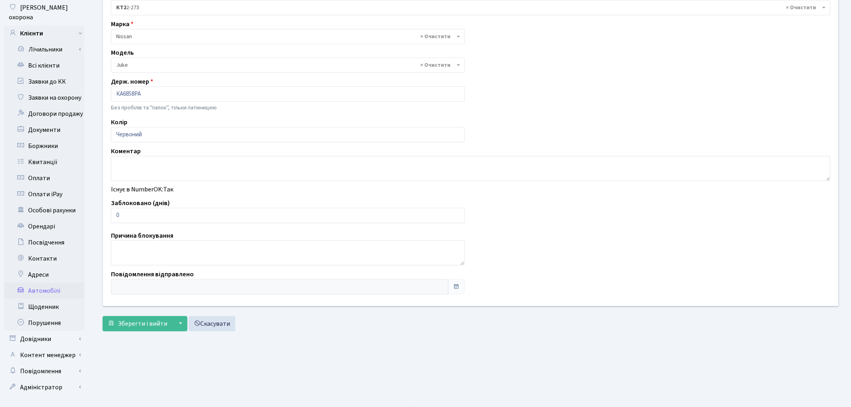
scroll to position [93, 0]
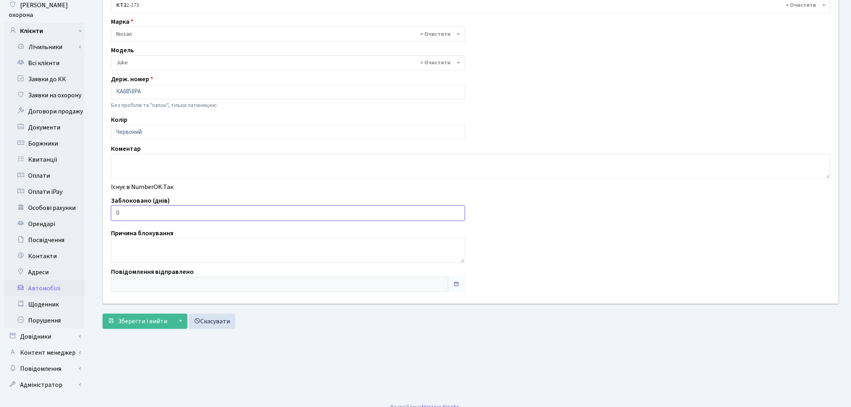
drag, startPoint x: 146, startPoint y: 216, endPoint x: 103, endPoint y: 215, distance: 43.4
click at [103, 215] on div "Клієнт Єрьомін Андрій Сергійович Квартира - <b>КТ2</b>&nbsp;&nbsp;&nbsp;2-273 ×…" at bounding box center [470, 127] width 747 height 353
type input "3"
click at [137, 318] on span "Зберегти і вийти" at bounding box center [142, 321] width 49 height 9
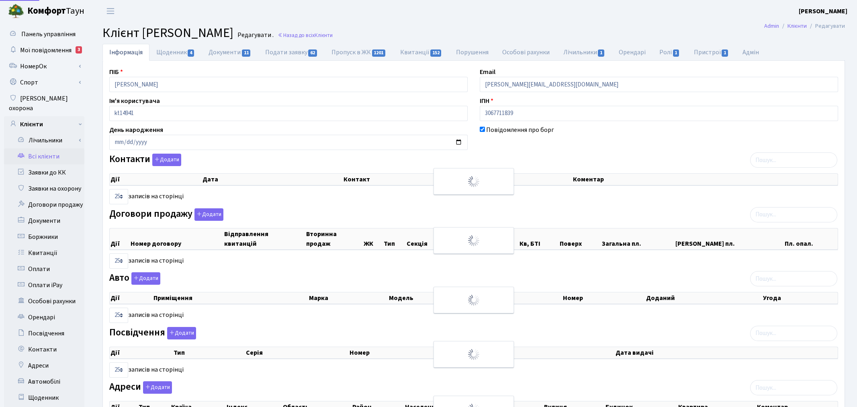
select select "25"
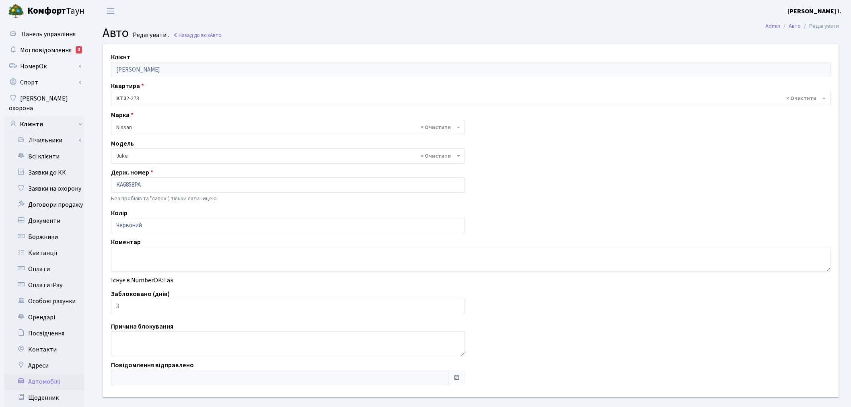
select select "1691"
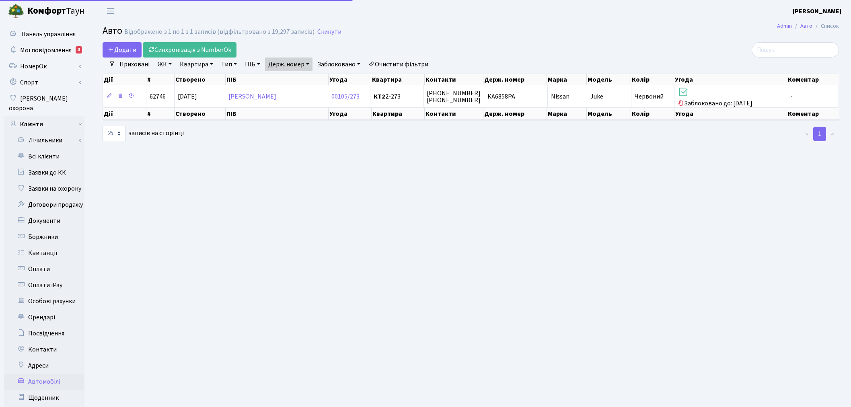
select select "25"
click at [295, 65] on link "Держ. номер" at bounding box center [288, 64] width 47 height 14
click at [298, 75] on input "6858" at bounding box center [288, 79] width 47 height 15
type input "5949"
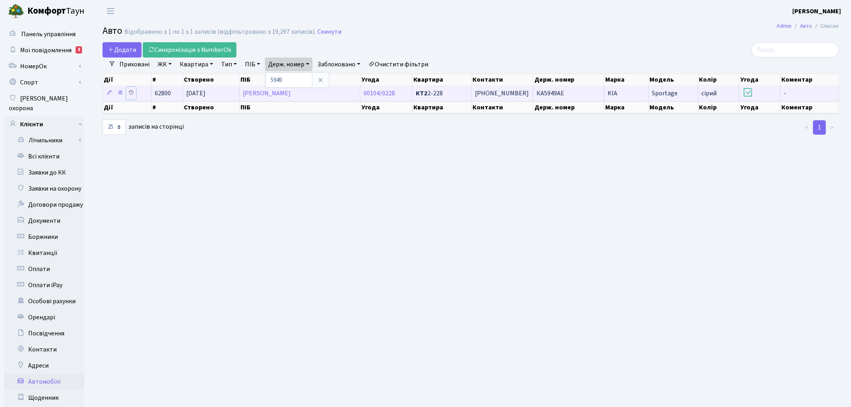
click at [133, 90] on icon at bounding box center [131, 93] width 6 height 6
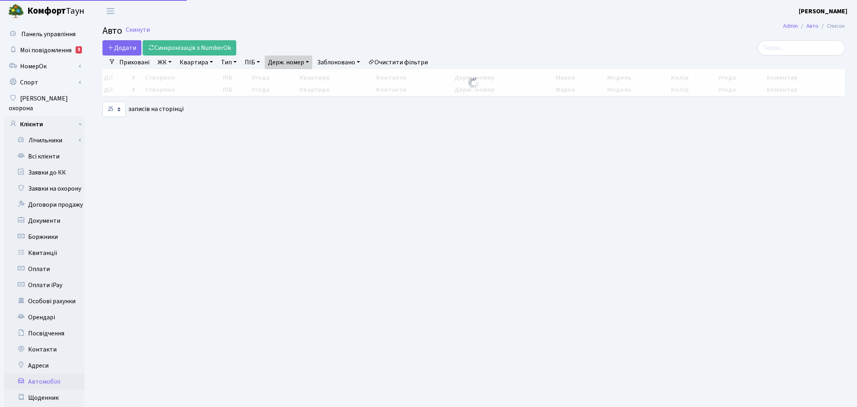
select select "25"
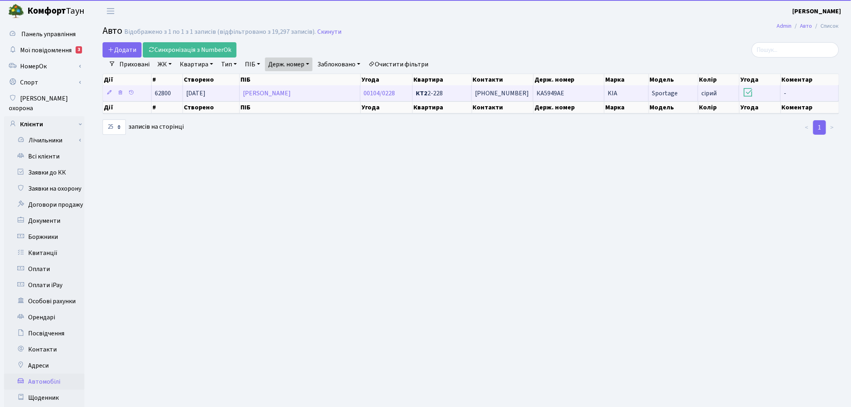
click at [558, 92] on span "КА5949АЕ" at bounding box center [550, 93] width 28 height 9
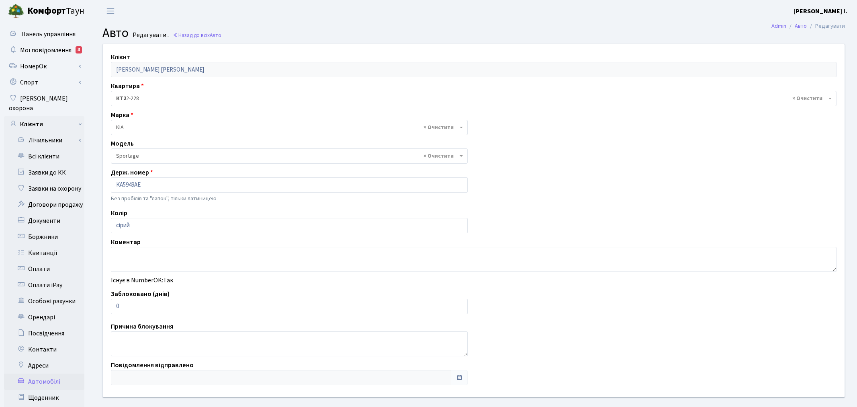
select select "1184"
drag, startPoint x: 174, startPoint y: 298, endPoint x: 114, endPoint y: 307, distance: 60.1
click at [114, 307] on input "0" at bounding box center [288, 306] width 354 height 15
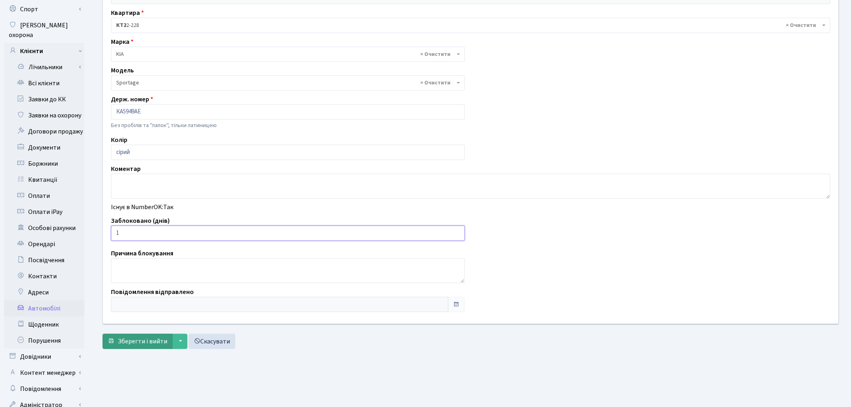
scroll to position [89, 0]
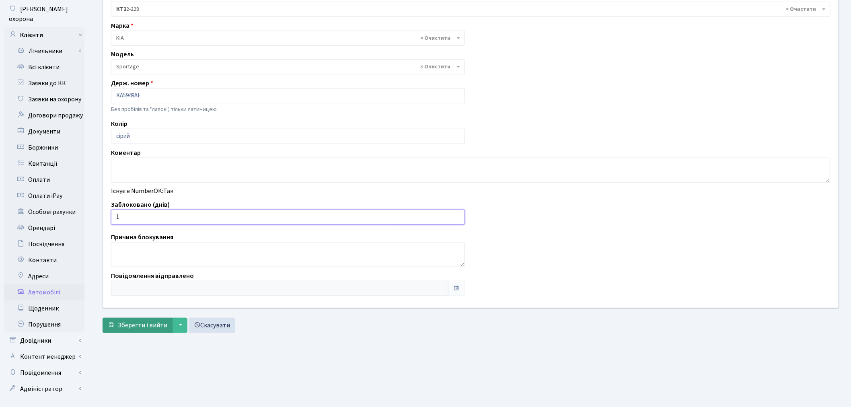
type input "1"
click at [142, 330] on button "Зберегти і вийти" at bounding box center [138, 325] width 70 height 15
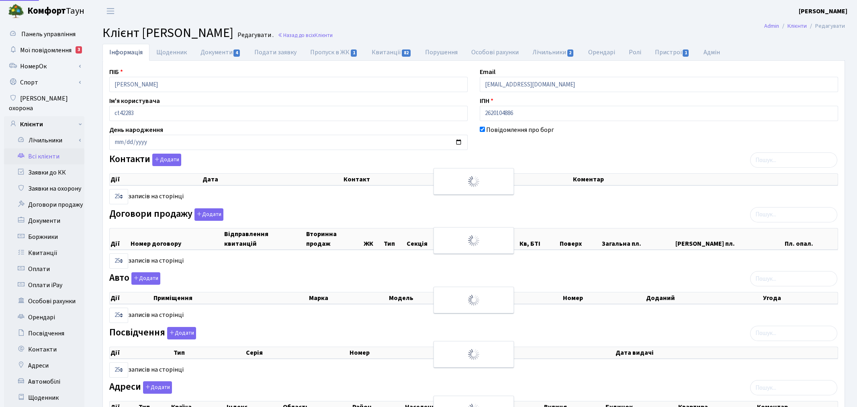
select select "25"
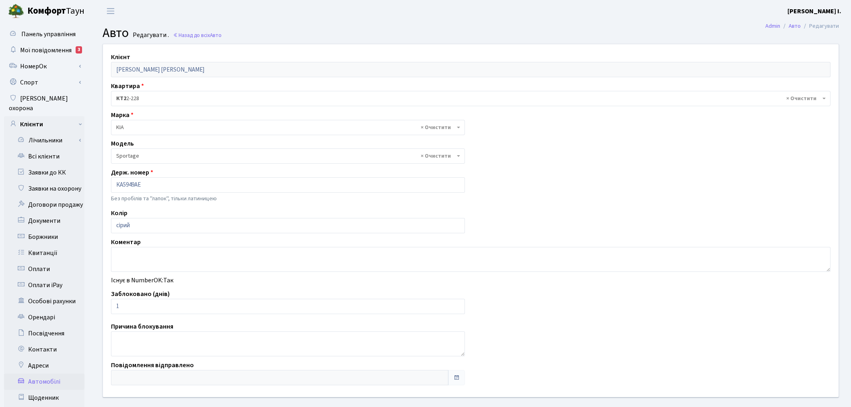
select select "1184"
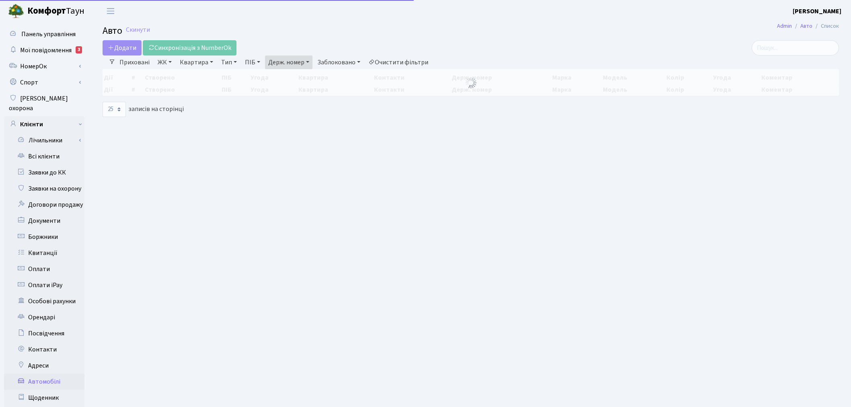
select select "25"
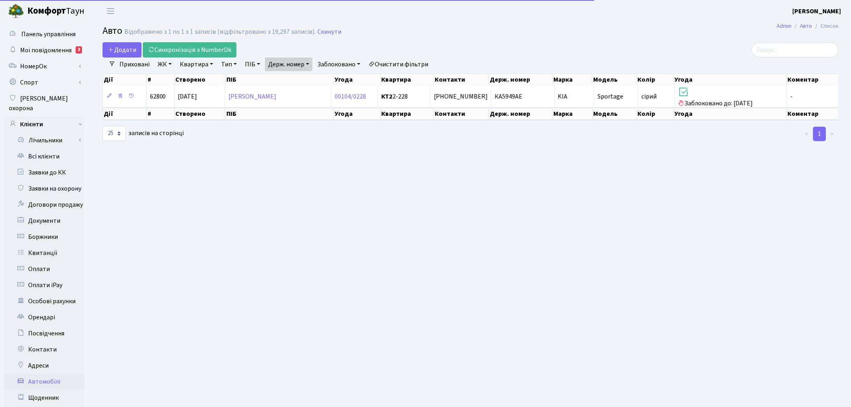
drag, startPoint x: 294, startPoint y: 64, endPoint x: 297, endPoint y: 70, distance: 7.4
click at [294, 64] on link "Держ. номер" at bounding box center [288, 64] width 47 height 14
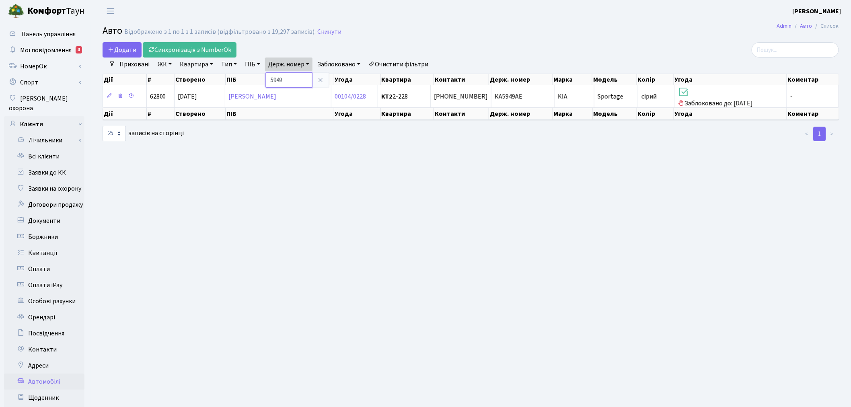
click at [302, 76] on input "5949" at bounding box center [288, 79] width 47 height 15
click at [304, 77] on input "5949" at bounding box center [288, 79] width 47 height 15
type input "9310"
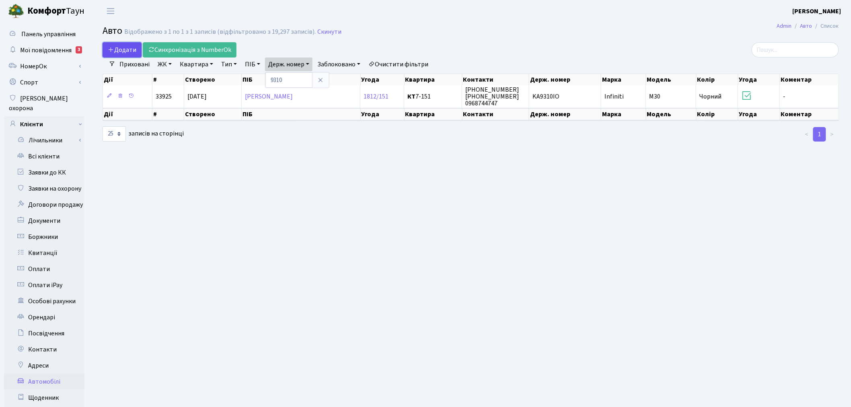
click at [133, 51] on span "Додати" at bounding box center [122, 49] width 29 height 9
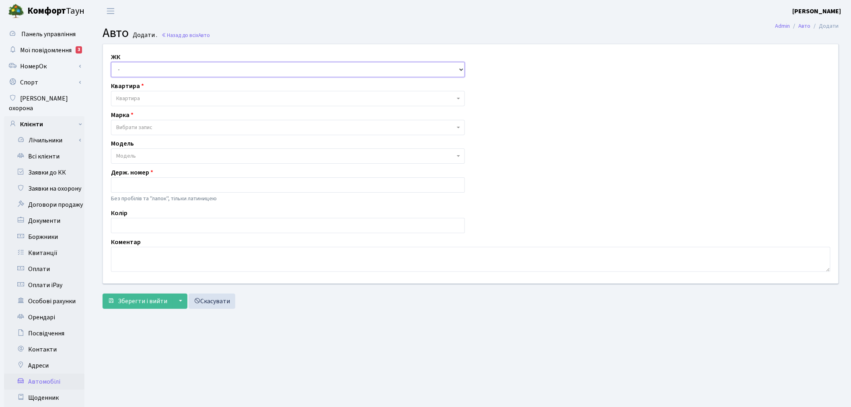
click at [164, 72] on select "- ТХ, вул. Ділова, 1/2 КТ, вул. Регенераторна, 4 КТ2, просп. Соборності, 17 КТ3…" at bounding box center [288, 69] width 354 height 15
select select "271"
click at [111, 62] on select "- ТХ, вул. Ділова, 1/2 КТ, вул. Регенераторна, 4 КТ2, просп. Соборності, 17 КТ3…" at bounding box center [288, 69] width 354 height 15
select select
click at [161, 108] on div "ЖК - ТХ, вул. Ділова, 1/2 КТ, вул. Регенераторна, 4 КТ2, просп. Соборності, 17 …" at bounding box center [470, 163] width 747 height 239
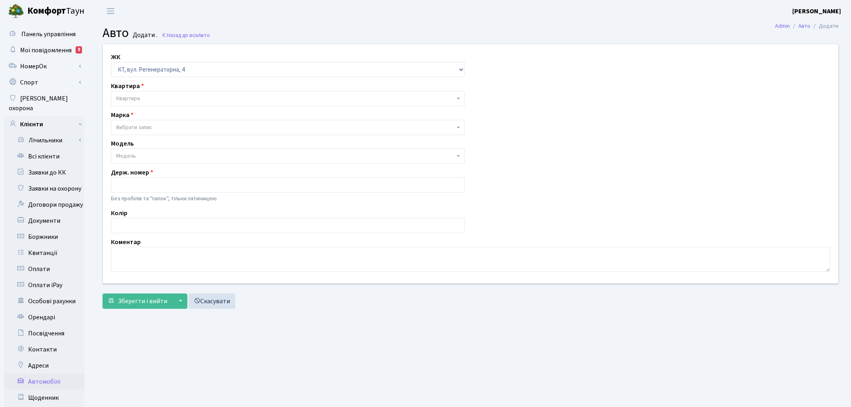
click at [161, 99] on span "Квартира" at bounding box center [285, 98] width 338 height 8
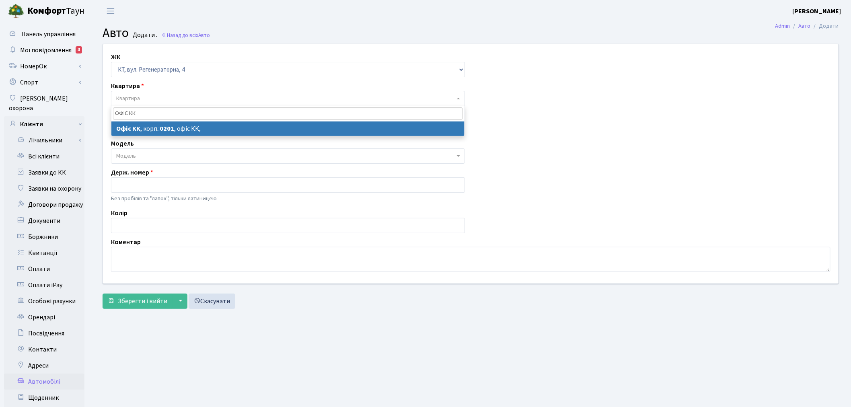
type input "ОФІС КК"
select select "4"
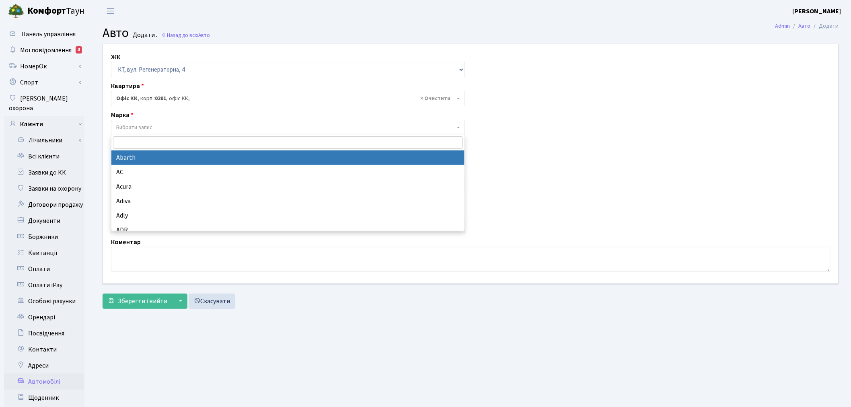
click at [156, 131] on span "Вибрати запис" at bounding box center [285, 127] width 338 height 8
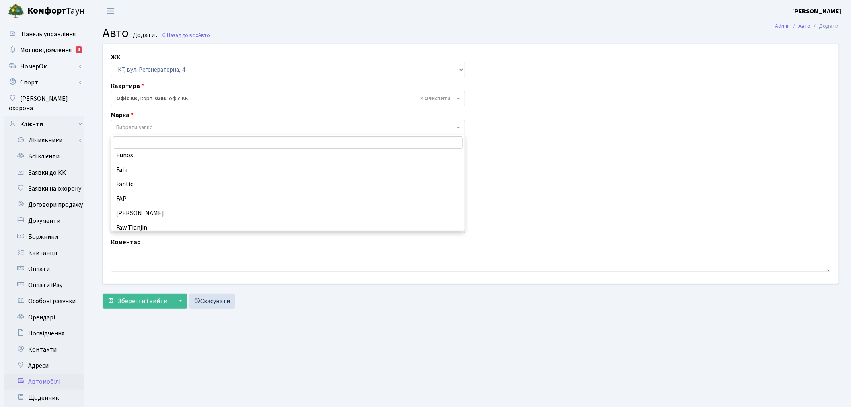
scroll to position [1920, 0]
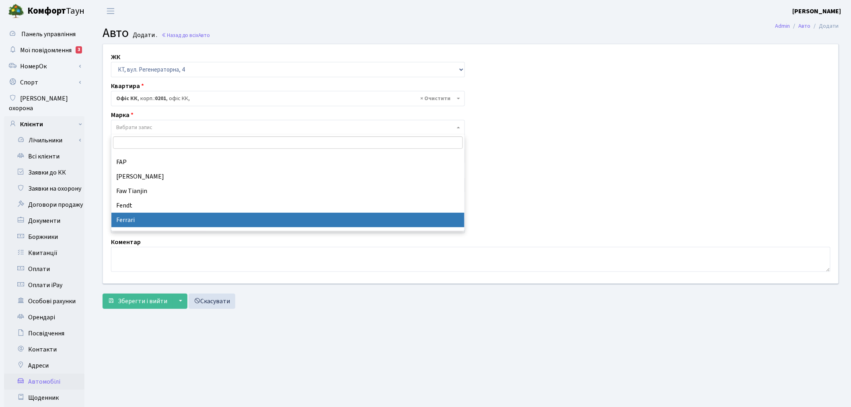
select select "45"
select select
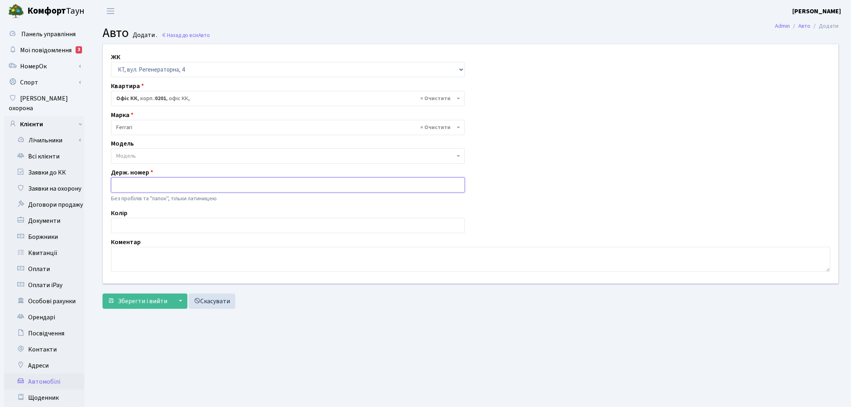
click at [154, 185] on input "text" at bounding box center [288, 184] width 354 height 15
click at [176, 226] on input "text" at bounding box center [288, 225] width 354 height 15
click at [172, 184] on input "text" at bounding box center [288, 184] width 354 height 15
click at [122, 219] on input "text" at bounding box center [288, 225] width 354 height 15
paste input "АІ9310ОО"
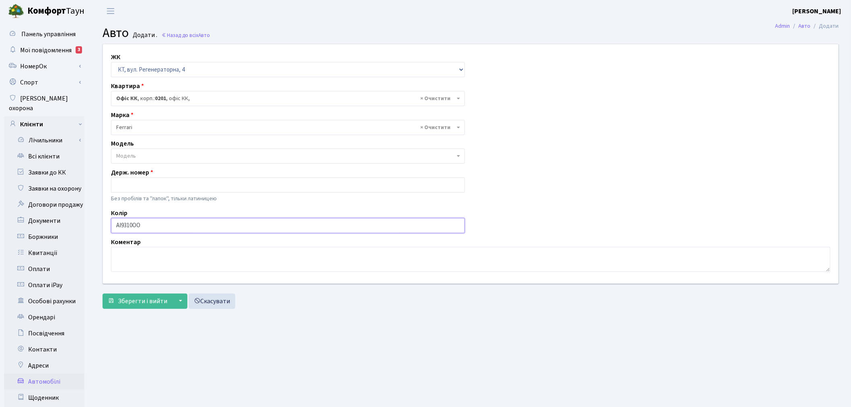
type input "АІ9310ОО"
click at [119, 256] on textarea at bounding box center [470, 259] width 719 height 25
type textarea "ПОРУШНИК"
click at [129, 302] on span "Зберегти і вийти" at bounding box center [142, 301] width 49 height 9
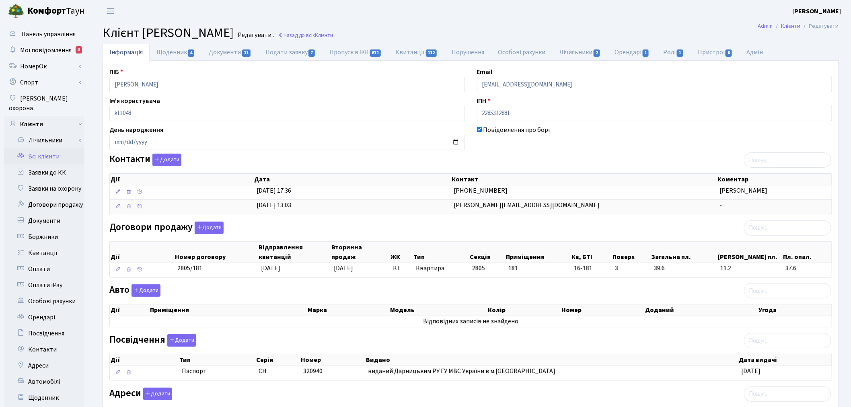
click at [69, 149] on link "Всі клієнти" at bounding box center [44, 156] width 80 height 16
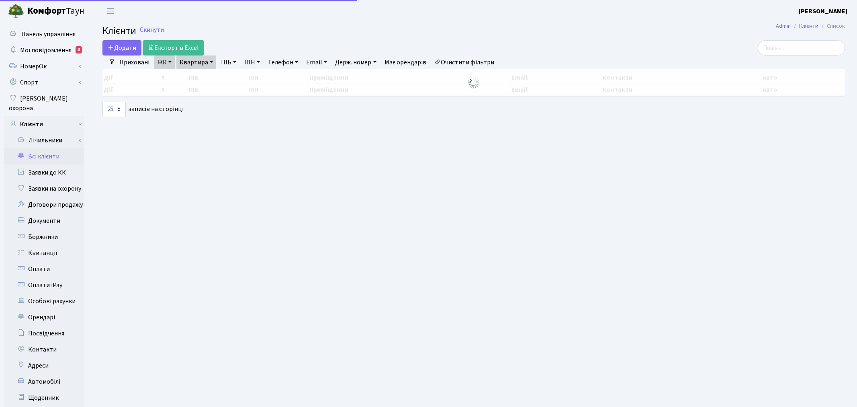
select select "25"
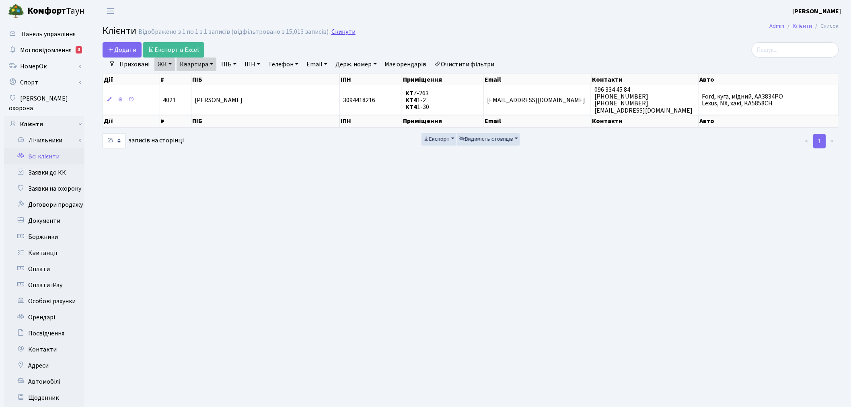
click at [337, 31] on link "Скинути" at bounding box center [343, 32] width 24 height 8
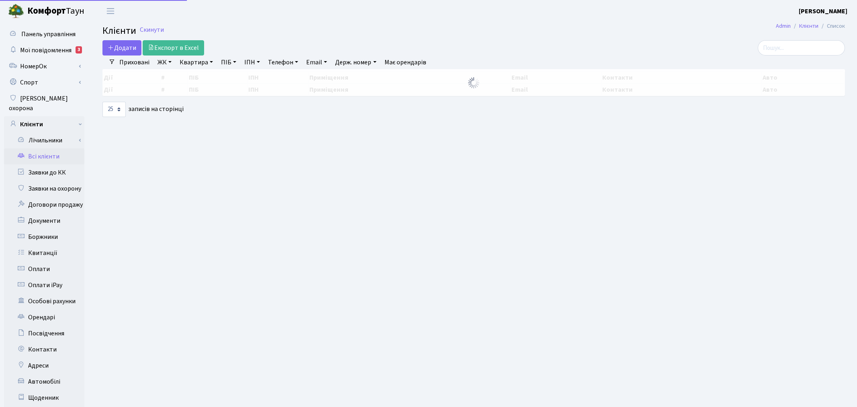
select select "25"
click at [782, 45] on input "search" at bounding box center [794, 47] width 87 height 15
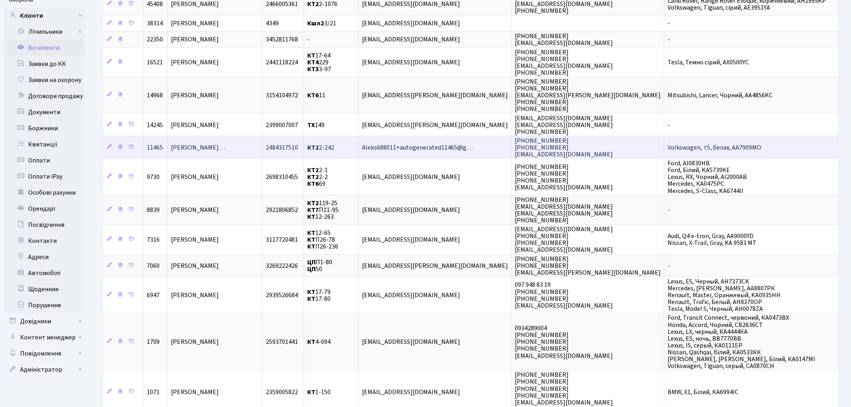
scroll to position [134, 0]
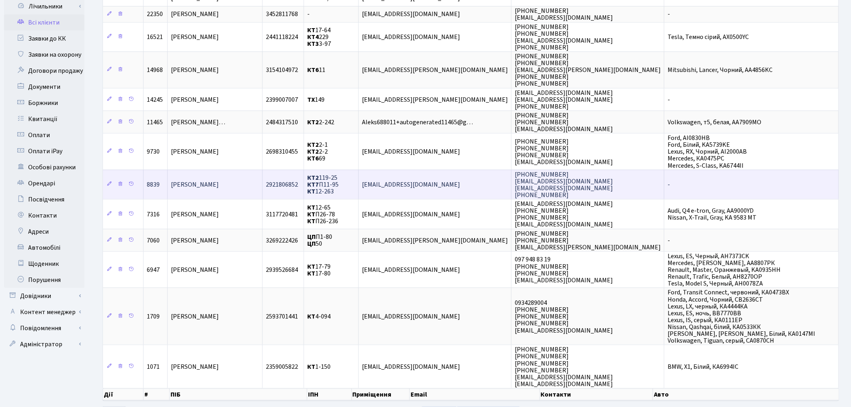
type input "КОНОНЕНКО"
click at [455, 170] on td "cononv@ukr.net" at bounding box center [435, 184] width 153 height 29
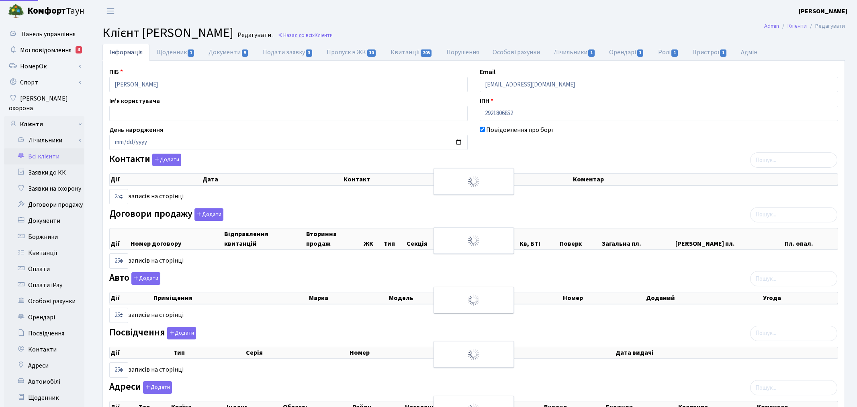
select select "25"
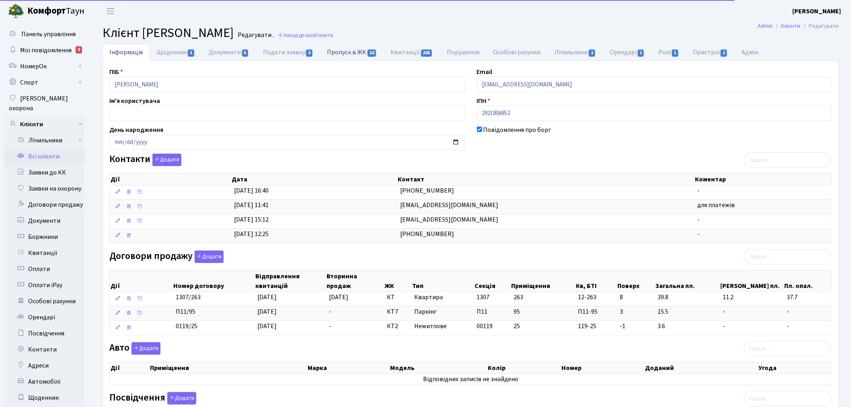
click at [363, 49] on link "Пропуск в ЖК 10" at bounding box center [352, 52] width 64 height 16
select select "25"
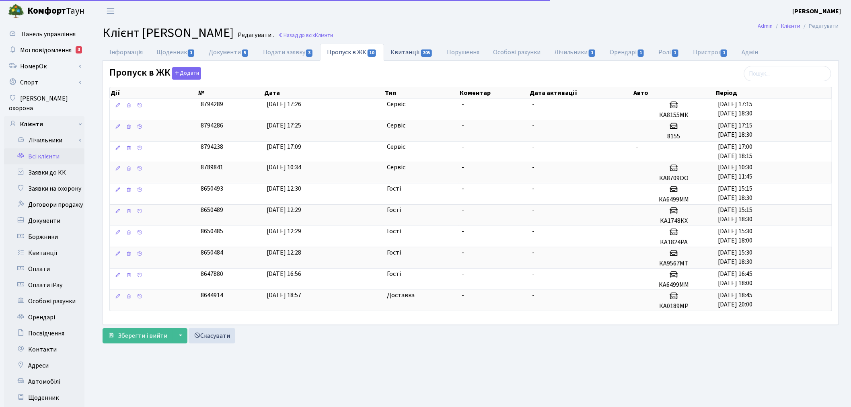
click at [423, 53] on span "205" at bounding box center [426, 52] width 11 height 7
select select "25"
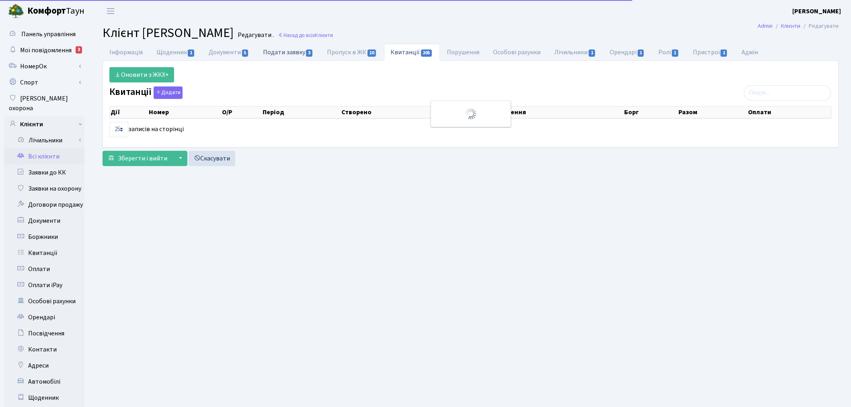
click at [300, 61] on div "Інформація Щоденник 1 Документи 5 Подати заявку 3 Пропуск в ЖК 10 Квитанції 205…" at bounding box center [471, 96] width 736 height 104
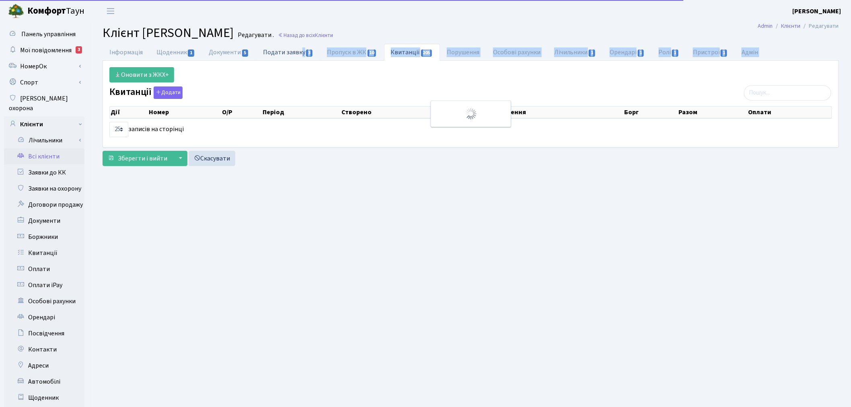
click at [295, 53] on link "Подати заявку 3" at bounding box center [288, 52] width 64 height 16
select select "25"
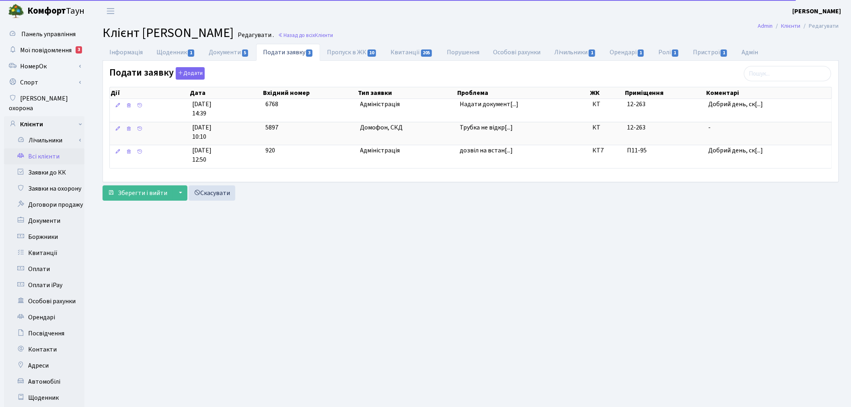
click at [517, 259] on main "Admin Клієнти Редагувати Клієнт Кононенко Віталій Вікторович Редагувати . Назад…" at bounding box center [470, 256] width 760 height 468
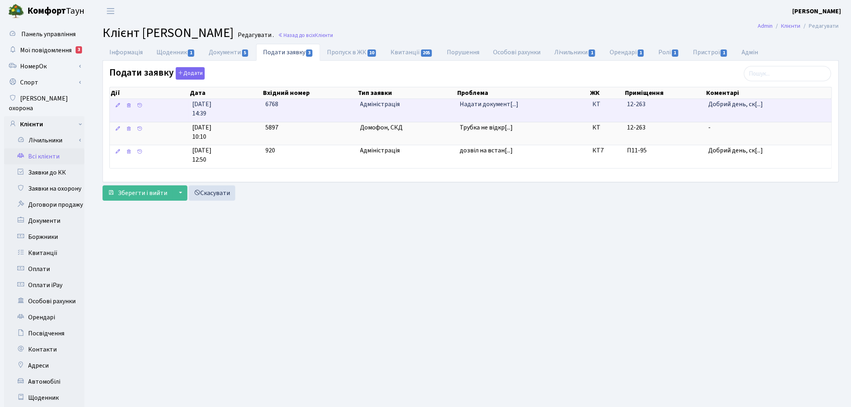
click at [557, 111] on td "Надати документ[...]" at bounding box center [522, 110] width 133 height 23
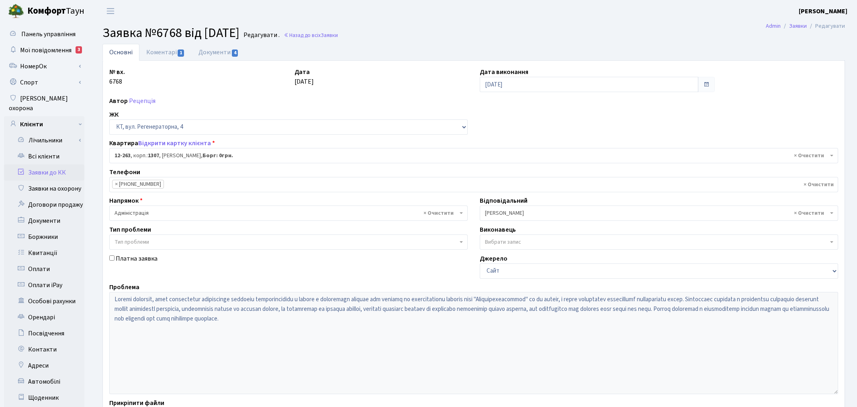
select select "7370"
click at [172, 58] on link "Коментарі 1" at bounding box center [165, 52] width 52 height 16
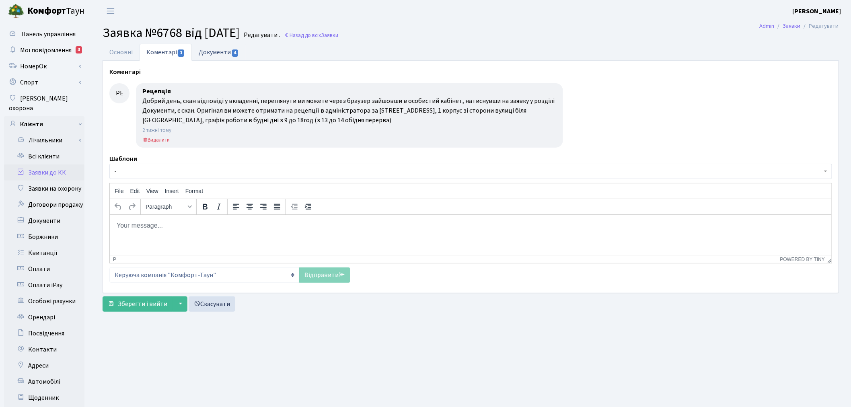
click at [217, 50] on link "Документи 4" at bounding box center [219, 52] width 54 height 16
select select "25"
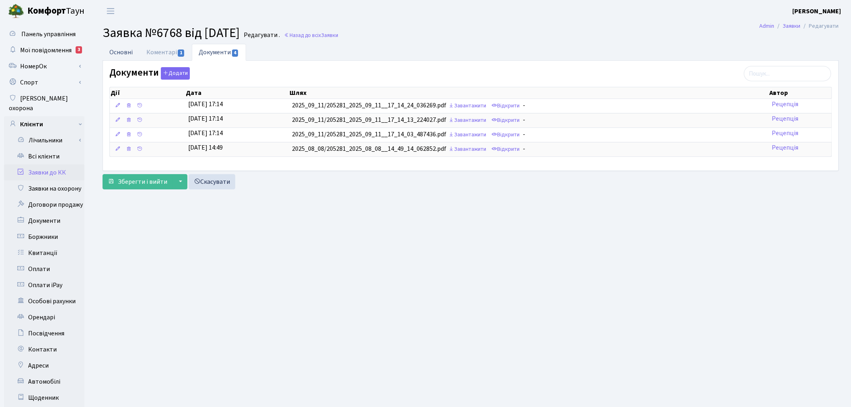
click at [125, 57] on link "Основні" at bounding box center [121, 52] width 37 height 16
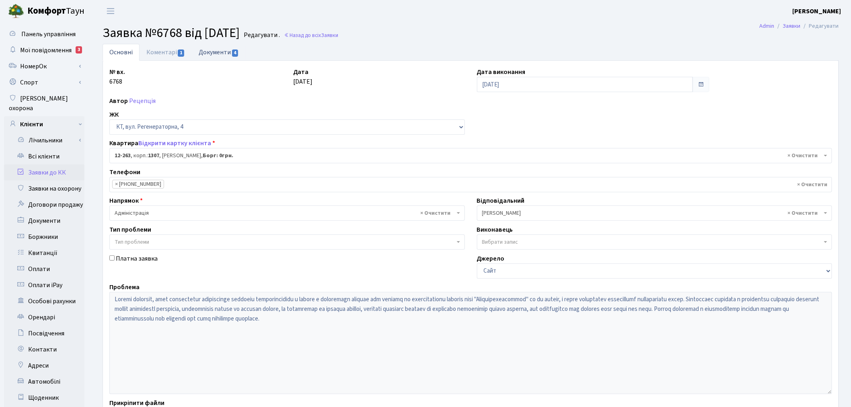
click at [214, 49] on link "Документи 4" at bounding box center [219, 52] width 54 height 16
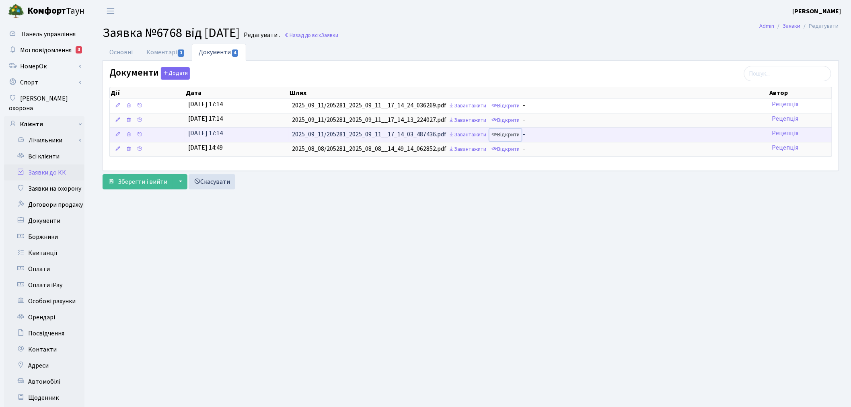
click at [514, 134] on link "Відкрити" at bounding box center [505, 135] width 32 height 12
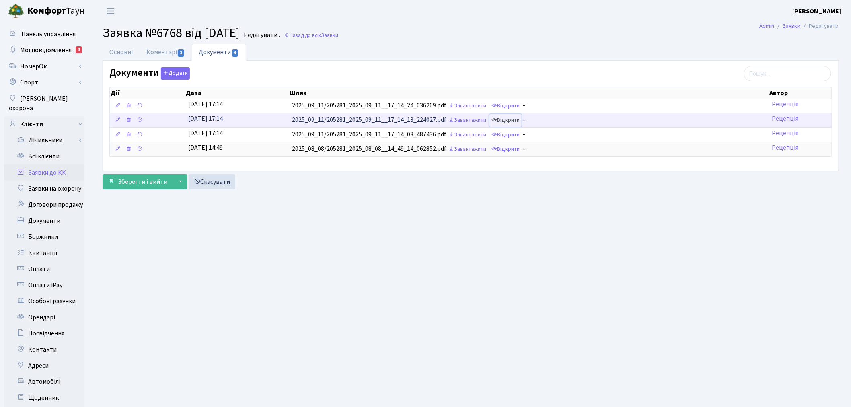
click at [515, 123] on link "Відкрити" at bounding box center [505, 120] width 32 height 12
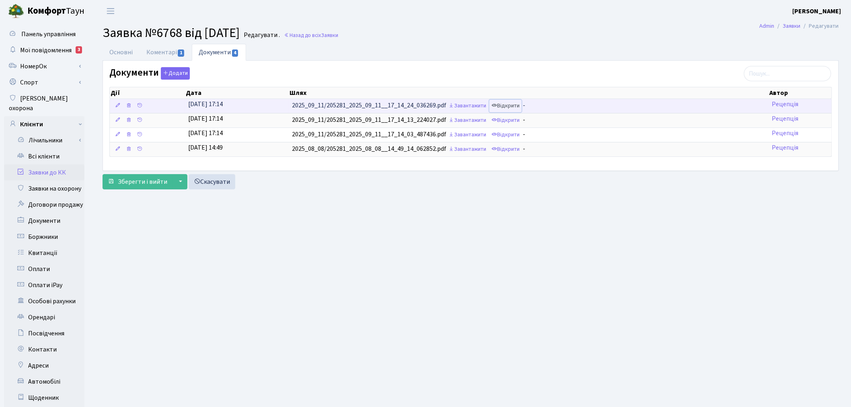
click at [507, 106] on link "Відкрити" at bounding box center [505, 106] width 32 height 12
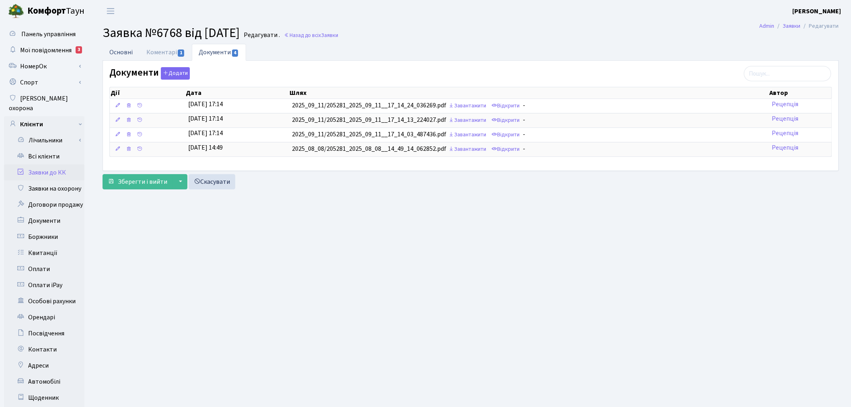
click at [128, 55] on link "Основні" at bounding box center [121, 52] width 37 height 16
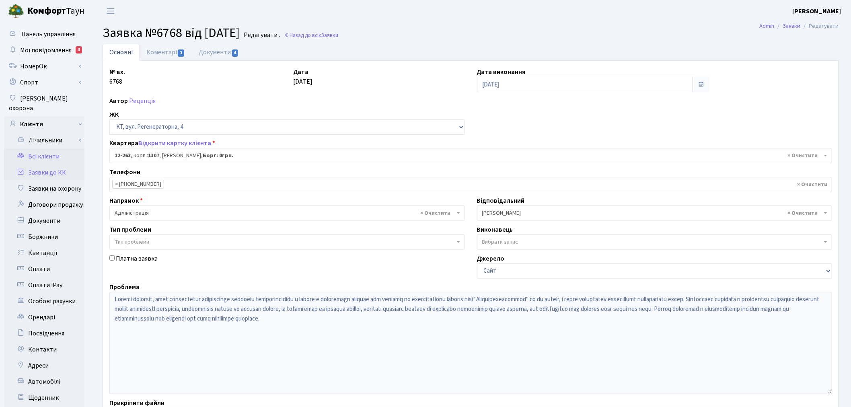
click at [26, 148] on link "Всі клієнти" at bounding box center [44, 156] width 80 height 16
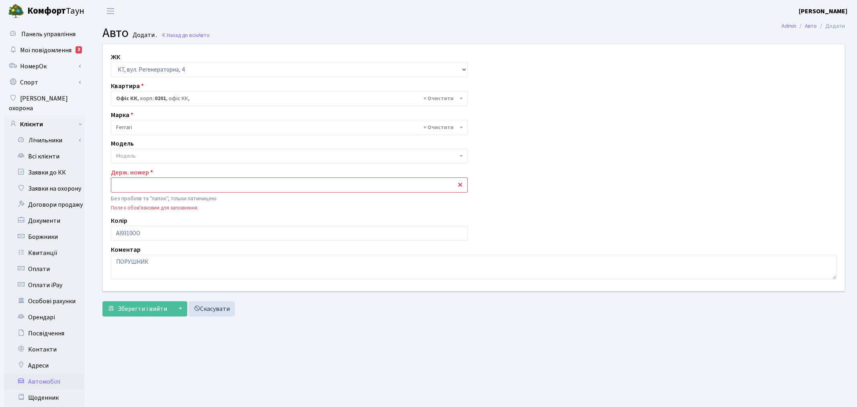
select select "4"
click at [181, 187] on input "text" at bounding box center [288, 184] width 354 height 15
paste input "АІ9310ОО"
type input "АІ9310ОО"
click at [123, 303] on button "Зберегти і вийти" at bounding box center [138, 308] width 70 height 15
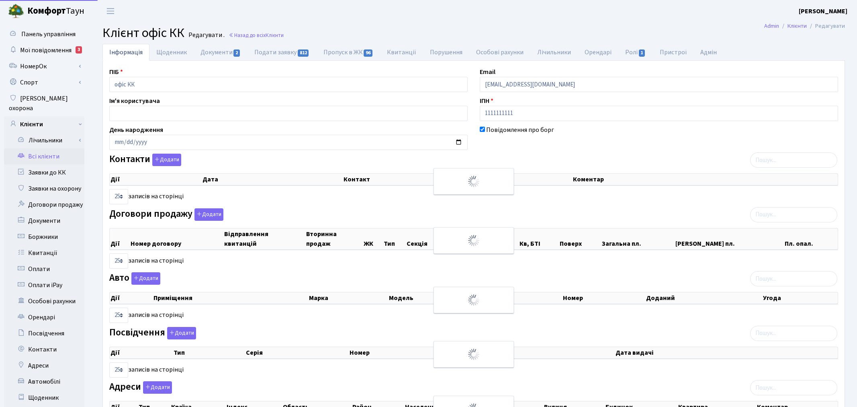
select select "25"
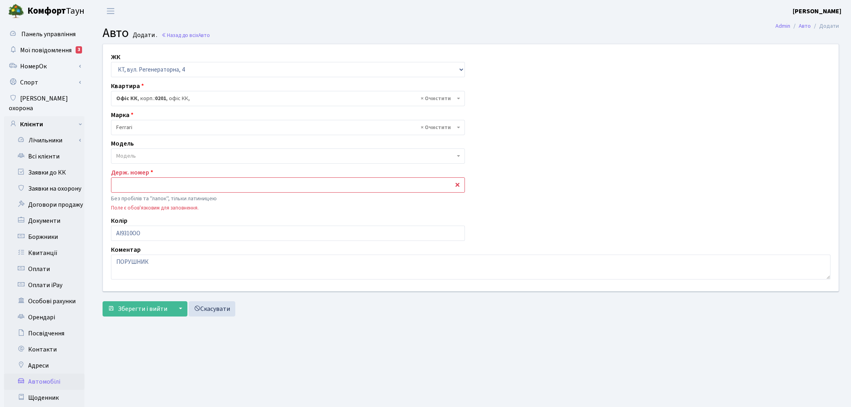
select select "4"
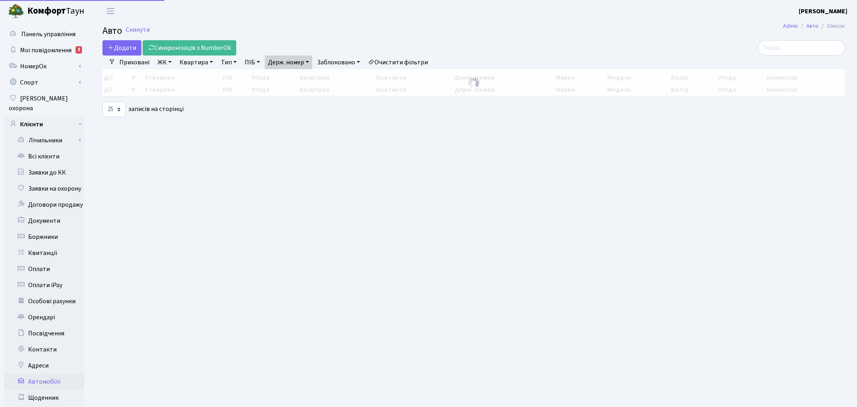
select select "25"
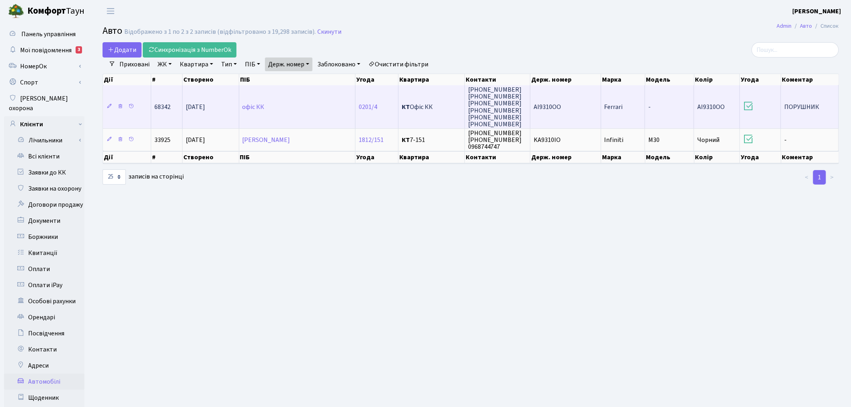
click at [645, 107] on td "-" at bounding box center [669, 106] width 49 height 43
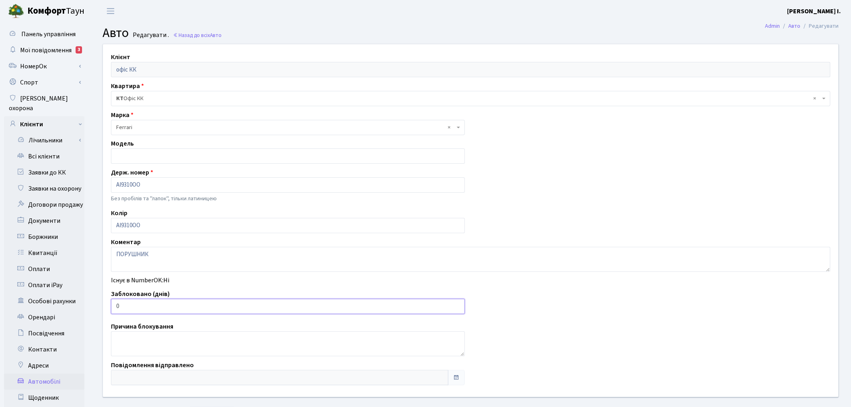
drag, startPoint x: 132, startPoint y: 304, endPoint x: 109, endPoint y: 304, distance: 22.5
click at [109, 304] on div "Заблоковано (днів) 0" at bounding box center [288, 301] width 366 height 25
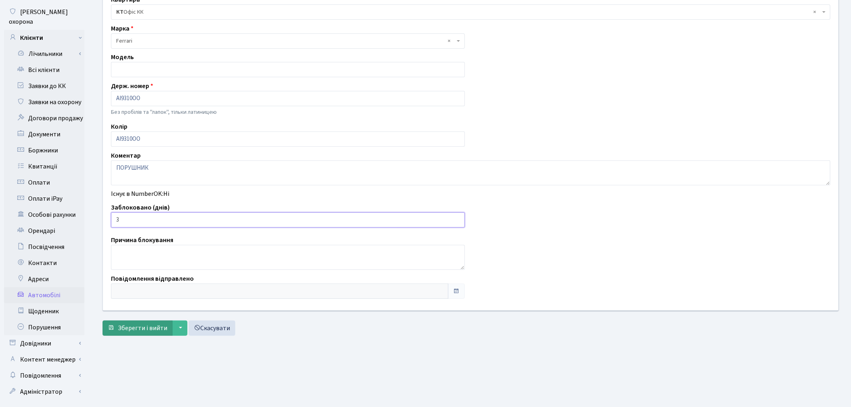
scroll to position [89, 0]
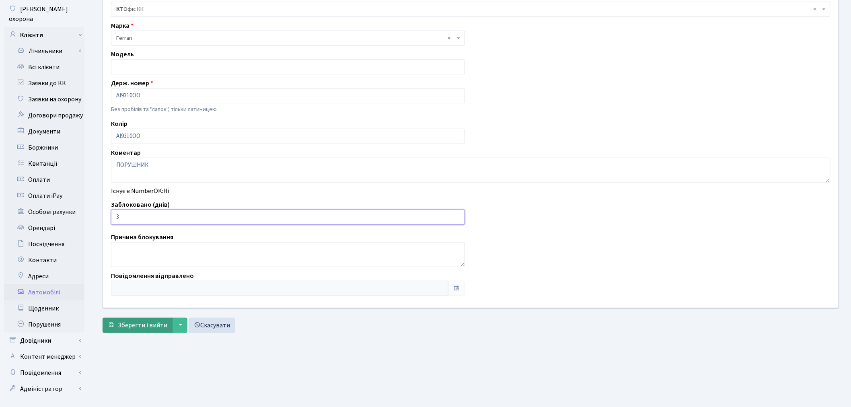
type input "3"
click at [129, 324] on span "Зберегти і вийти" at bounding box center [142, 325] width 49 height 9
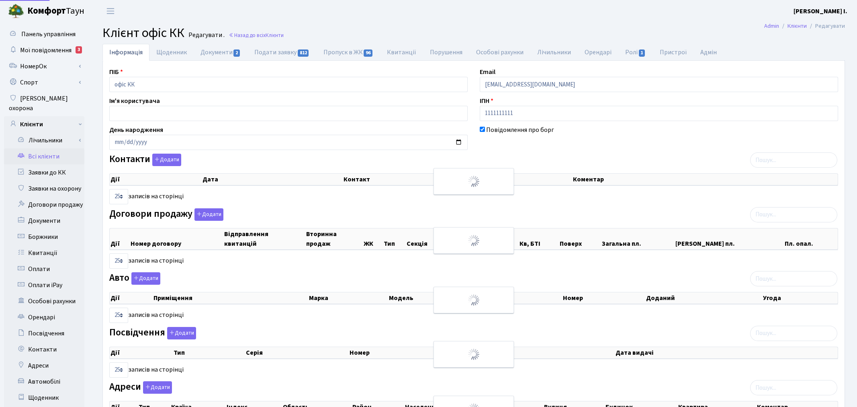
select select "25"
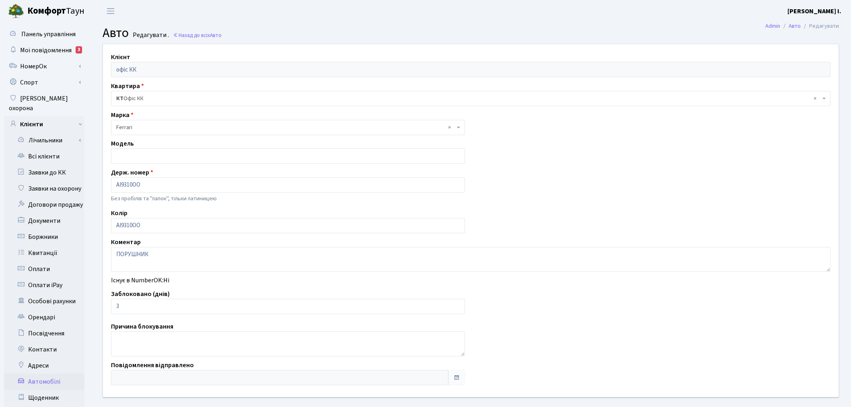
scroll to position [89, 0]
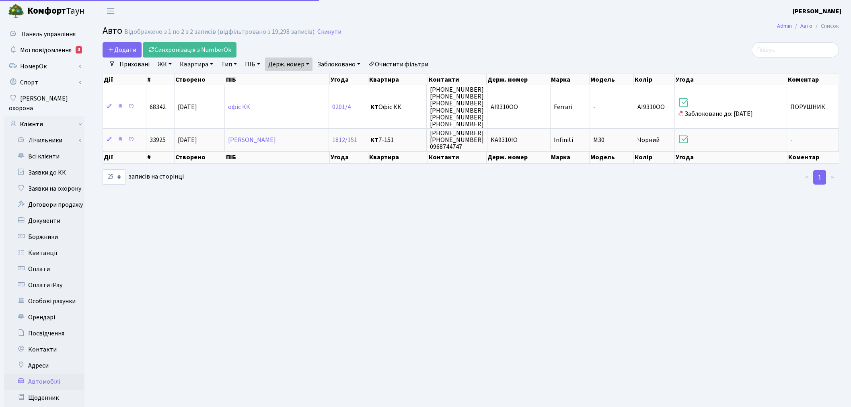
select select "25"
click at [303, 62] on link "Держ. номер" at bounding box center [288, 64] width 47 height 14
click at [304, 72] on div "9310" at bounding box center [297, 80] width 64 height 16
click at [304, 72] on div "Дії # Створено ПІБ Угода Квартира Контакти Держ. номер Марка Модель Колір Угода…" at bounding box center [471, 78] width 736 height 14
click at [304, 66] on link "Держ. номер" at bounding box center [288, 64] width 47 height 14
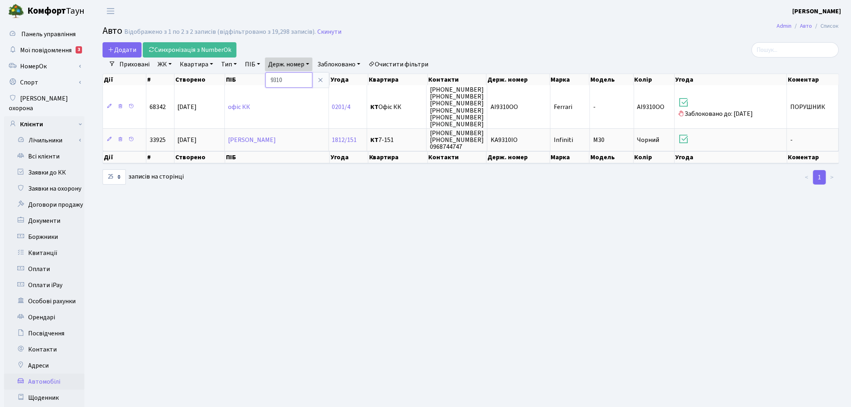
click at [303, 84] on input "9310" at bounding box center [288, 79] width 47 height 15
type input "0119"
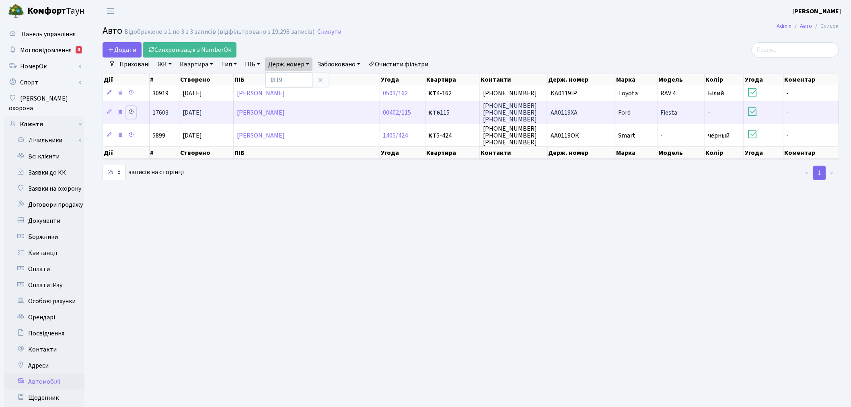
click at [131, 112] on icon at bounding box center [131, 112] width 6 height 6
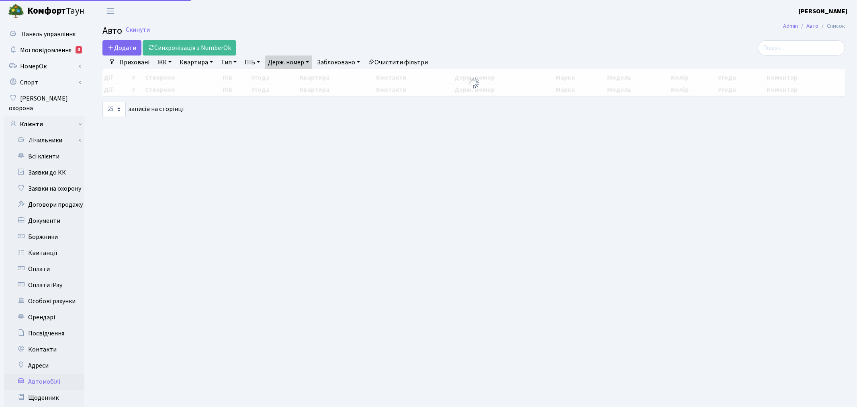
select select "25"
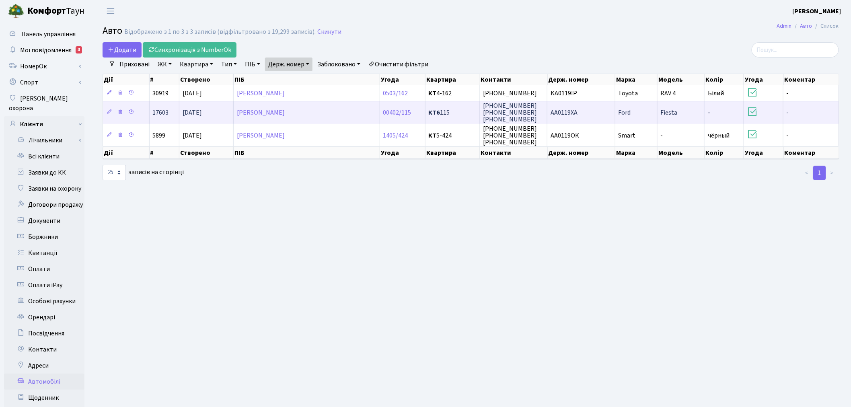
click at [601, 111] on td "AA0119XA" at bounding box center [581, 112] width 68 height 23
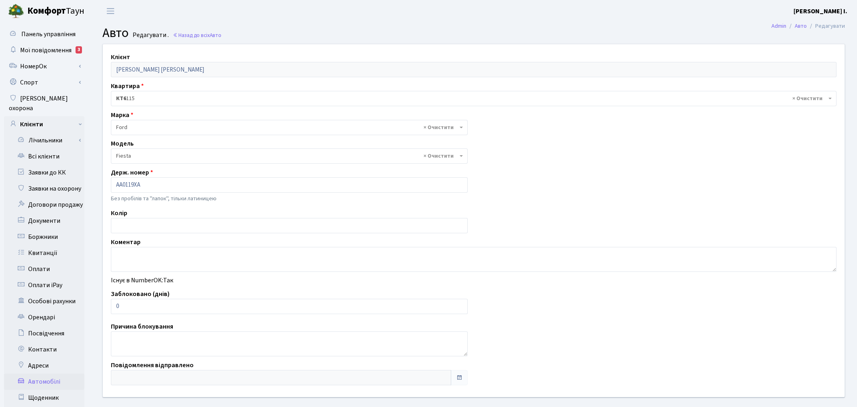
select select "780"
drag, startPoint x: 141, startPoint y: 309, endPoint x: 112, endPoint y: 306, distance: 29.0
click at [112, 306] on input "0" at bounding box center [288, 306] width 354 height 15
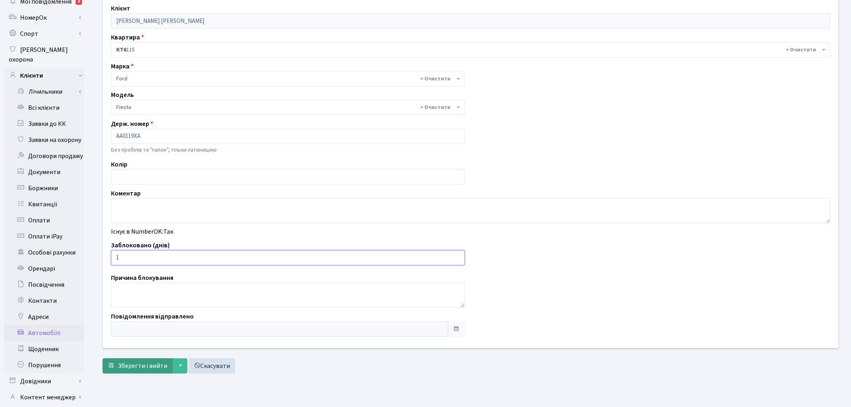
scroll to position [89, 0]
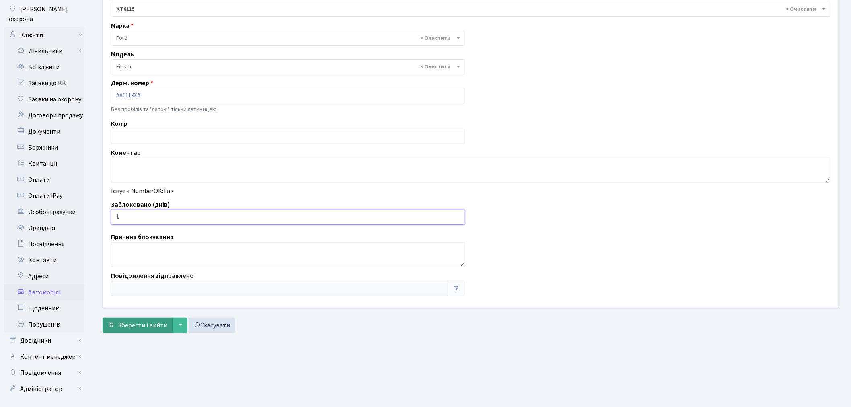
type input "1"
click at [133, 328] on span "Зберегти і вийти" at bounding box center [142, 325] width 49 height 9
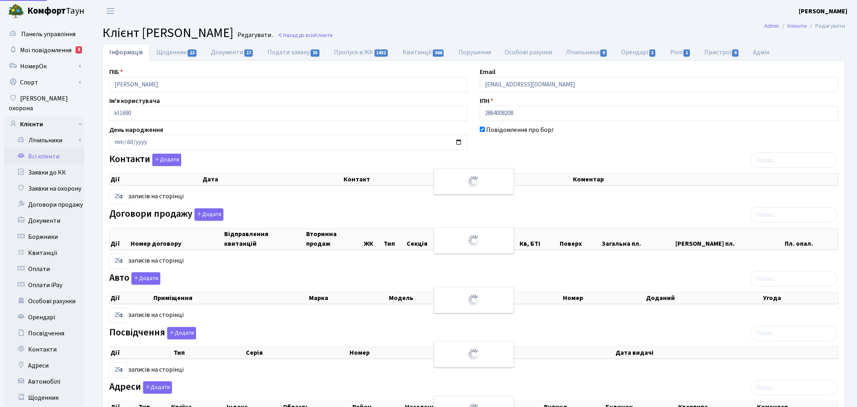
select select "25"
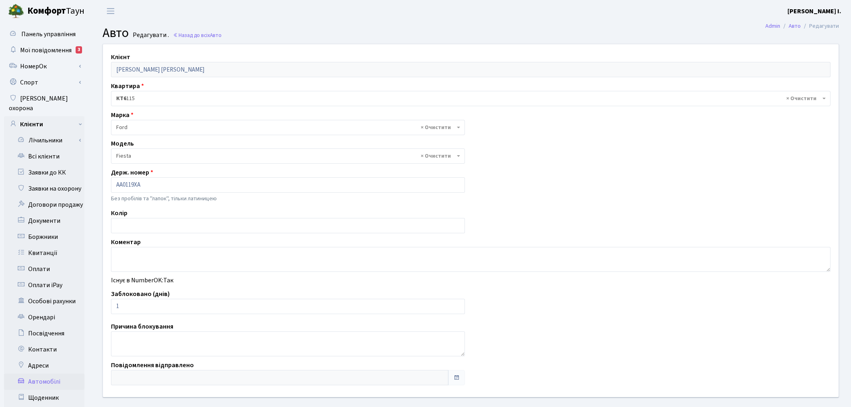
select select "780"
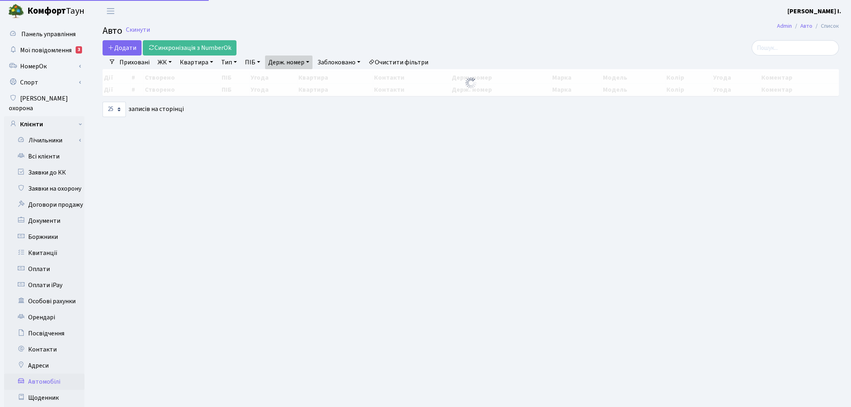
select select "25"
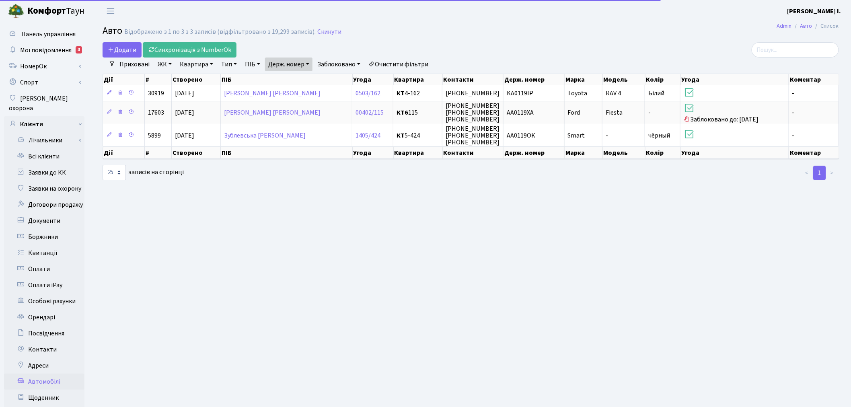
click at [280, 61] on link "Держ. номер" at bounding box center [288, 64] width 47 height 14
click at [291, 76] on input "0119" at bounding box center [288, 79] width 47 height 15
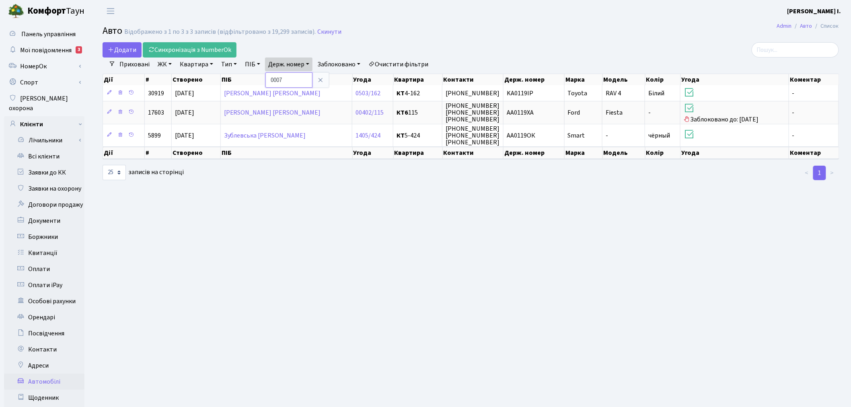
type input "0007"
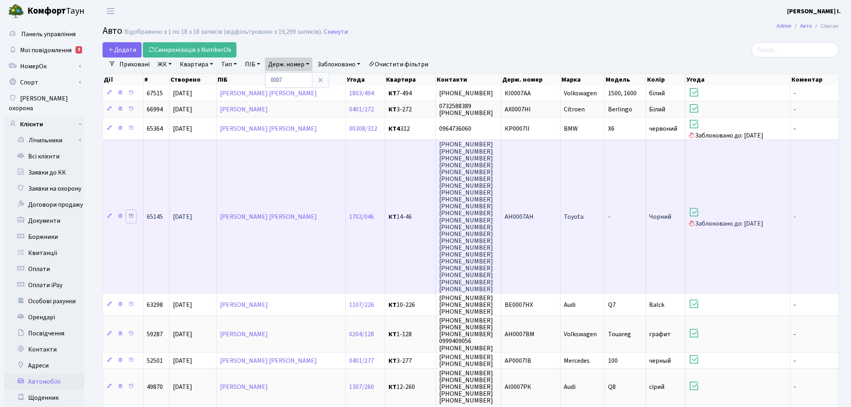
click at [132, 213] on icon at bounding box center [131, 216] width 6 height 6
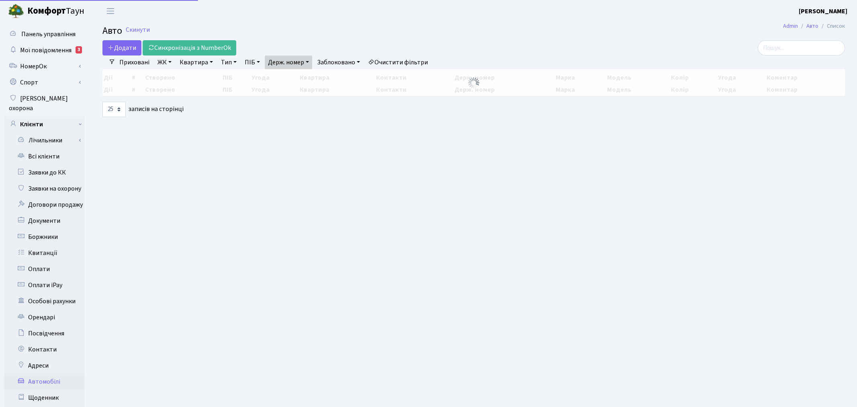
select select "25"
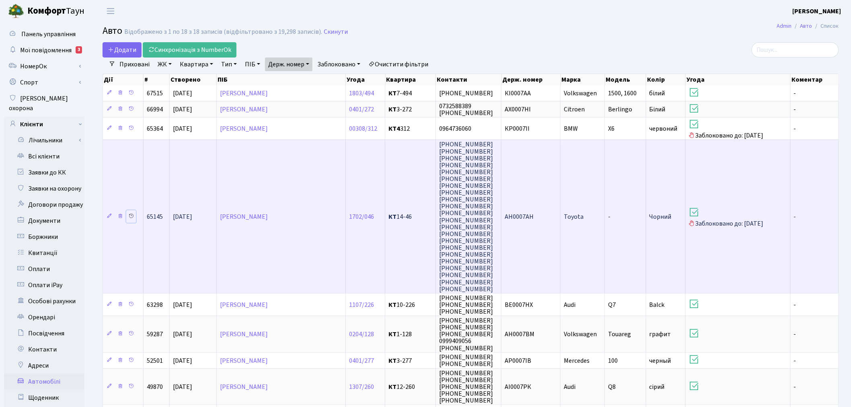
click at [131, 213] on icon at bounding box center [131, 216] width 6 height 6
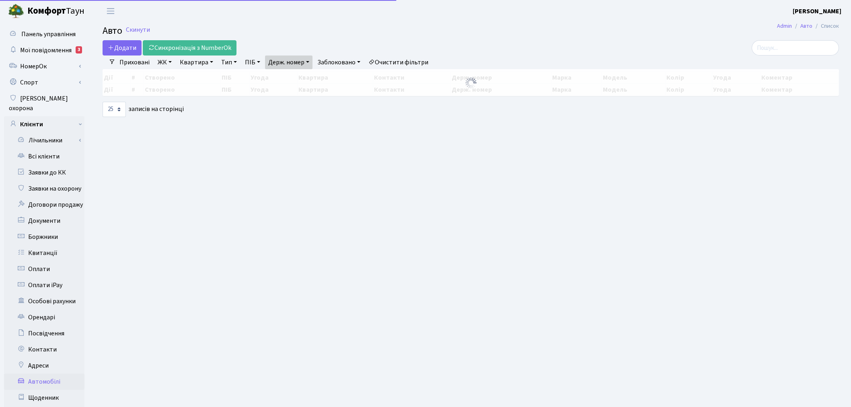
select select "25"
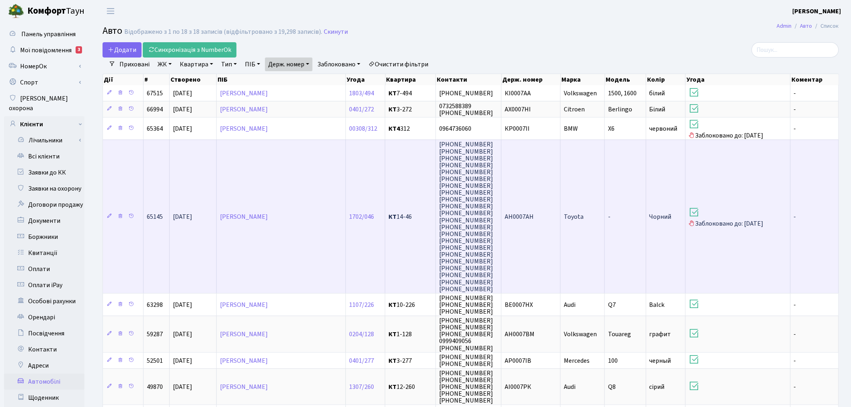
click at [581, 243] on td "Toyota" at bounding box center [582, 215] width 44 height 153
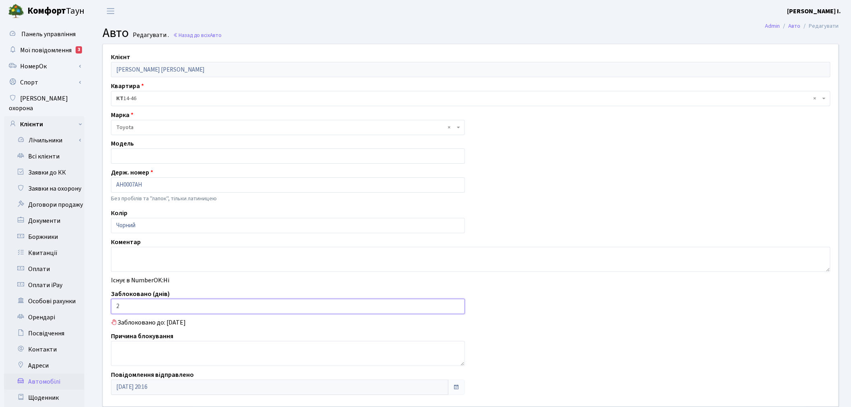
drag, startPoint x: 147, startPoint y: 304, endPoint x: 111, endPoint y: 306, distance: 36.3
click at [111, 306] on input "2" at bounding box center [288, 306] width 354 height 15
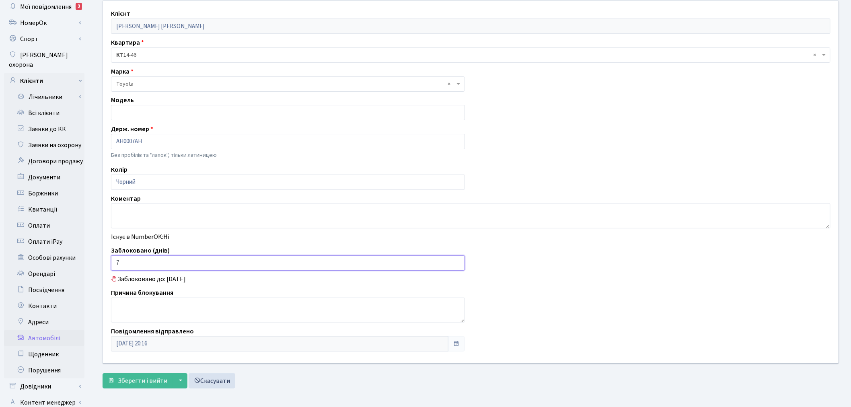
scroll to position [93, 0]
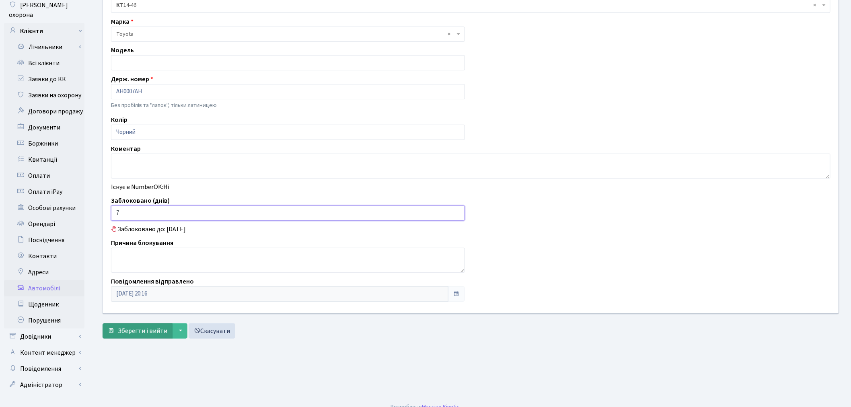
type input "7"
click at [133, 334] on span "Зберегти і вийти" at bounding box center [142, 330] width 49 height 9
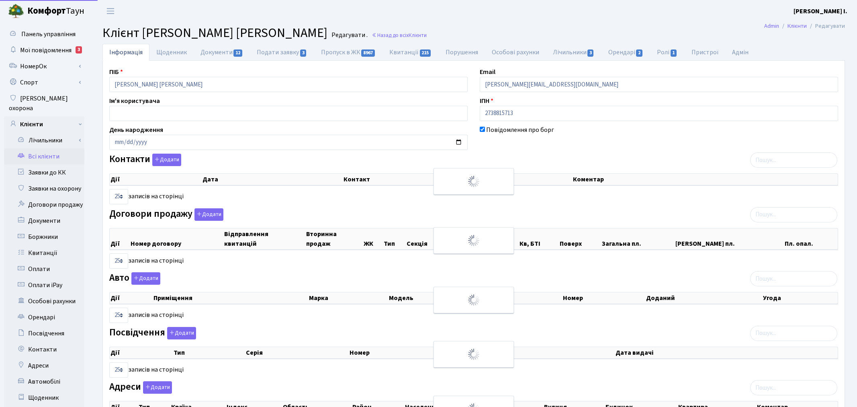
select select "25"
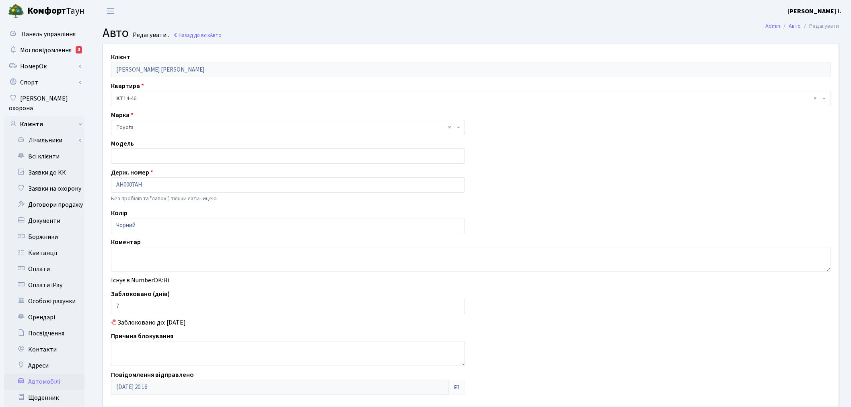
scroll to position [93, 0]
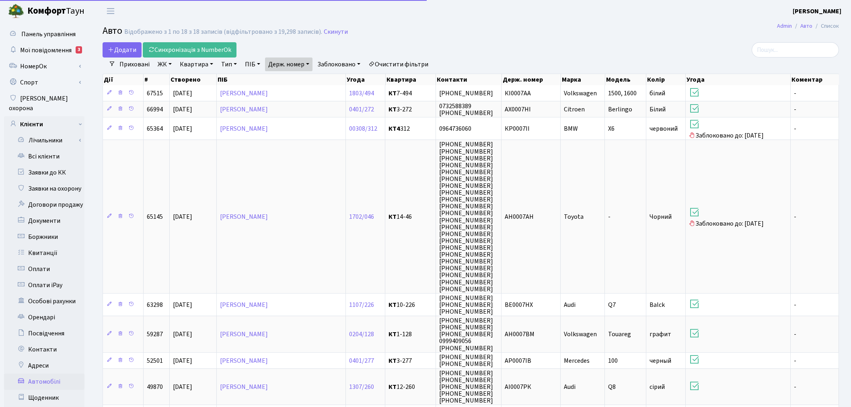
select select "25"
click at [304, 62] on link "Держ. номер" at bounding box center [288, 64] width 47 height 14
click at [304, 71] on div "Дії # Створено ПІБ Угода Квартира Контакти Держ. номер Марка Модель Колір Угода…" at bounding box center [471, 78] width 736 height 14
click at [304, 72] on div "Дії # Створено ПІБ Угода Квартира Контакти Держ. номер Марка Модель Колір Угода…" at bounding box center [471, 78] width 736 height 14
click at [297, 60] on link "Держ. номер" at bounding box center [288, 64] width 47 height 14
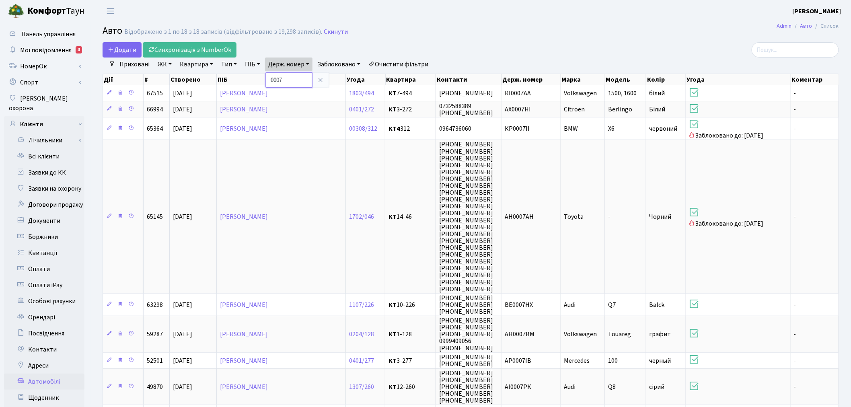
click at [293, 79] on input "0007" at bounding box center [288, 79] width 47 height 15
type input "3991"
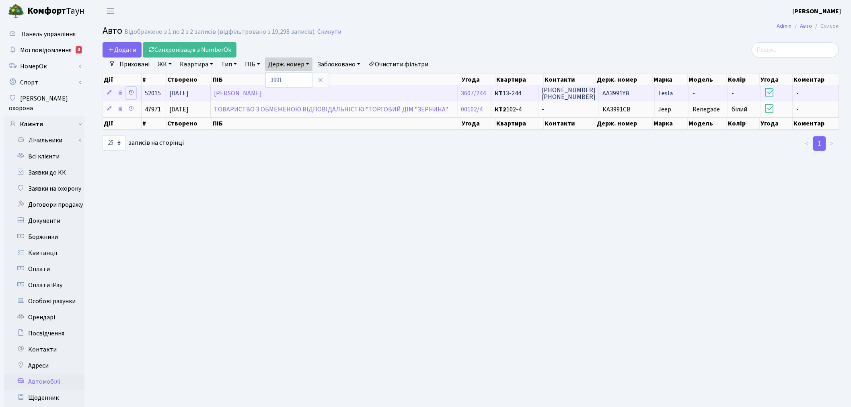
click at [133, 93] on icon at bounding box center [131, 93] width 6 height 6
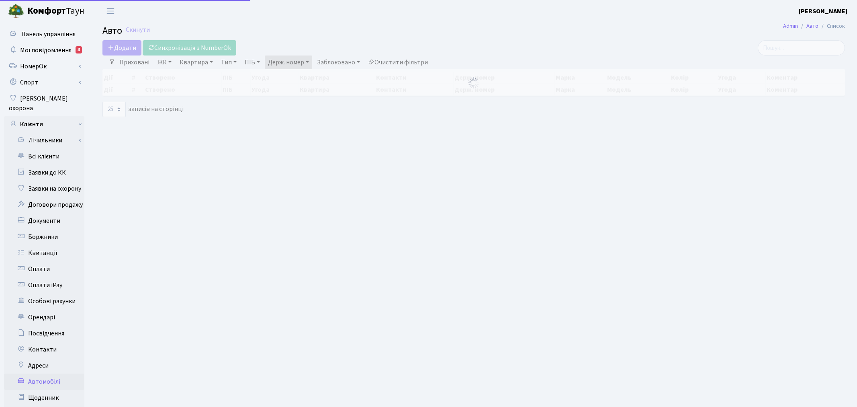
select select "25"
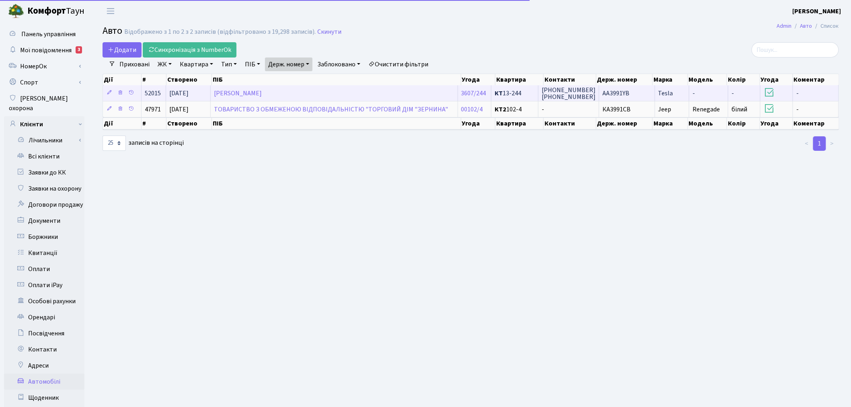
click at [655, 91] on td "Tesla" at bounding box center [672, 93] width 35 height 16
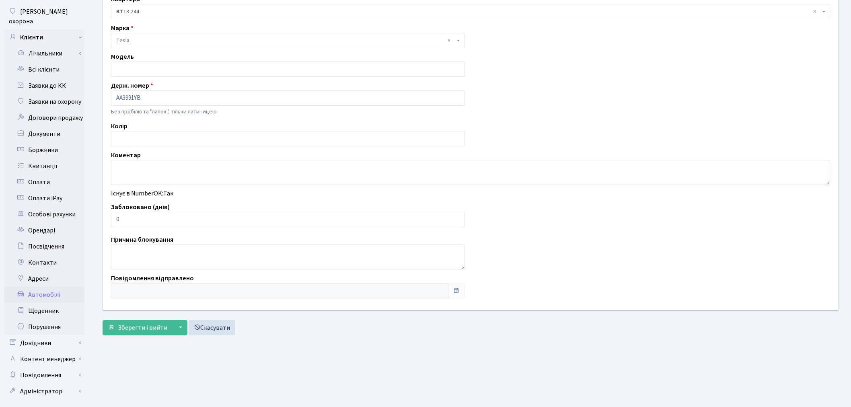
scroll to position [89, 0]
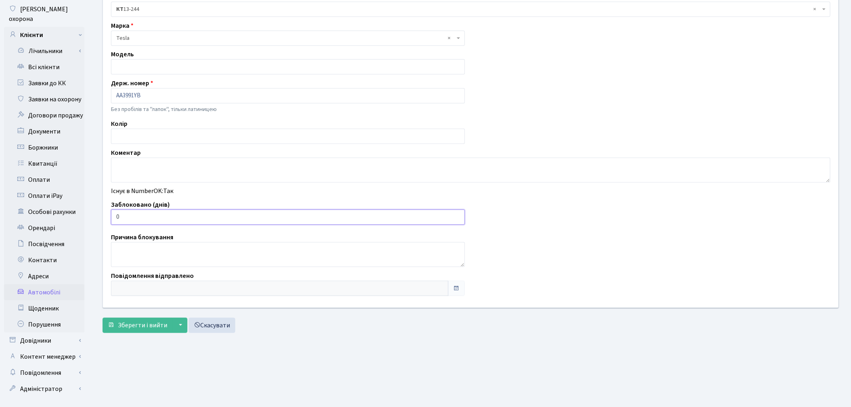
drag, startPoint x: 131, startPoint y: 219, endPoint x: 113, endPoint y: 223, distance: 18.6
click at [113, 223] on input "0" at bounding box center [288, 216] width 354 height 15
type input "1"
click at [135, 323] on span "Зберегти і вийти" at bounding box center [142, 325] width 49 height 9
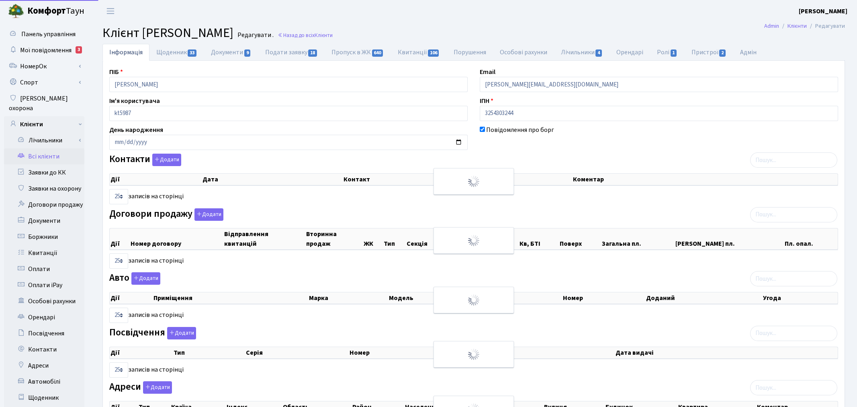
select select "25"
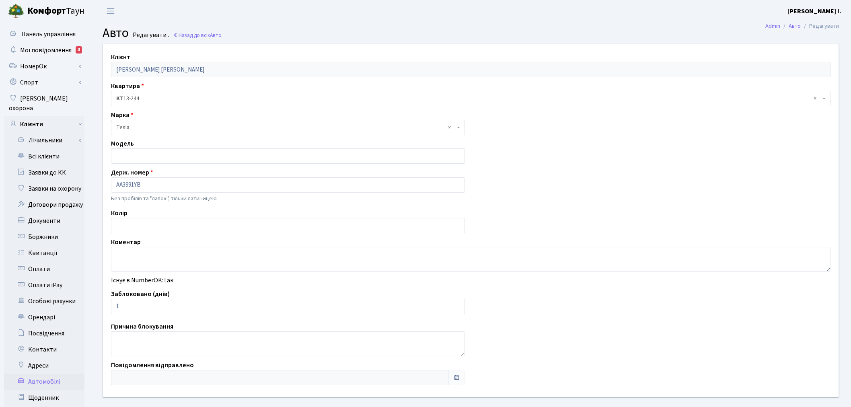
scroll to position [89, 0]
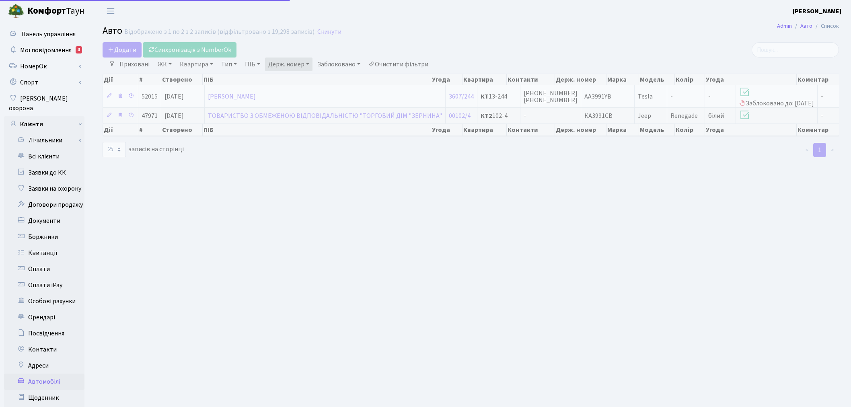
select select "25"
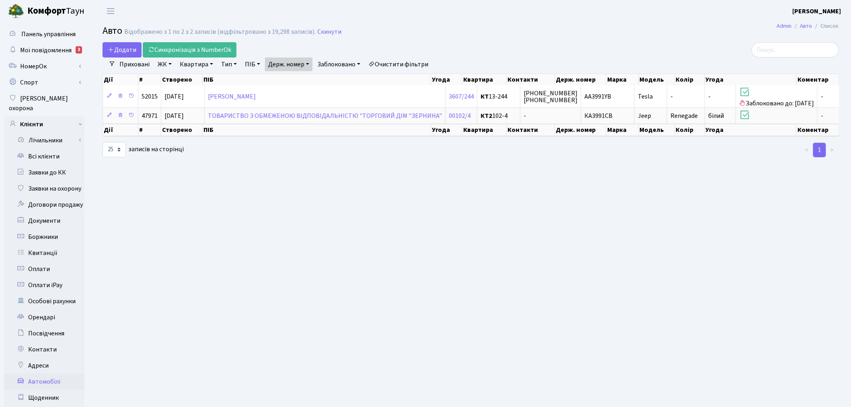
click at [303, 65] on link "Держ. номер" at bounding box center [288, 64] width 47 height 14
click at [302, 75] on input "3991" at bounding box center [288, 79] width 47 height 15
type input "8000"
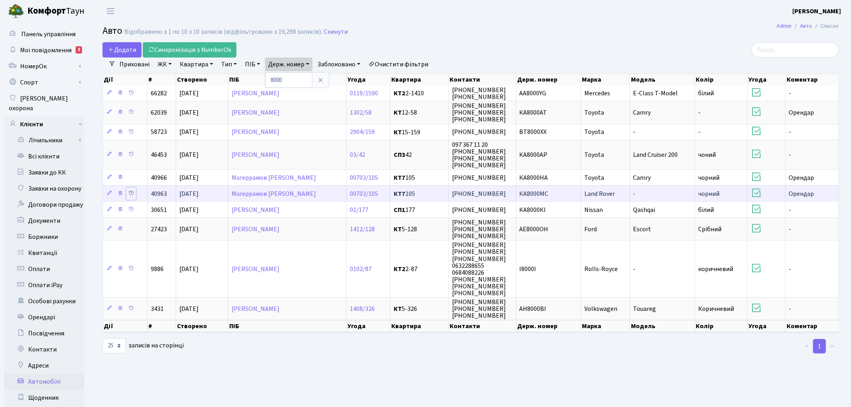
click at [130, 192] on icon at bounding box center [131, 193] width 6 height 6
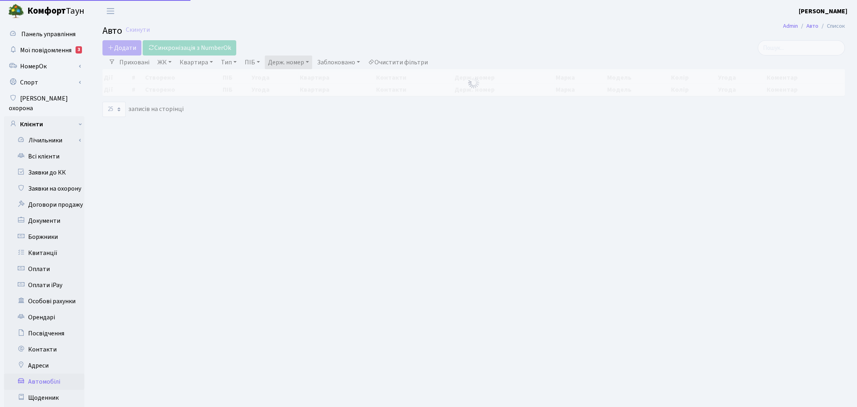
select select "25"
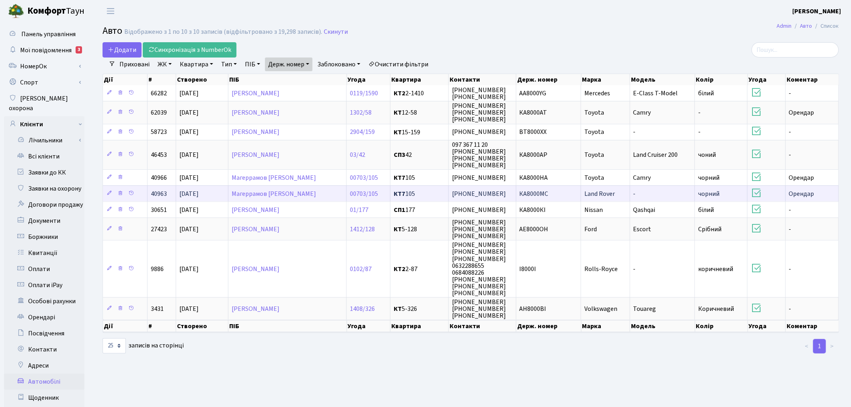
click at [621, 193] on td "Land Rover" at bounding box center [605, 193] width 49 height 16
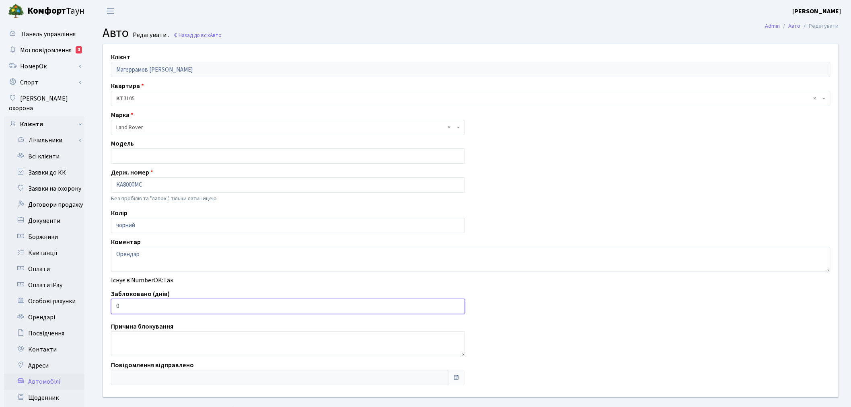
drag, startPoint x: 146, startPoint y: 300, endPoint x: 93, endPoint y: 303, distance: 53.1
click at [93, 303] on div "Клієнт Магеррамов Шамсі Полад Огли Квартира - <b>КТ7</b>&nbsp;&nbsp;&nbsp;105 ×…" at bounding box center [470, 235] width 760 height 382
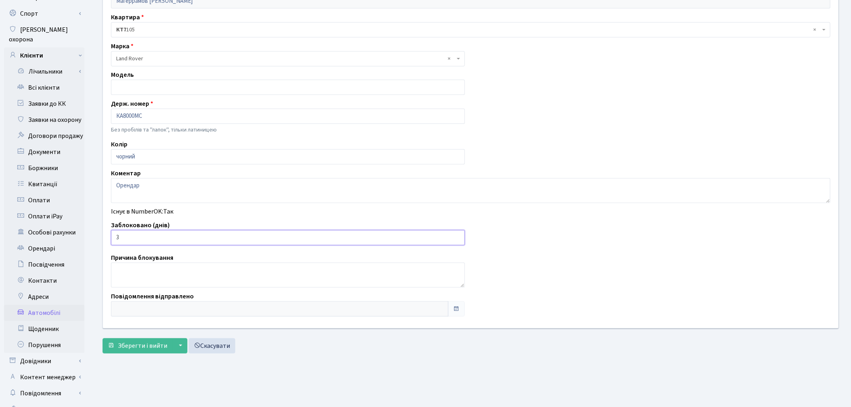
scroll to position [93, 0]
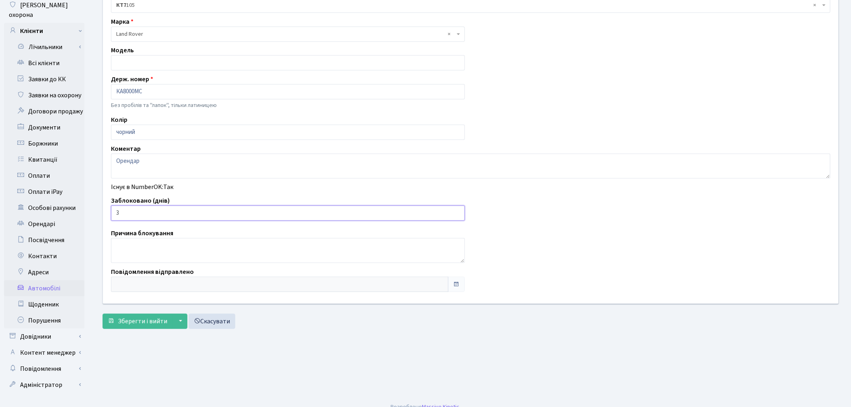
type input "3"
click at [142, 312] on form "Клієнт Магеррамов Шамсі Полад Огли Квартира - <b>КТ7</b>&nbsp;&nbsp;&nbsp;105 ×…" at bounding box center [471, 140] width 736 height 378
click at [142, 321] on span "Зберегти і вийти" at bounding box center [142, 321] width 49 height 9
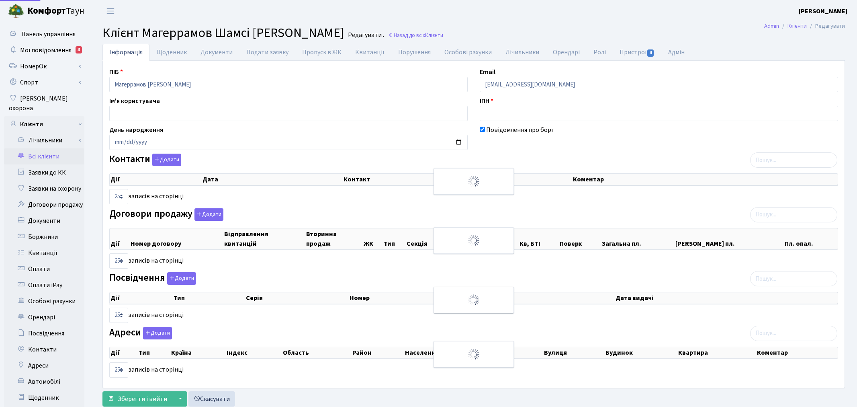
select select "25"
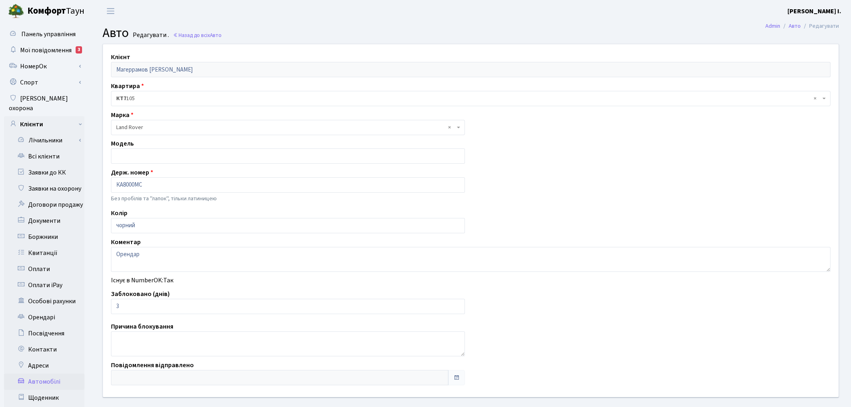
scroll to position [93, 0]
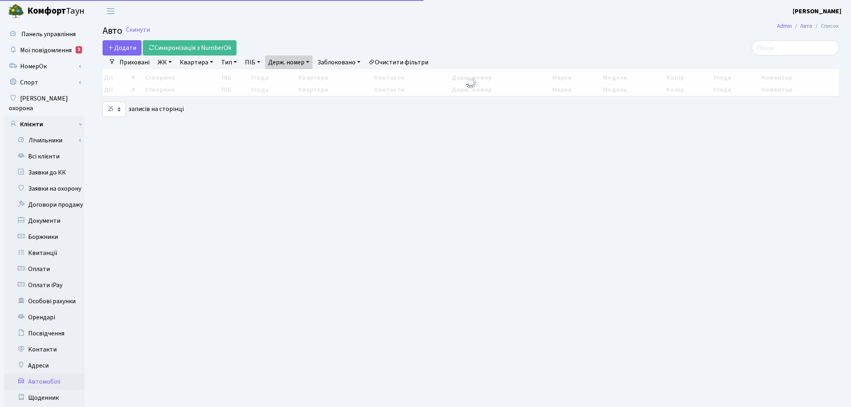
select select "25"
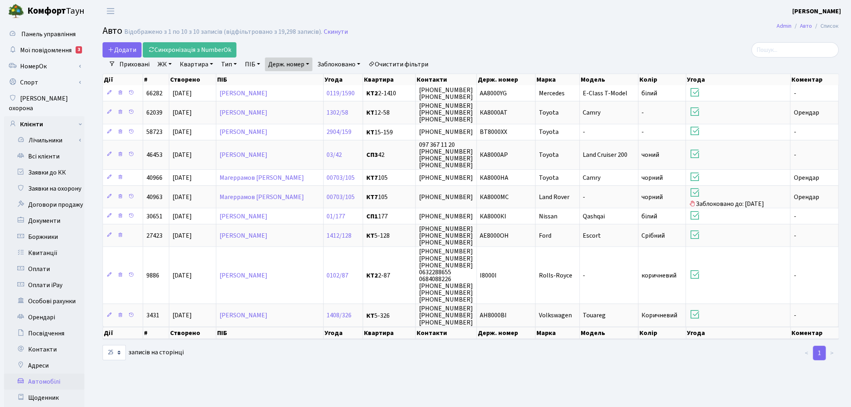
click at [301, 65] on link "Держ. номер" at bounding box center [288, 64] width 47 height 14
click at [299, 75] on input "8000" at bounding box center [288, 79] width 47 height 15
type input "4270"
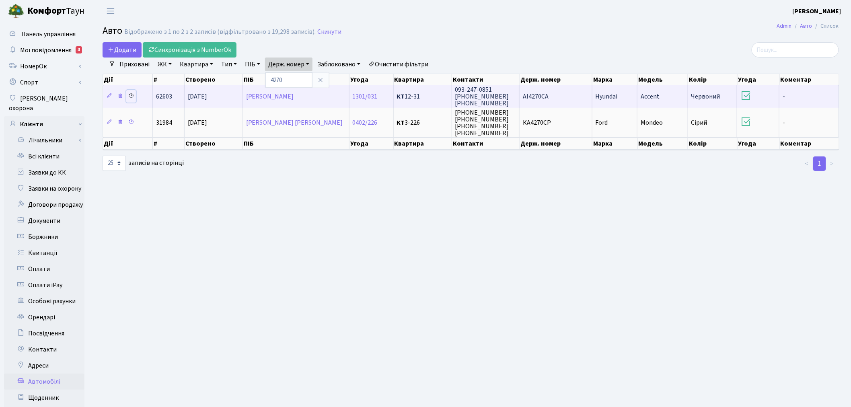
click at [132, 95] on icon at bounding box center [131, 96] width 6 height 6
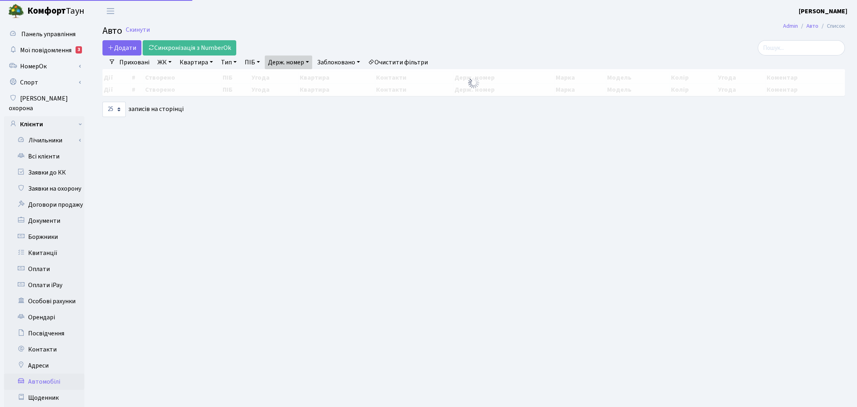
select select "25"
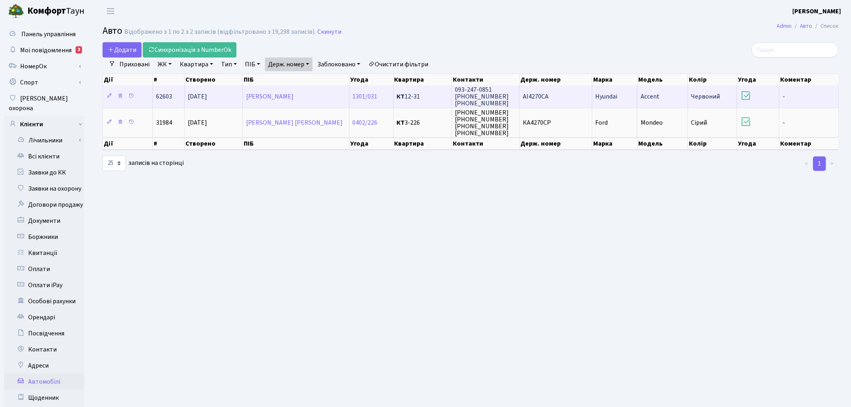
click at [613, 87] on td "Hyundai" at bounding box center [614, 96] width 45 height 22
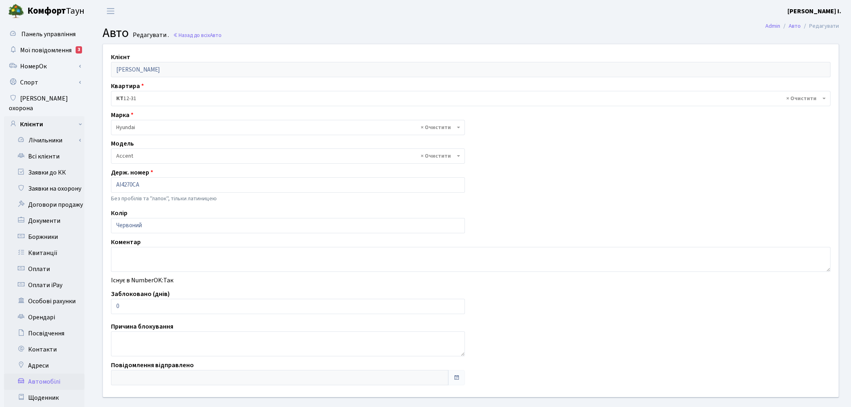
select select "989"
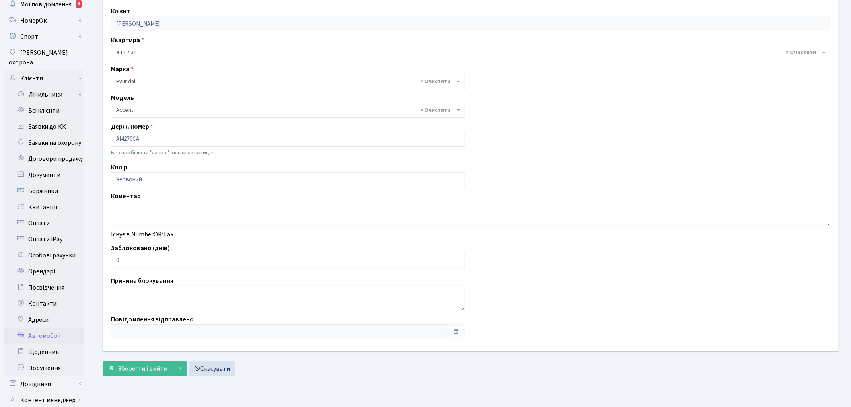
scroll to position [93, 0]
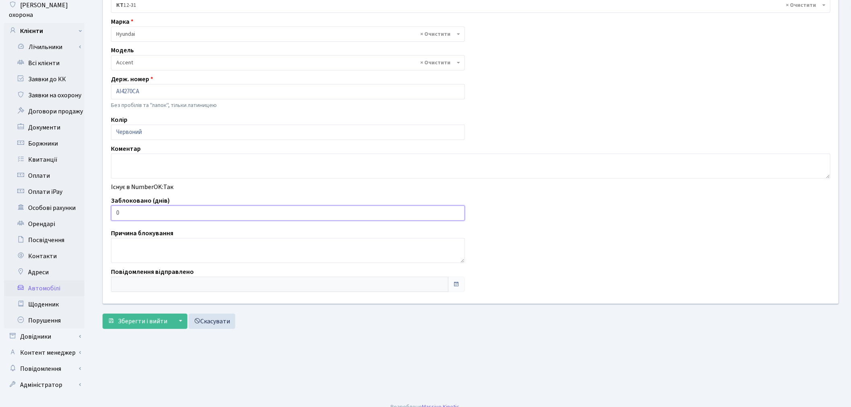
drag, startPoint x: 179, startPoint y: 212, endPoint x: 123, endPoint y: 216, distance: 56.8
click at [123, 215] on input "0" at bounding box center [288, 212] width 354 height 15
click at [121, 216] on input "0" at bounding box center [288, 212] width 354 height 15
drag, startPoint x: 121, startPoint y: 216, endPoint x: 109, endPoint y: 215, distance: 12.1
click at [109, 215] on div "Заблоковано (днів) 0" at bounding box center [288, 208] width 366 height 25
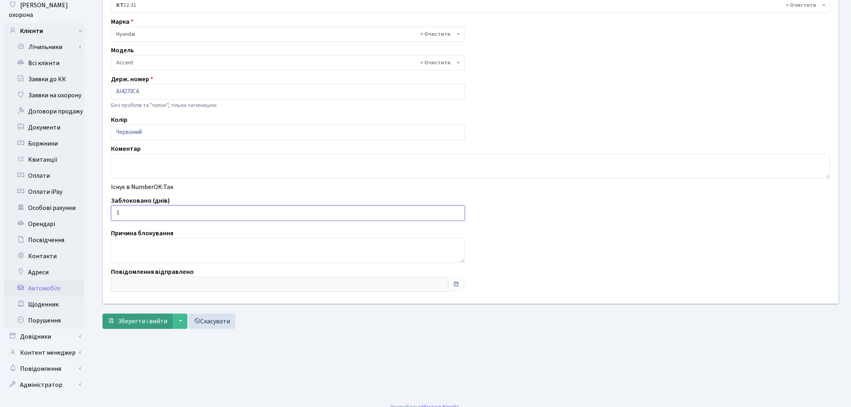
type input "3"
click at [131, 318] on span "Зберегти і вийти" at bounding box center [142, 321] width 49 height 9
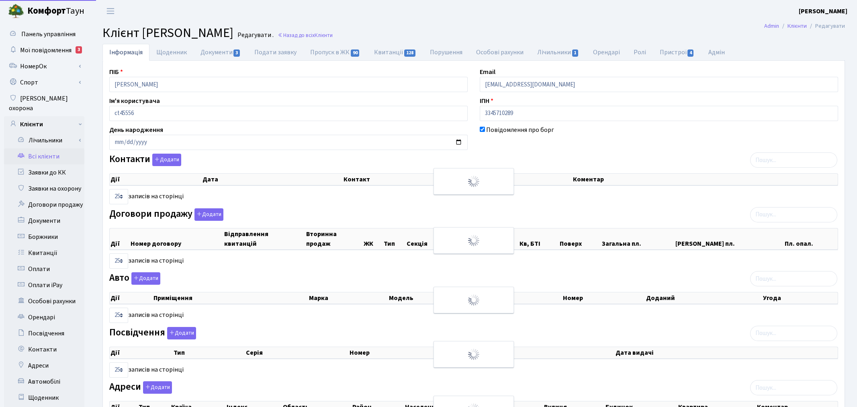
select select "25"
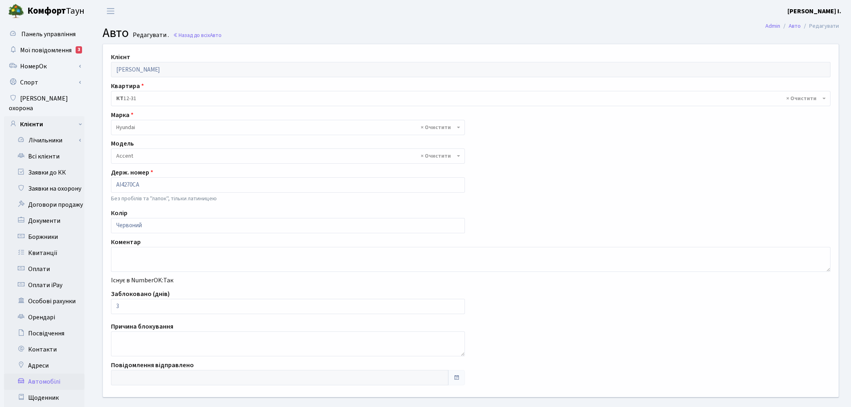
select select "989"
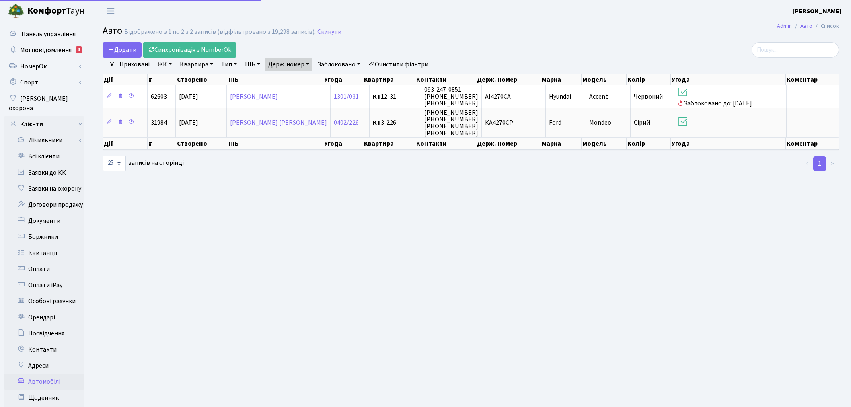
select select "25"
click at [276, 64] on link "Держ. номер" at bounding box center [288, 64] width 47 height 14
click at [293, 80] on input "4270" at bounding box center [288, 79] width 47 height 15
type input "9800"
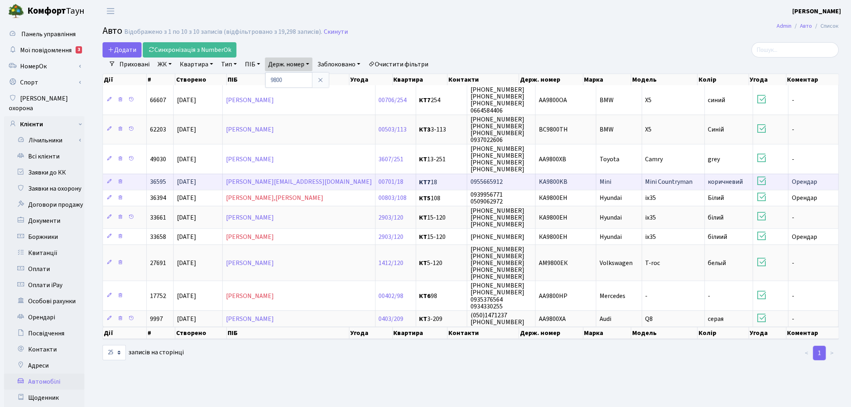
click at [564, 178] on td "KA9800KB" at bounding box center [565, 182] width 61 height 16
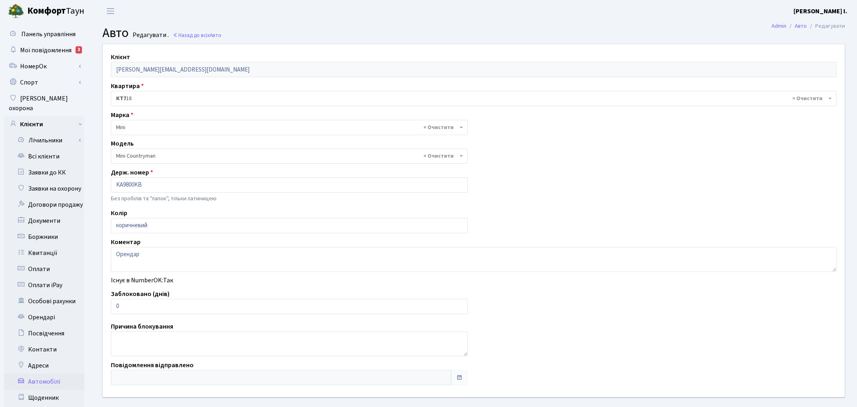
select select "1598"
drag, startPoint x: 134, startPoint y: 303, endPoint x: 113, endPoint y: 311, distance: 23.0
click at [113, 311] on input "0" at bounding box center [288, 306] width 354 height 15
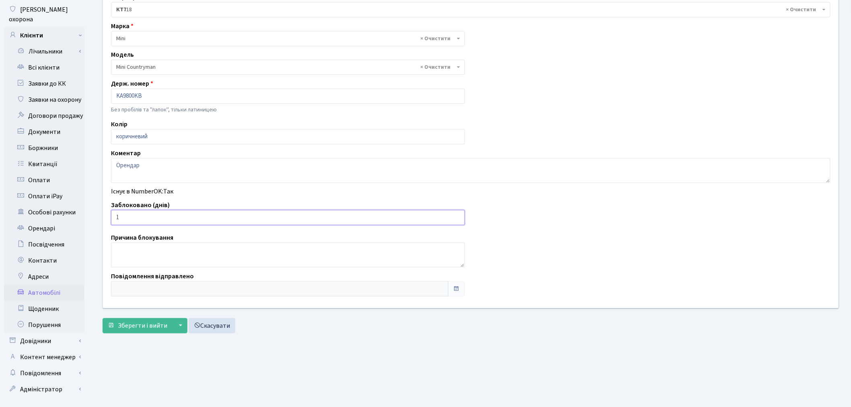
scroll to position [89, 0]
type input "1"
click at [128, 327] on span "Зберегти і вийти" at bounding box center [142, 325] width 49 height 9
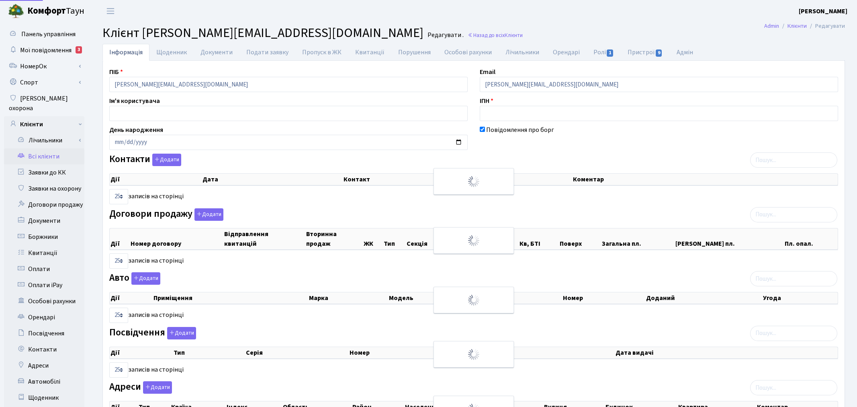
select select "25"
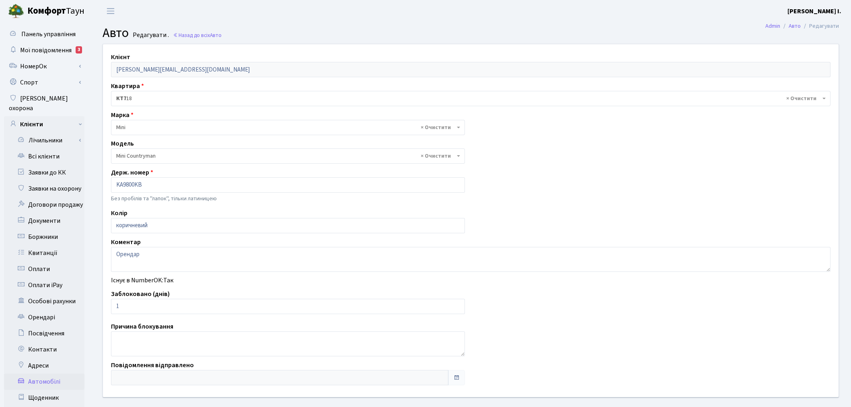
select select "1598"
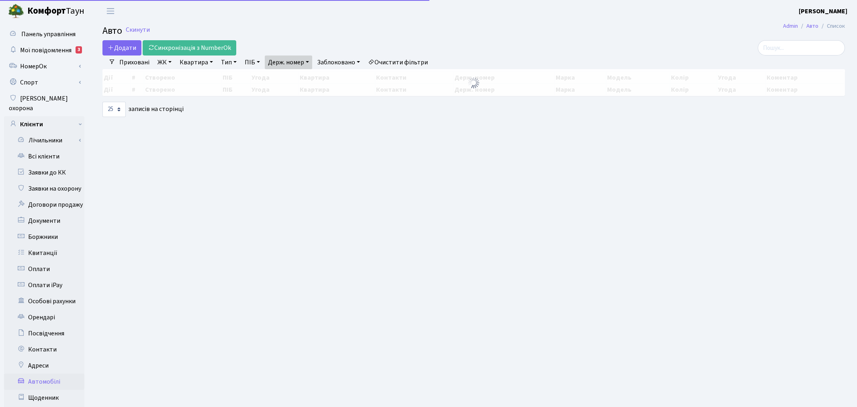
select select "25"
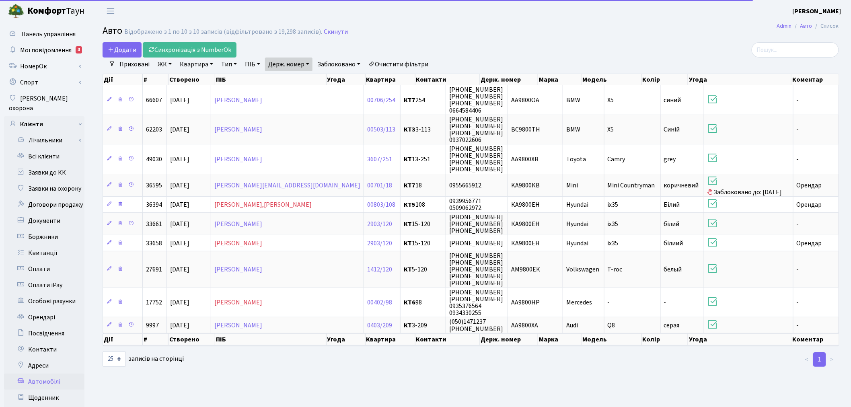
click at [302, 59] on link "Держ. номер" at bounding box center [288, 64] width 47 height 14
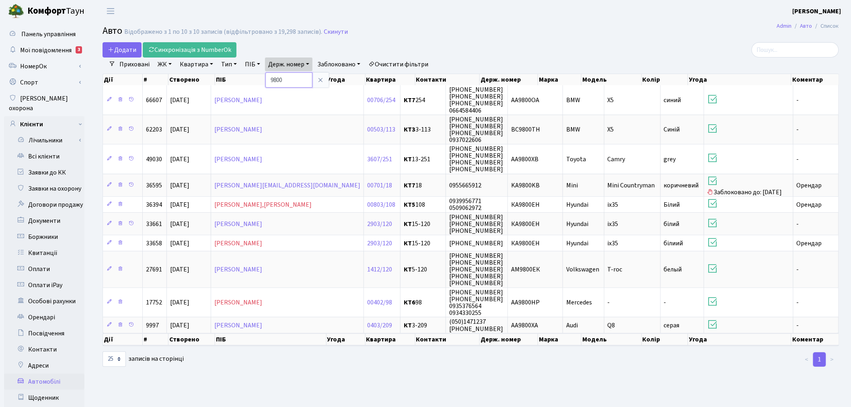
click at [305, 78] on input "9800" at bounding box center [288, 79] width 47 height 15
type input "0983"
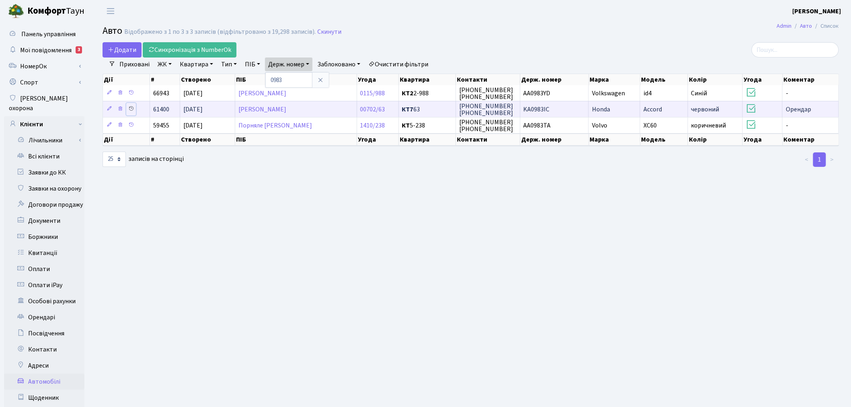
click at [132, 109] on icon at bounding box center [131, 109] width 6 height 6
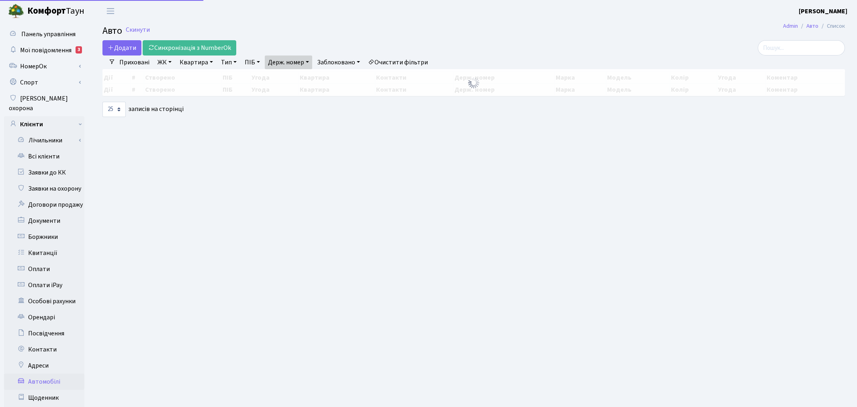
select select "25"
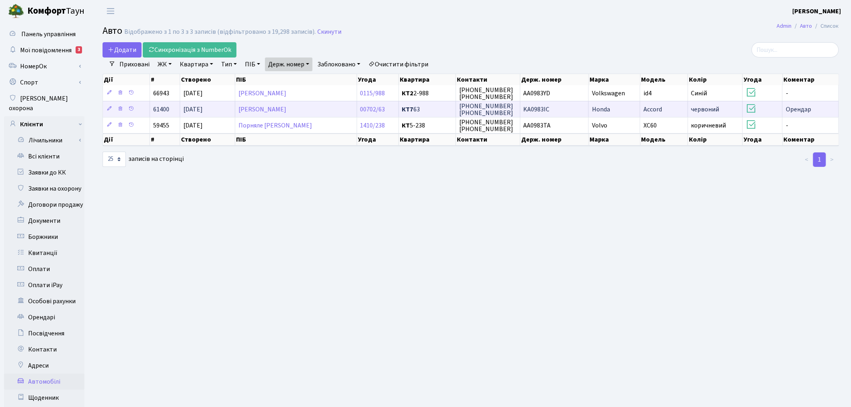
click at [640, 106] on td "Honda" at bounding box center [614, 109] width 51 height 16
